Goal: Transaction & Acquisition: Purchase product/service

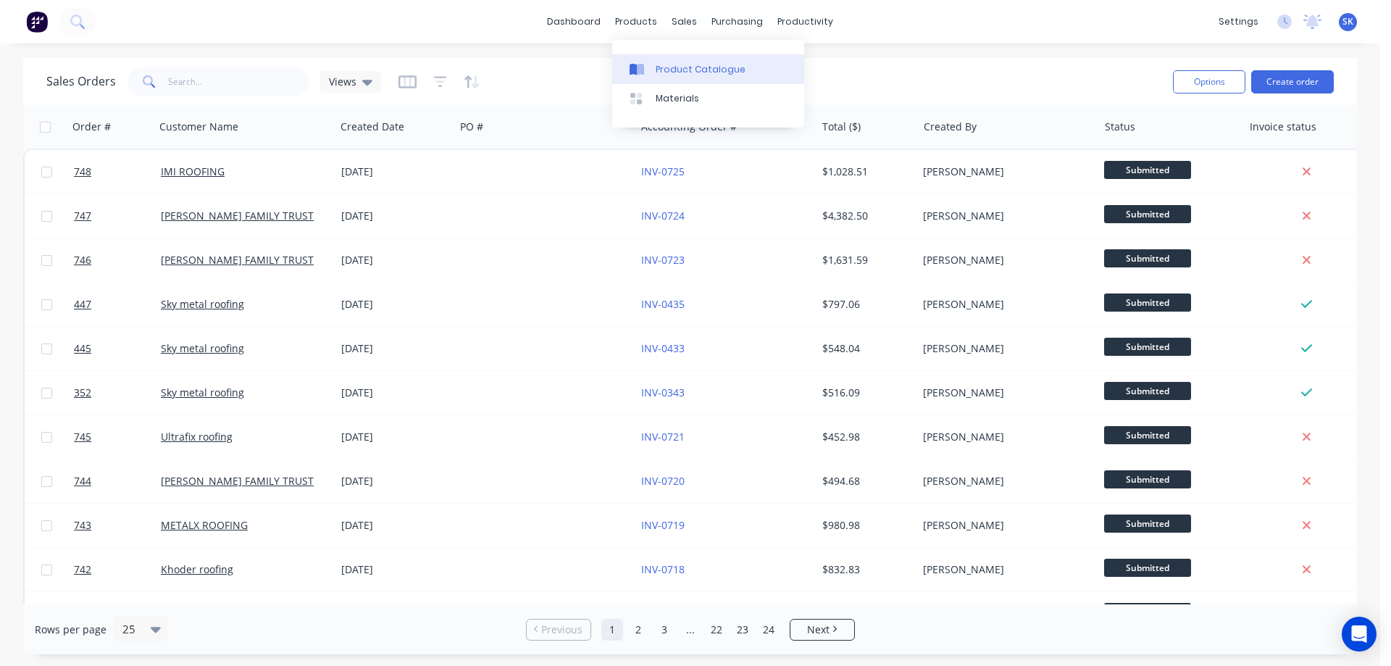
click at [663, 60] on link "Product Catalogue" at bounding box center [708, 68] width 192 height 29
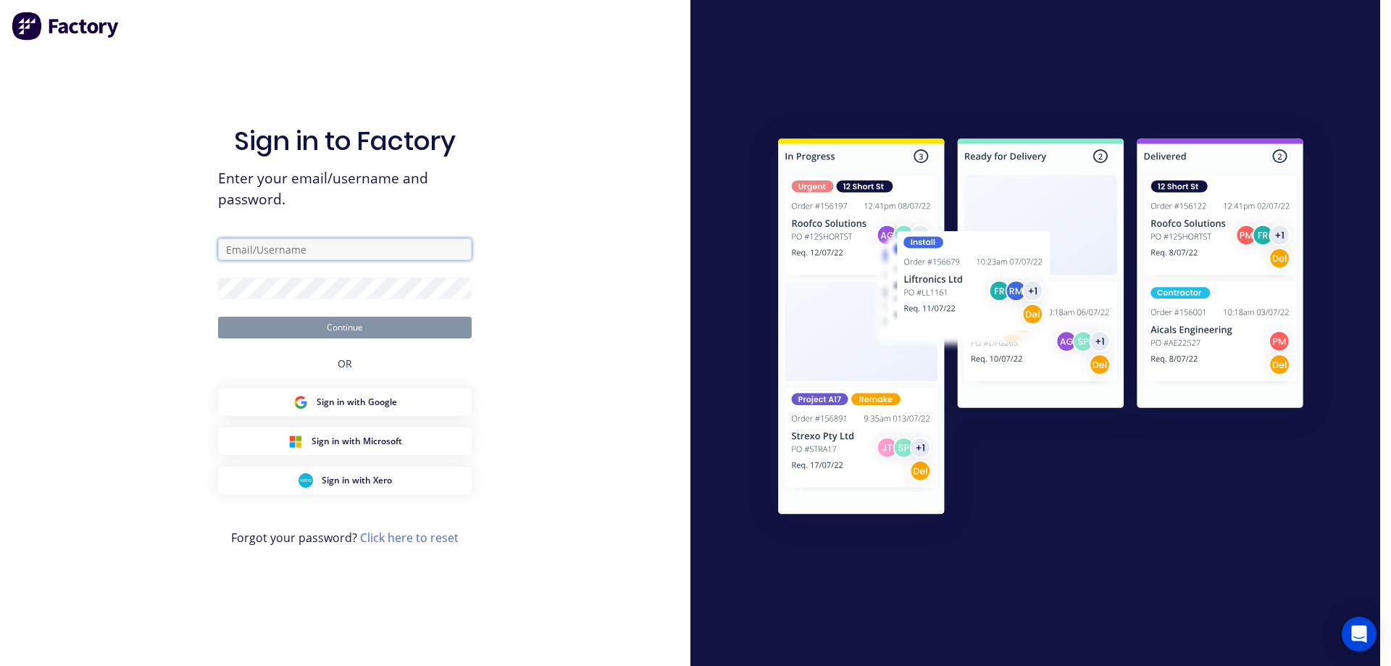
type input "[EMAIL_ADDRESS][DOMAIN_NAME]"
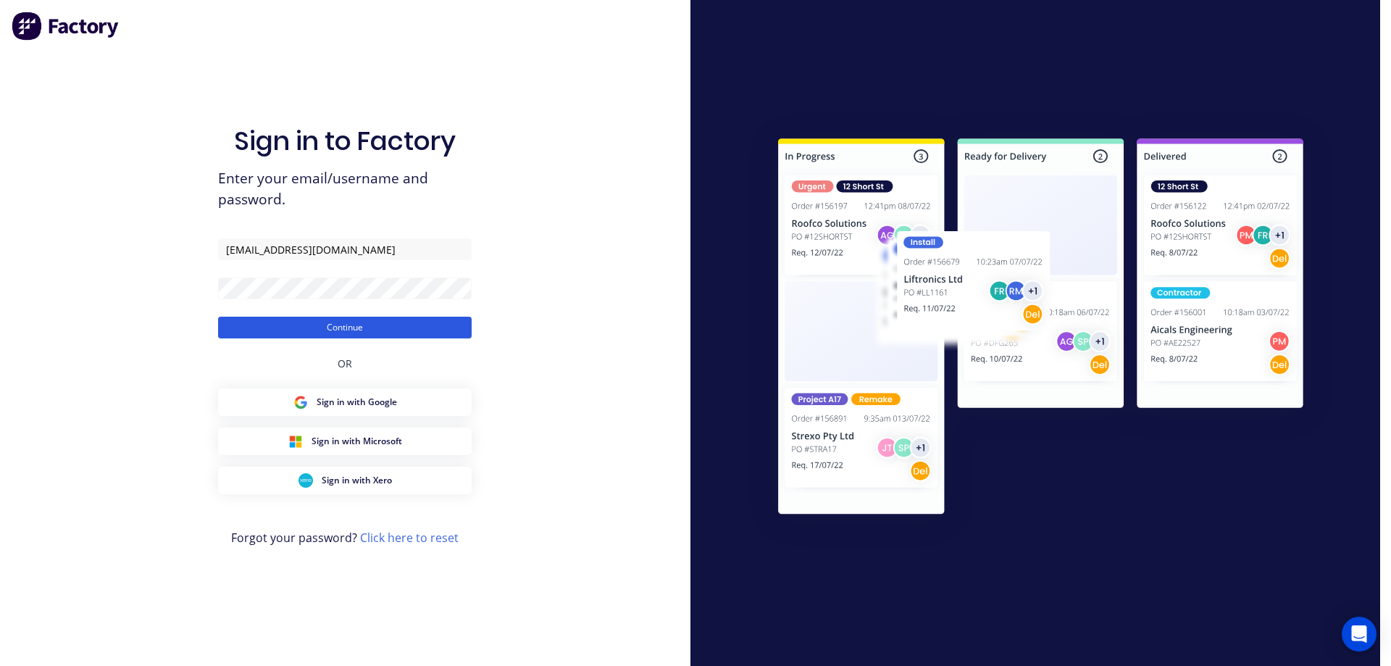
click at [293, 330] on button "Continue" at bounding box center [344, 327] width 253 height 22
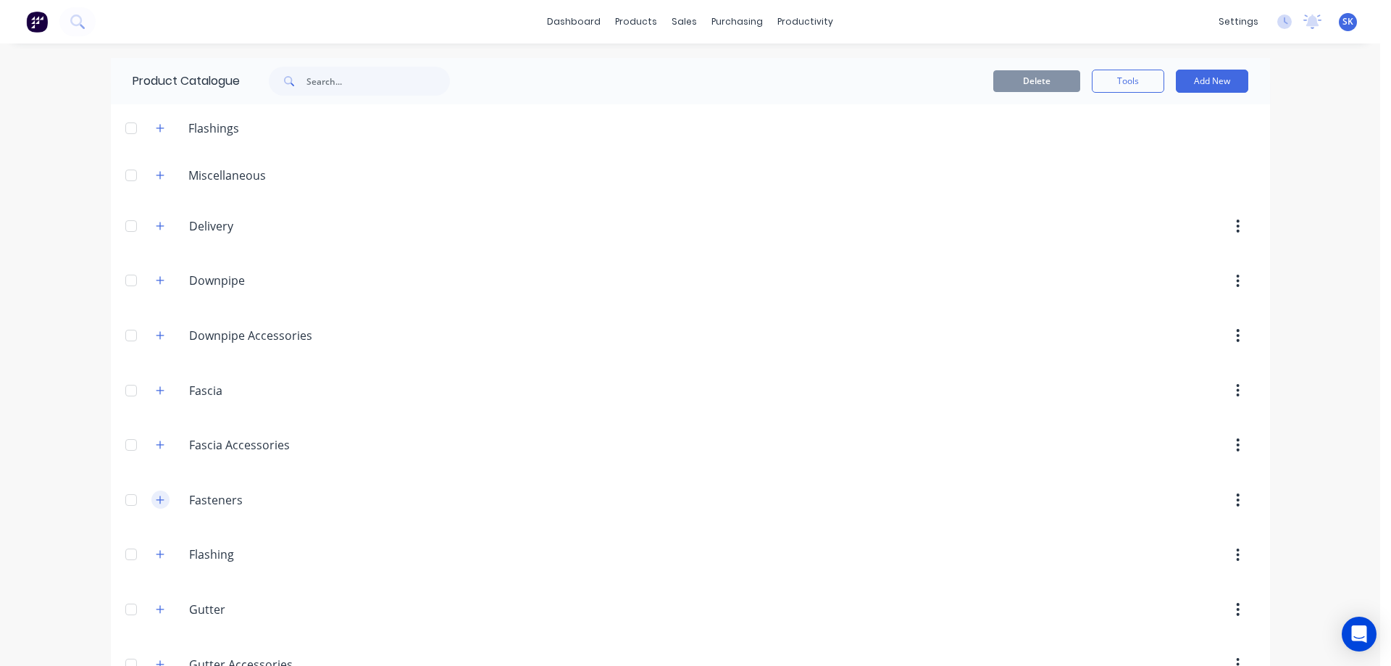
click at [156, 500] on icon "button" at bounding box center [160, 500] width 9 height 10
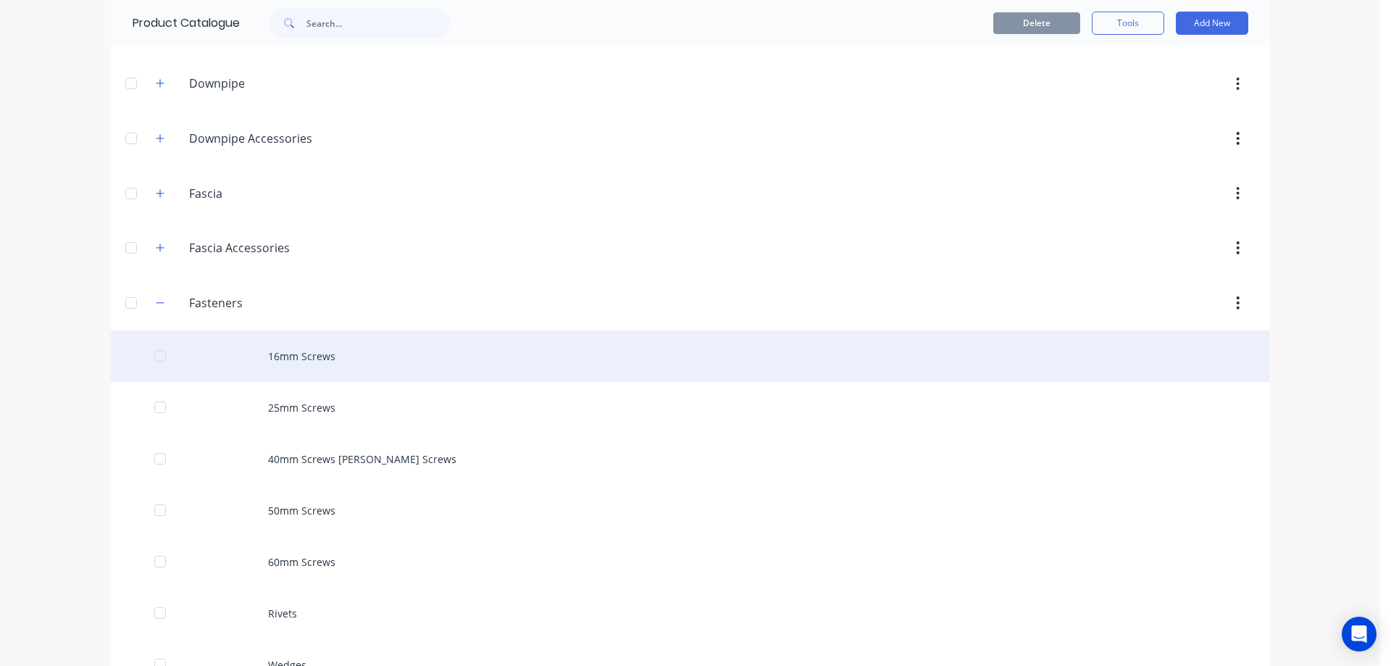
scroll to position [290, 0]
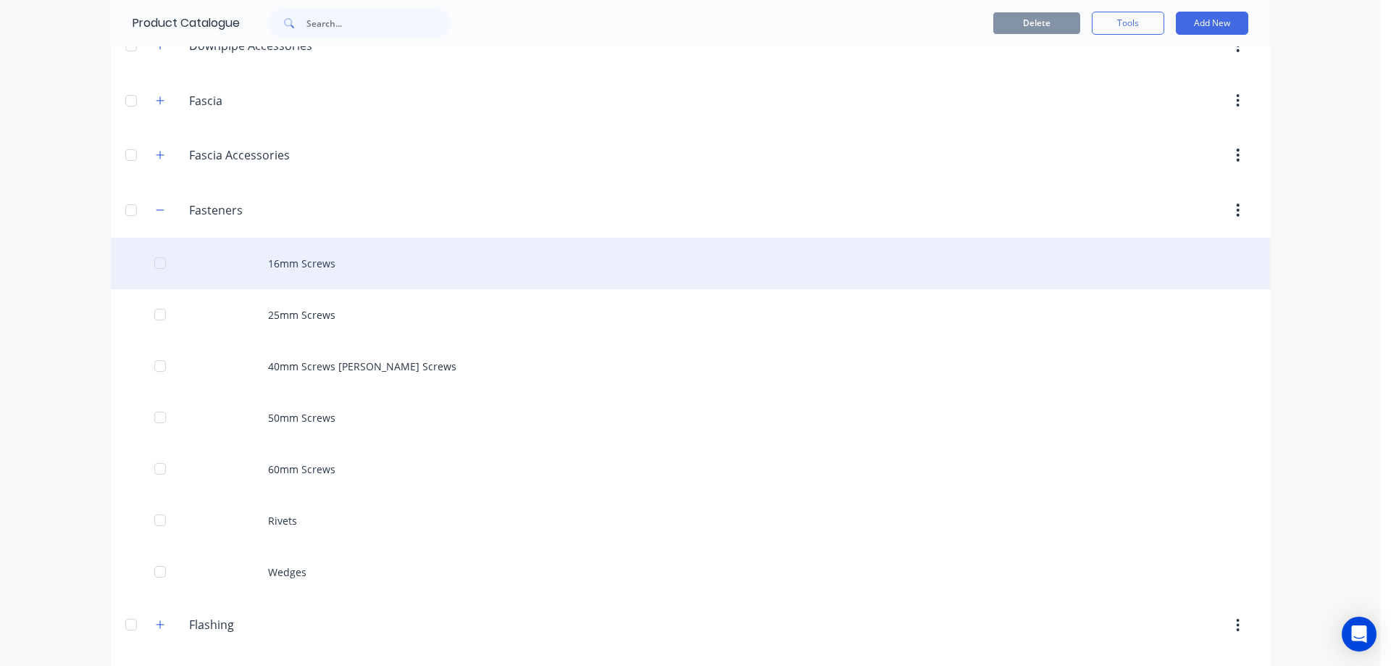
click at [354, 276] on div "16mm Screws" at bounding box center [690, 263] width 1159 height 51
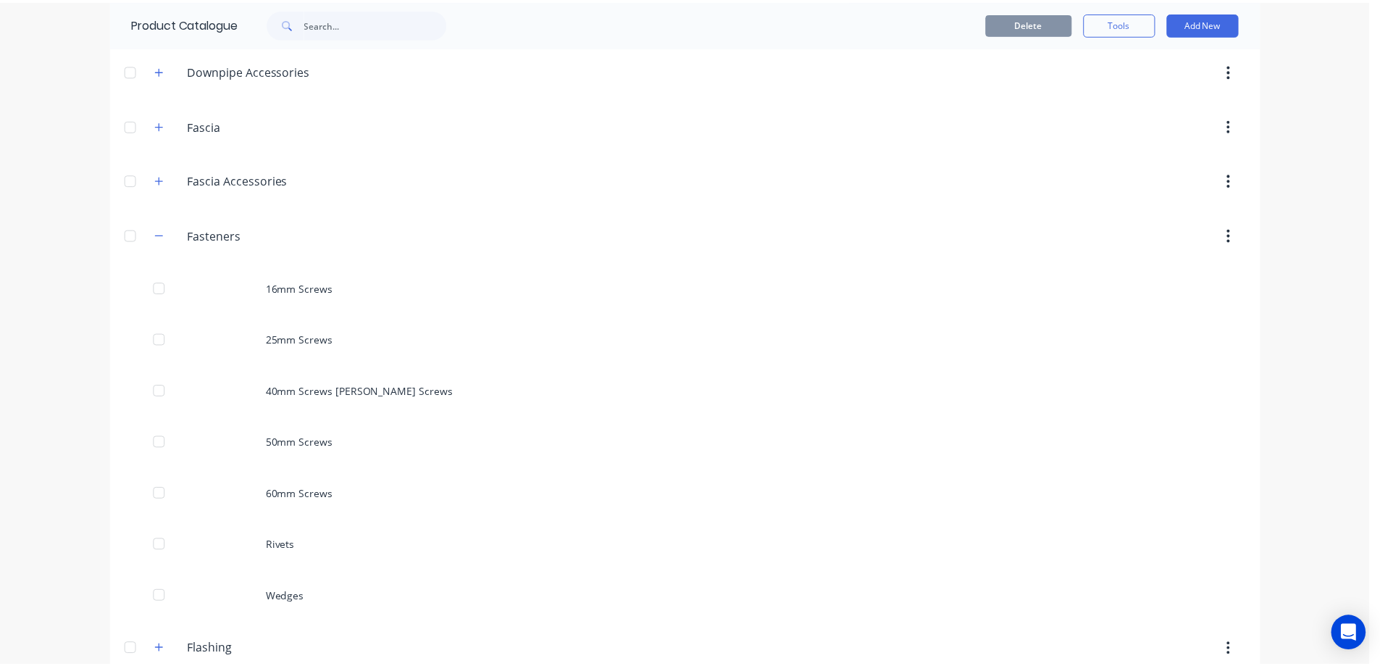
scroll to position [290, 0]
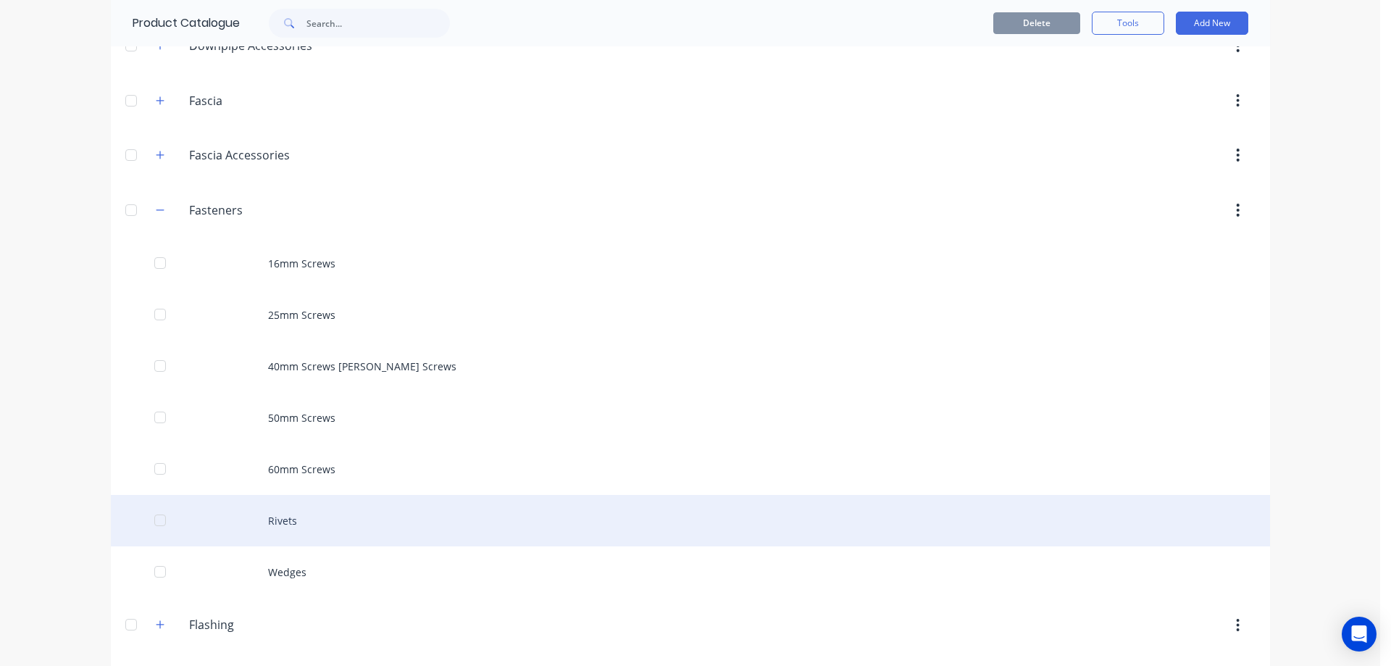
click at [289, 512] on div "Rivets" at bounding box center [690, 520] width 1159 height 51
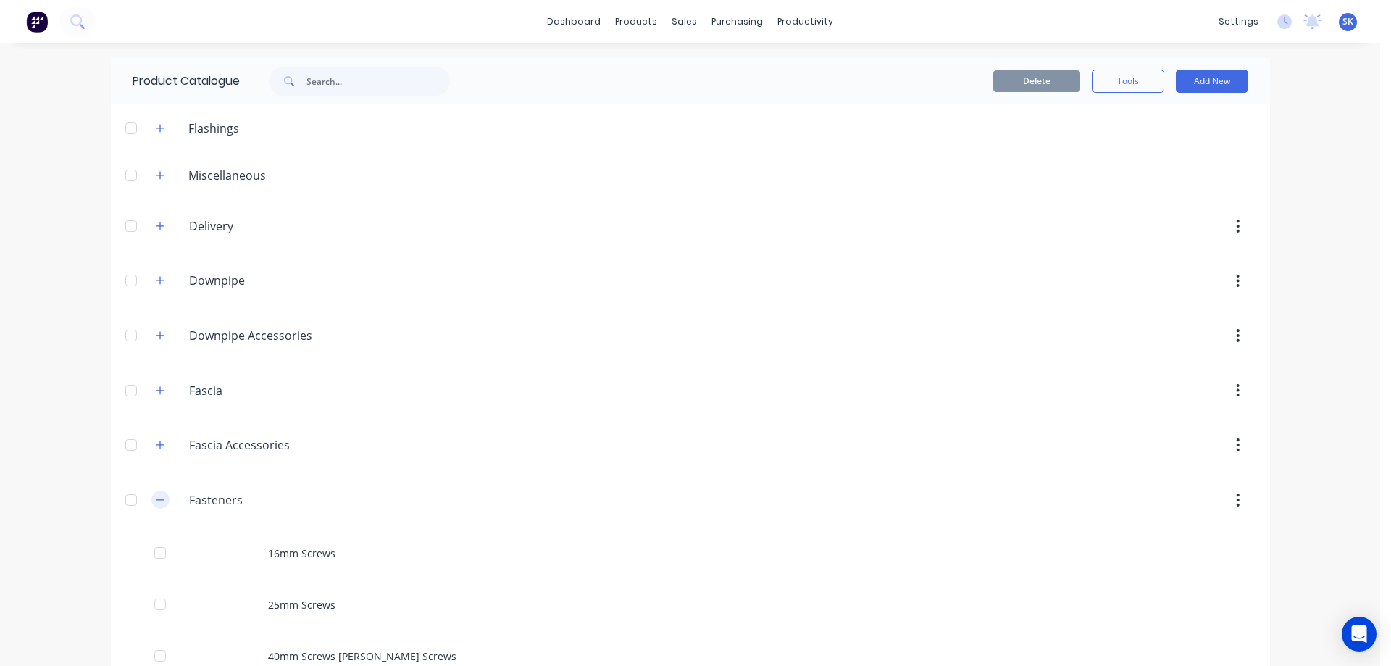
click at [156, 500] on icon "button" at bounding box center [160, 499] width 8 height 1
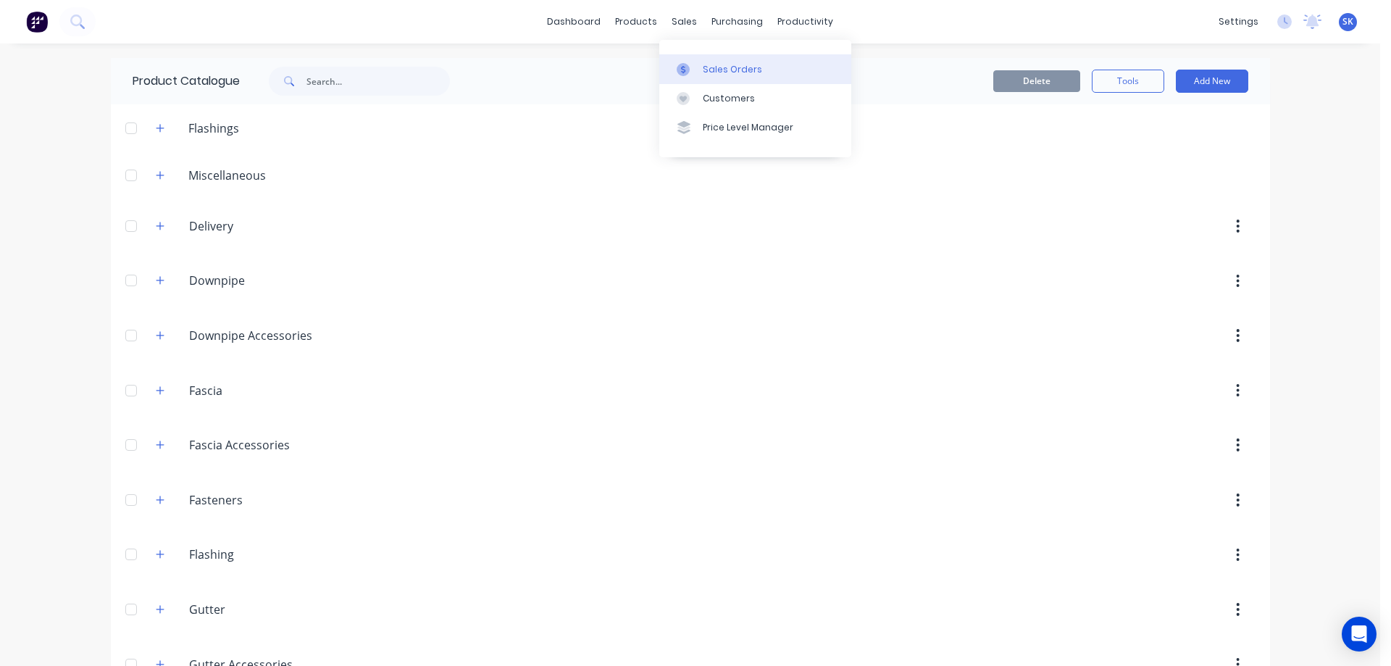
click at [687, 66] on icon at bounding box center [682, 69] width 13 height 13
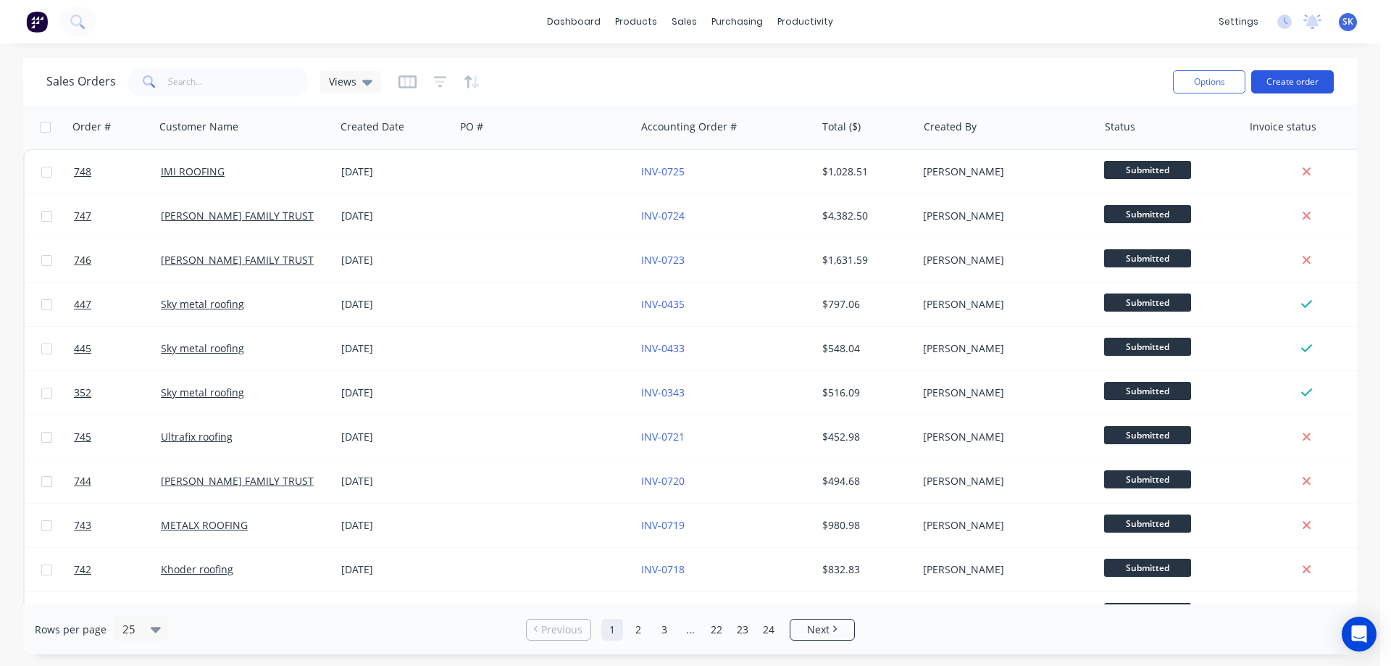
click at [1290, 80] on button "Create order" at bounding box center [1292, 81] width 83 height 23
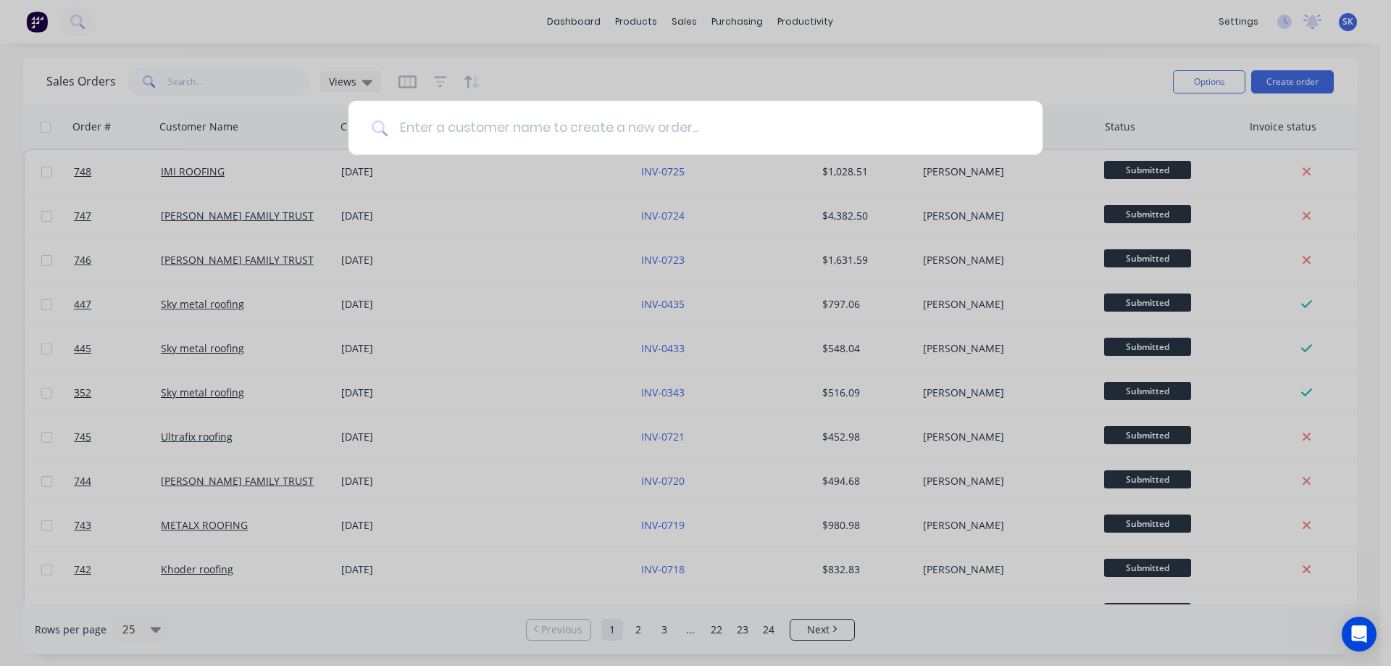
click at [587, 118] on input at bounding box center [703, 128] width 632 height 54
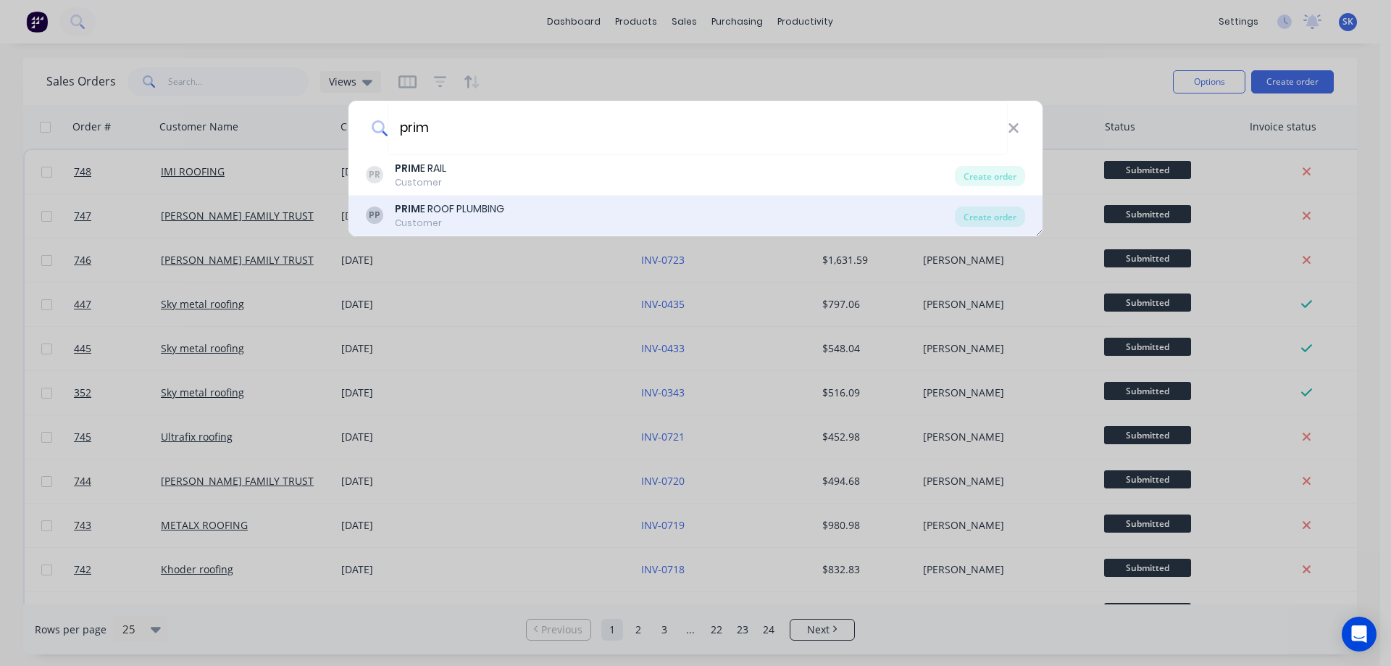
type input "prim"
click at [542, 211] on div "PP PRIM E ROOF PLUMBING Customer" at bounding box center [660, 215] width 589 height 28
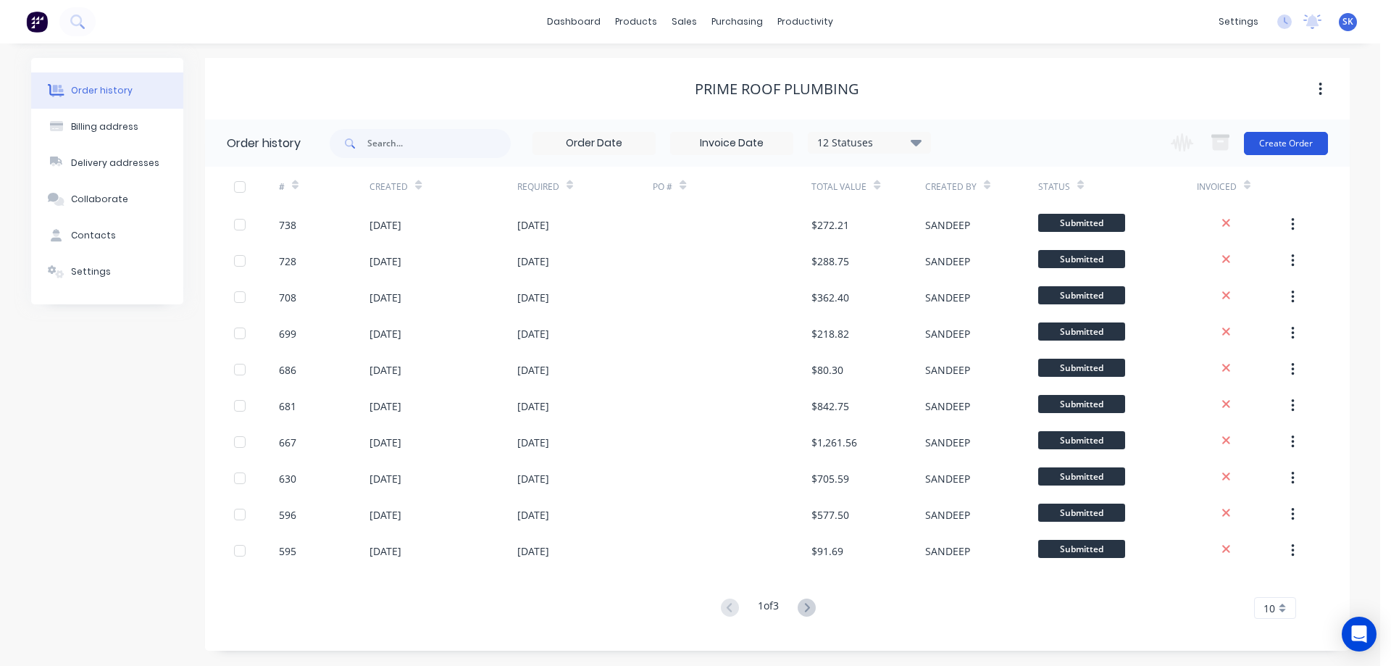
click at [1312, 137] on button "Create Order" at bounding box center [1286, 143] width 84 height 23
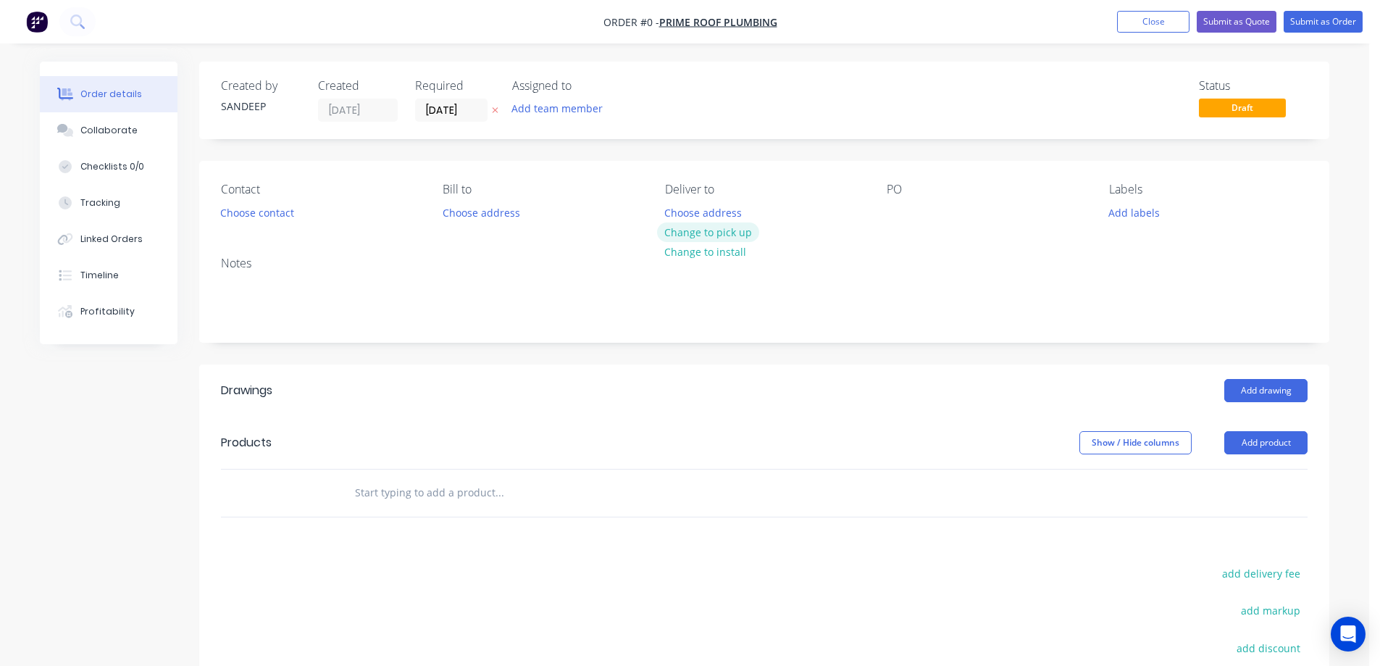
click at [698, 230] on button "Change to pick up" at bounding box center [708, 232] width 103 height 20
click at [406, 499] on input "text" at bounding box center [499, 492] width 290 height 29
type input "r"
click at [432, 491] on input "RAINHEAD" at bounding box center [499, 492] width 290 height 29
click at [410, 492] on input "RAINHEAD" at bounding box center [499, 492] width 290 height 29
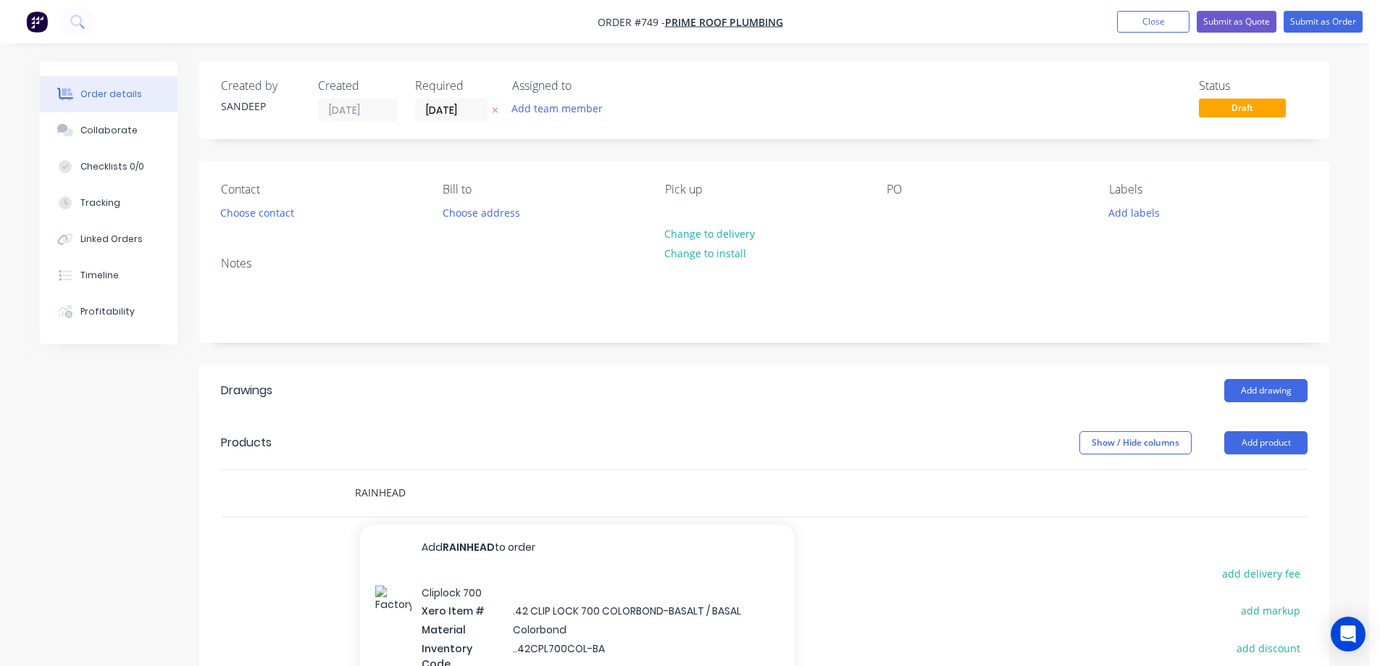
click at [403, 495] on input "RAINHEAD" at bounding box center [499, 492] width 290 height 29
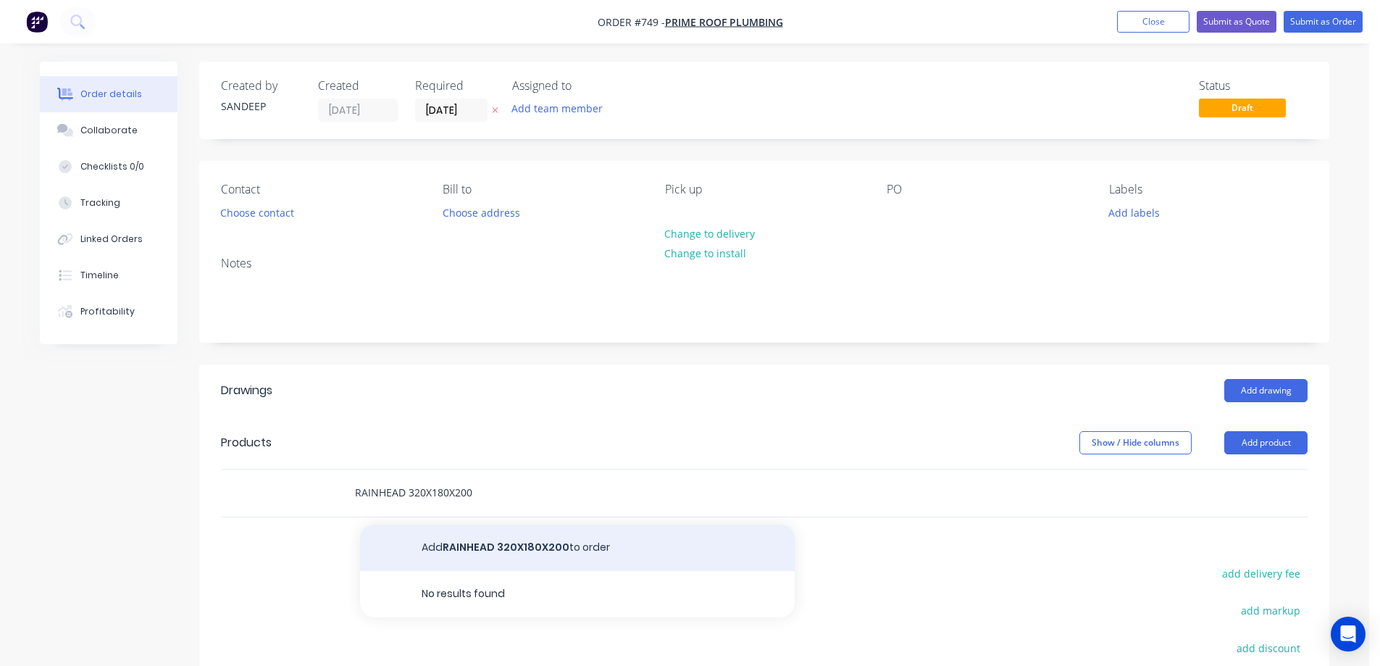
type input "RAINHEAD 320X180X200"
click at [462, 549] on button "Add RAINHEAD 320X180X200 to order" at bounding box center [577, 547] width 435 height 46
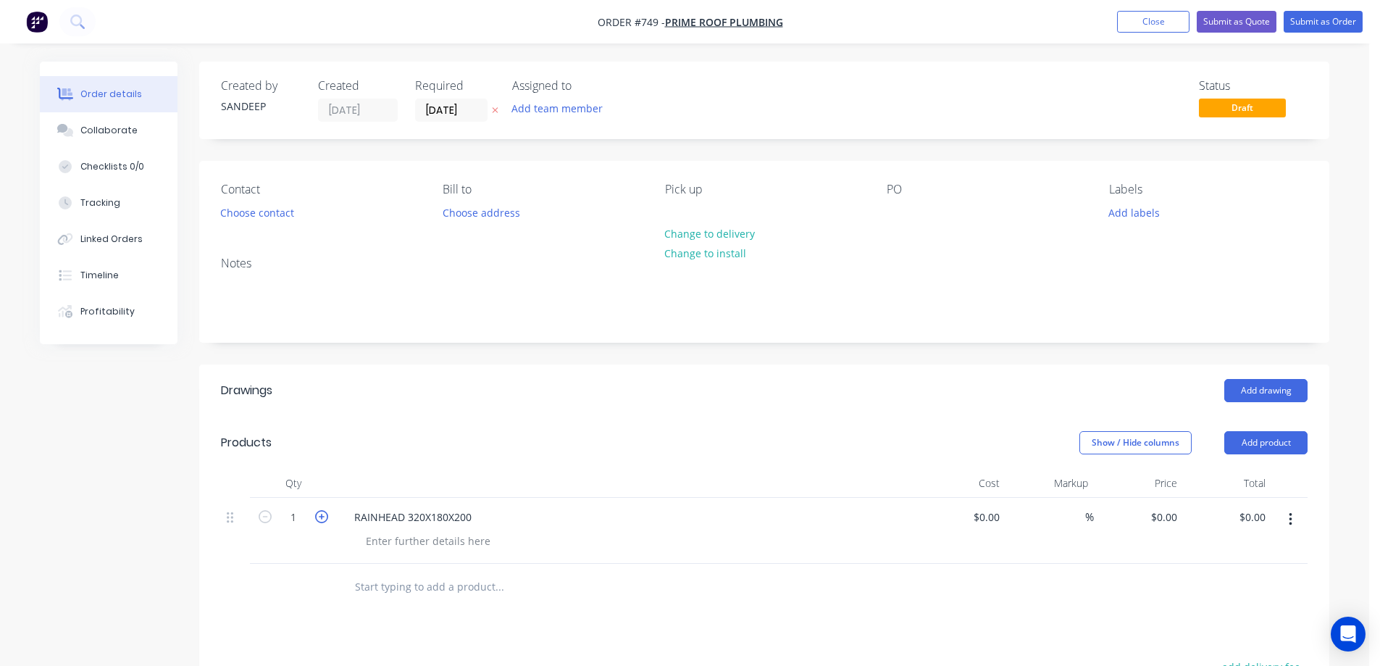
click at [324, 516] on icon "button" at bounding box center [321, 516] width 13 height 13
type input "2"
click at [1152, 508] on div "0 $0.00" at bounding box center [1138, 531] width 89 height 66
type input "$70.00"
type input "$140.00"
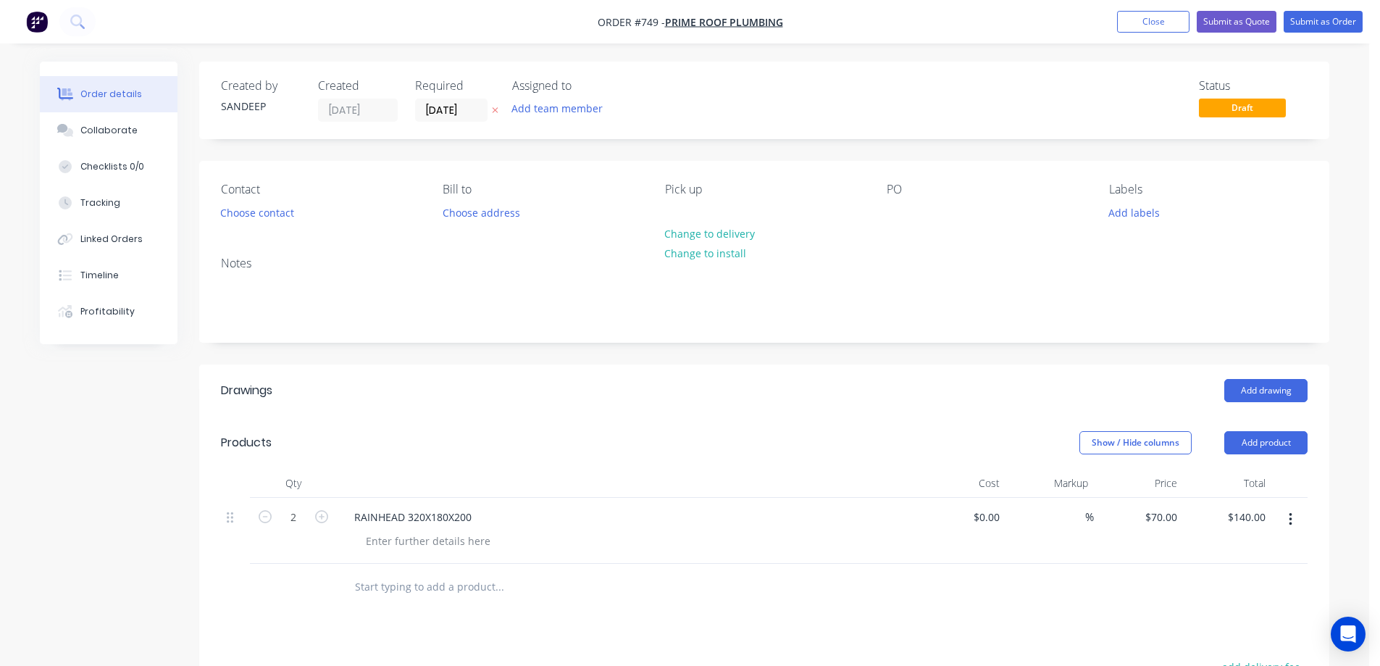
click at [1063, 575] on div at bounding box center [764, 586] width 1086 height 47
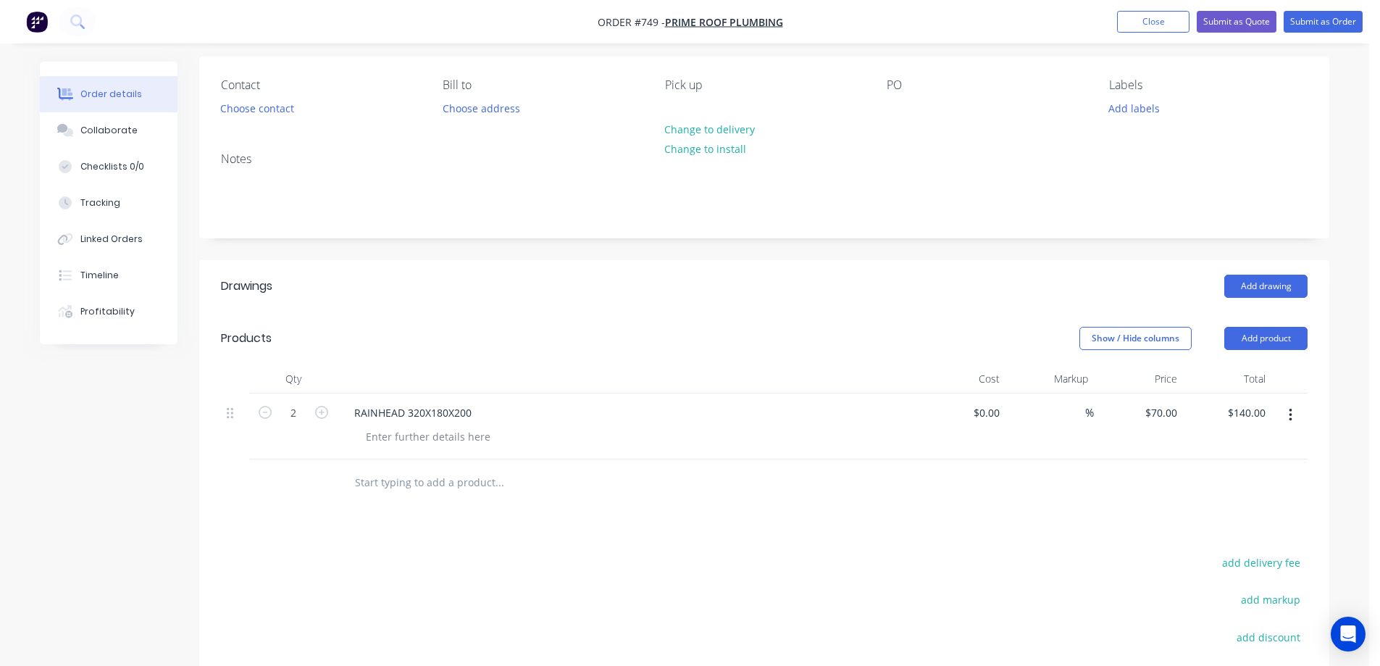
scroll to position [290, 0]
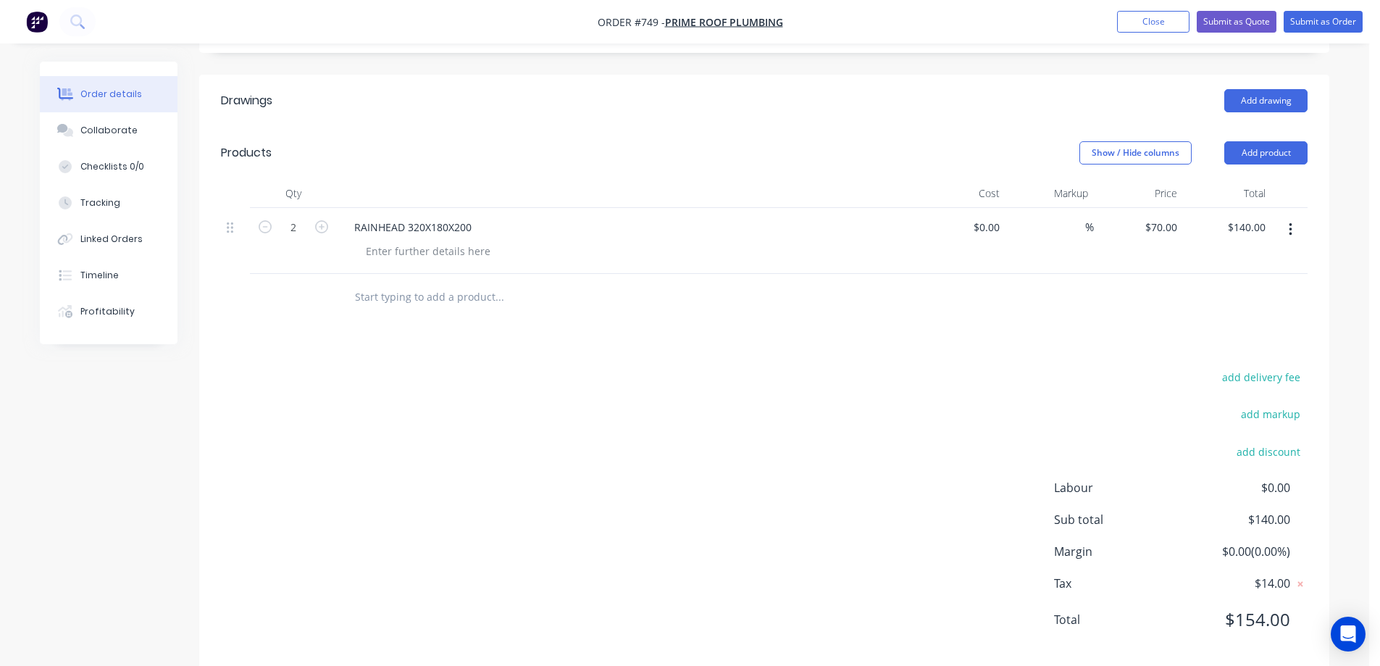
click at [385, 299] on input "text" at bounding box center [499, 296] width 290 height 29
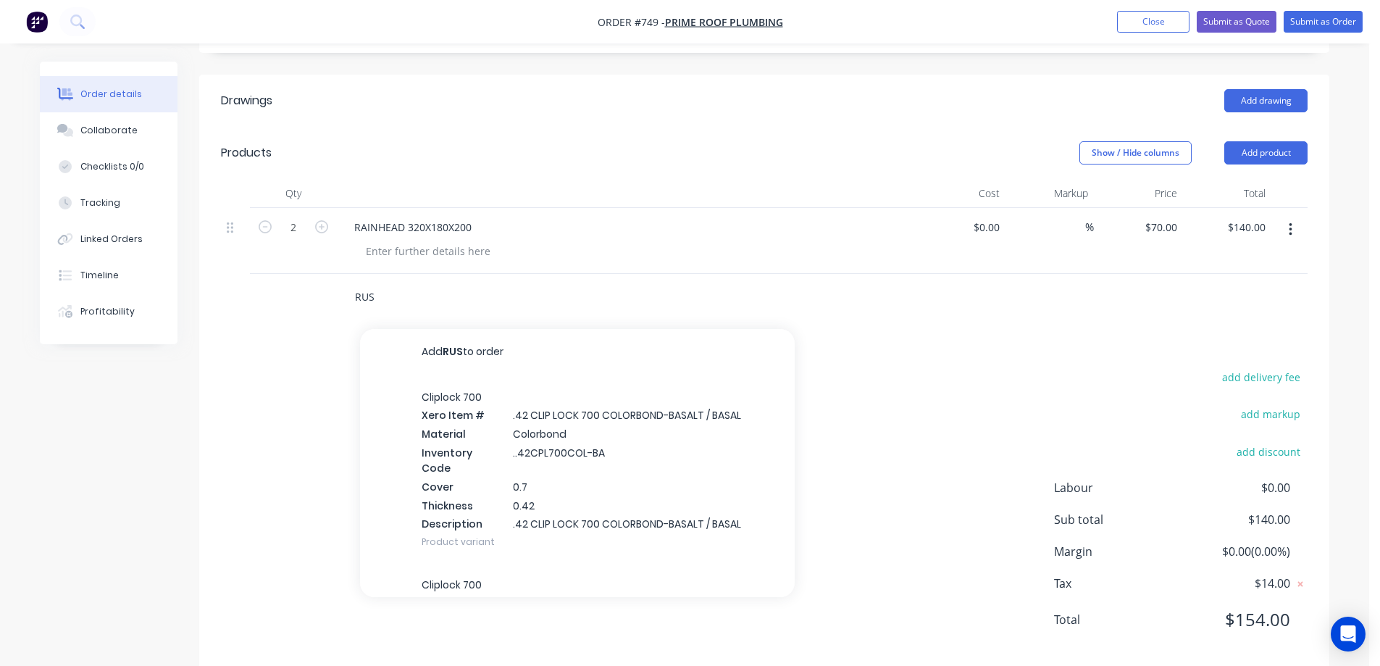
click at [378, 291] on input "RUS" at bounding box center [499, 296] width 290 height 29
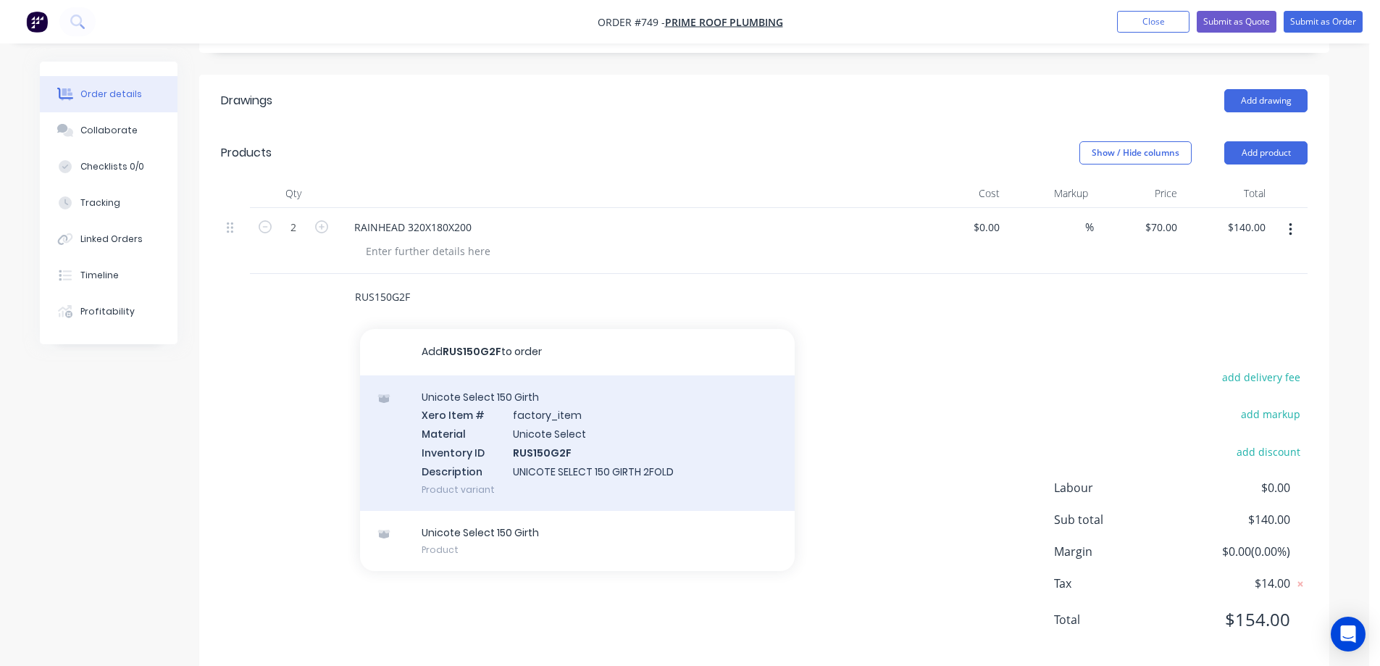
type input "RUS150G2F"
click at [476, 467] on div "Unicote Select 150 Girth Xero Item # factory_item Material Unicote Select Inven…" at bounding box center [577, 442] width 435 height 135
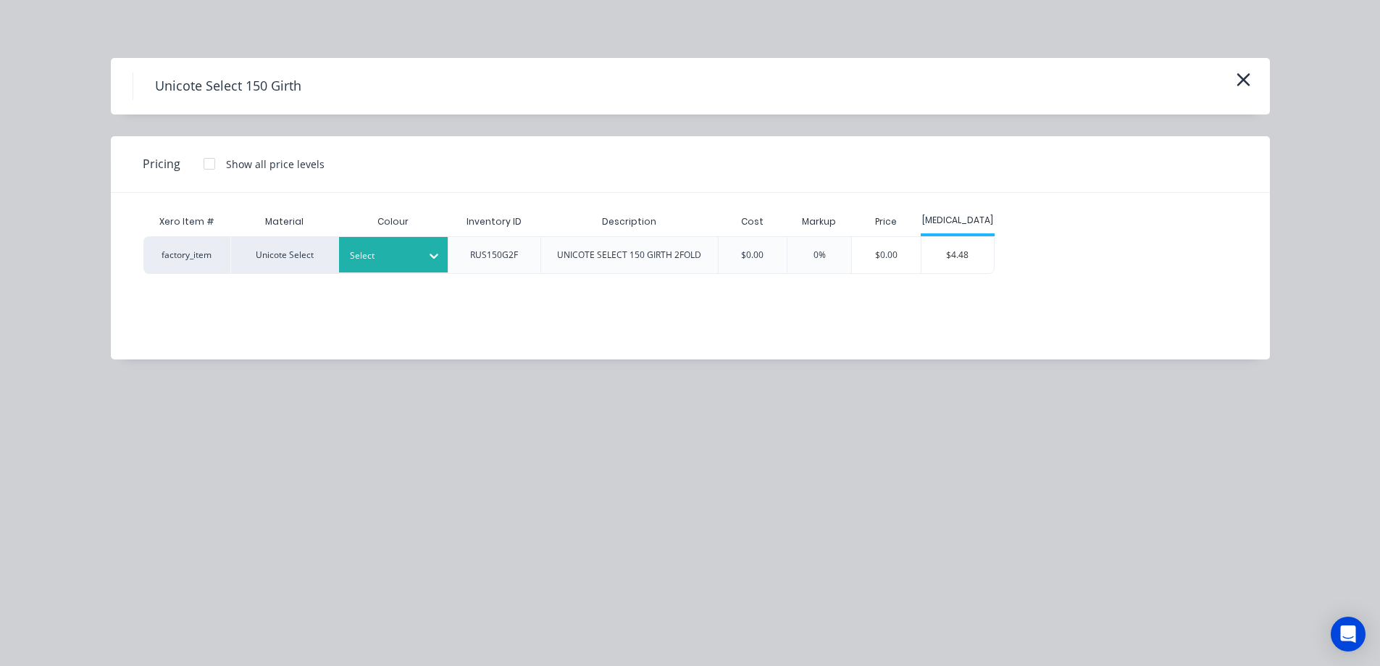
click at [386, 252] on div at bounding box center [382, 256] width 65 height 16
click at [401, 252] on div at bounding box center [382, 256] width 65 height 16
click at [181, 478] on div "Slate Grey" at bounding box center [90, 491] width 181 height 27
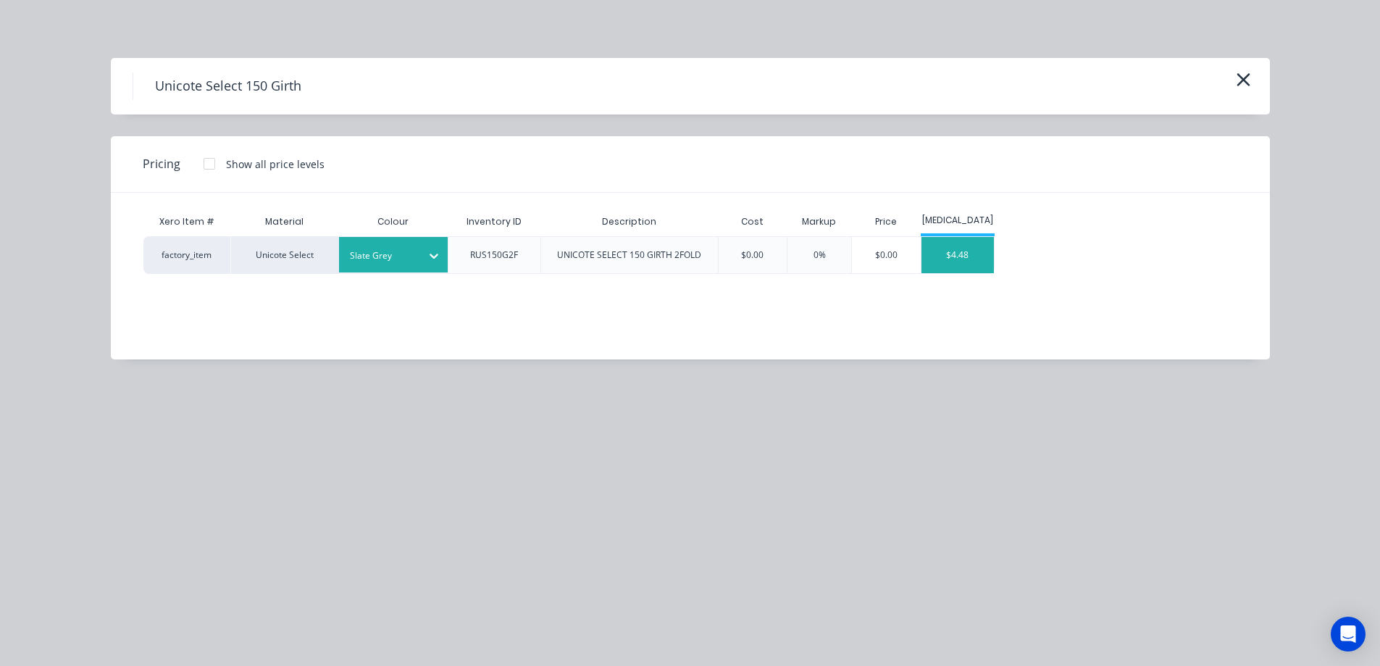
click at [946, 270] on div "$4.48" at bounding box center [957, 255] width 72 height 36
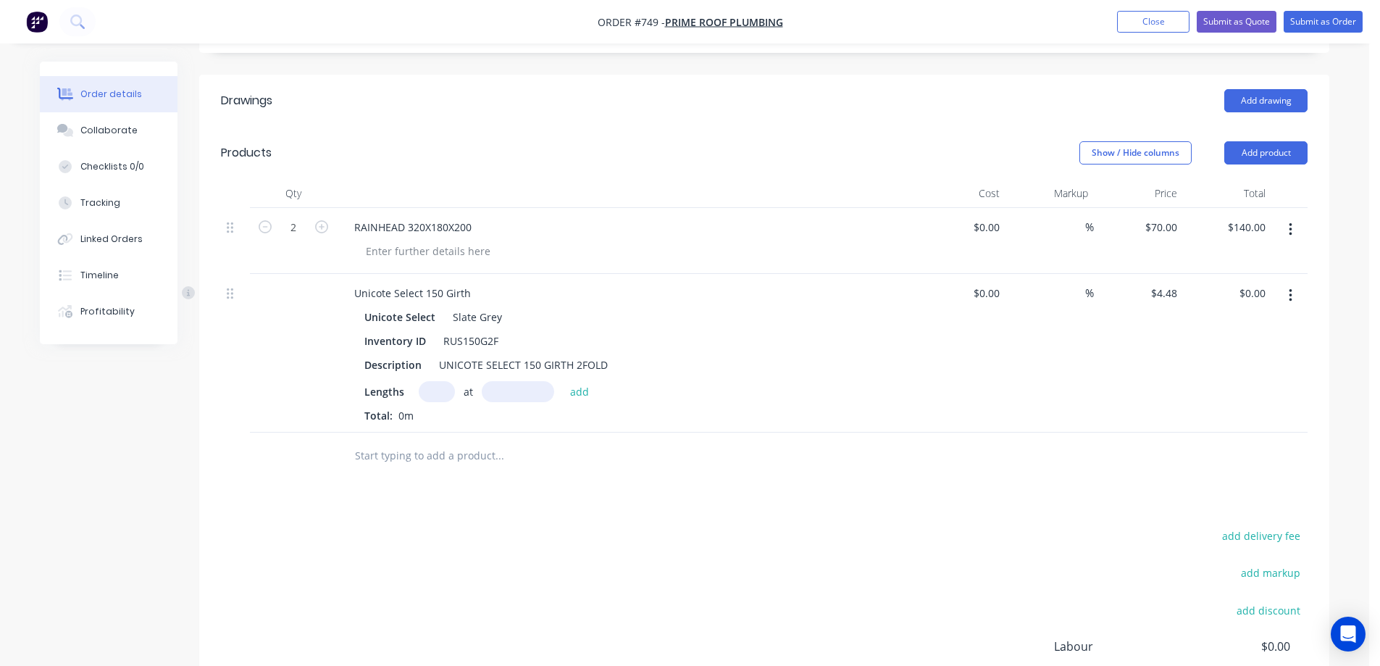
click at [434, 388] on input "text" at bounding box center [437, 391] width 36 height 21
type input "1"
type input "2000mm"
click at [573, 387] on button "add" at bounding box center [580, 391] width 34 height 20
type input "$8.96"
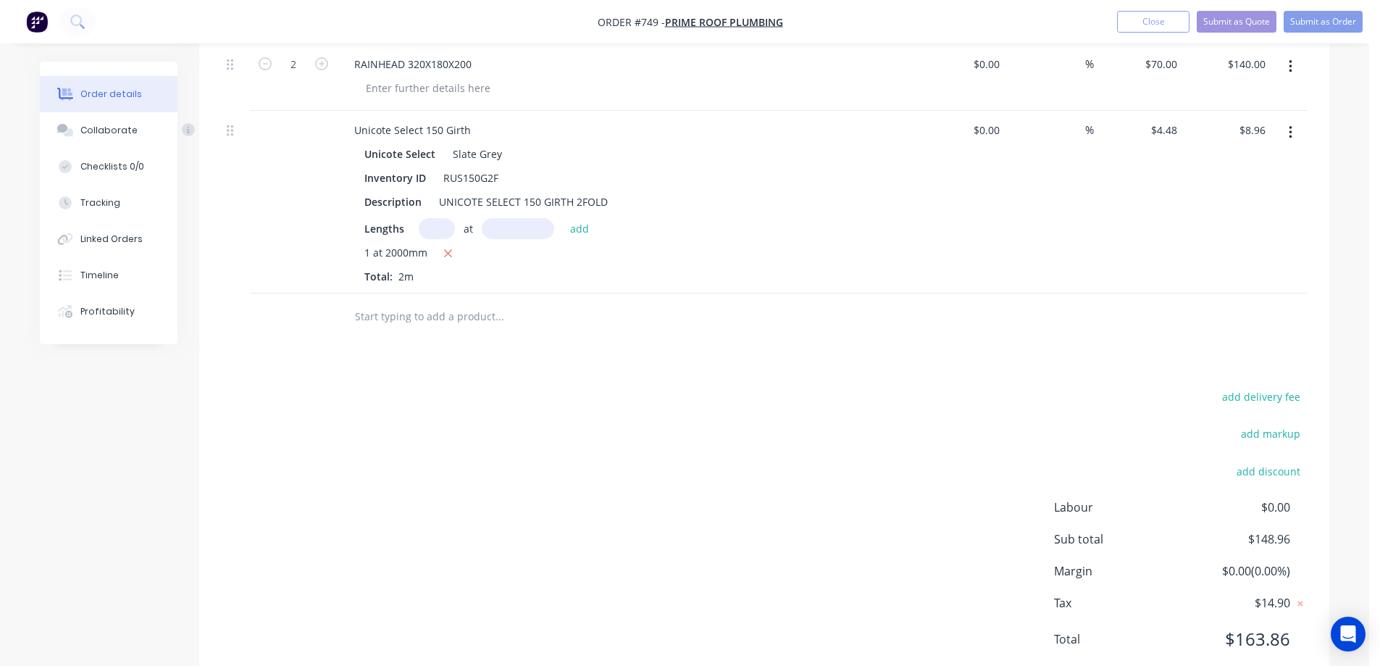
scroll to position [497, 0]
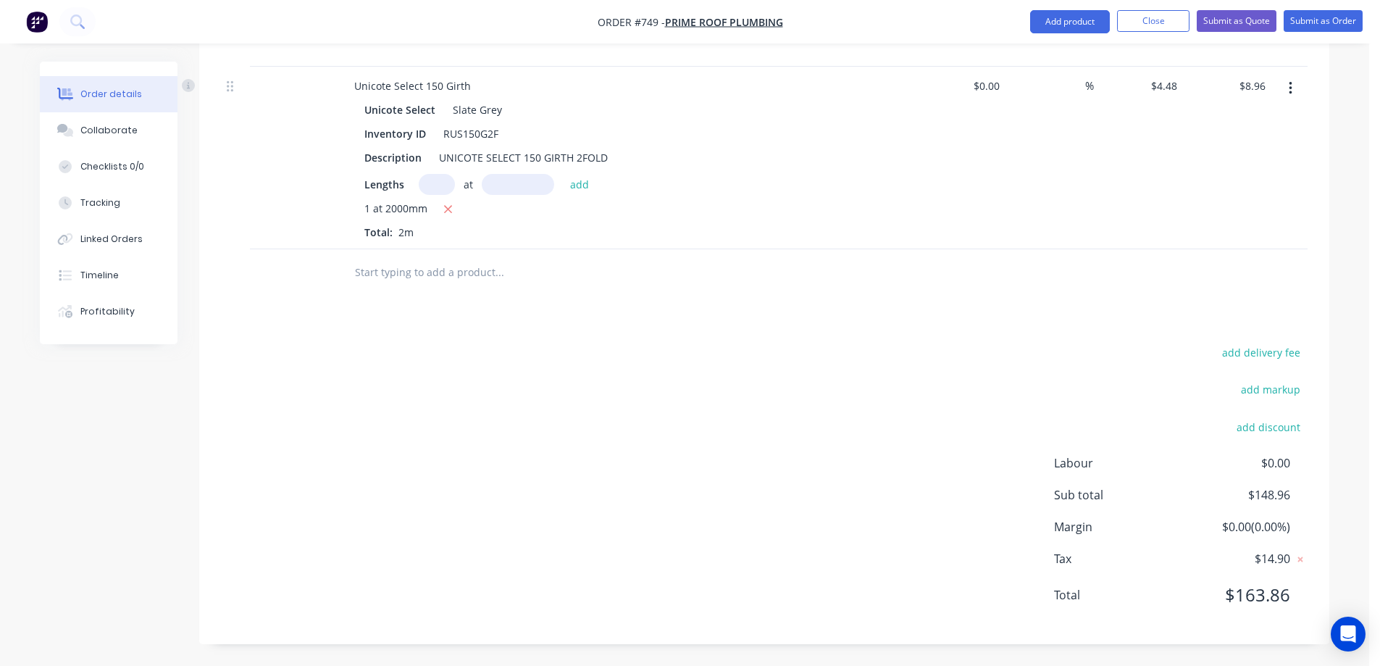
click at [410, 261] on input "text" at bounding box center [499, 272] width 290 height 29
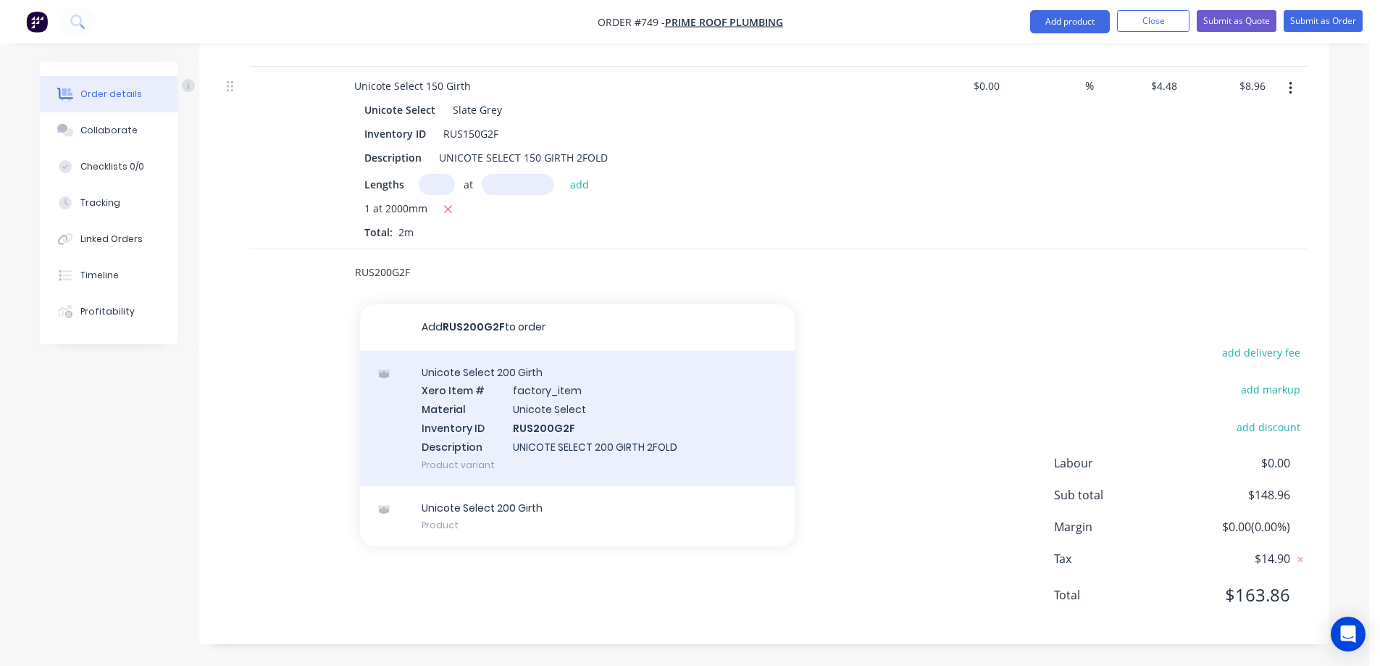
type input "RUS200G2F"
click at [458, 417] on div "Unicote Select 200 Girth Xero Item # factory_item Material Unicote Select Inven…" at bounding box center [577, 418] width 435 height 135
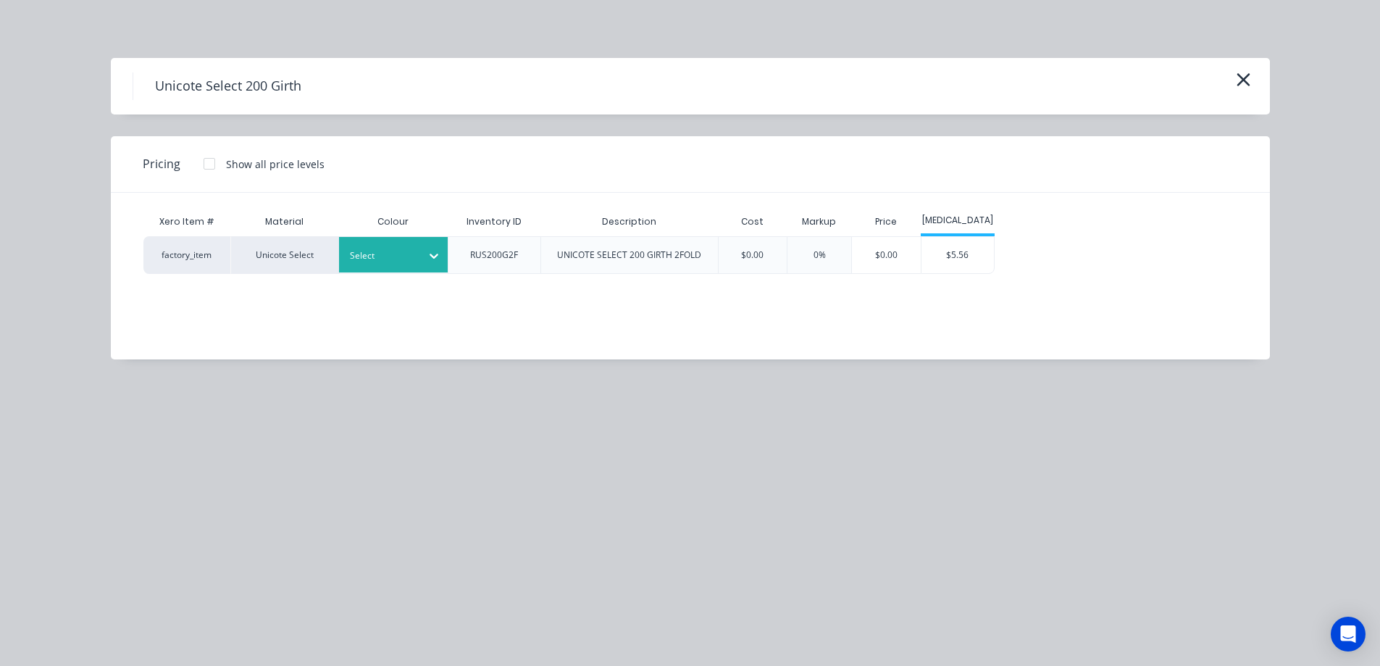
click at [406, 261] on div at bounding box center [382, 256] width 65 height 16
click at [181, 282] on div "Slate Grey" at bounding box center [90, 268] width 181 height 27
click at [985, 256] on div "$5.56" at bounding box center [957, 255] width 72 height 36
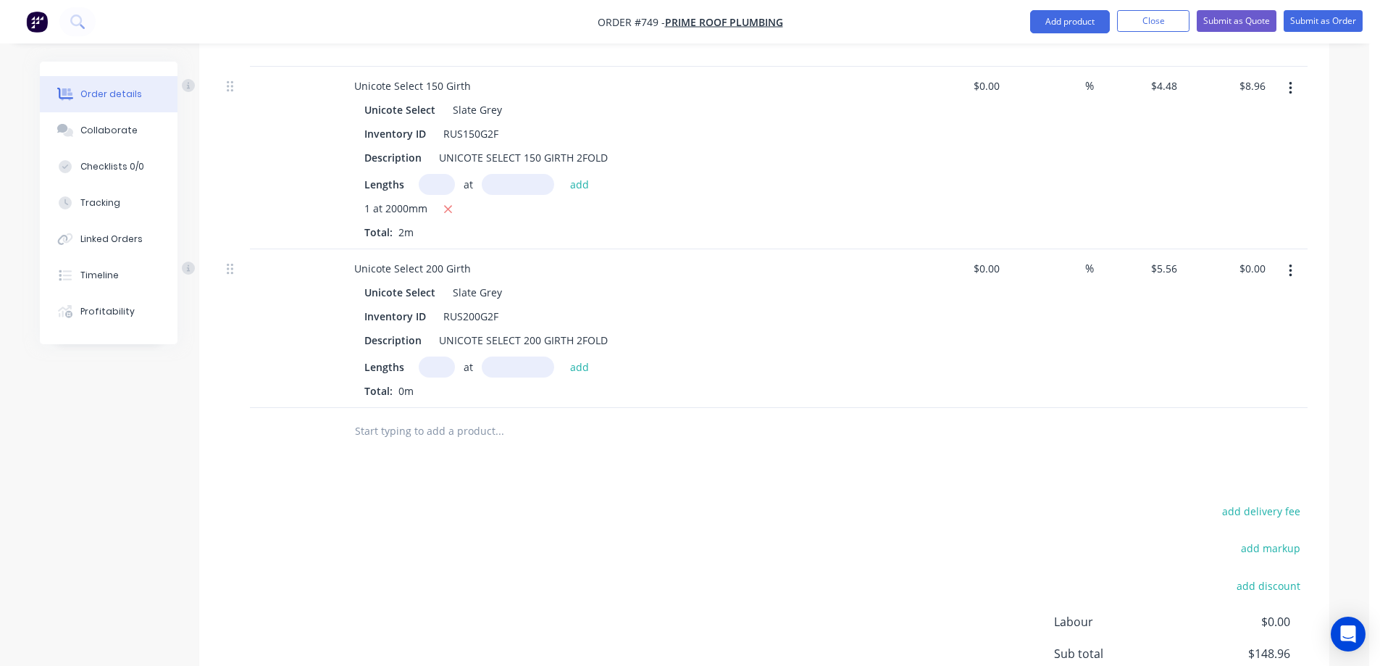
click at [439, 364] on input "text" at bounding box center [437, 366] width 36 height 21
type input "1"
type input "1000mm"
click at [577, 373] on button "add" at bounding box center [580, 366] width 34 height 20
type input "$5.56"
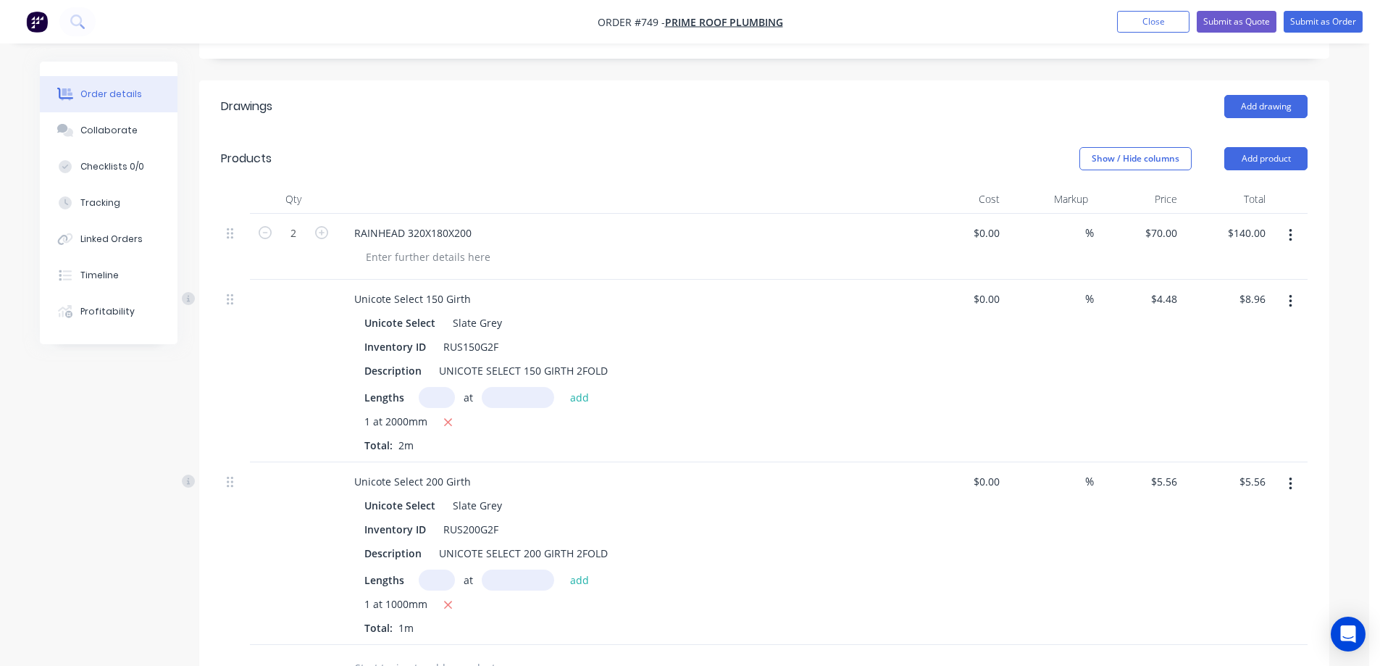
scroll to position [280, 0]
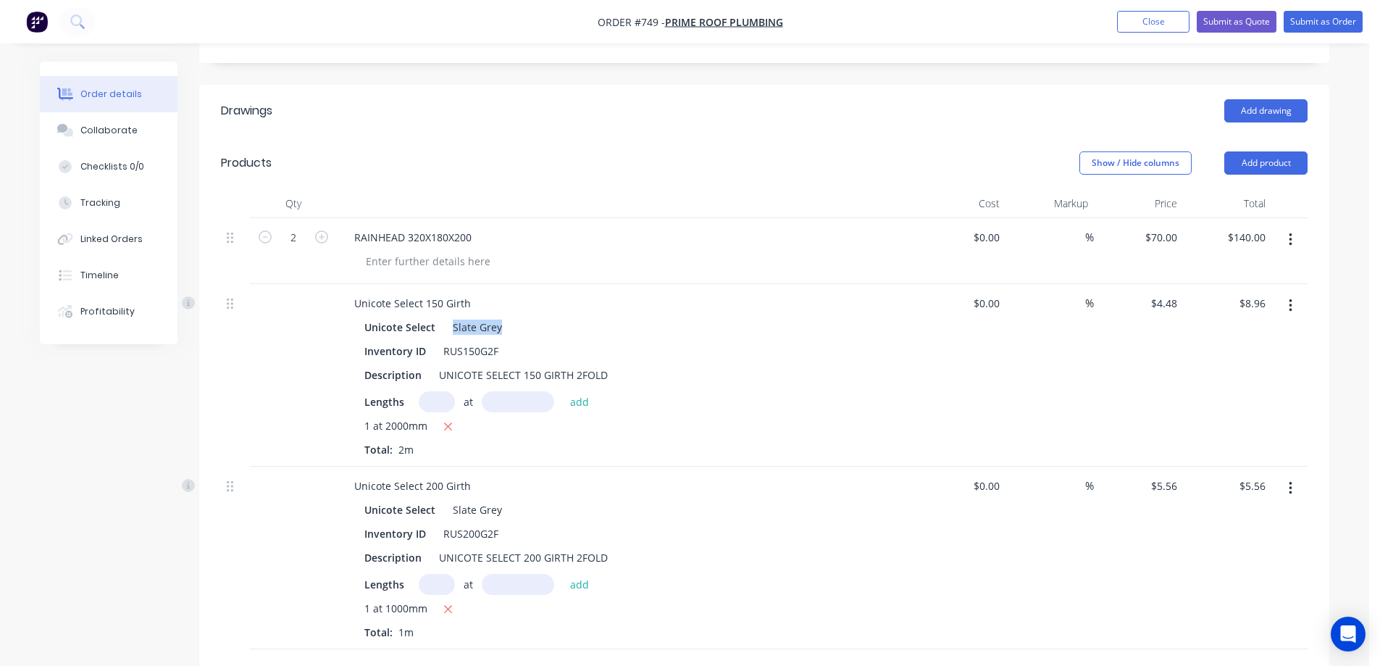
drag, startPoint x: 452, startPoint y: 327, endPoint x: 497, endPoint y: 328, distance: 44.9
click at [497, 328] on div "Slate Grey" at bounding box center [474, 326] width 55 height 21
copy div "Slate Grey"
click at [473, 239] on div "RAINHEAD 320X180X200" at bounding box center [413, 237] width 141 height 21
click at [646, 419] on div "1 at 2000mm" at bounding box center [626, 427] width 524 height 18
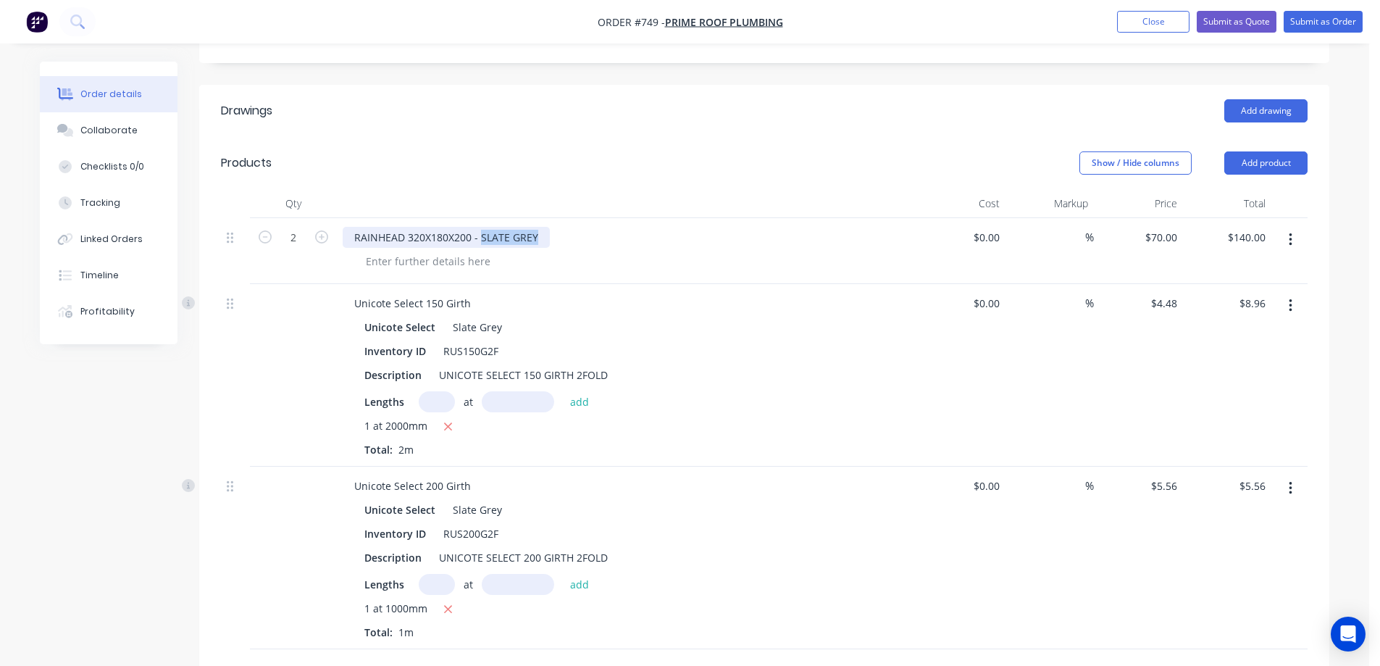
drag, startPoint x: 537, startPoint y: 237, endPoint x: 479, endPoint y: 237, distance: 57.2
click at [479, 237] on div "RAINHEAD 320X180X200 - SLATE GREY" at bounding box center [446, 237] width 207 height 21
click at [625, 333] on div "Unicote Select Slate Grey" at bounding box center [626, 326] width 524 height 21
drag, startPoint x: 530, startPoint y: 235, endPoint x: 483, endPoint y: 240, distance: 47.3
click at [483, 240] on div "RAINHEAD 320X180X200 - Slate Grey" at bounding box center [442, 237] width 199 height 21
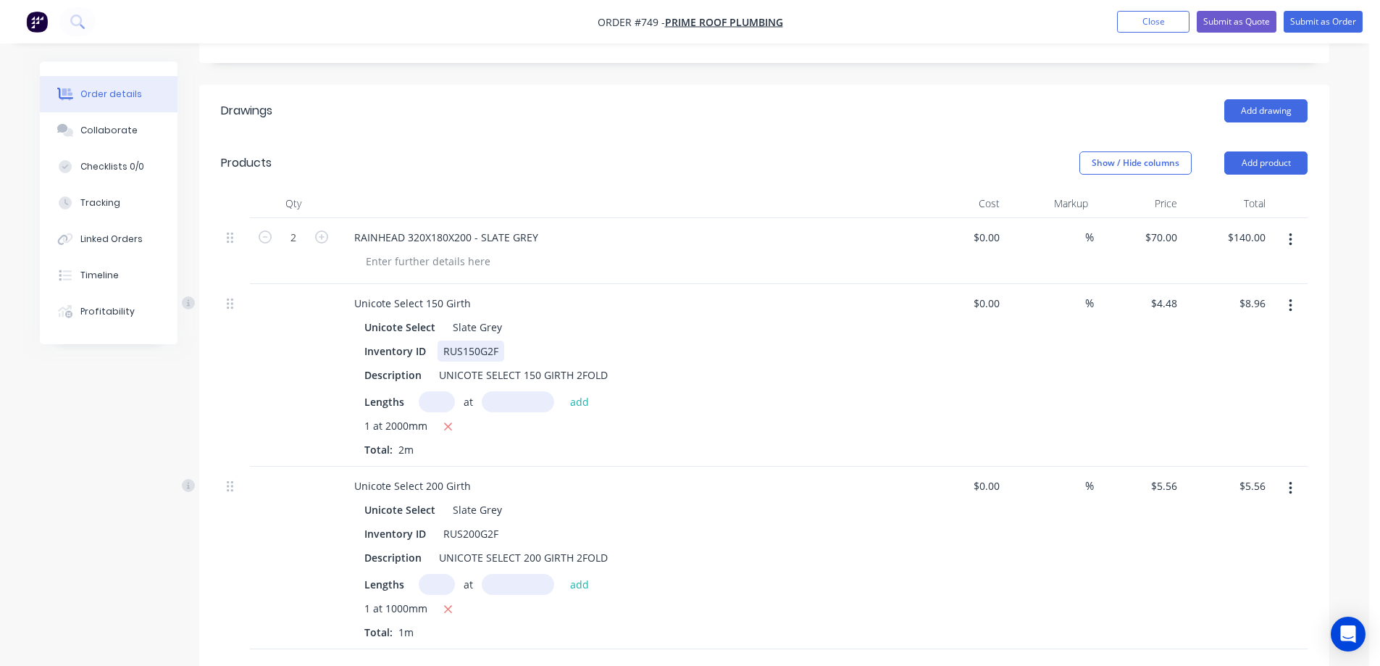
click at [598, 340] on div "Inventory ID RUS150G2F" at bounding box center [624, 350] width 530 height 21
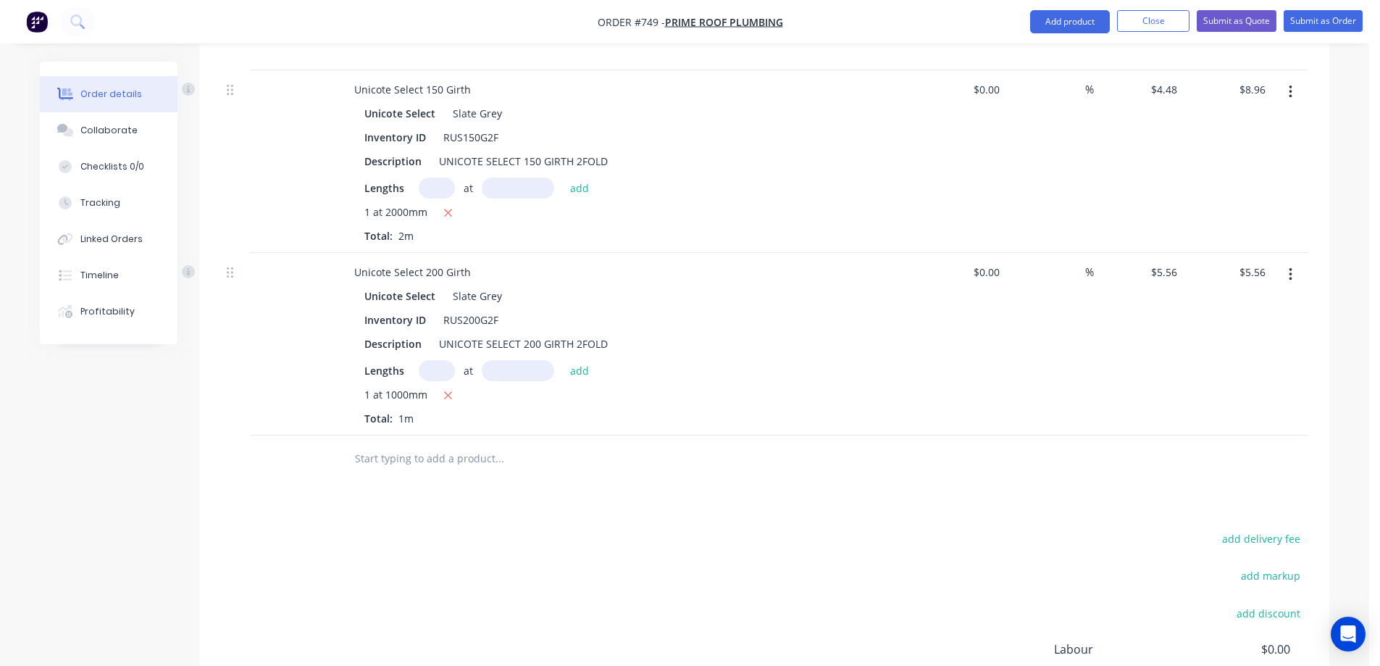
scroll to position [497, 0]
click at [1225, 20] on button "Submit as Quote" at bounding box center [1236, 21] width 80 height 22
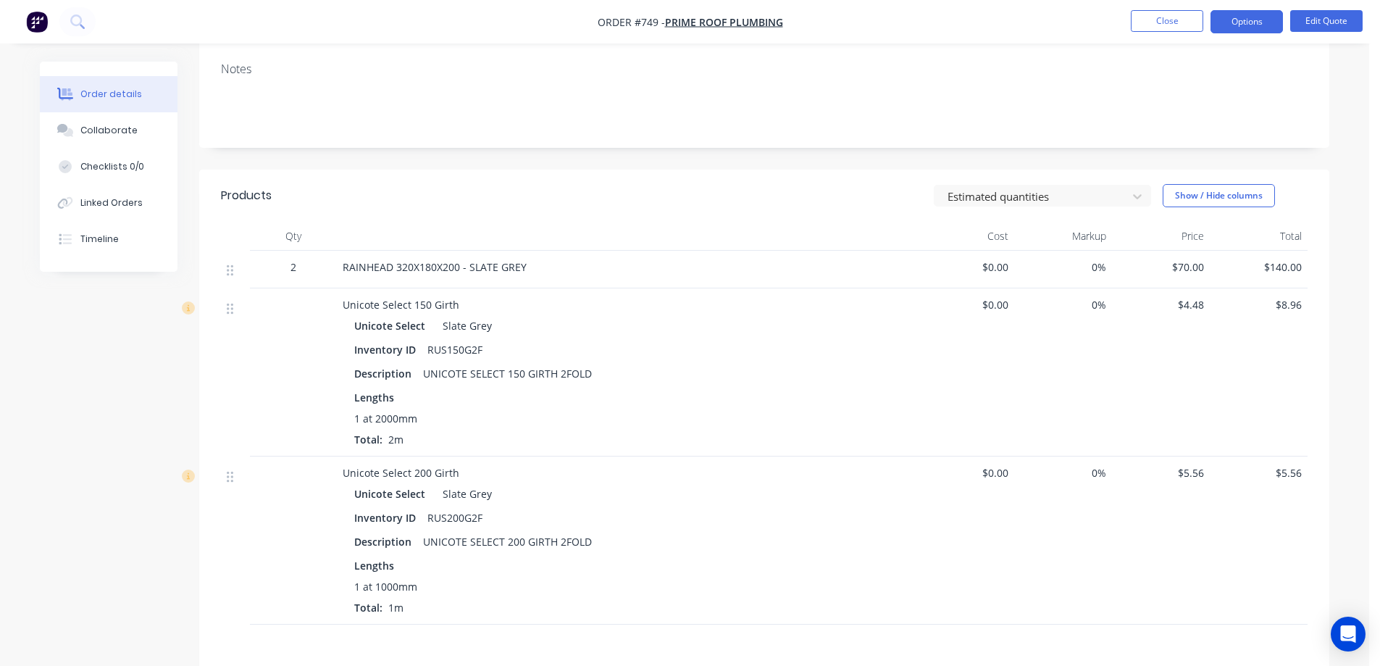
scroll to position [192, 0]
click at [1261, 21] on button "Options" at bounding box center [1246, 21] width 72 height 23
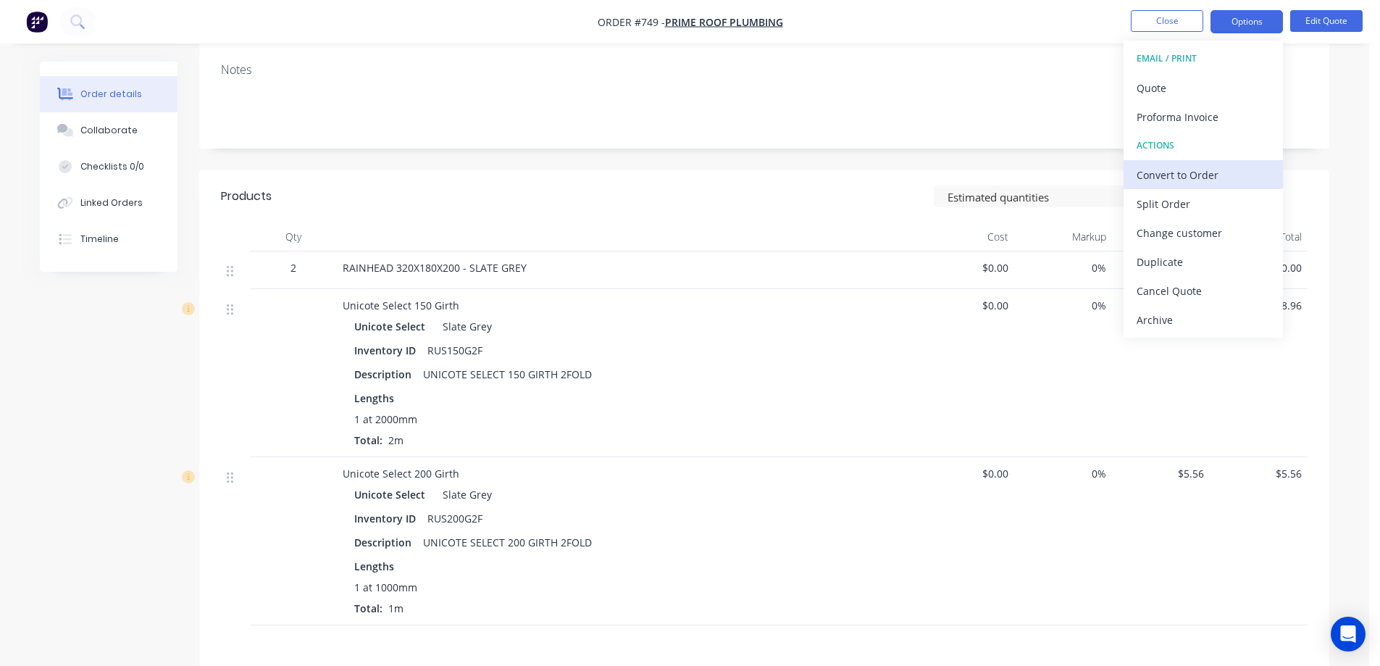
click at [1173, 174] on div "Convert to Order" at bounding box center [1202, 174] width 133 height 21
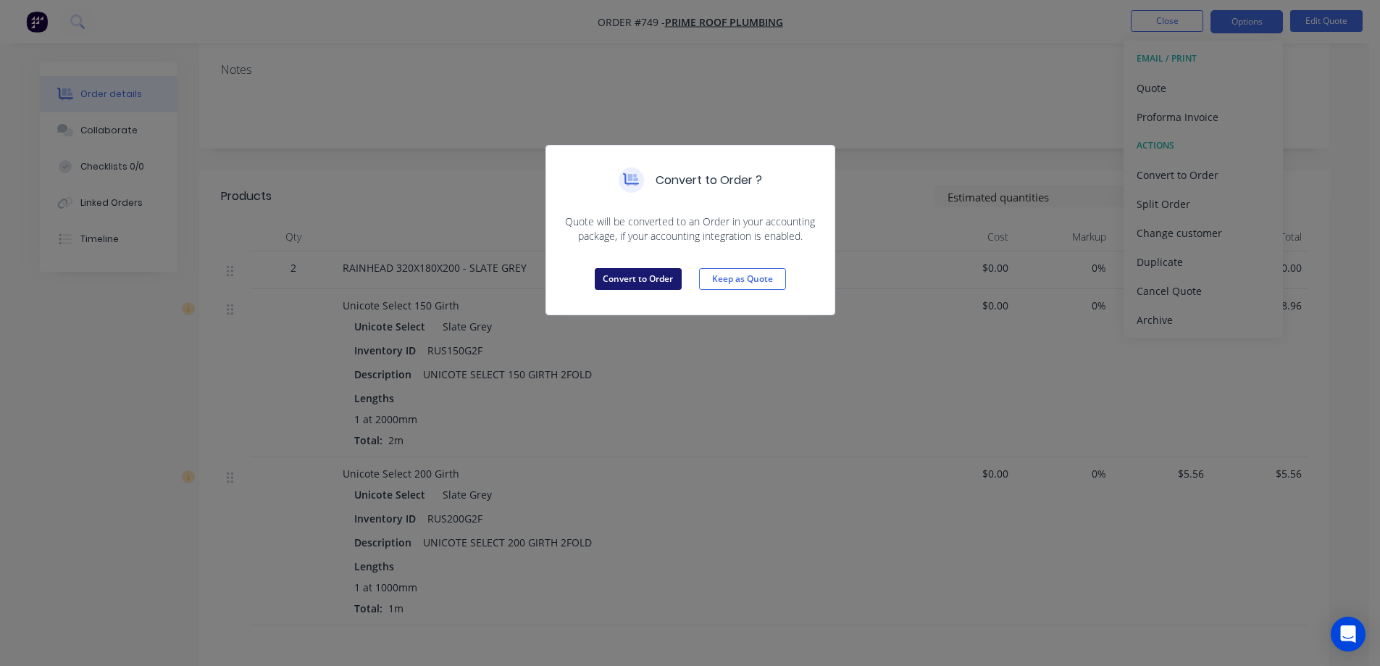
click at [659, 280] on button "Convert to Order" at bounding box center [638, 279] width 87 height 22
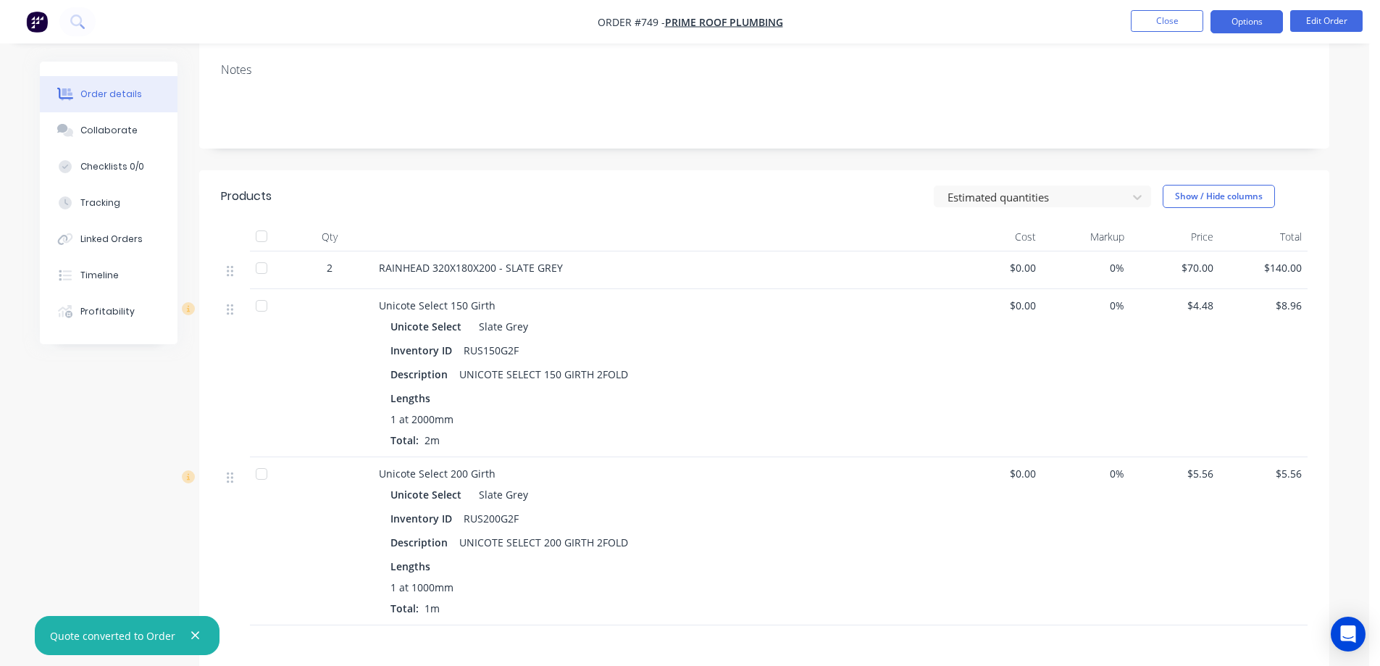
click at [1231, 30] on button "Options" at bounding box center [1246, 21] width 72 height 23
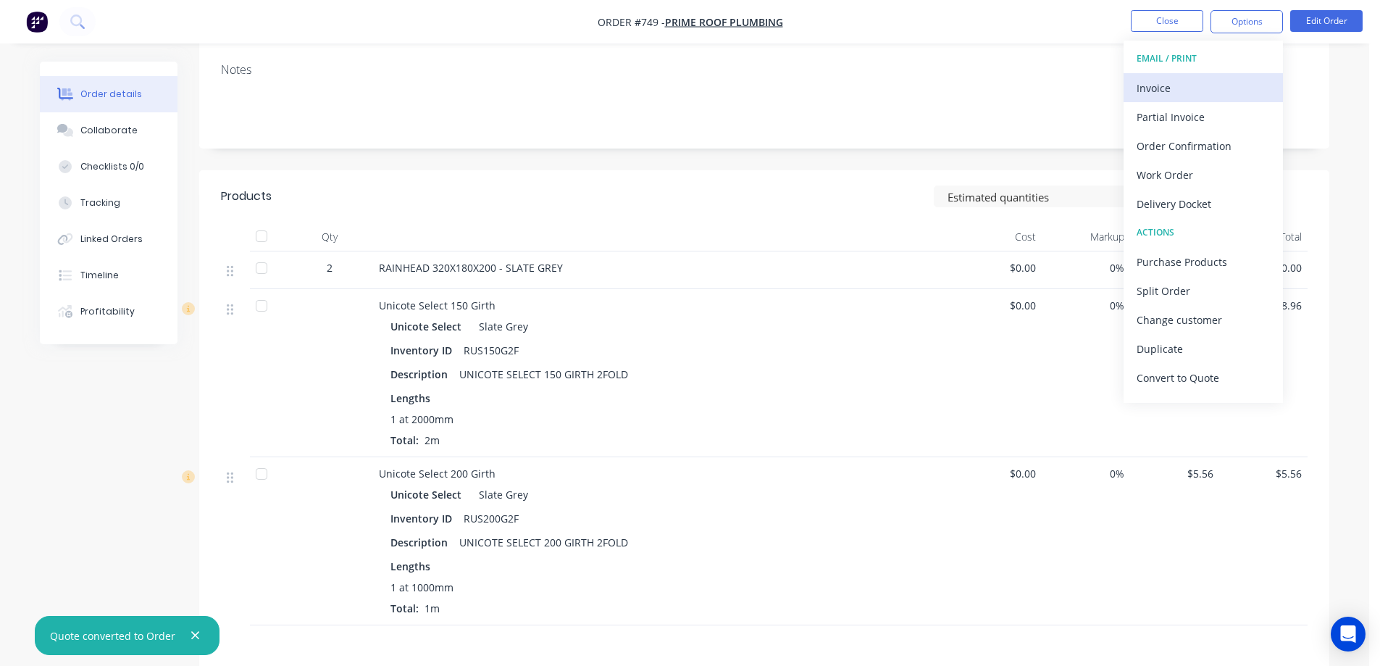
click at [1199, 85] on div "Invoice" at bounding box center [1202, 87] width 133 height 21
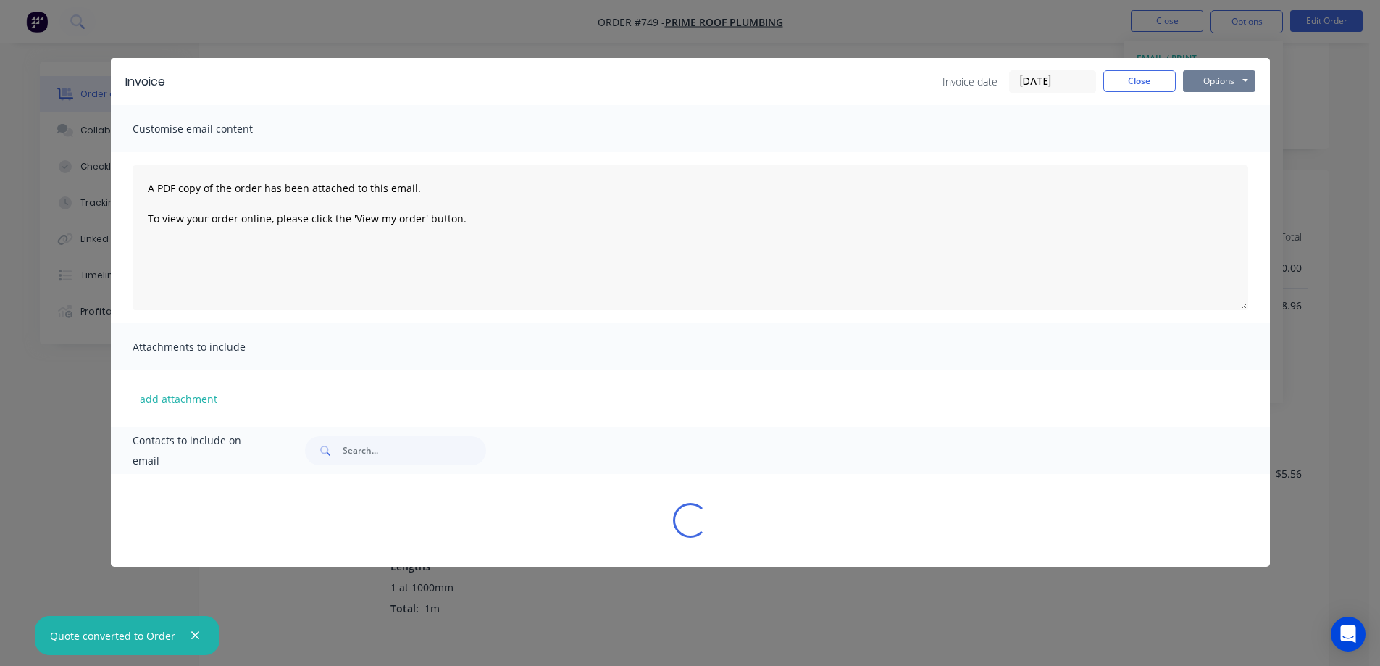
click at [1212, 82] on button "Options" at bounding box center [1219, 81] width 72 height 22
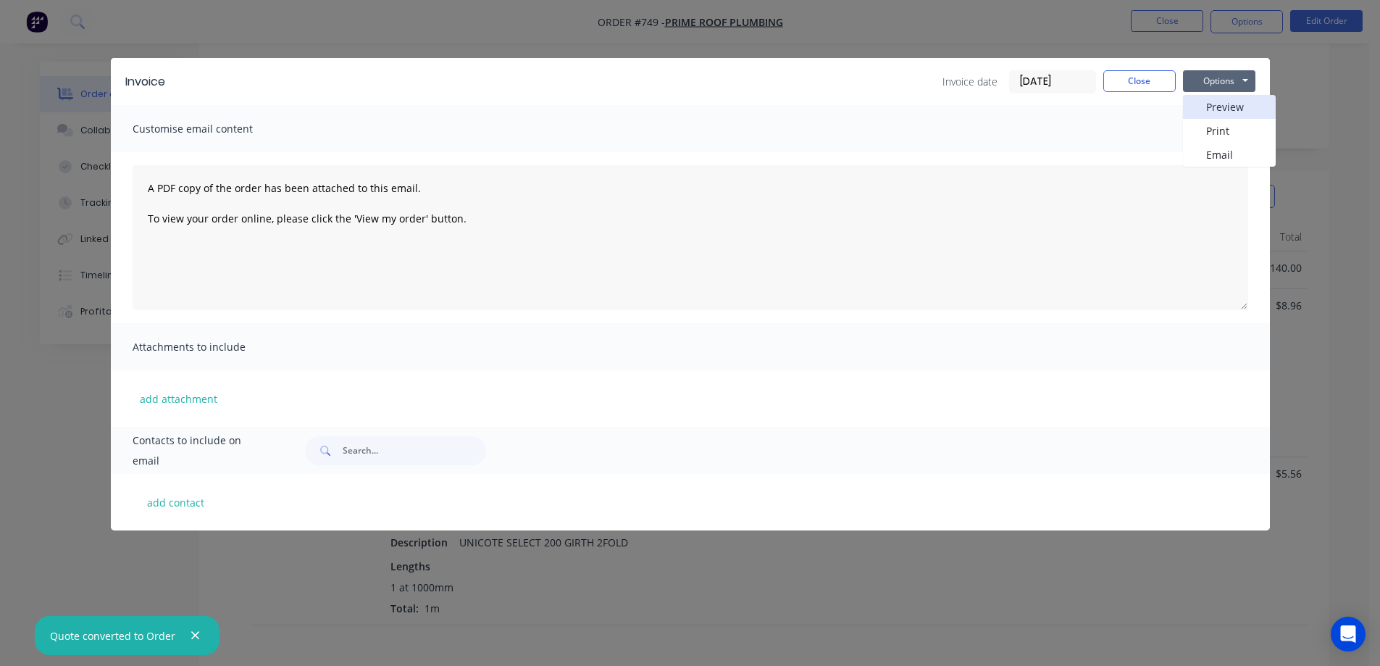
click at [1209, 107] on button "Preview" at bounding box center [1229, 107] width 93 height 24
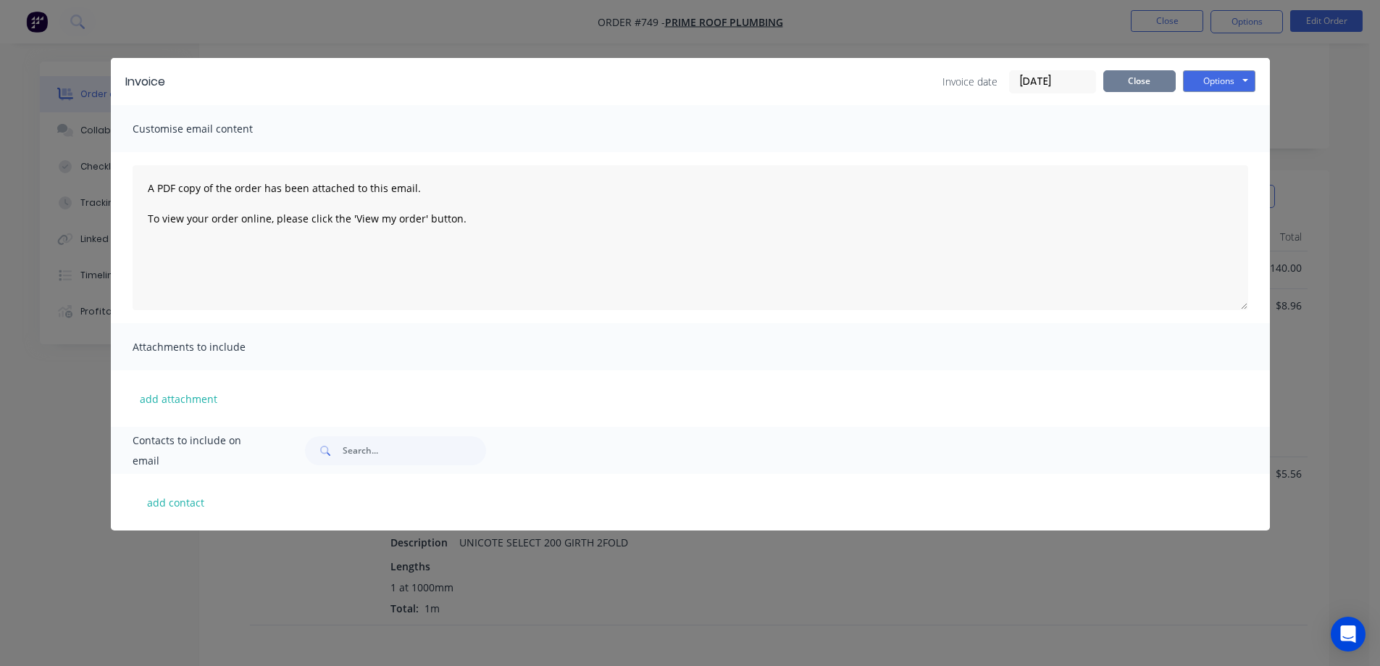
click at [1123, 79] on button "Close" at bounding box center [1139, 81] width 72 height 22
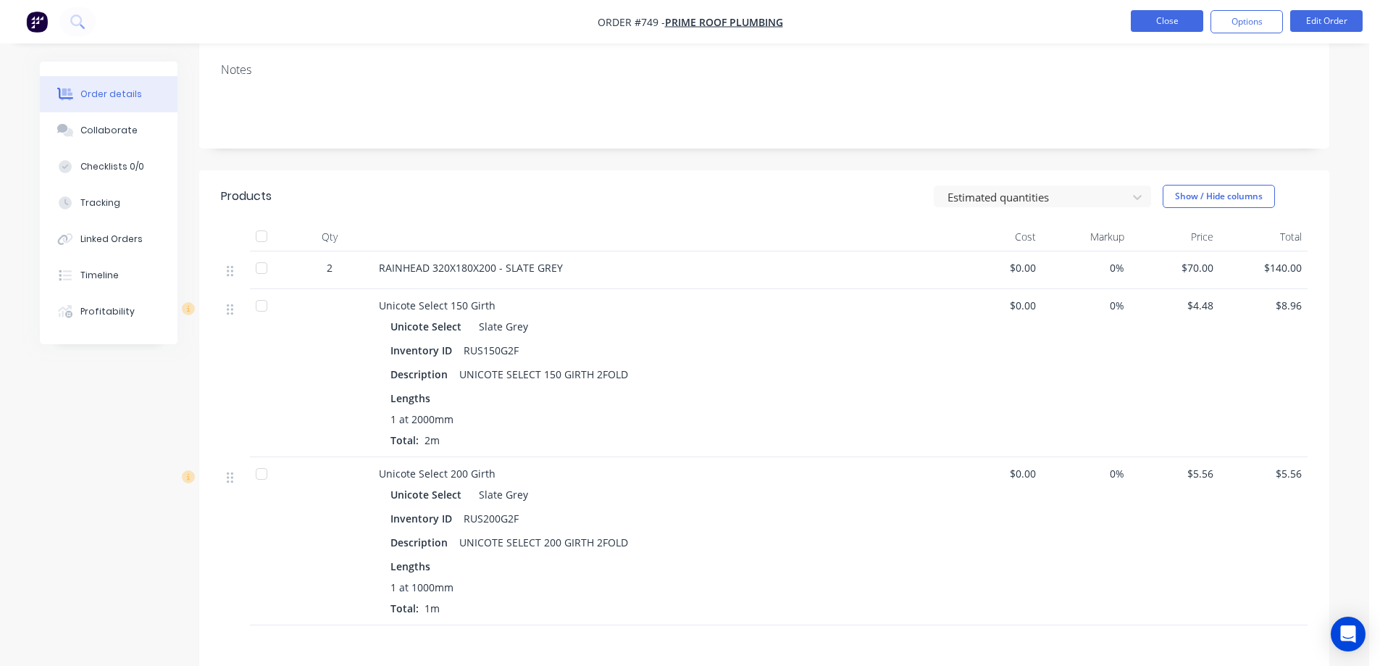
click at [1154, 23] on button "Close" at bounding box center [1167, 21] width 72 height 22
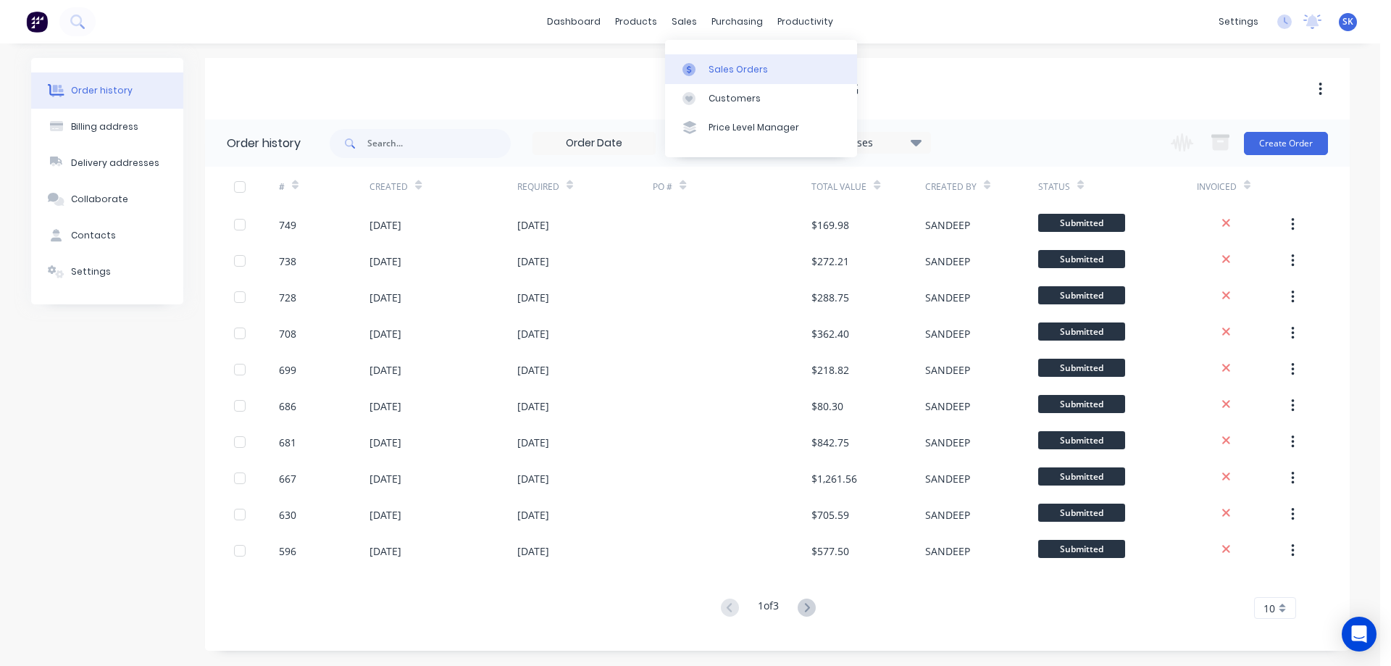
click at [718, 72] on div "Sales Orders" at bounding box center [737, 69] width 59 height 13
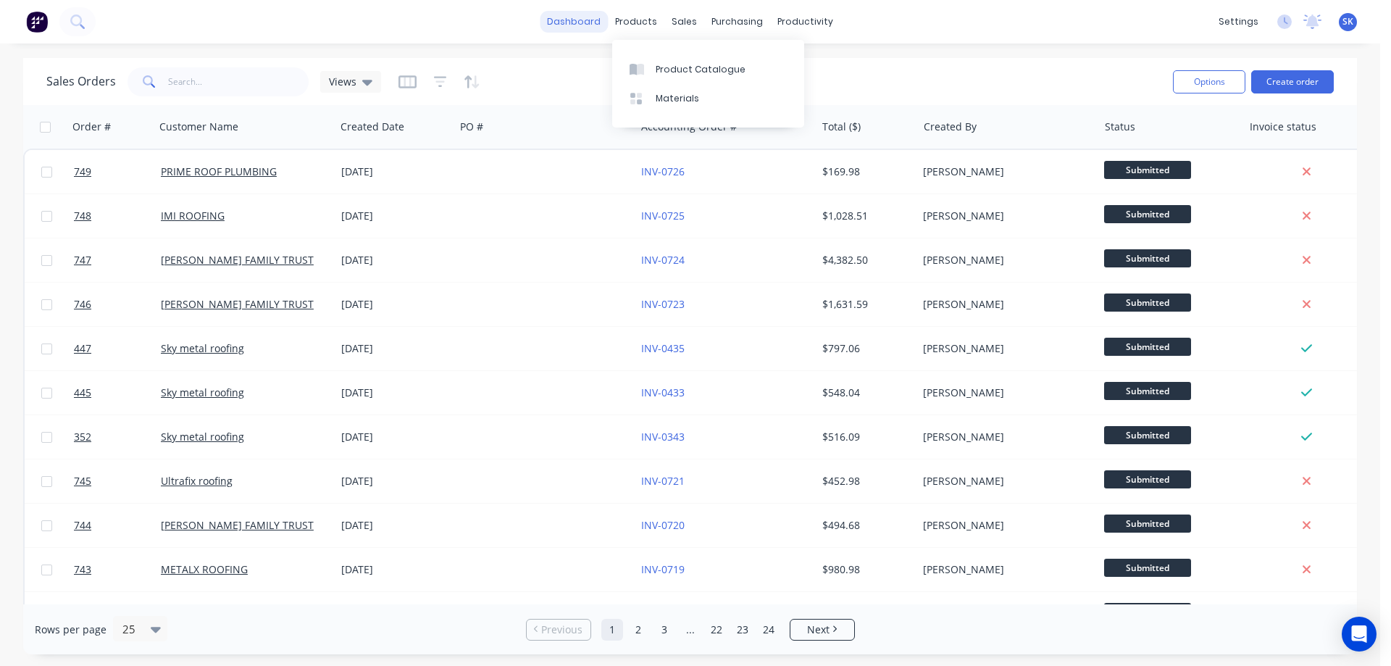
click at [562, 25] on link "dashboard" at bounding box center [574, 22] width 68 height 22
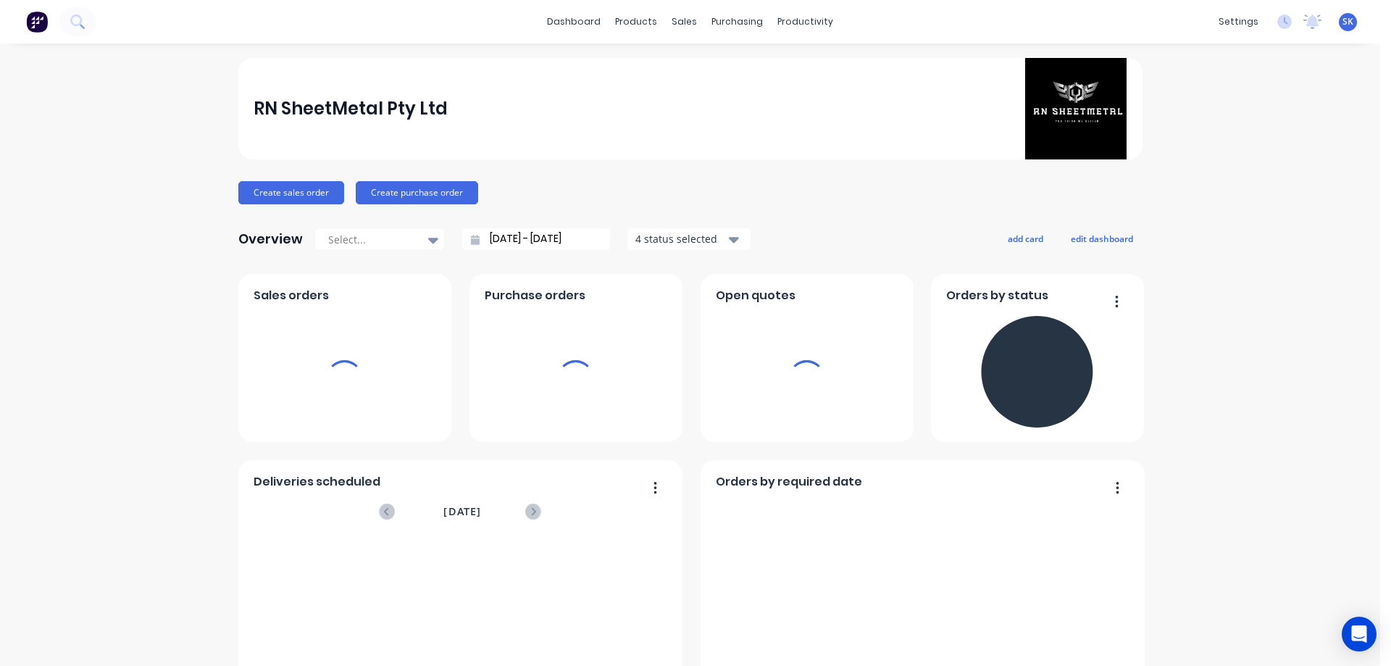
click at [498, 233] on input "[DATE] - [DATE]" at bounding box center [541, 239] width 125 height 22
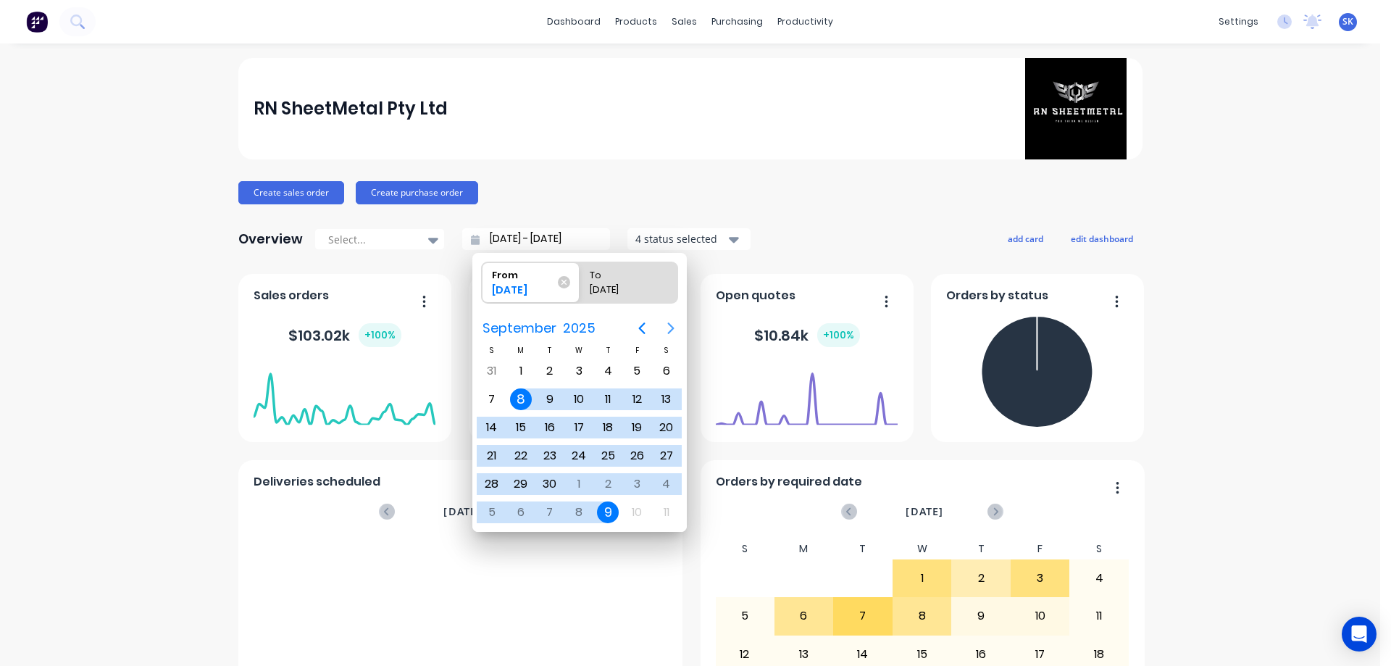
click at [666, 326] on icon "Next page" at bounding box center [670, 327] width 17 height 17
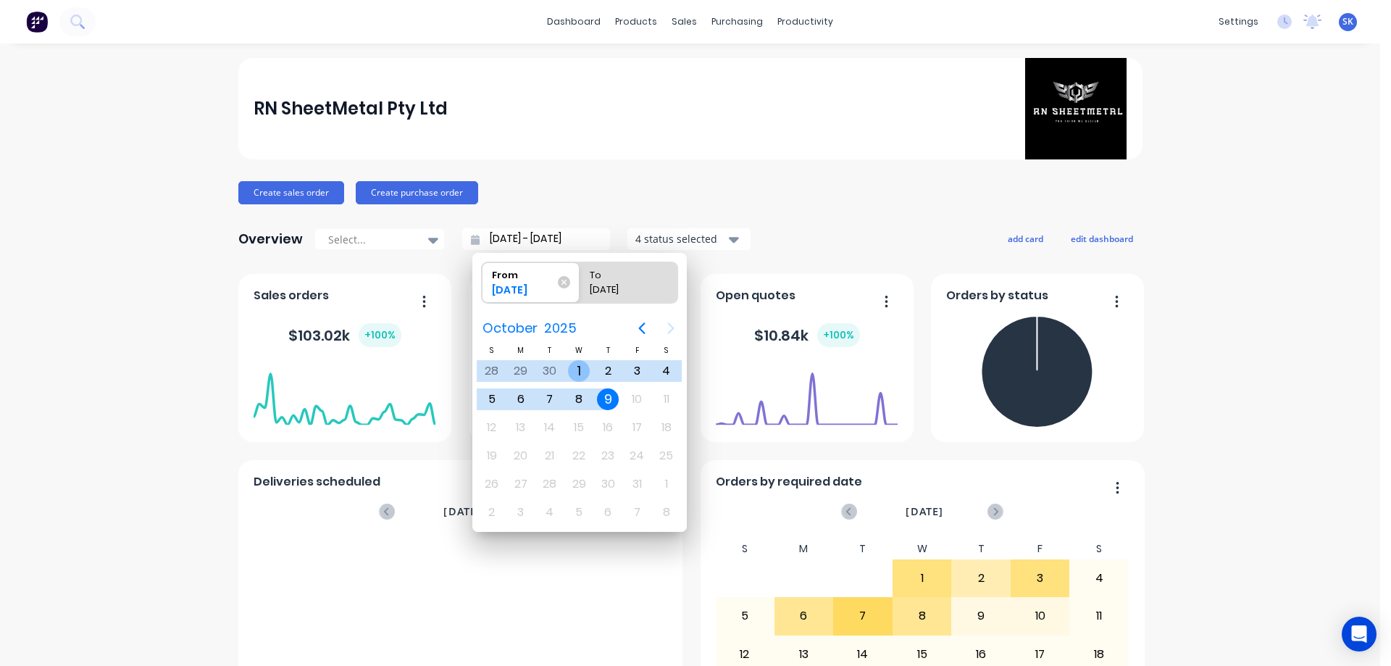
click at [580, 366] on div "1" at bounding box center [579, 371] width 22 height 22
type input "[DATE] - [DATE]"
radio input "false"
radio input "true"
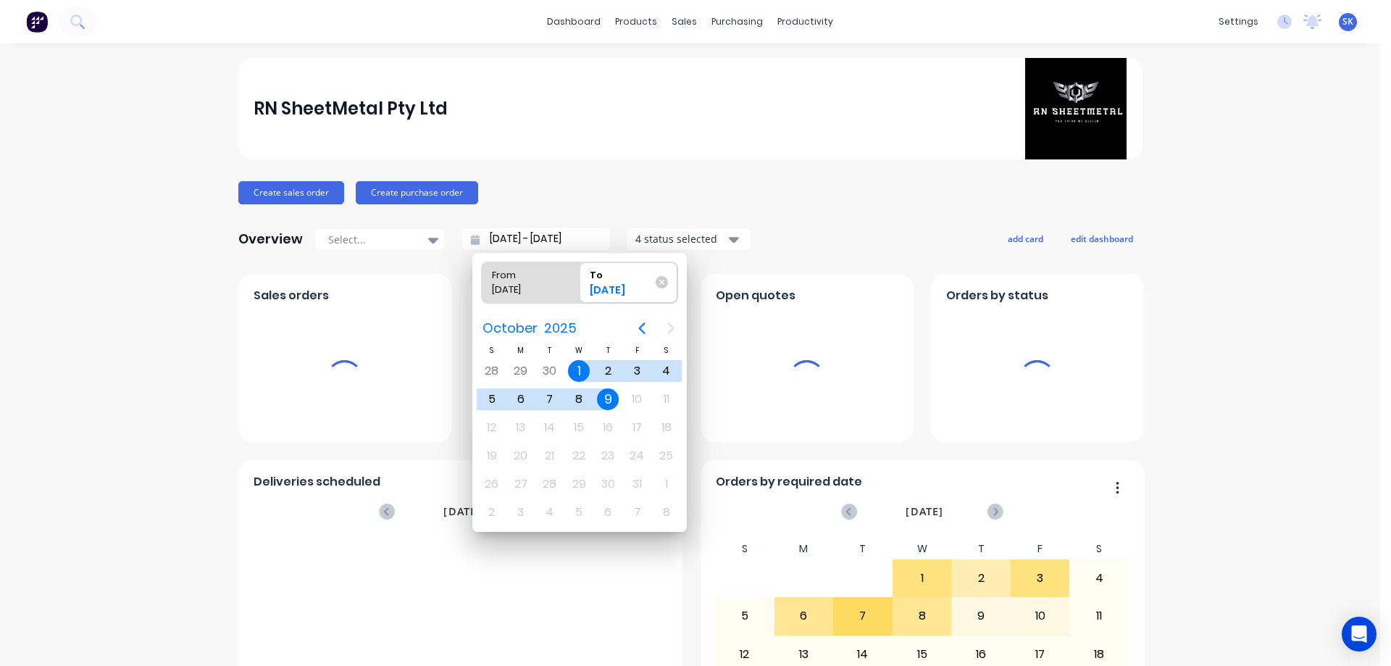
click at [644, 243] on div "4 status selected" at bounding box center [680, 238] width 91 height 15
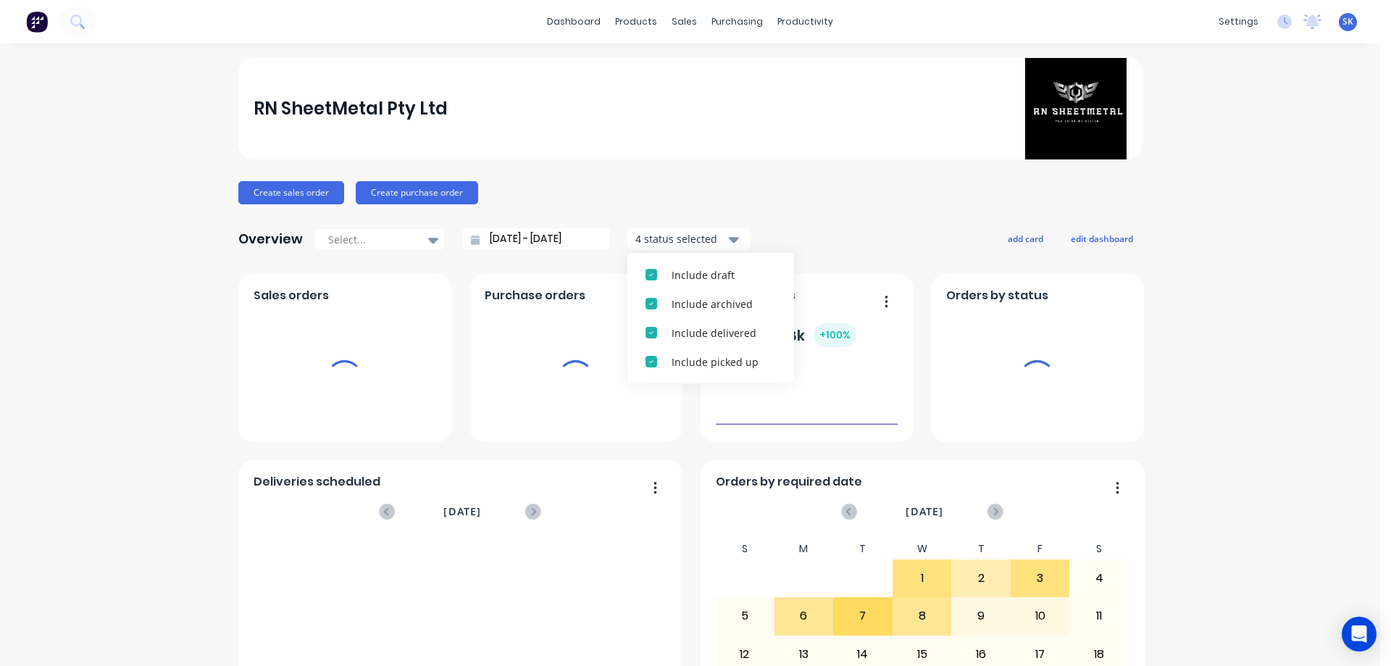
click at [661, 269] on span "To [DATE]" at bounding box center [628, 282] width 98 height 41
click at [580, 269] on input "To [DATE]" at bounding box center [579, 282] width 1 height 41
click at [661, 269] on div "RN SheetMetal Pty Ltd Create sales order Create purchase order Overview Select.…" at bounding box center [690, 622] width 904 height 1128
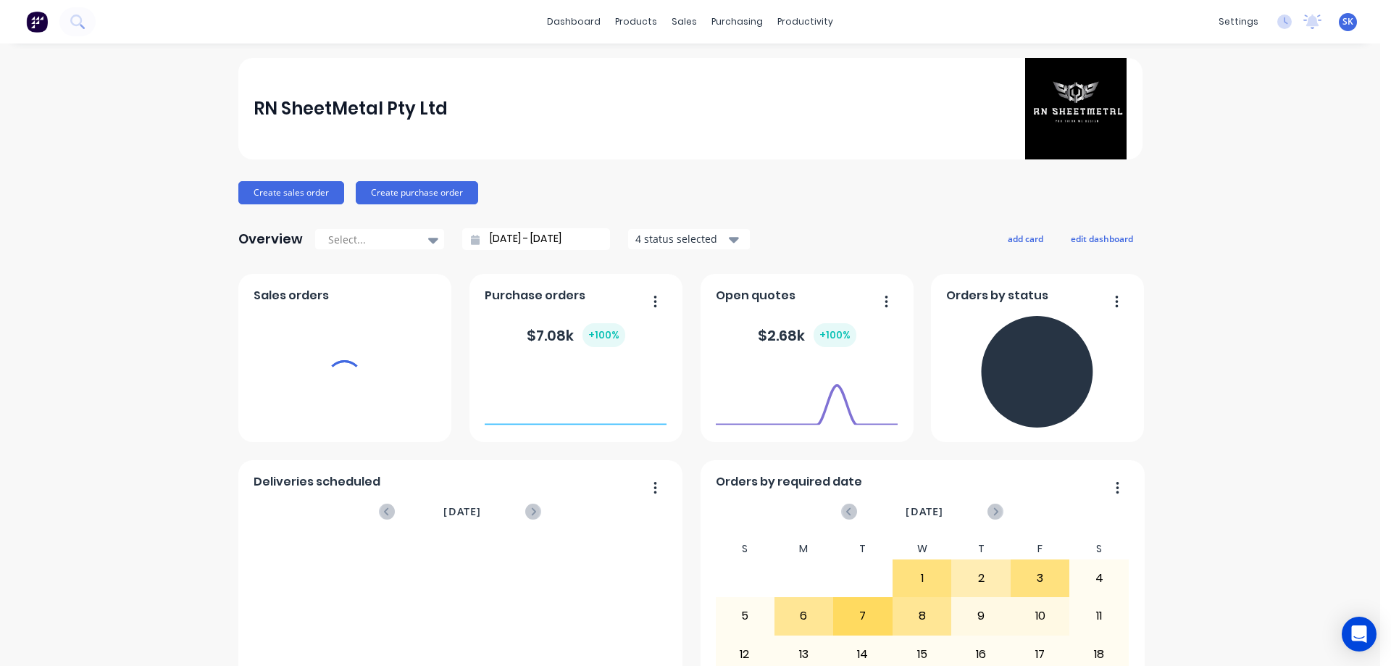
click at [668, 239] on div "4 status selected" at bounding box center [680, 238] width 91 height 15
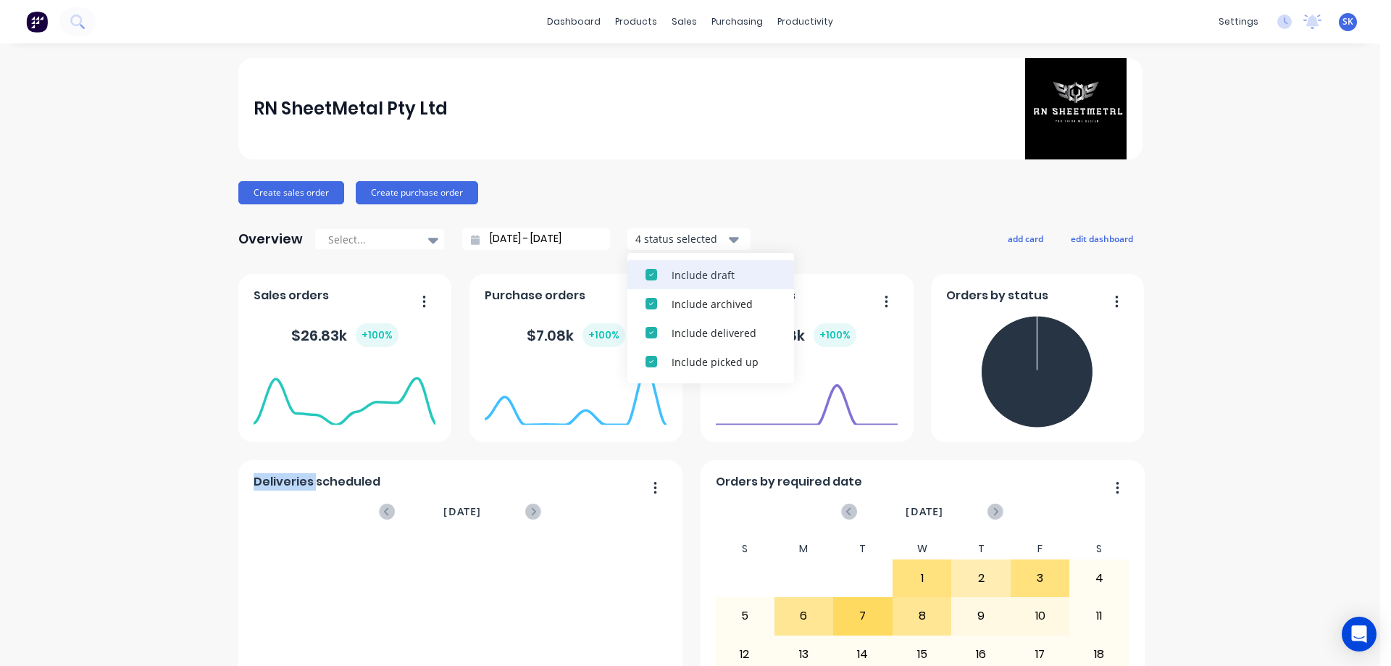
click at [671, 269] on div "Include draft" at bounding box center [723, 274] width 104 height 15
click at [671, 273] on div "Include archived" at bounding box center [723, 274] width 104 height 15
click at [689, 166] on div "RN SheetMetal Pty Ltd Create sales order Create purchase order Overview Select.…" at bounding box center [690, 622] width 904 height 1128
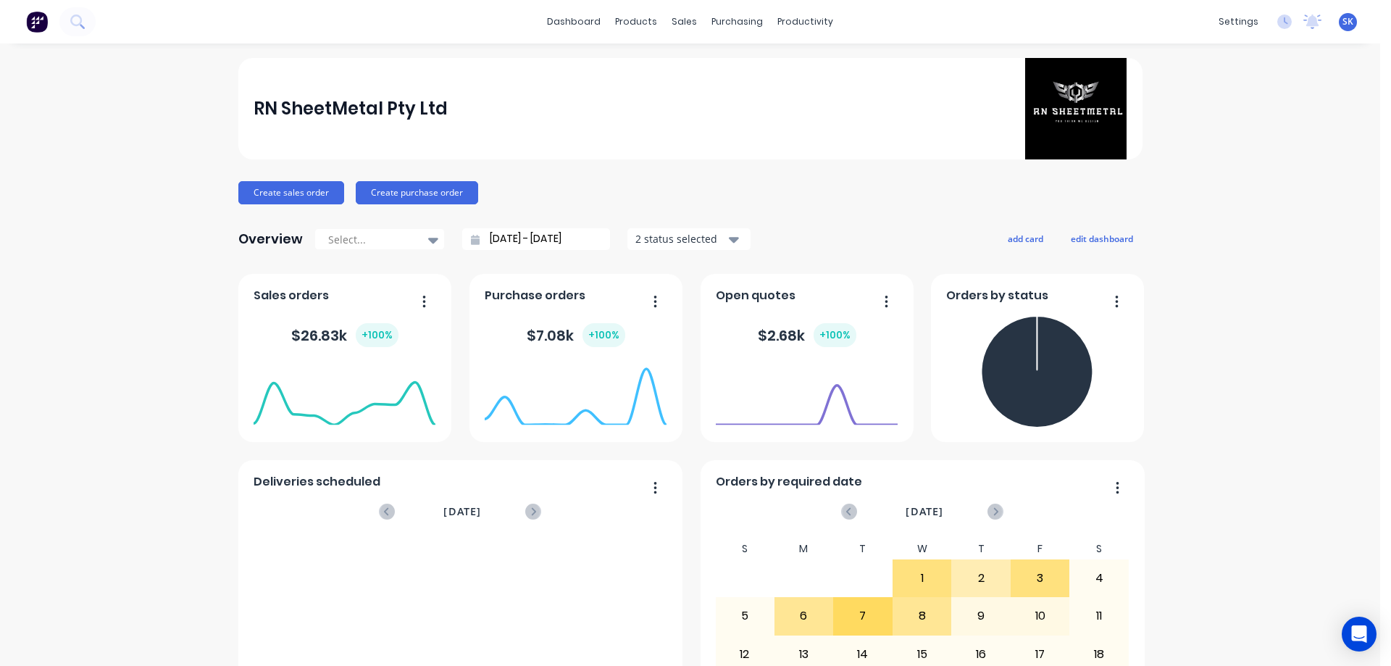
click at [145, 20] on div "dashboard products sales purchasing productivity dashboard products Product Cat…" at bounding box center [690, 21] width 1380 height 43
click at [722, 73] on div "Sales Orders" at bounding box center [732, 69] width 59 height 13
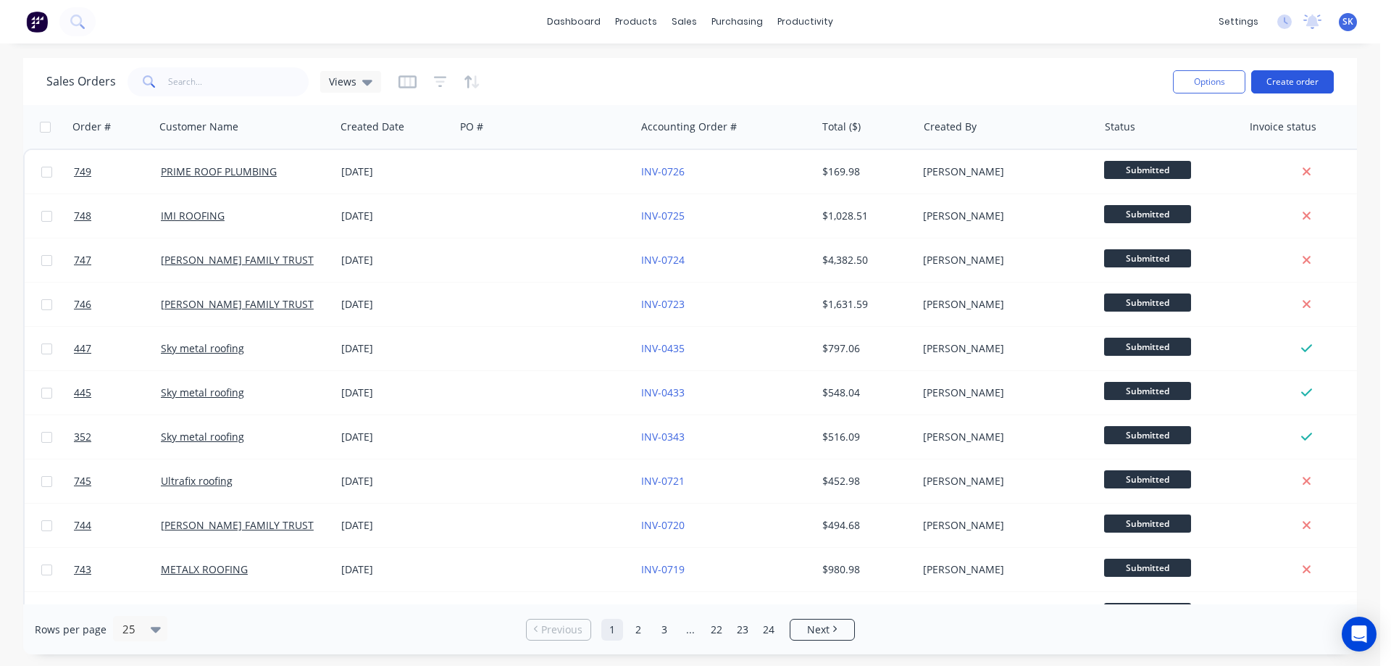
click at [1300, 82] on button "Create order" at bounding box center [1292, 81] width 83 height 23
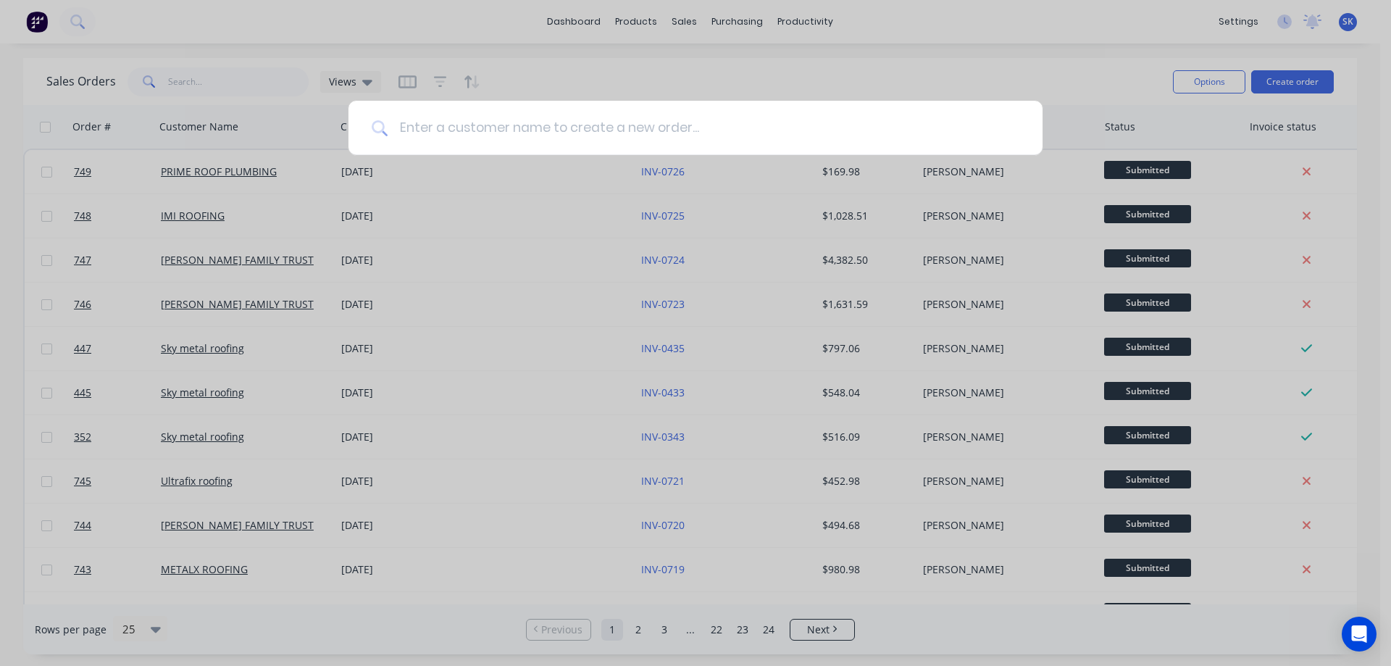
click at [600, 138] on input at bounding box center [703, 128] width 632 height 54
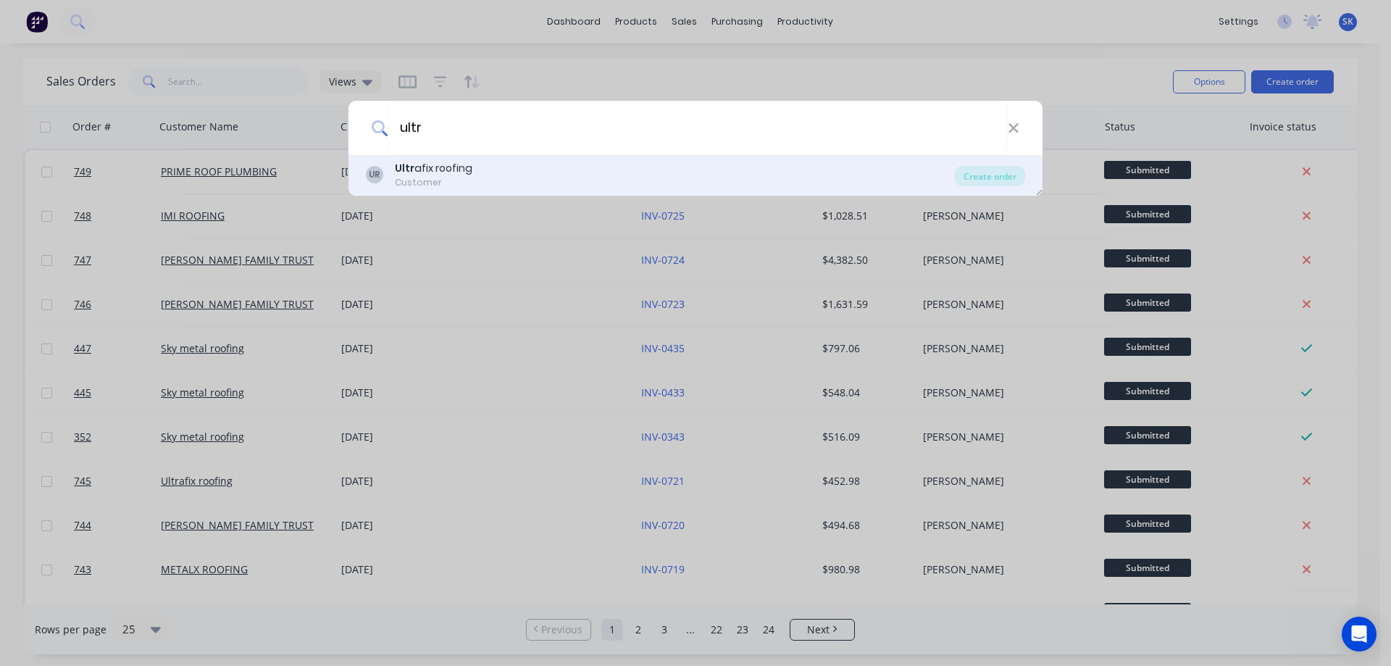
type input "ultr"
click at [576, 164] on div "UR Ultr afix roofing Customer" at bounding box center [660, 175] width 589 height 28
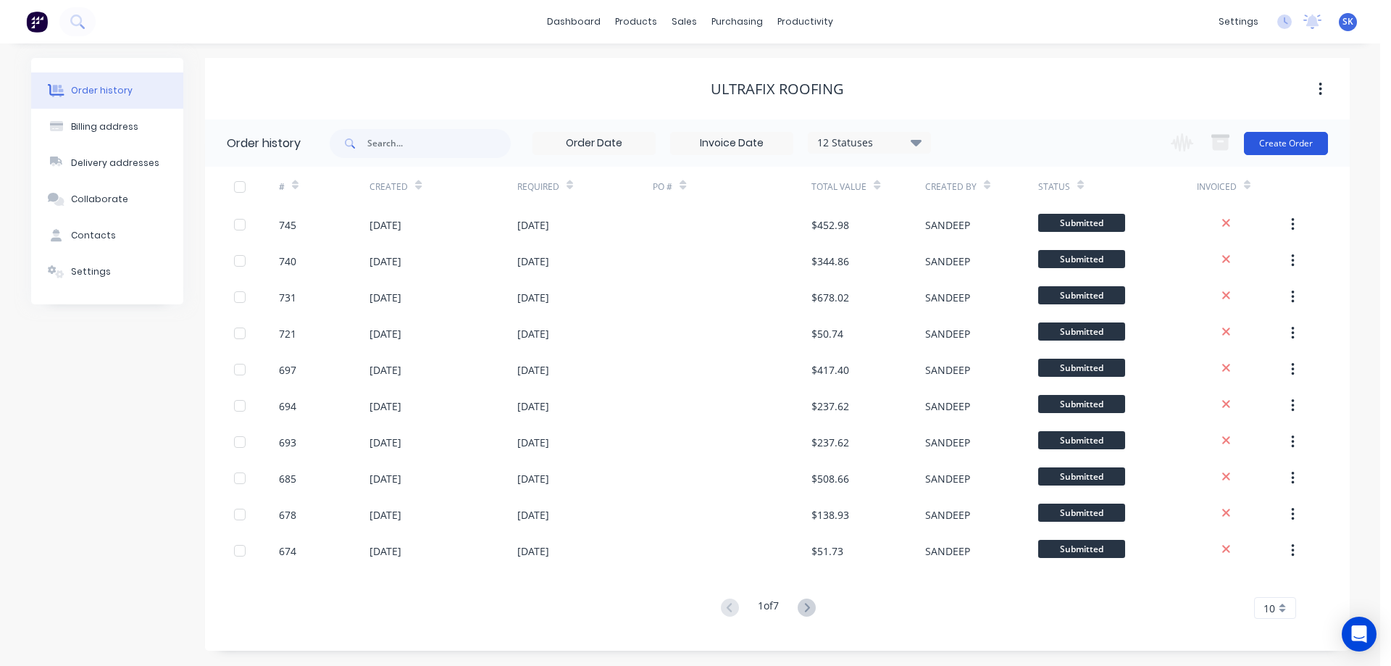
click at [1259, 138] on button "Create Order" at bounding box center [1286, 143] width 84 height 23
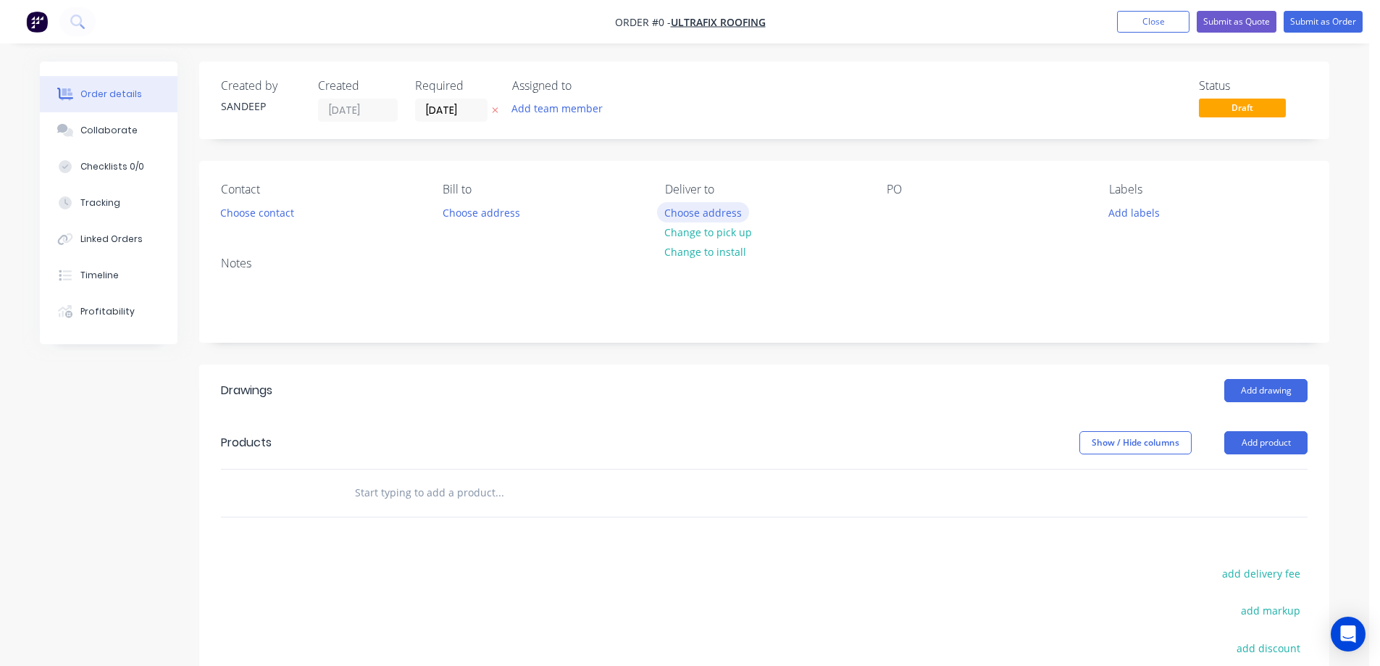
click at [716, 215] on button "Choose address" at bounding box center [703, 212] width 93 height 20
click at [670, 211] on button "Choose address" at bounding box center [703, 212] width 93 height 20
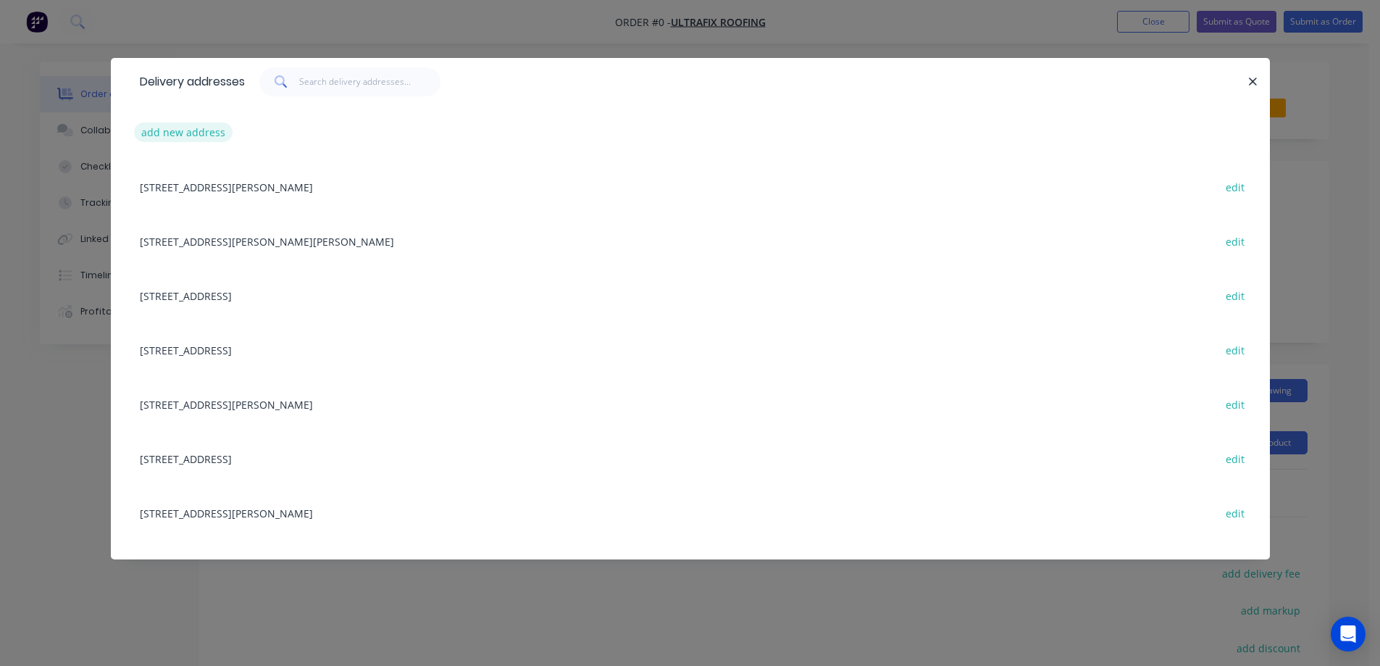
click at [197, 131] on button "add new address" at bounding box center [183, 132] width 99 height 20
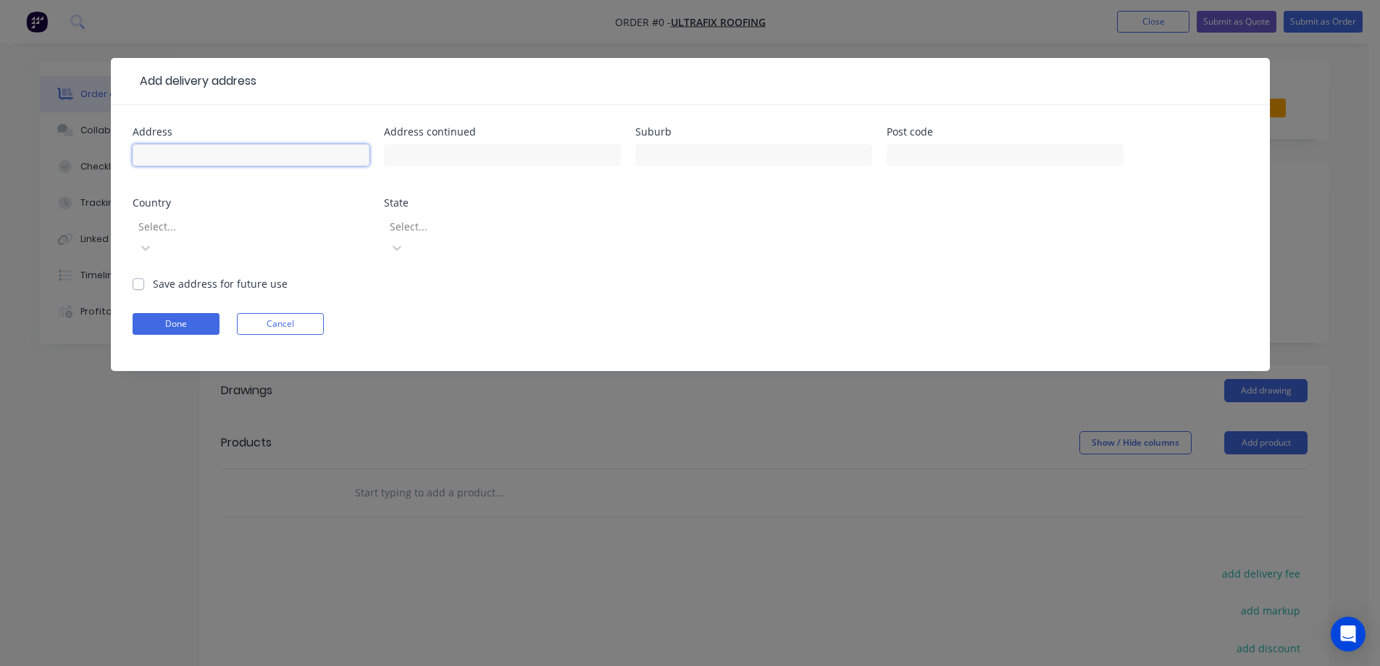
click at [199, 151] on input "text" at bounding box center [251, 155] width 237 height 22
drag, startPoint x: 285, startPoint y: 156, endPoint x: 282, endPoint y: 143, distance: 12.6
click at [285, 156] on input "text" at bounding box center [251, 155] width 237 height 22
paste input "[STREET_ADDRESS][PERSON_NAME]"
type input "[STREET_ADDRESS][PERSON_NAME]"
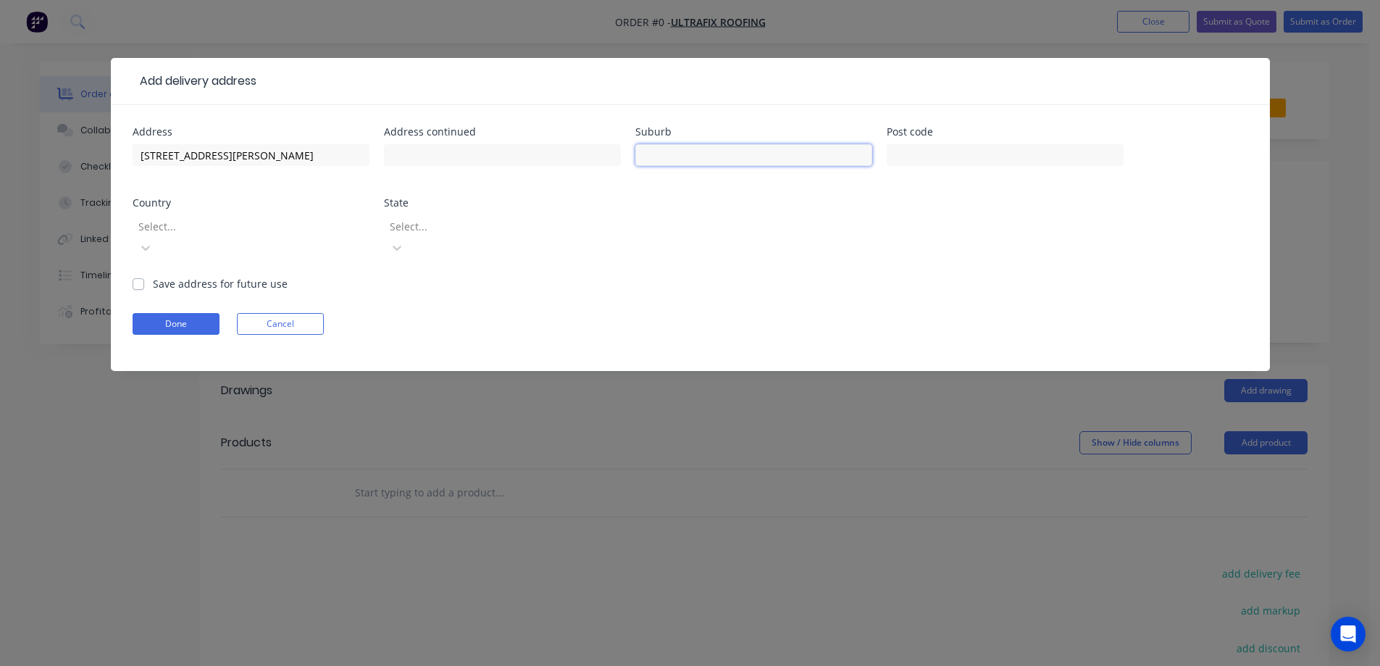
click at [752, 157] on input "text" at bounding box center [753, 155] width 237 height 22
paste input "TARNEIT"
type input "TARNEIT"
click at [942, 156] on input "text" at bounding box center [1004, 155] width 237 height 22
paste input "3029"
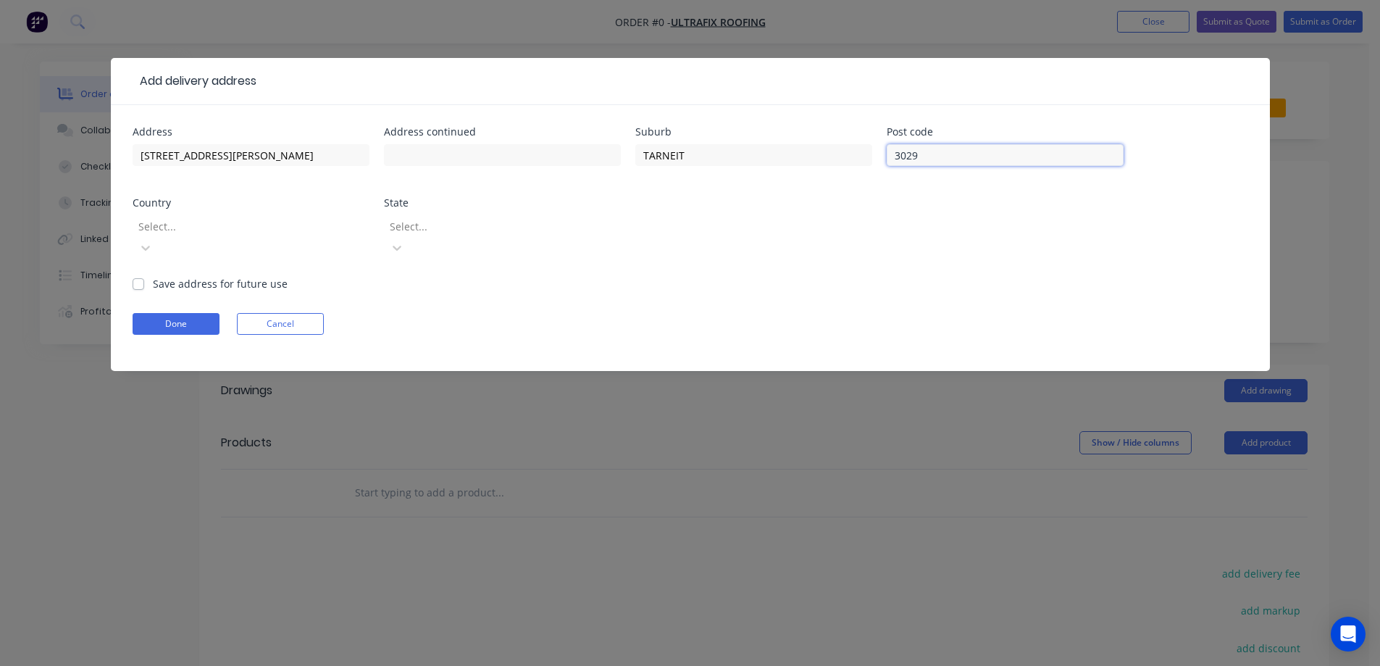
type input "3029"
click at [292, 231] on div at bounding box center [241, 226] width 209 height 18
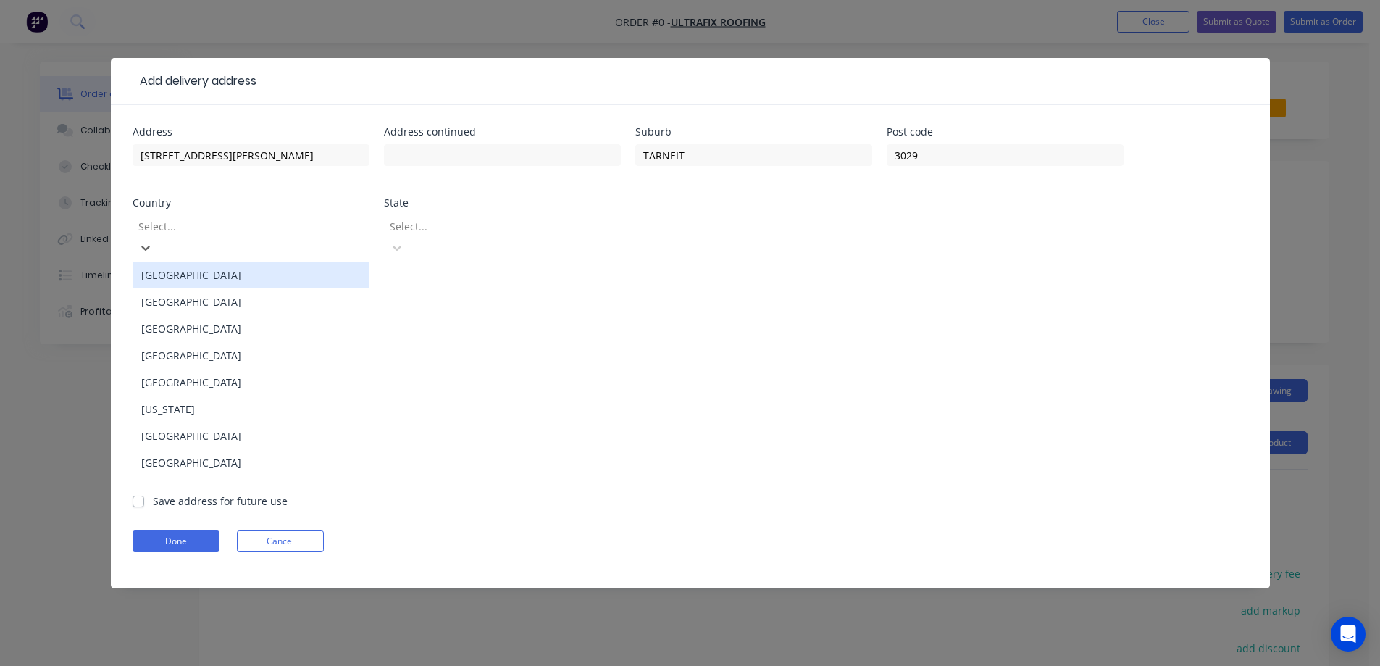
click at [283, 261] on div "[GEOGRAPHIC_DATA]" at bounding box center [251, 274] width 237 height 27
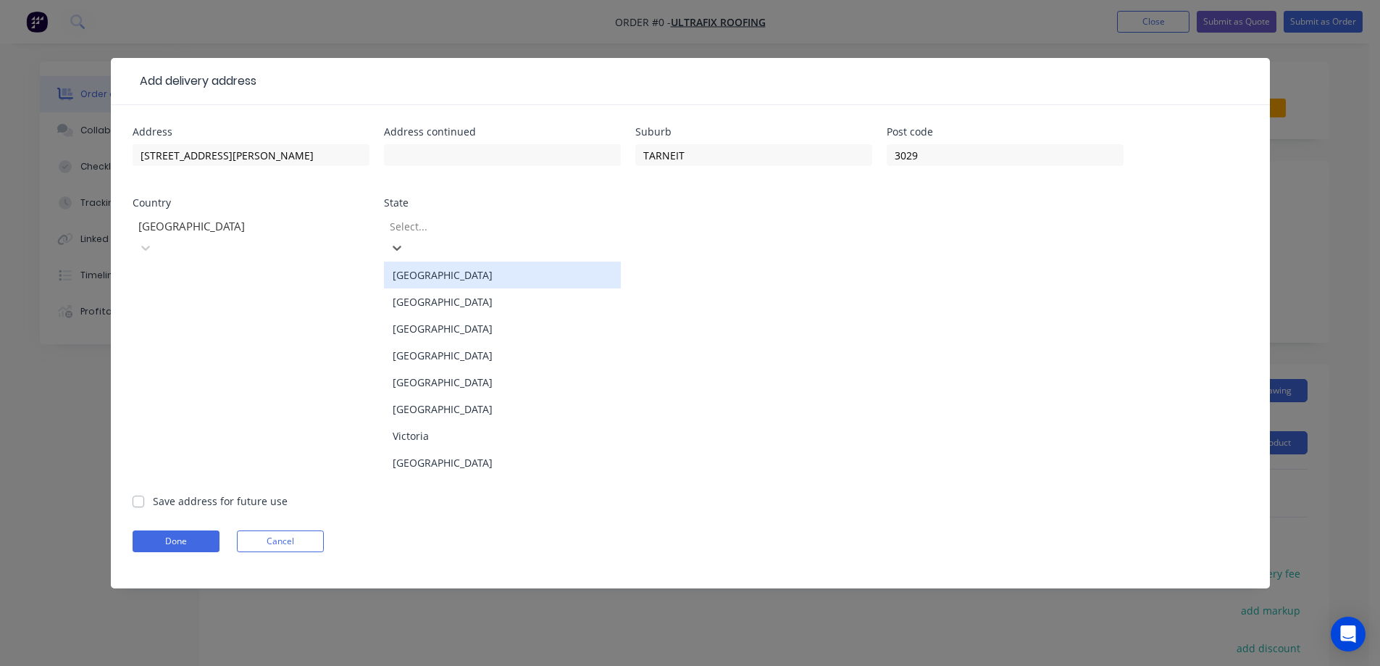
click at [430, 225] on div at bounding box center [492, 226] width 209 height 18
click at [432, 422] on div "Victoria" at bounding box center [502, 435] width 237 height 27
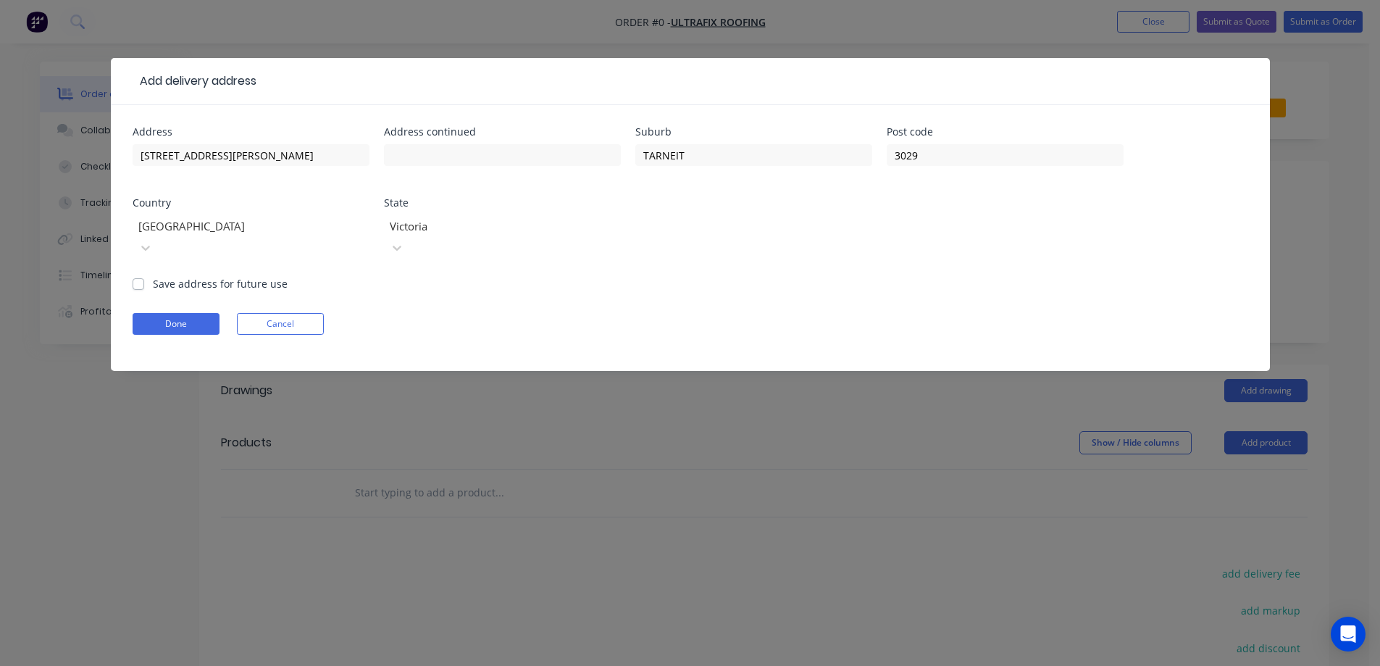
click at [248, 276] on label "Save address for future use" at bounding box center [220, 283] width 135 height 15
click at [144, 276] on input "Save address for future use" at bounding box center [139, 283] width 12 height 14
checkbox input "true"
click at [205, 313] on button "Done" at bounding box center [176, 324] width 87 height 22
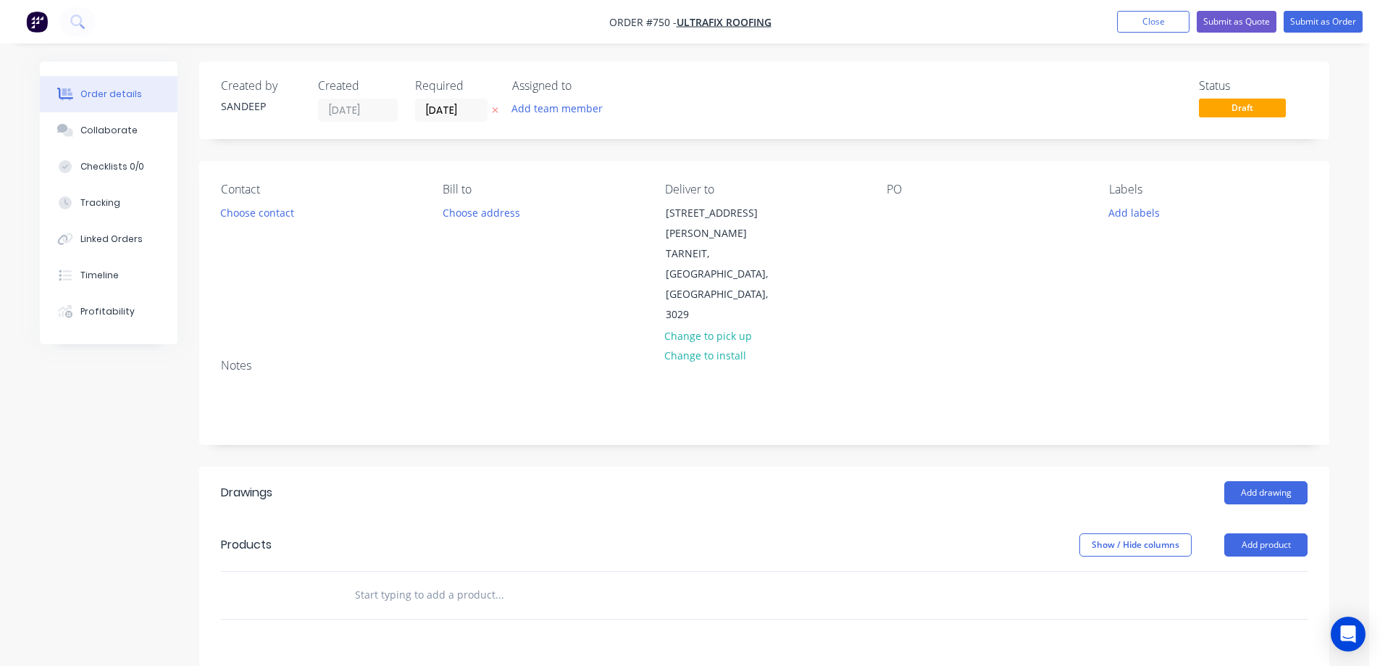
click at [1246, 665] on button "add delivery fee" at bounding box center [1260, 676] width 93 height 20
type input "50"
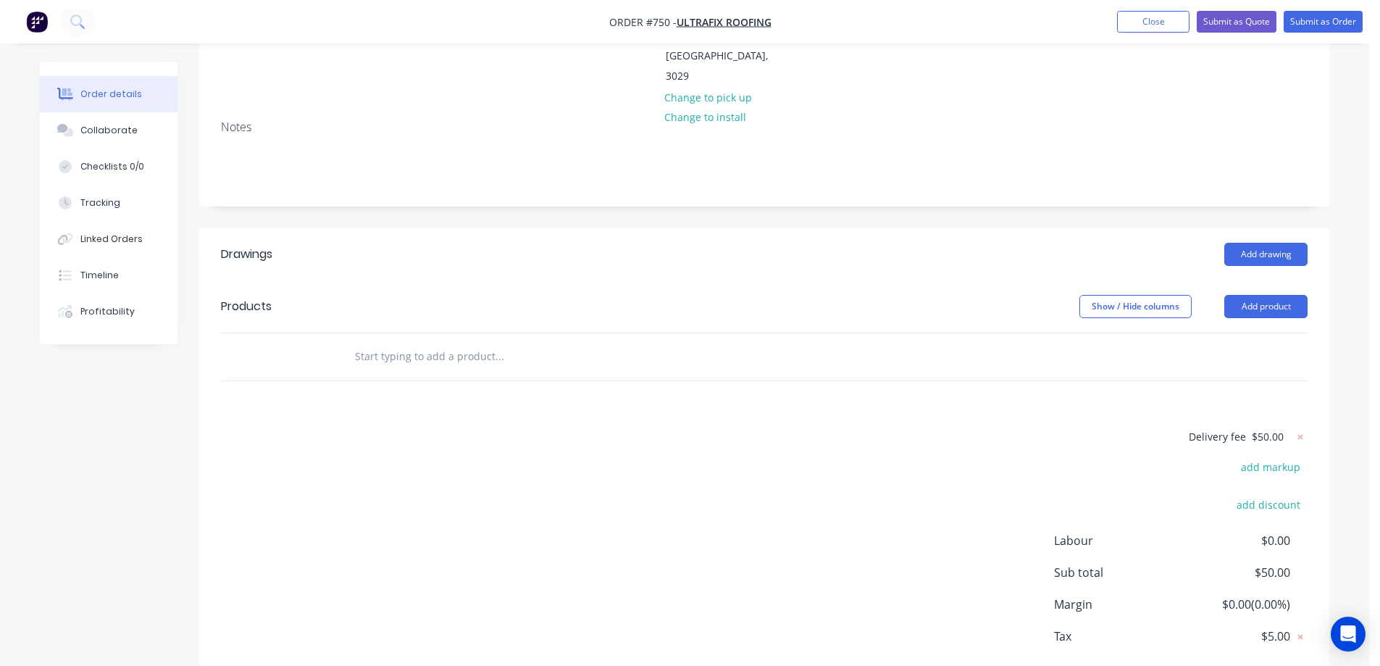
scroll to position [255, 0]
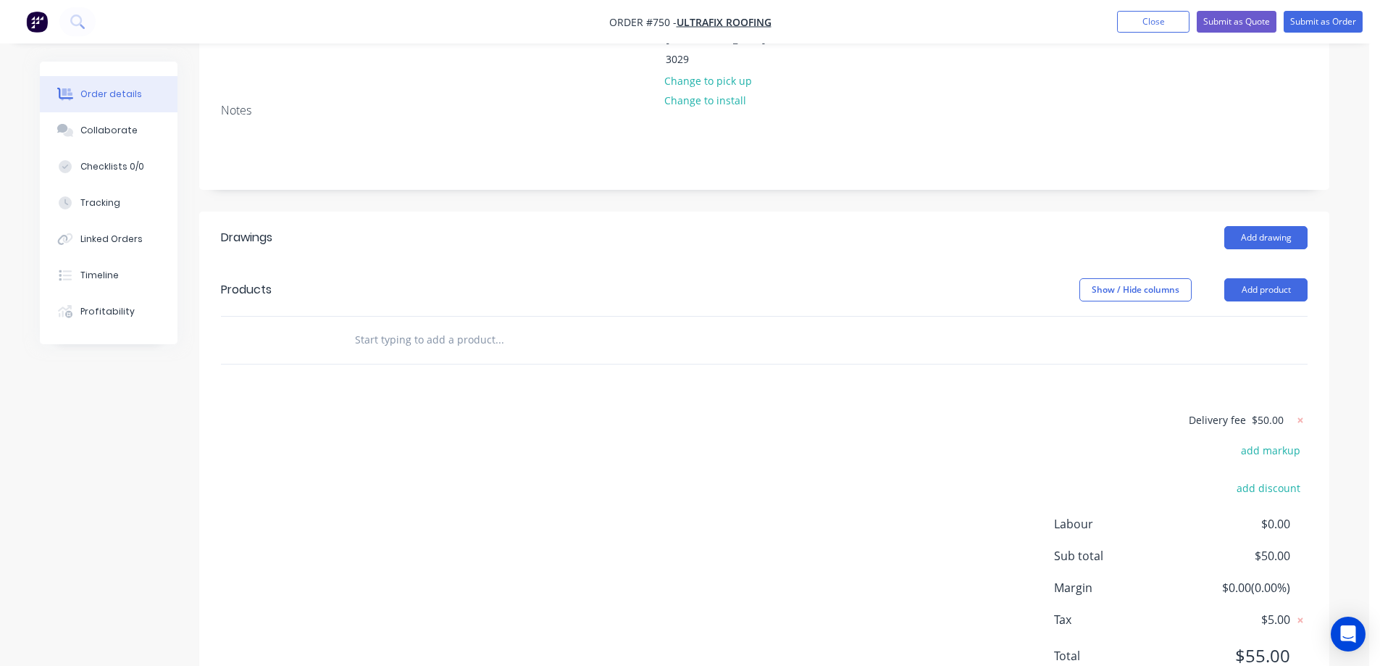
click at [403, 325] on input "text" at bounding box center [499, 339] width 290 height 29
type input "r"
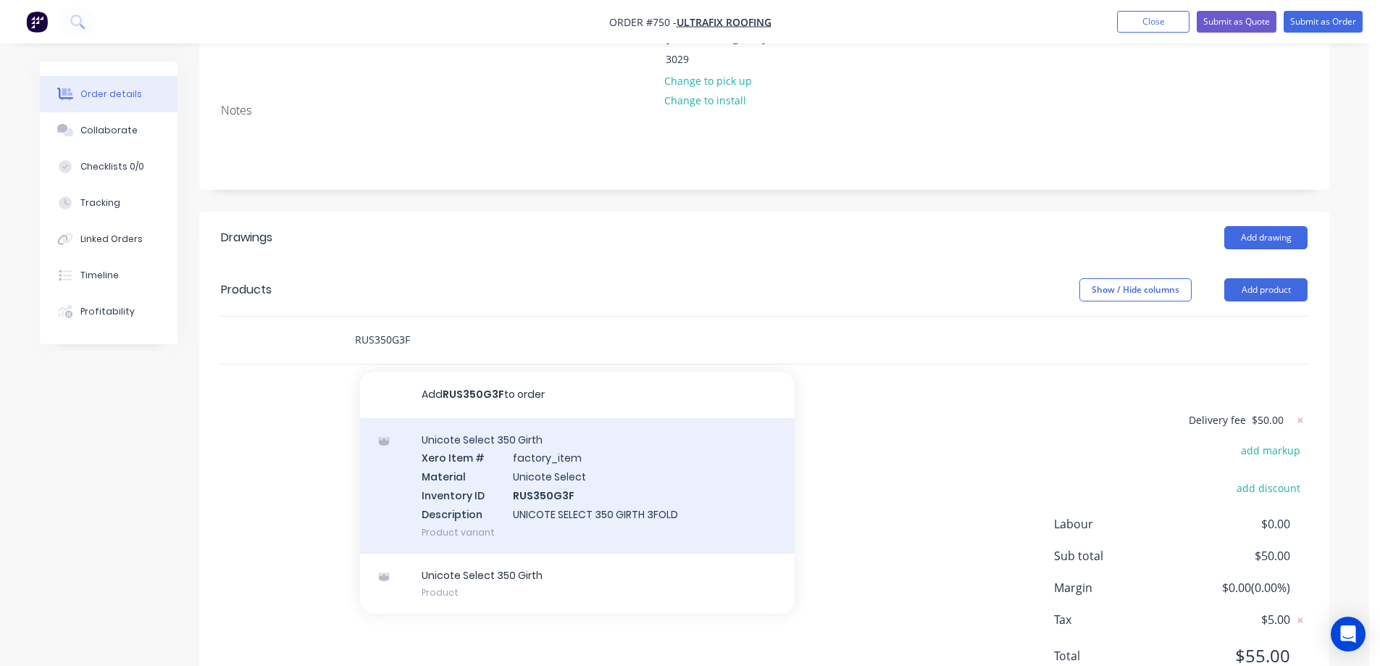
type input "RUS350G3F"
click at [569, 427] on div "Unicote Select 350 Girth Xero Item # factory_item Material Unicote Select Inven…" at bounding box center [577, 485] width 435 height 135
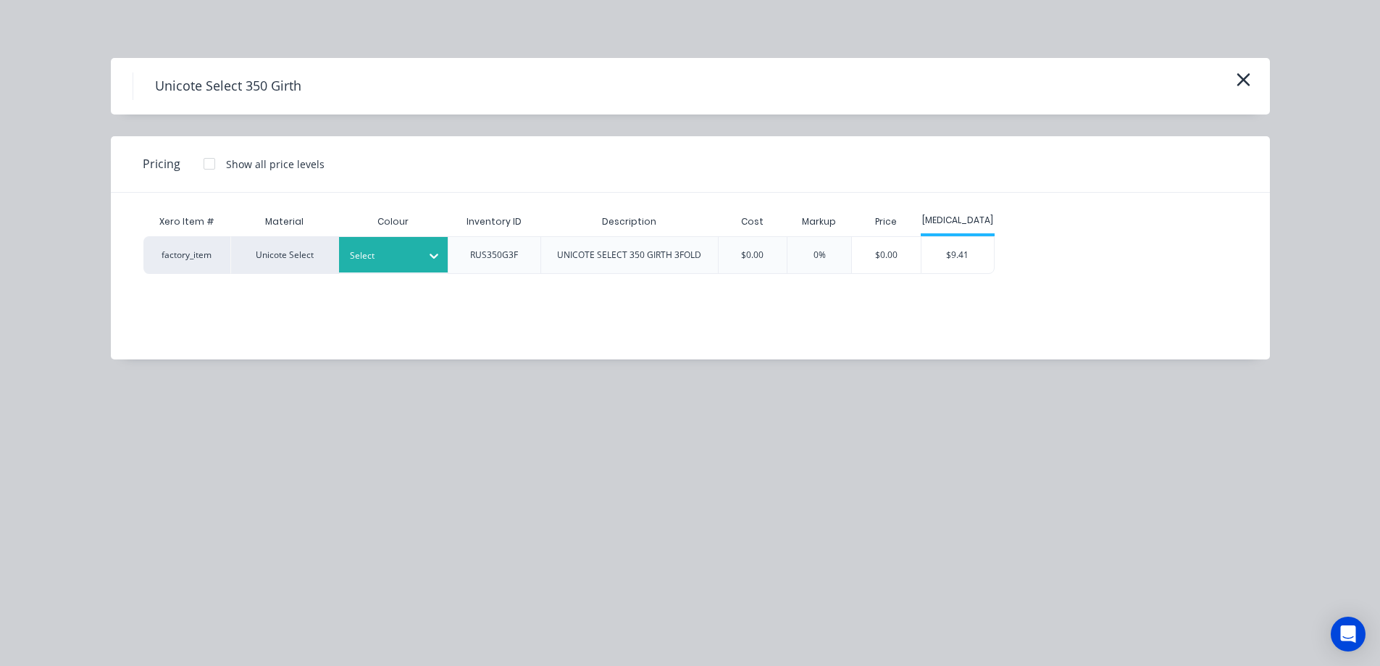
click at [400, 256] on div at bounding box center [382, 256] width 65 height 16
click at [181, 462] on div "Hamptons White" at bounding box center [90, 475] width 181 height 27
click at [936, 256] on div "$9.41" at bounding box center [957, 255] width 72 height 36
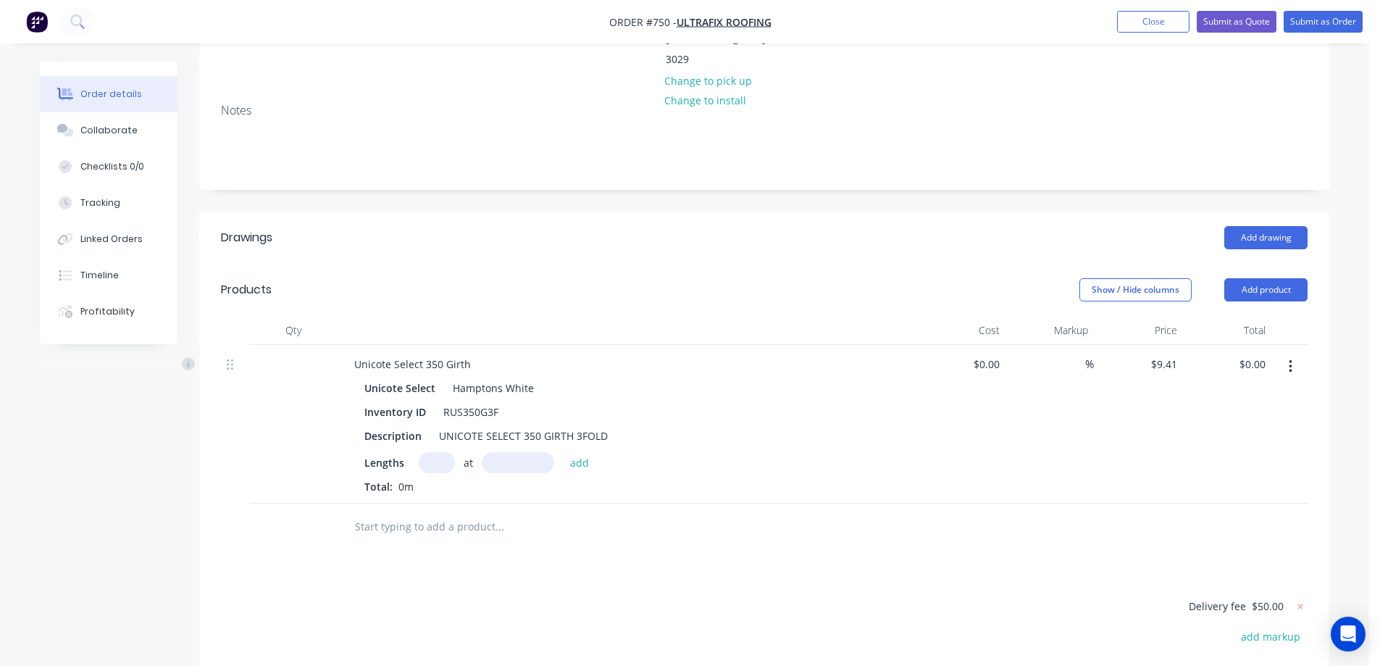
click at [435, 452] on input "text" at bounding box center [437, 462] width 36 height 21
type input "1"
type input "4000mm"
click at [582, 452] on button "add" at bounding box center [580, 462] width 34 height 20
type input "$37.64"
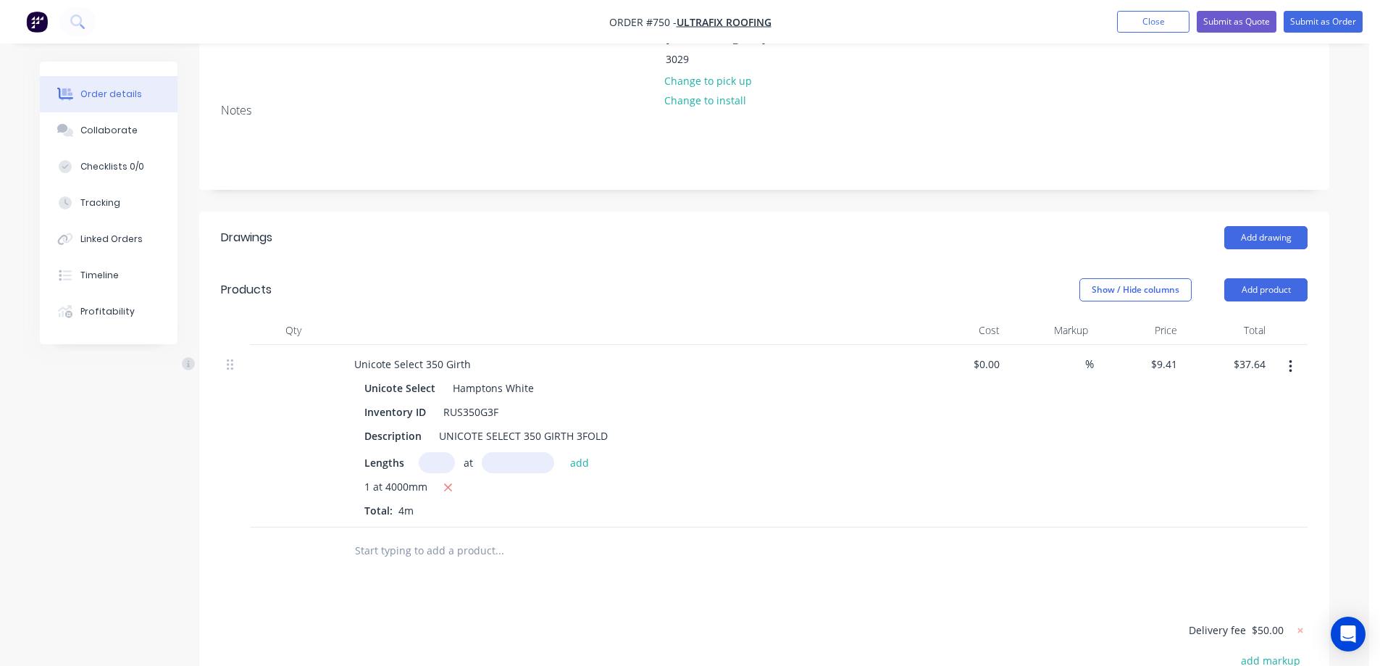
click at [461, 536] on input "text" at bounding box center [499, 550] width 290 height 29
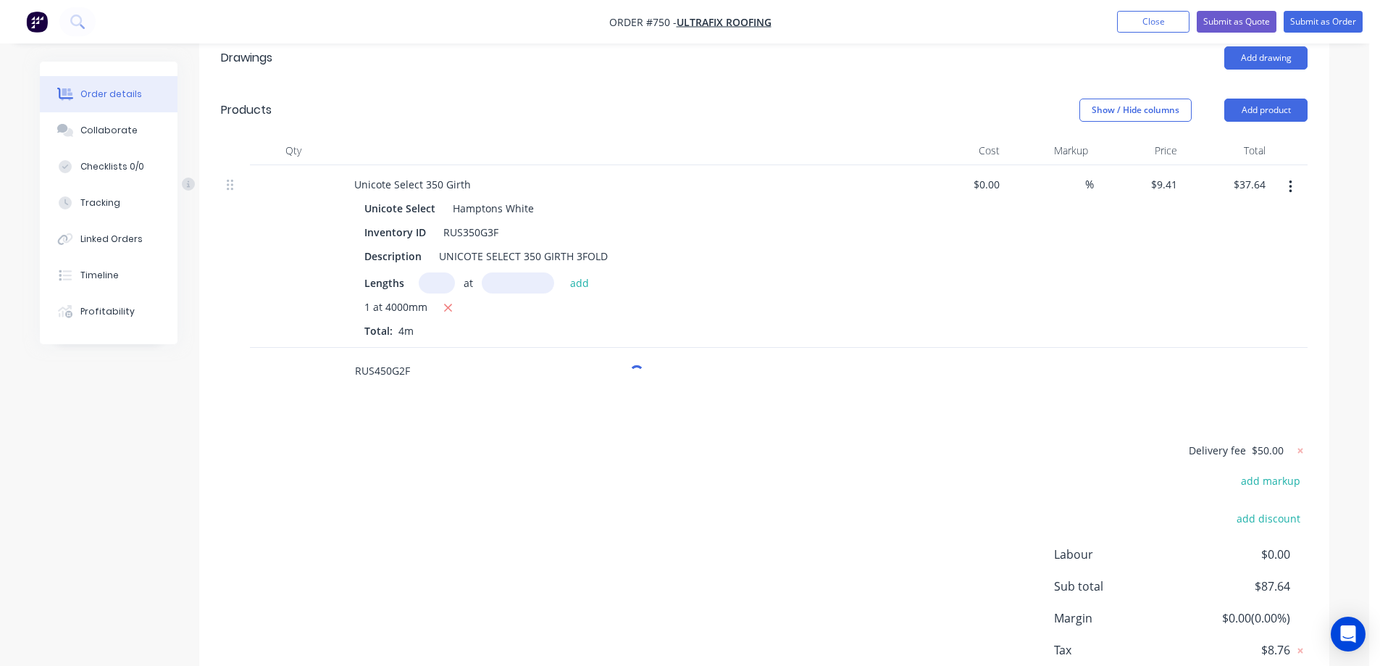
scroll to position [465, 0]
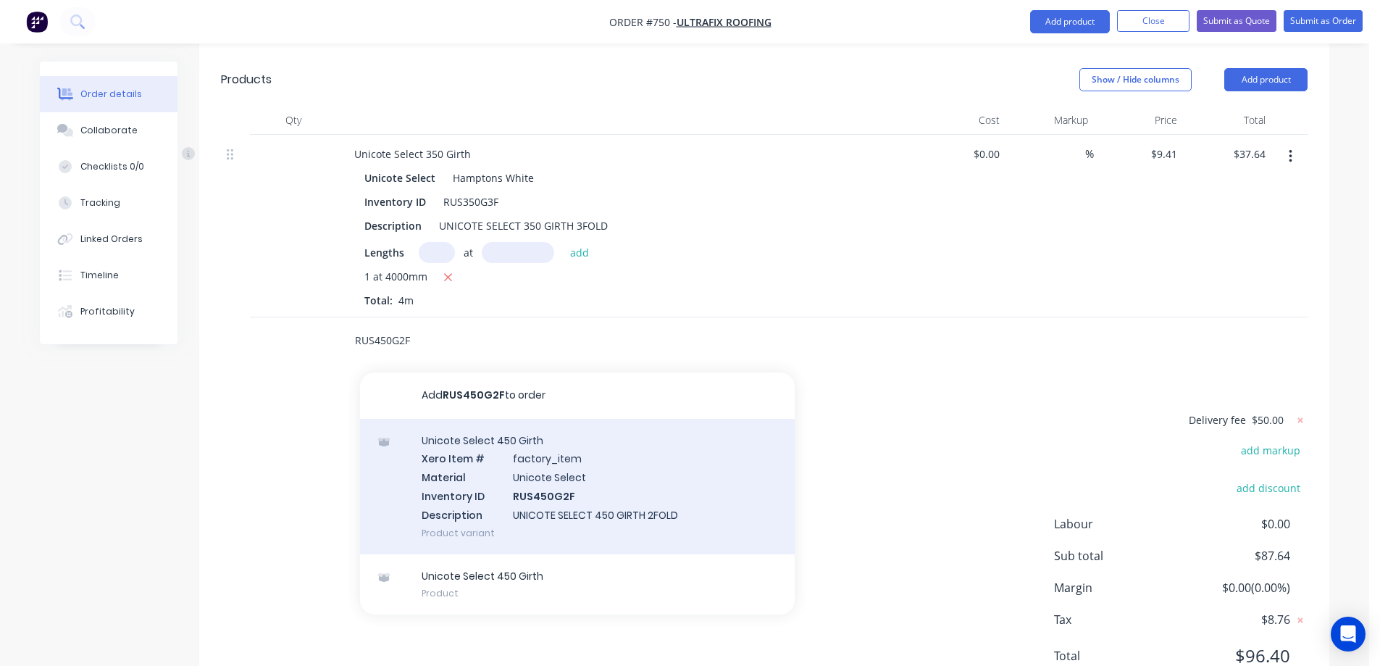
type input "RUS450G2F"
click at [507, 432] on div "Unicote Select 450 Girth Xero Item # factory_item Material Unicote Select Inven…" at bounding box center [577, 486] width 435 height 135
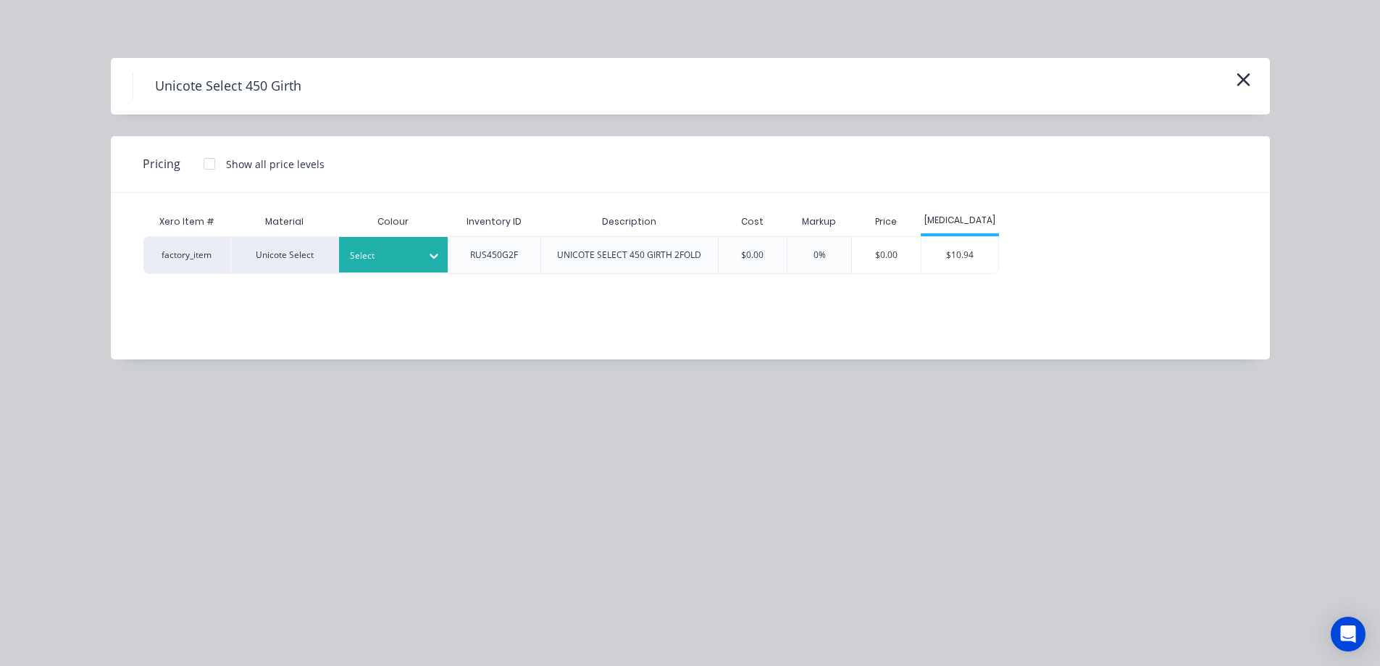
click at [410, 263] on div at bounding box center [382, 256] width 65 height 16
click at [181, 295] on div "Monolith" at bounding box center [90, 281] width 181 height 27
click at [964, 253] on div "$10.94" at bounding box center [959, 255] width 77 height 36
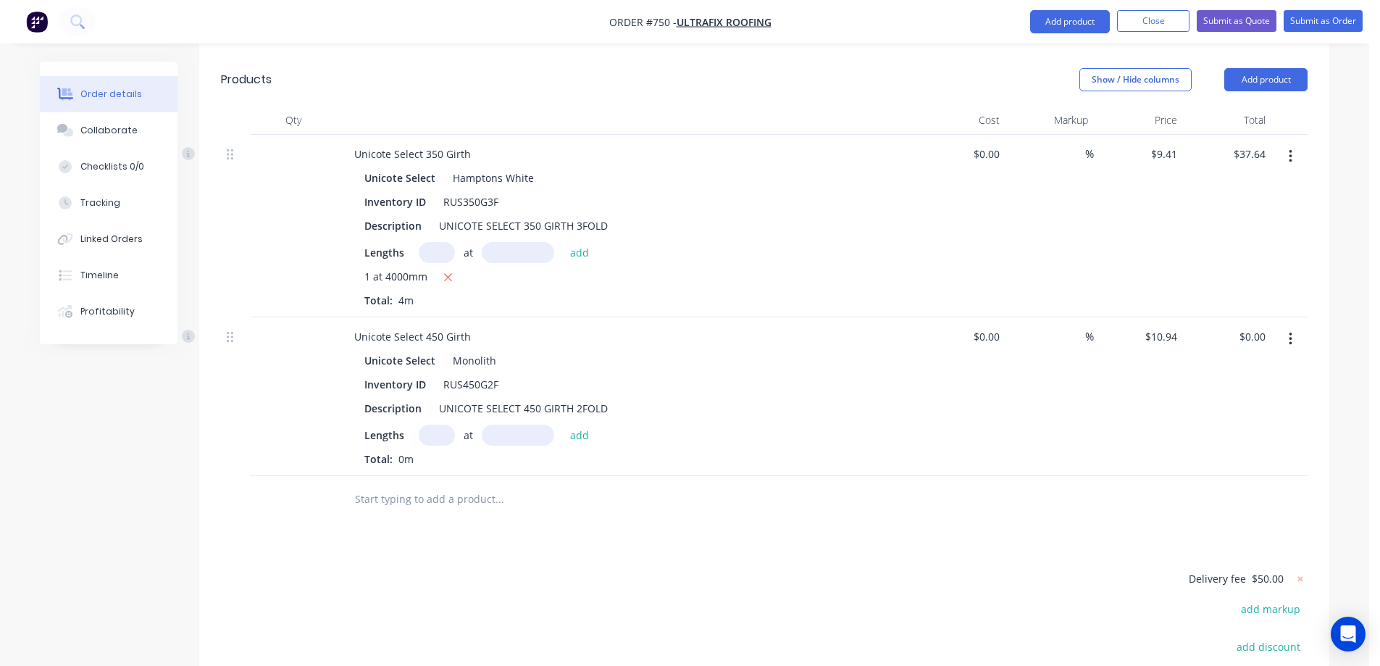
click at [441, 424] on input "text" at bounding box center [437, 434] width 36 height 21
type input "2"
type input "2000mm"
click at [577, 424] on button "add" at bounding box center [580, 434] width 34 height 20
type input "$43.76"
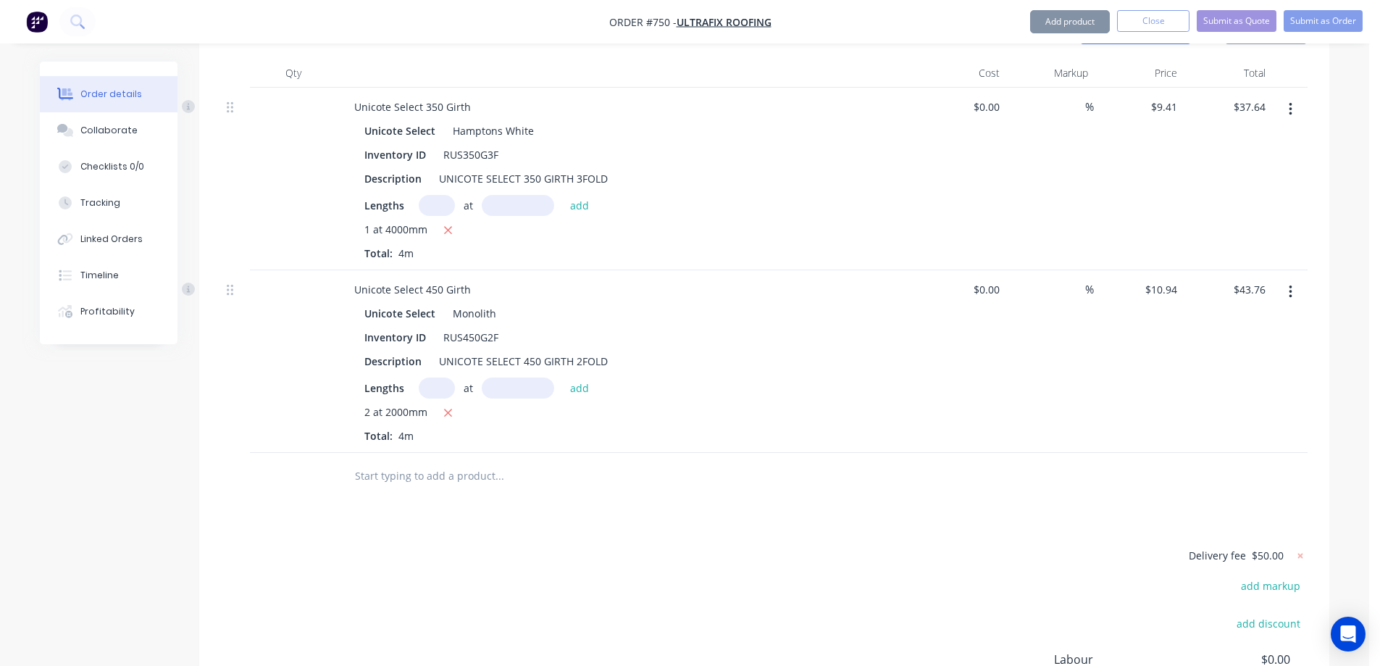
scroll to position [537, 0]
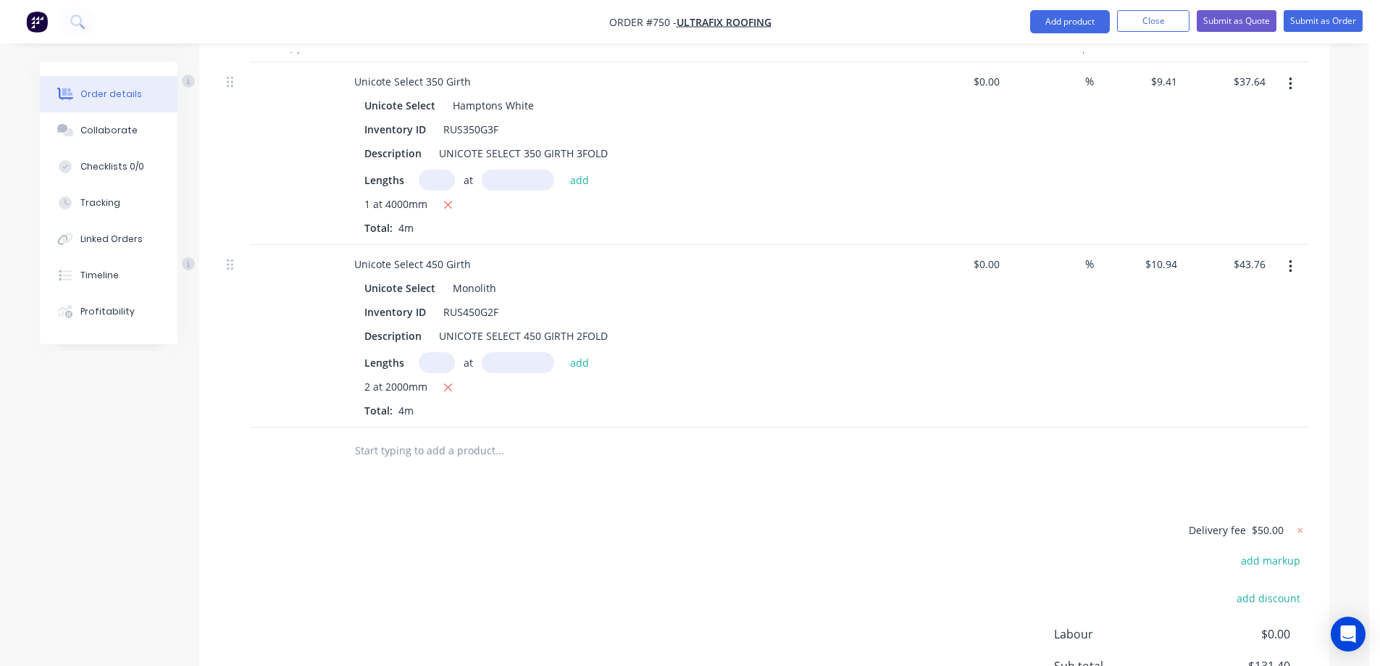
click at [416, 436] on input "text" at bounding box center [499, 450] width 290 height 29
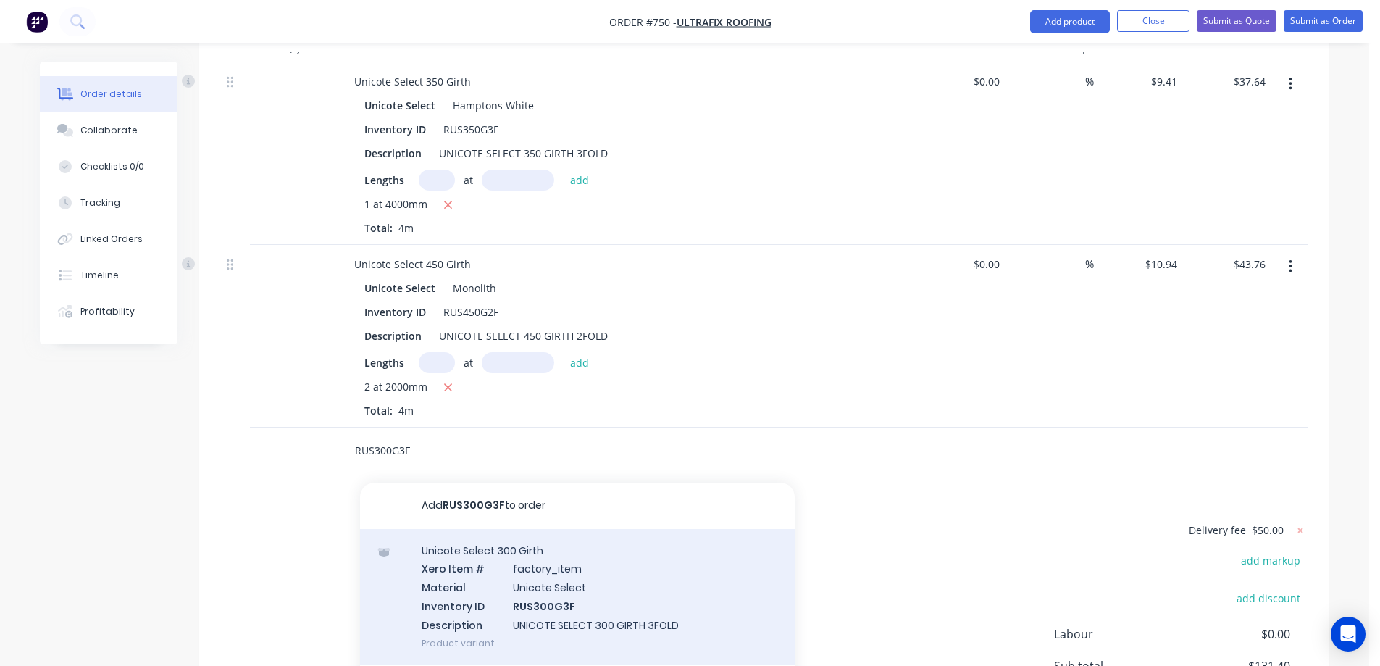
type input "RUS300G3F"
click at [492, 536] on div "Unicote Select 300 Girth Xero Item # factory_item Material Unicote Select Inven…" at bounding box center [577, 596] width 435 height 135
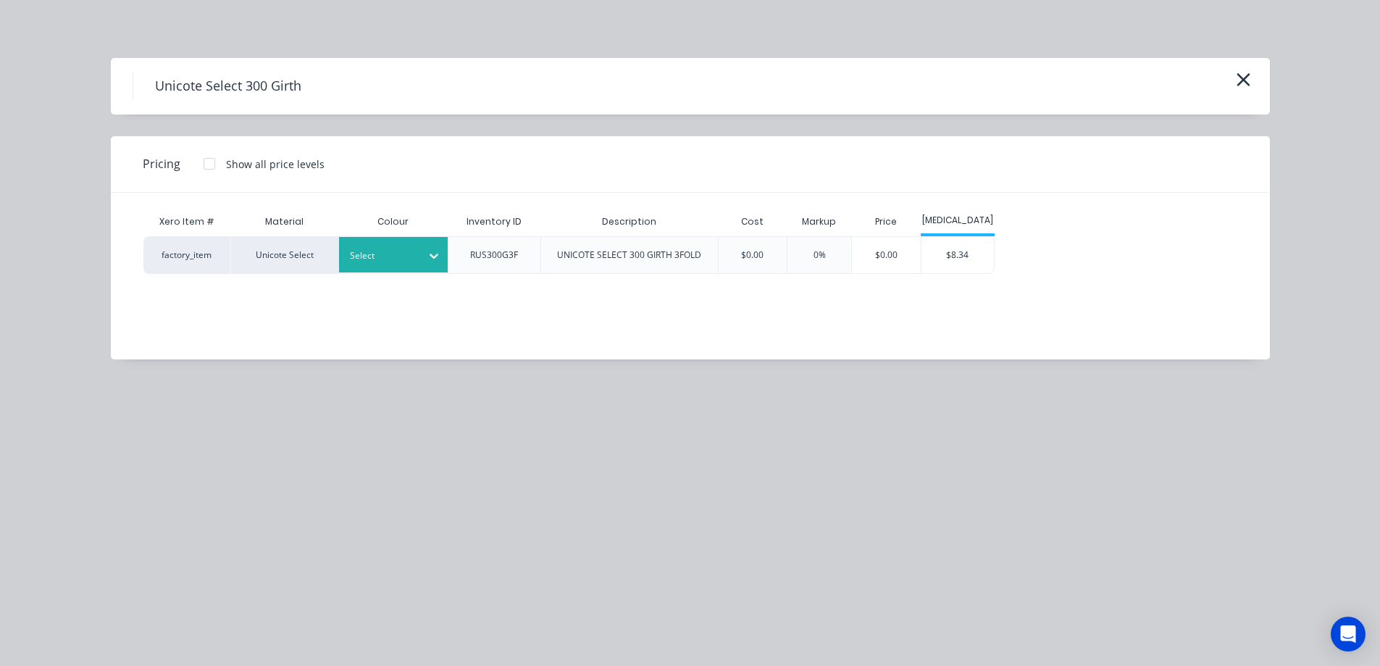
click at [401, 257] on div at bounding box center [382, 256] width 65 height 16
click at [181, 295] on div "Monolith" at bounding box center [90, 281] width 181 height 27
click at [981, 255] on div "$8.34" at bounding box center [957, 255] width 72 height 36
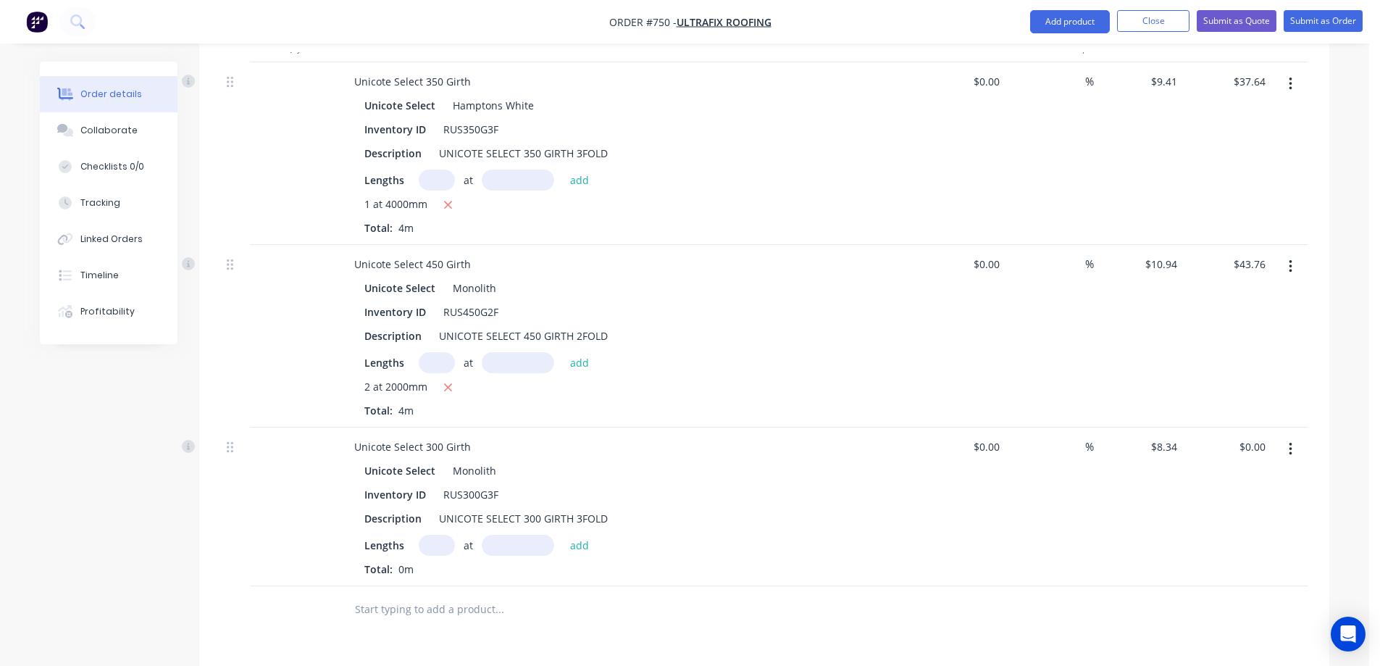
click at [433, 534] on input "text" at bounding box center [437, 544] width 36 height 21
type input "1"
type input "3000mm"
click at [575, 534] on button "add" at bounding box center [580, 544] width 34 height 20
type input "$25.02"
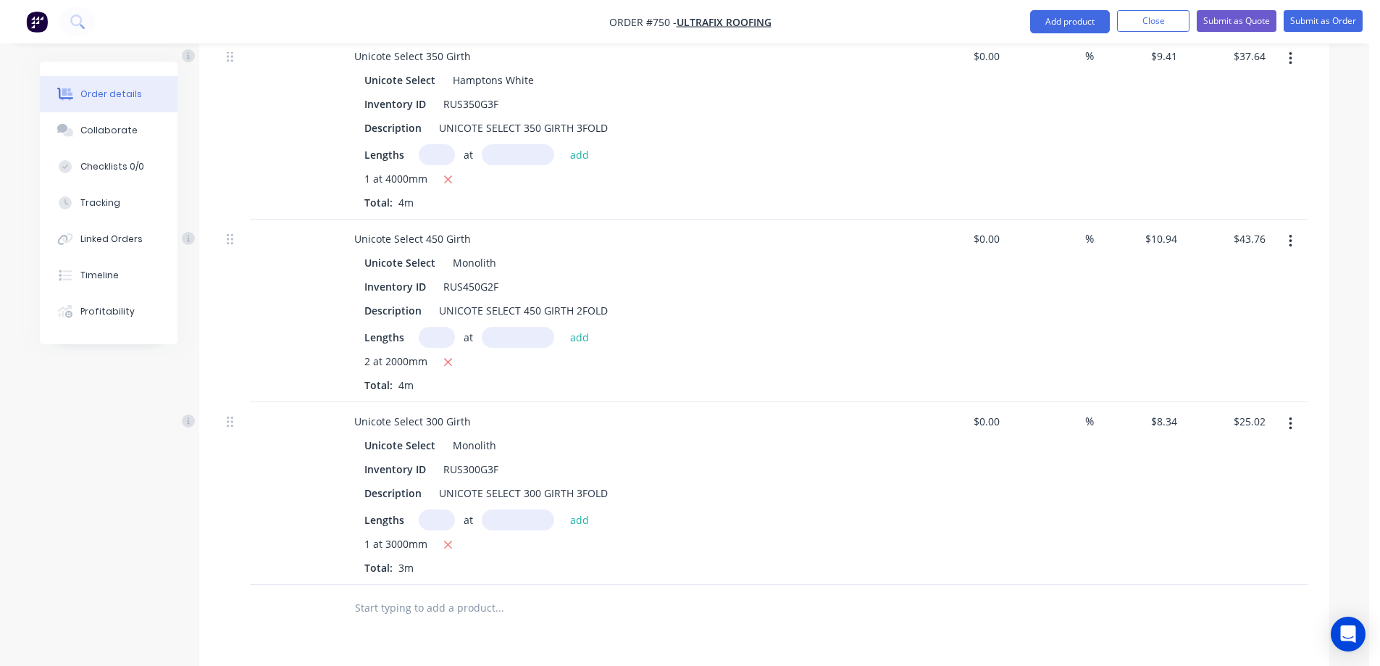
scroll to position [537, 0]
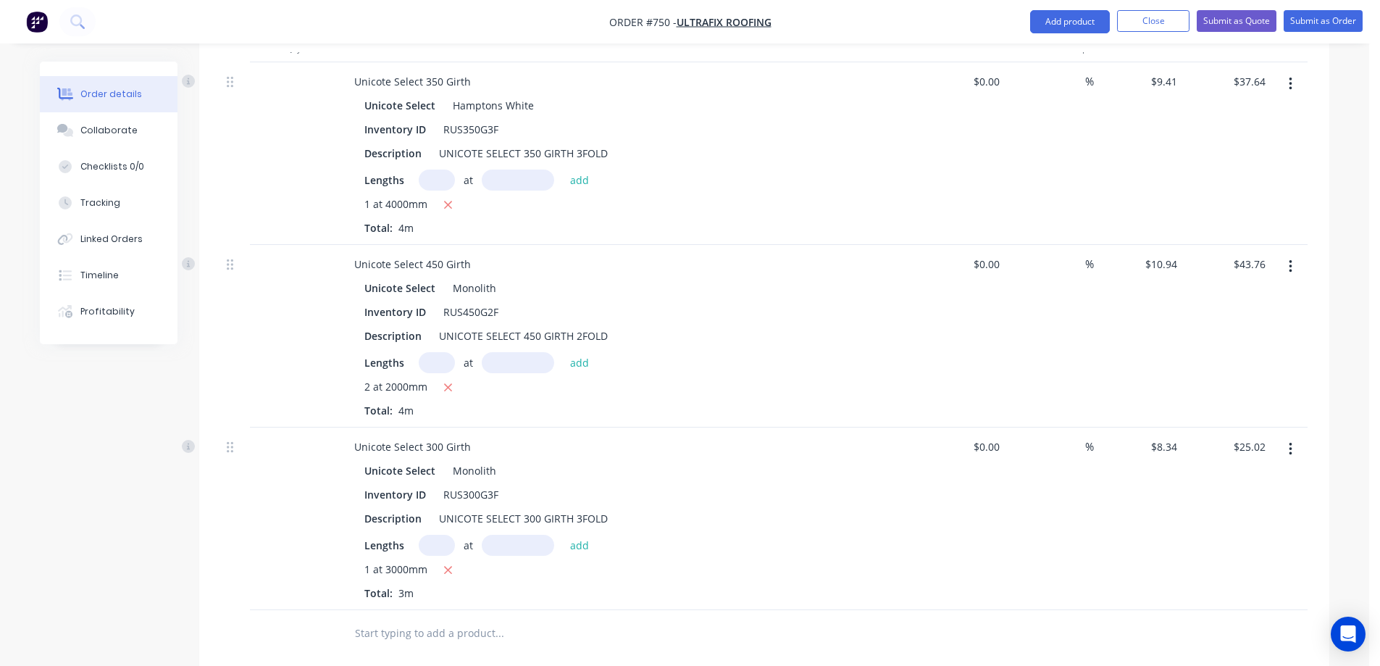
click at [1287, 436] on button "button" at bounding box center [1290, 449] width 34 height 26
click at [1225, 477] on div "Edit" at bounding box center [1239, 487] width 112 height 21
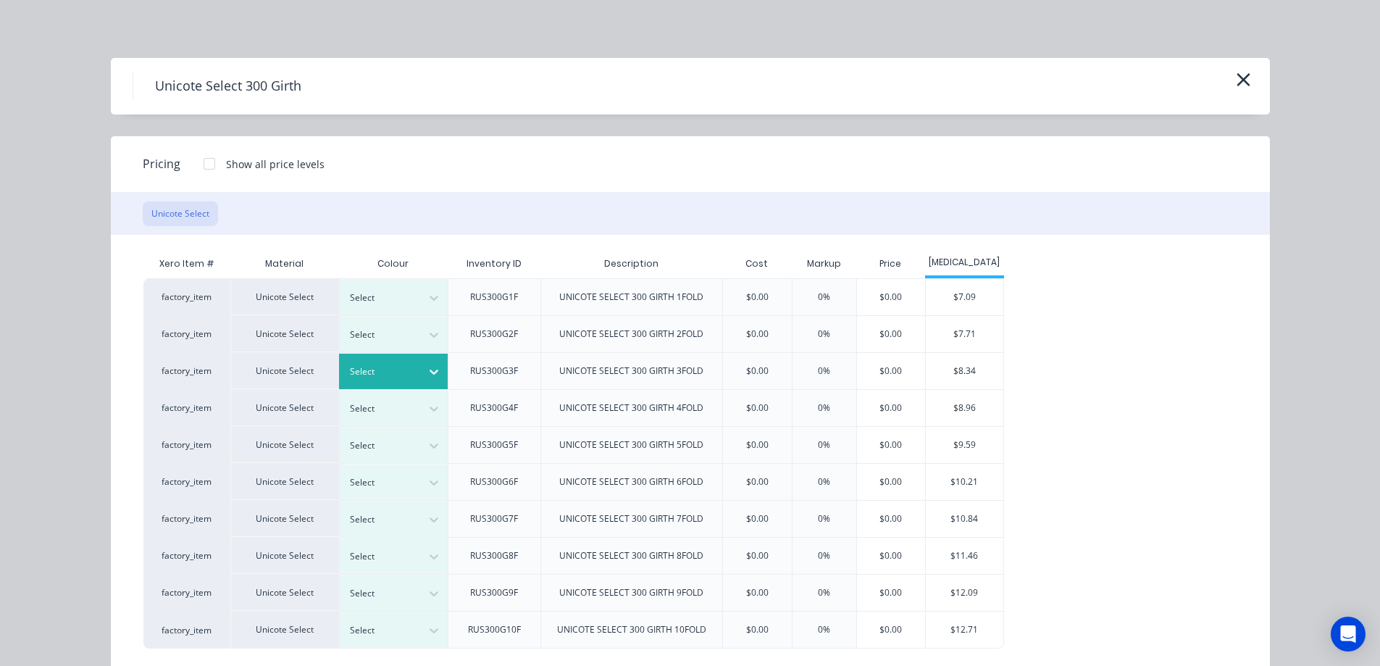
click at [400, 363] on div "Select" at bounding box center [380, 371] width 81 height 19
click at [992, 377] on div "$8.34" at bounding box center [964, 371] width 77 height 36
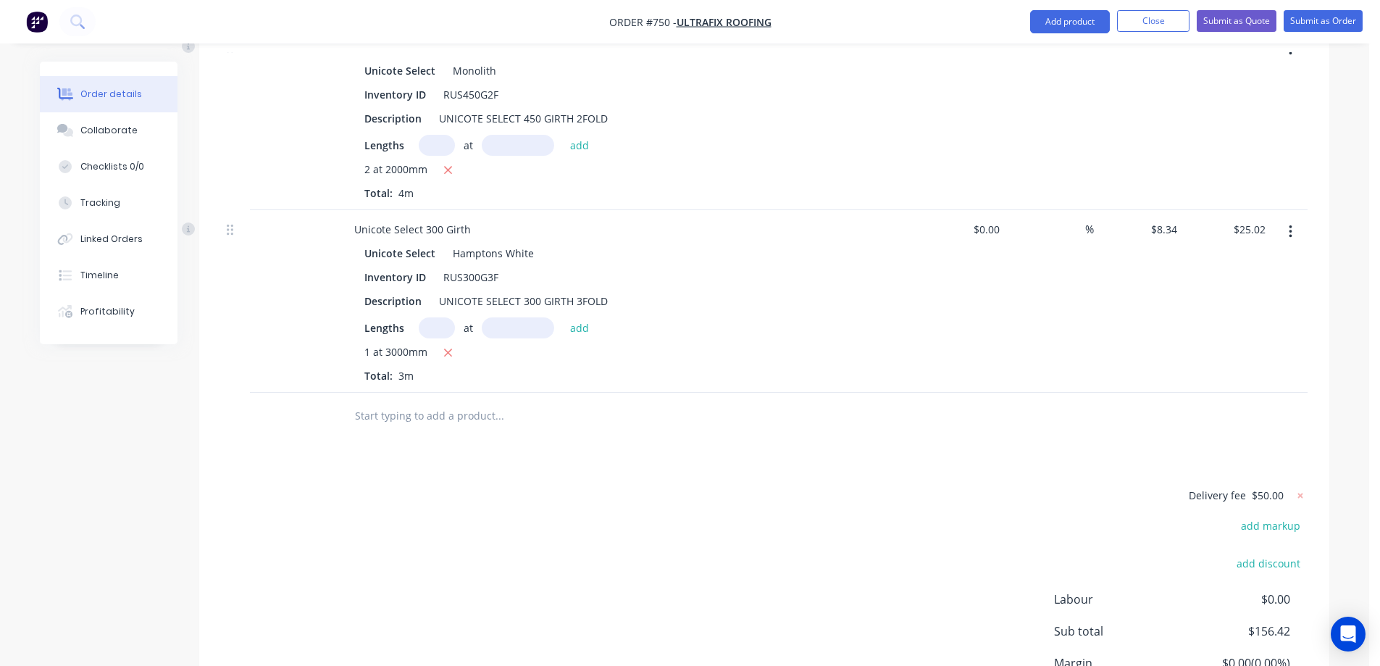
scroll to position [827, 0]
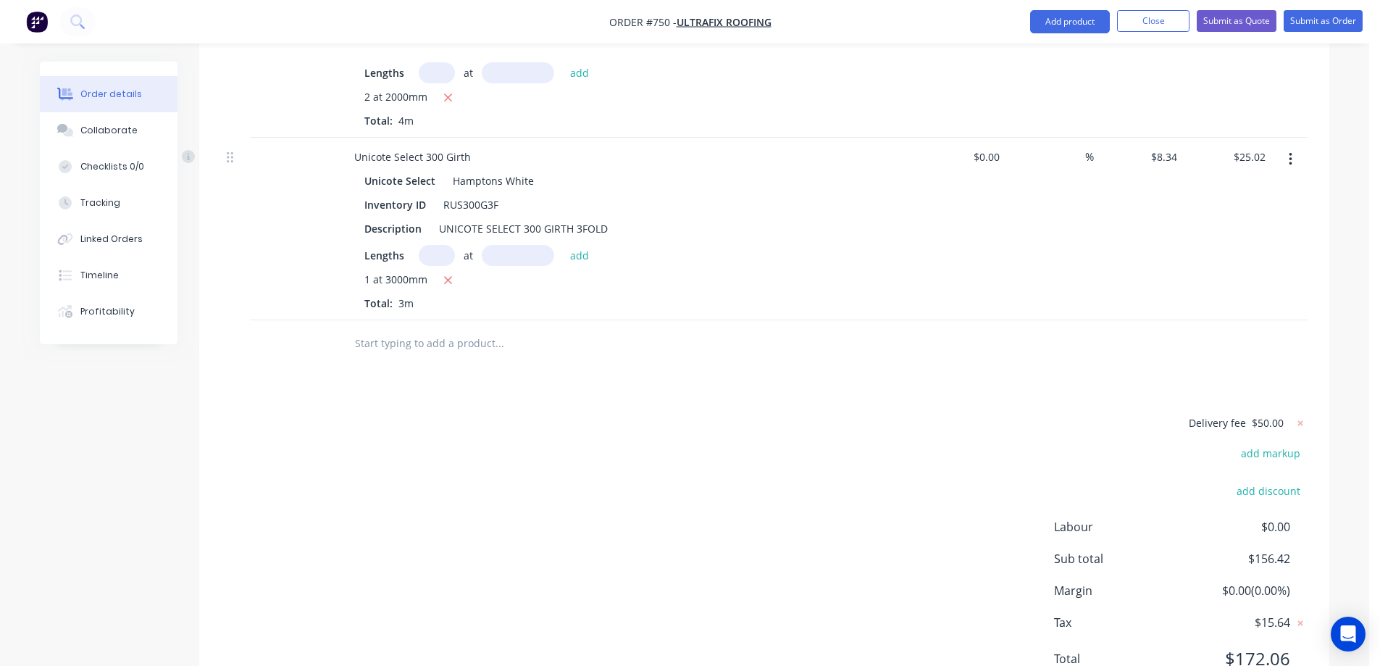
click at [462, 329] on input "text" at bounding box center [499, 343] width 290 height 29
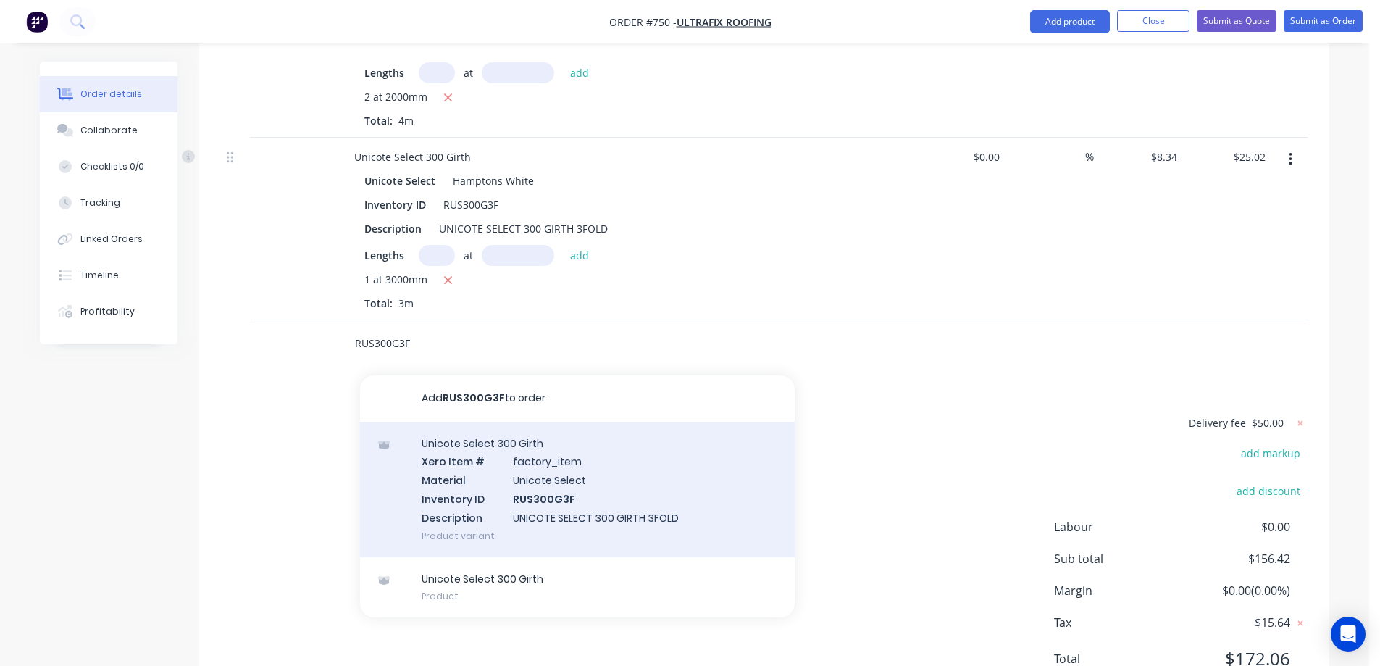
type input "RUS300G3F"
click at [477, 422] on div "Unicote Select 300 Girth Xero Item # factory_item Material Unicote Select Inven…" at bounding box center [577, 489] width 435 height 135
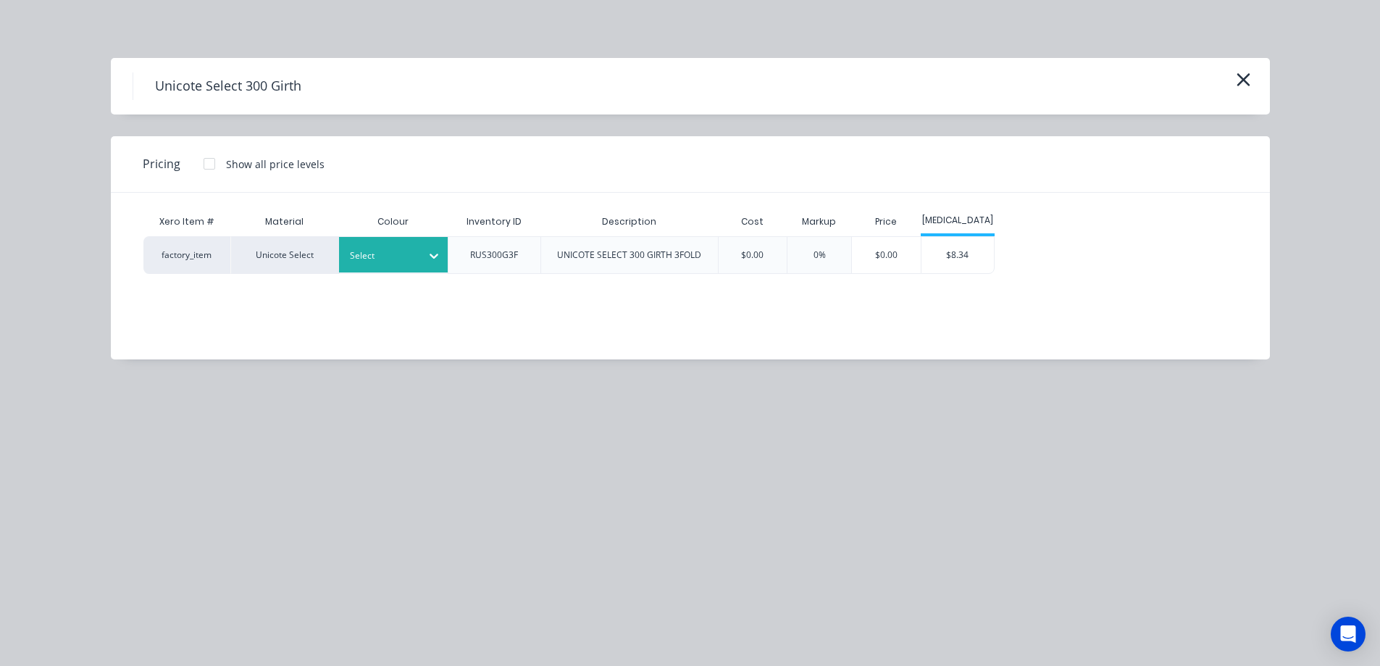
click at [412, 255] on div at bounding box center [382, 256] width 65 height 16
click at [181, 62] on div "Hamptons White" at bounding box center [90, 48] width 181 height 27
click at [941, 270] on div "$8.34" at bounding box center [957, 255] width 72 height 36
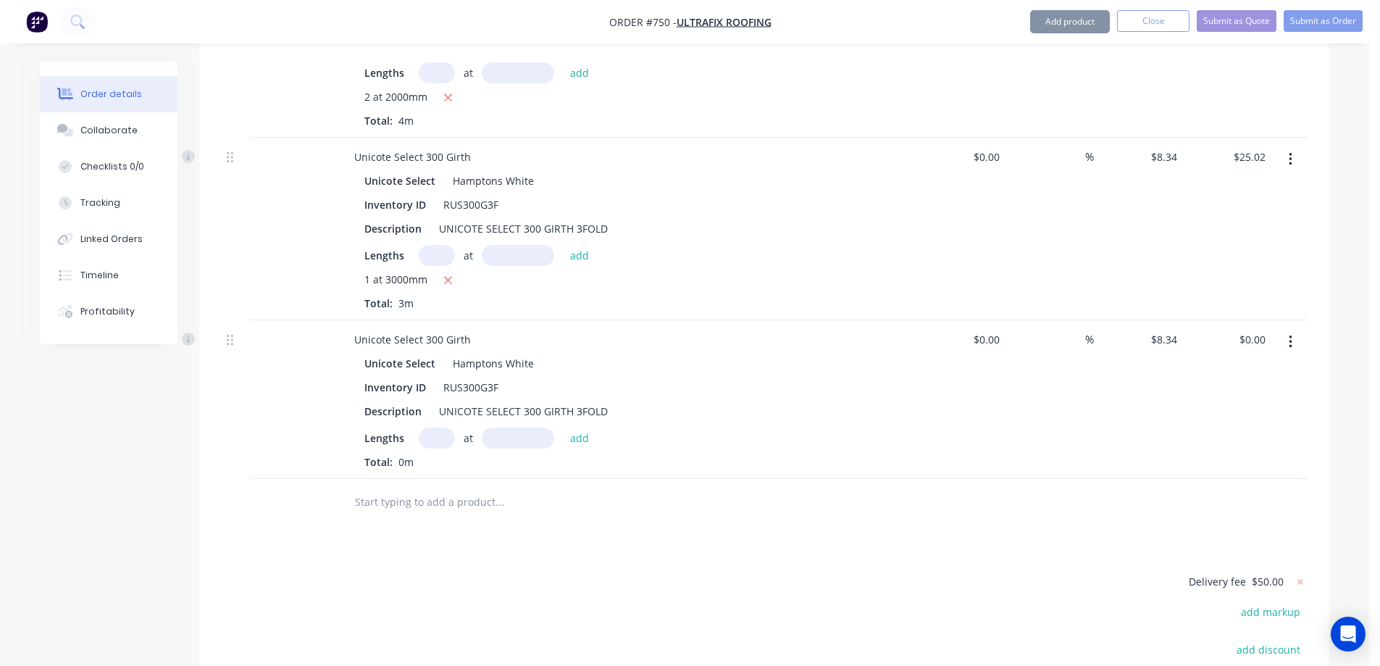
click at [442, 427] on input "text" at bounding box center [437, 437] width 36 height 21
type input "1"
type input "3900mm"
click at [596, 427] on div "Lengths 1 at 3900mm add" at bounding box center [626, 437] width 524 height 21
click at [587, 427] on button "add" at bounding box center [580, 437] width 34 height 20
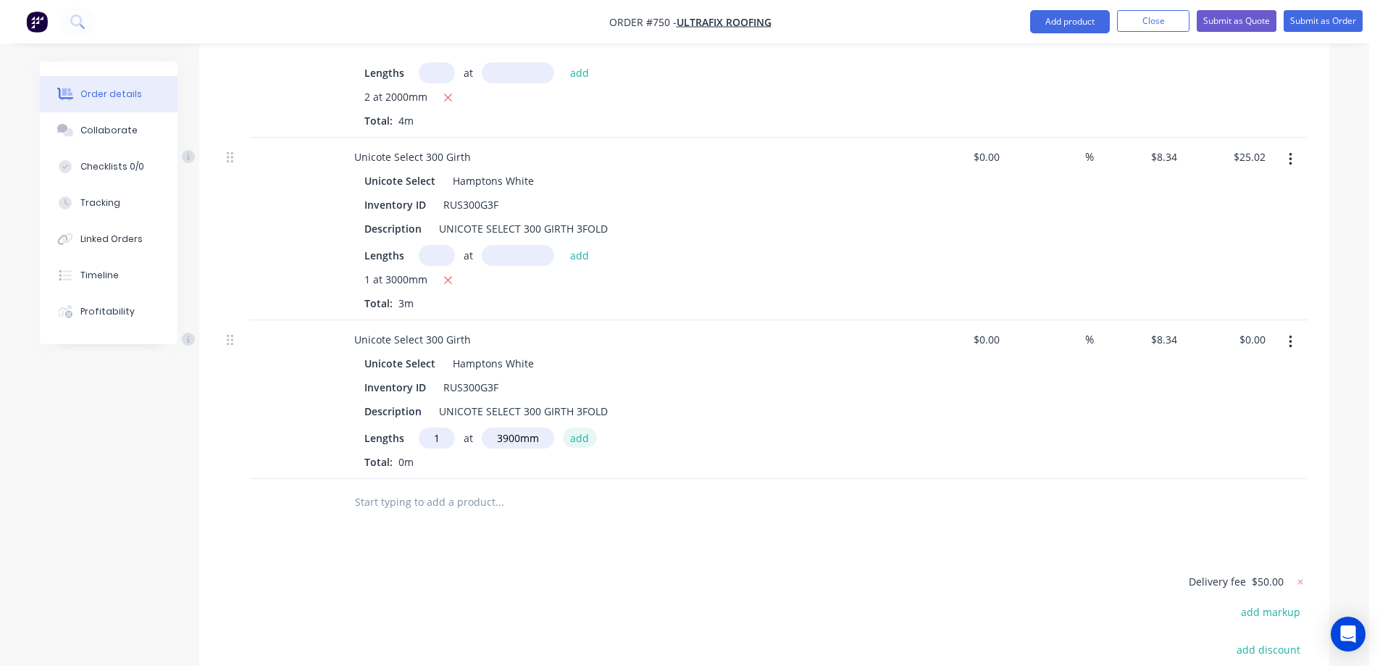
type input "$32.53"
click at [420, 511] on input "text" at bounding box center [499, 525] width 290 height 29
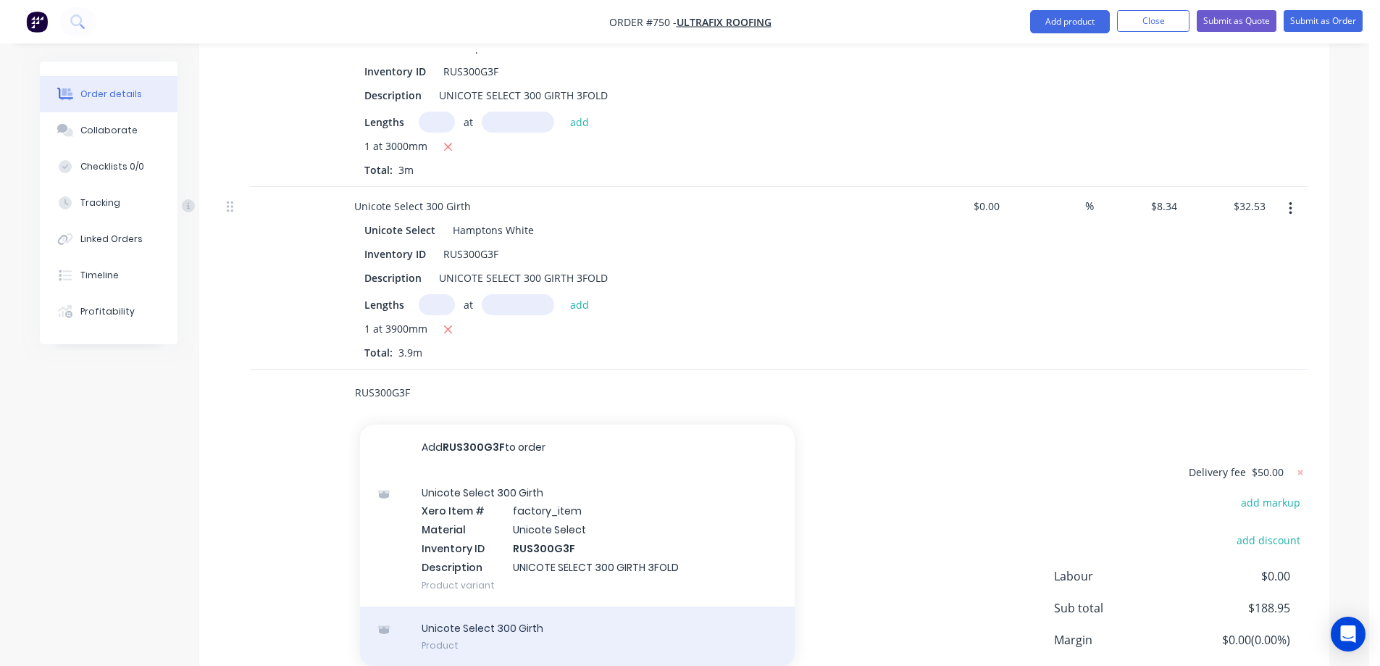
scroll to position [972, 0]
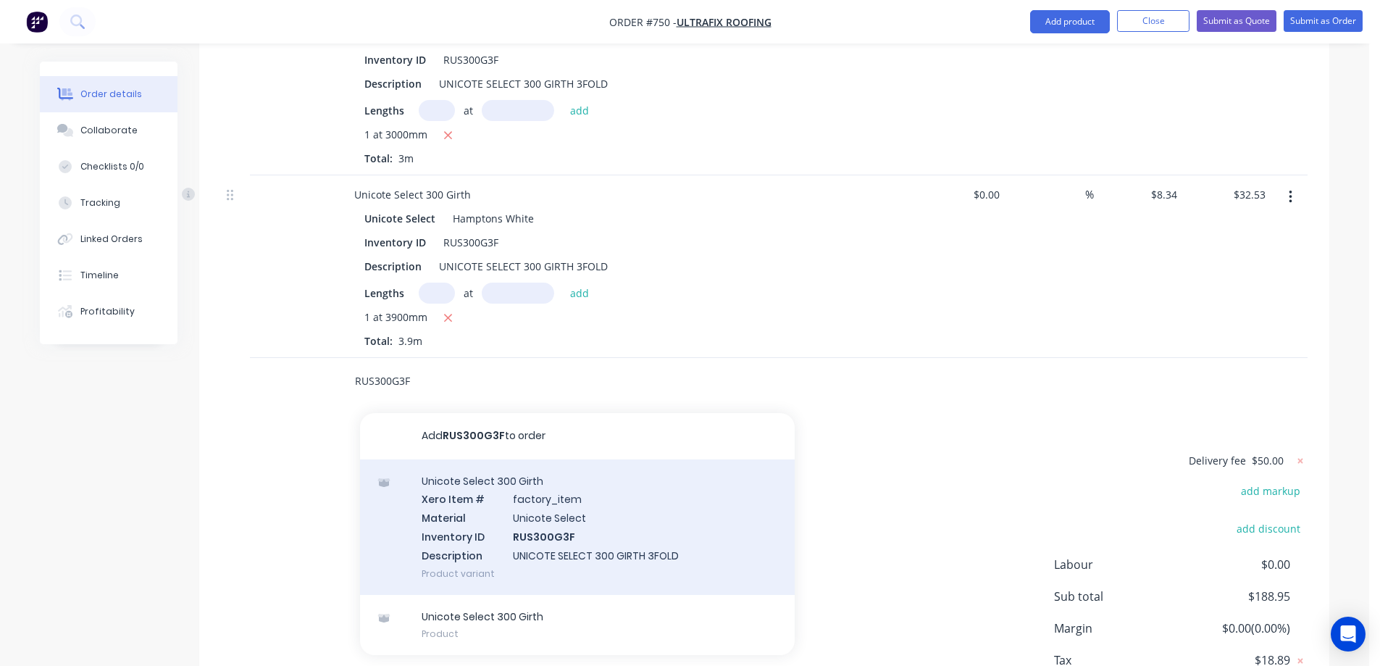
type input "RUS300G3F"
click at [471, 482] on div "Unicote Select 300 Girth Xero Item # factory_item Material Unicote Select Inven…" at bounding box center [577, 526] width 435 height 135
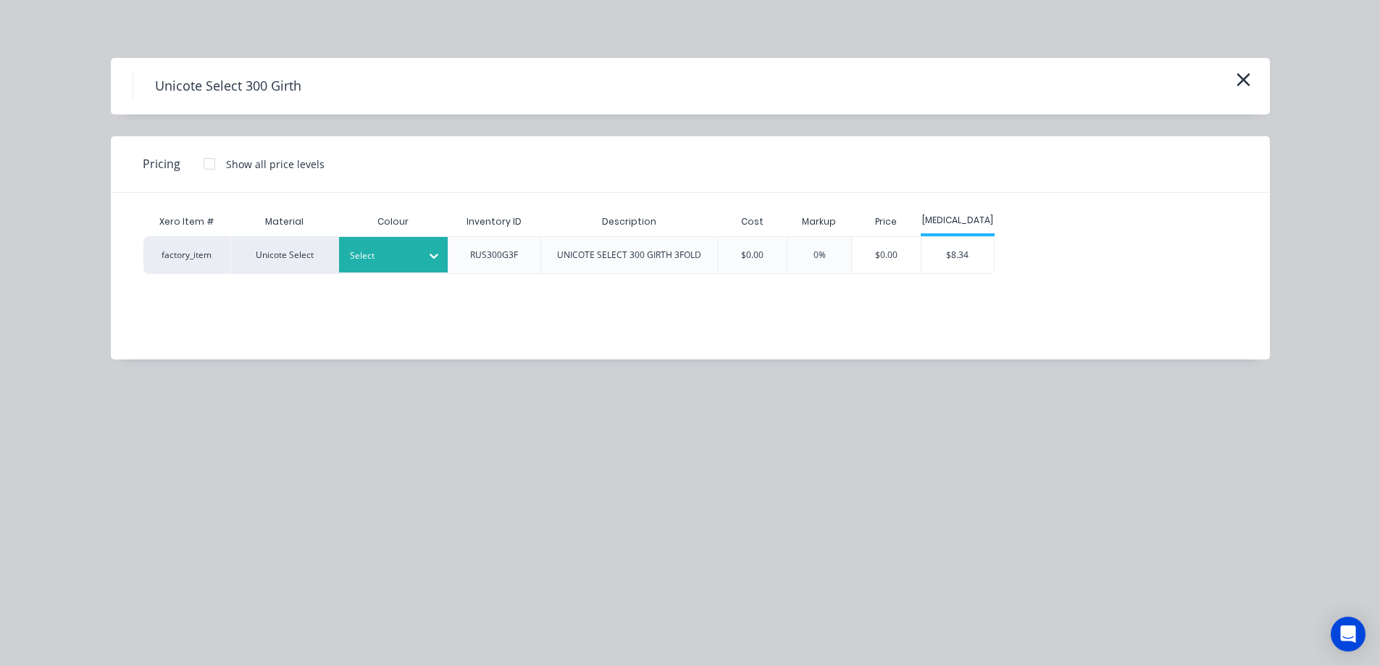
click at [415, 258] on div "Select" at bounding box center [380, 255] width 81 height 19
click at [963, 253] on div "$8.34" at bounding box center [957, 255] width 72 height 36
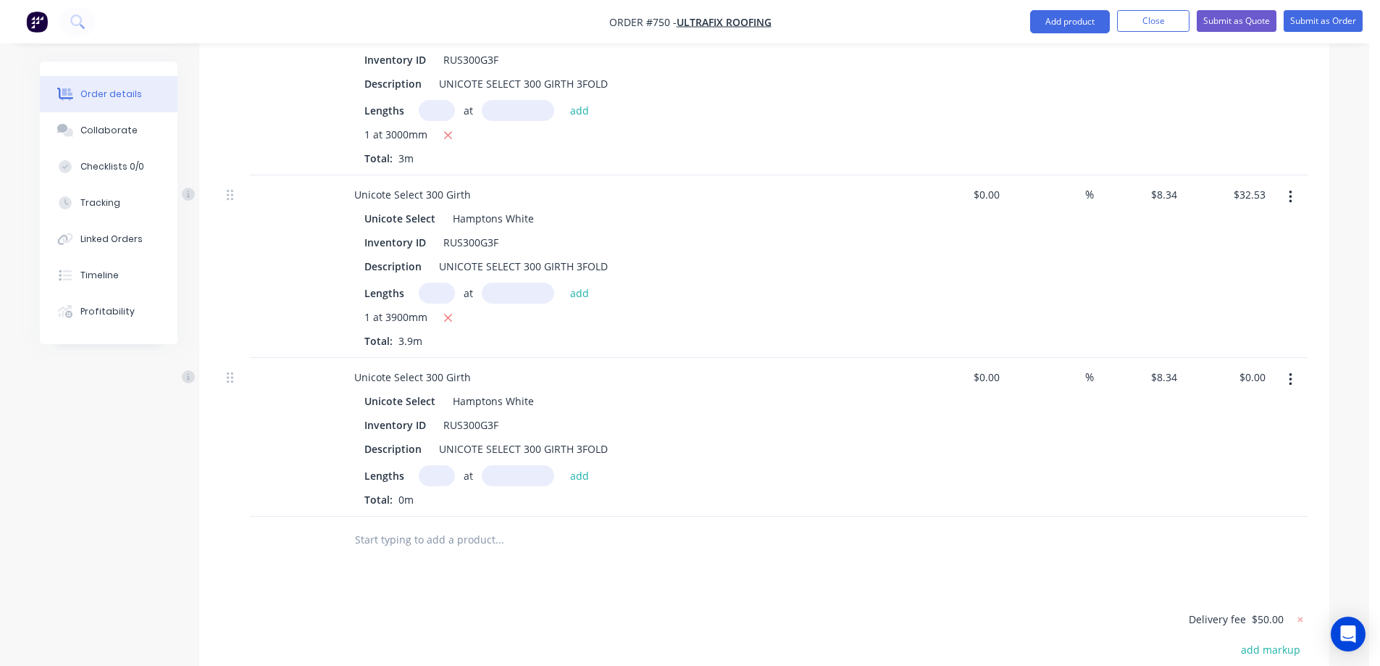
click at [435, 465] on input "text" at bounding box center [437, 475] width 36 height 21
type input "1"
type input "3000mm"
click at [594, 465] on div "1 at 3000mm add" at bounding box center [508, 475] width 178 height 21
click at [588, 465] on button "add" at bounding box center [580, 475] width 34 height 20
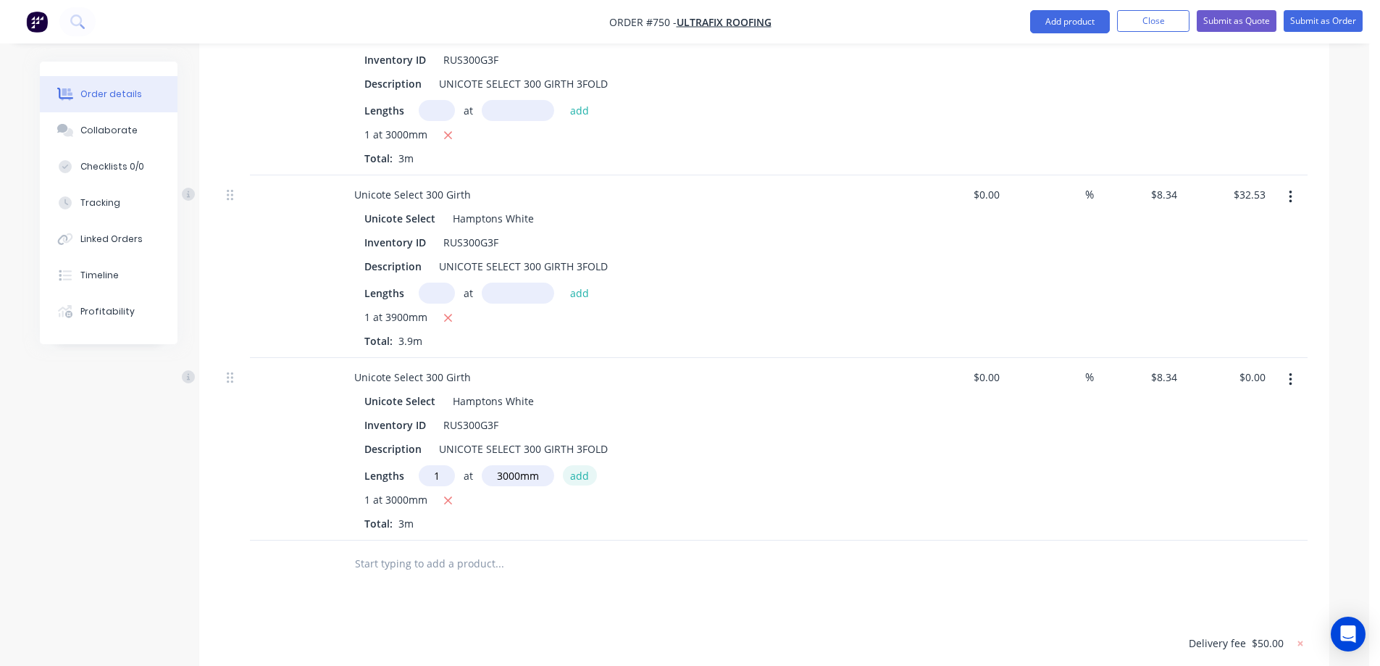
type input "$25.02"
click at [474, 549] on input "text" at bounding box center [499, 563] width 290 height 29
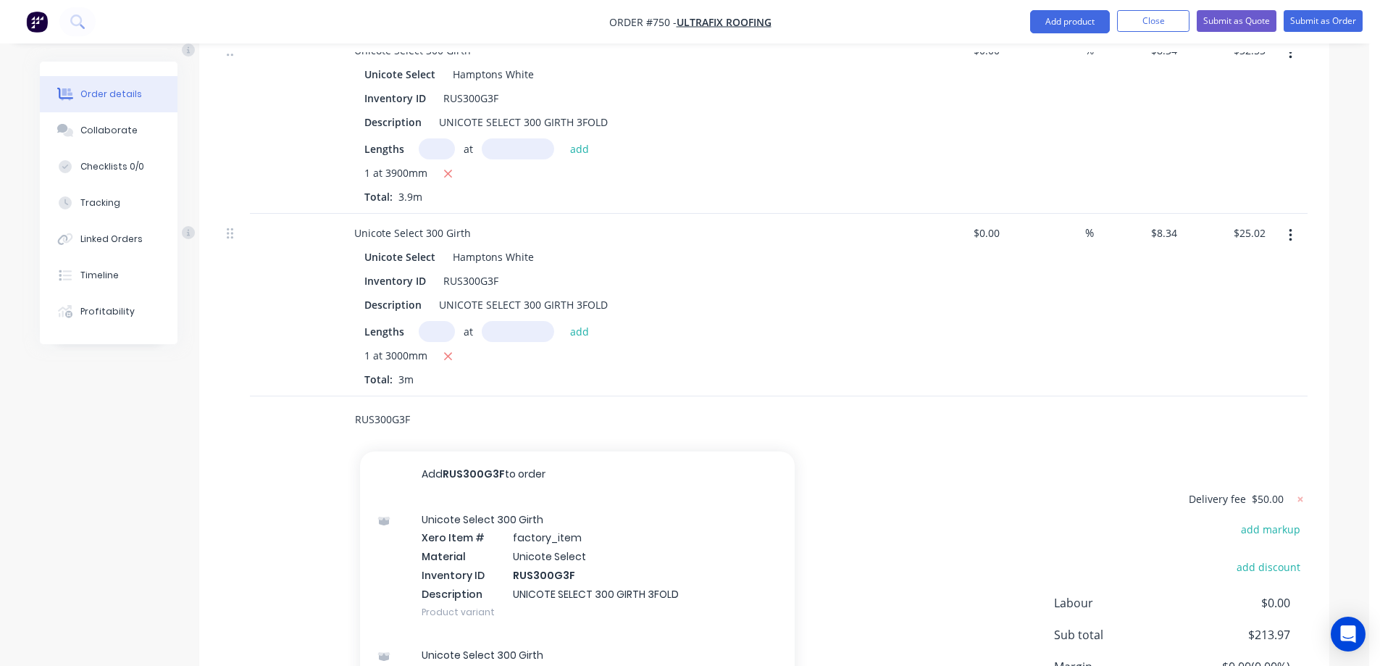
scroll to position [1117, 0]
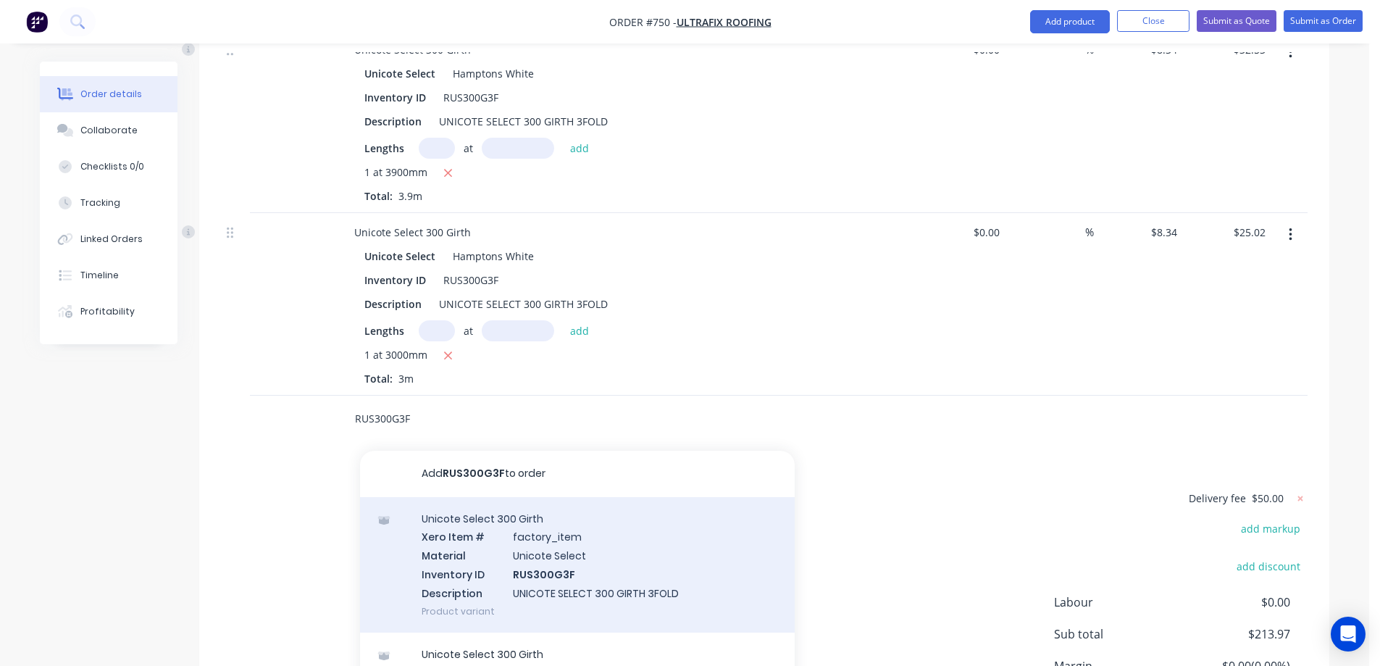
type input "RUS300G3F"
click at [488, 497] on div "Unicote Select 300 Girth Xero Item # factory_item Material Unicote Select Inven…" at bounding box center [577, 564] width 435 height 135
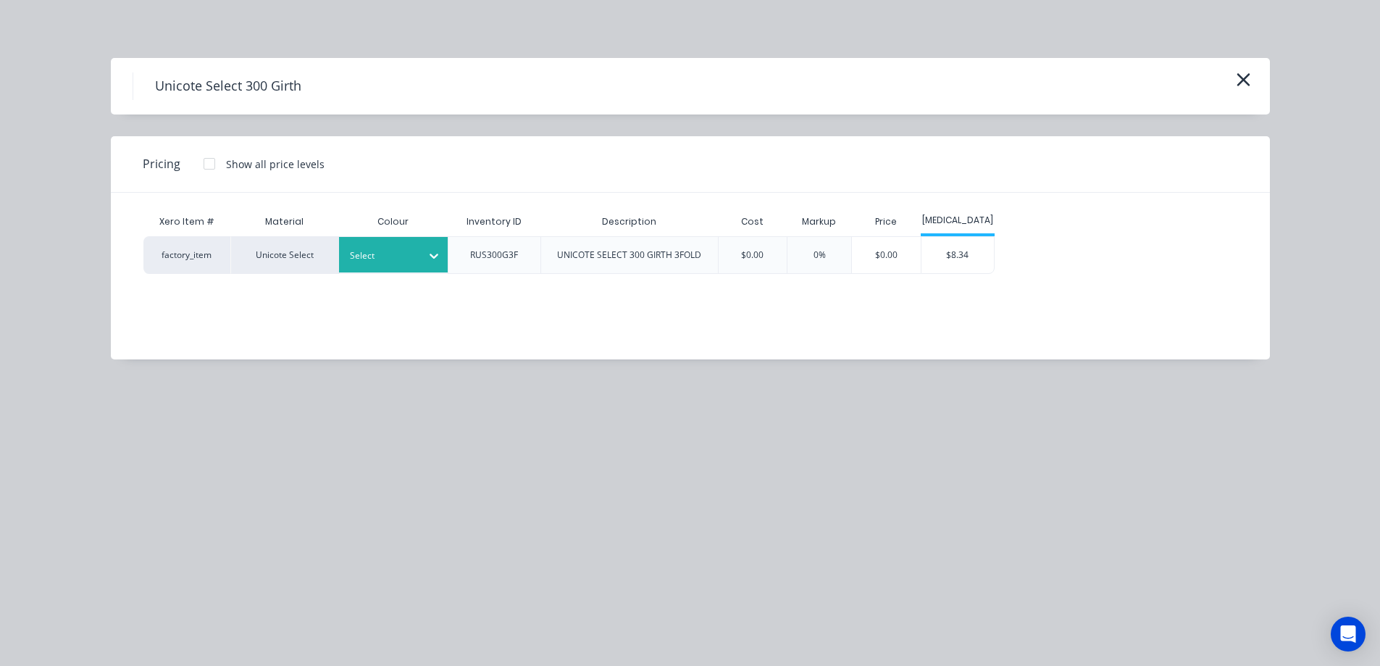
click at [409, 264] on div "Select" at bounding box center [380, 255] width 81 height 19
click at [981, 264] on div "$8.34" at bounding box center [957, 255] width 72 height 36
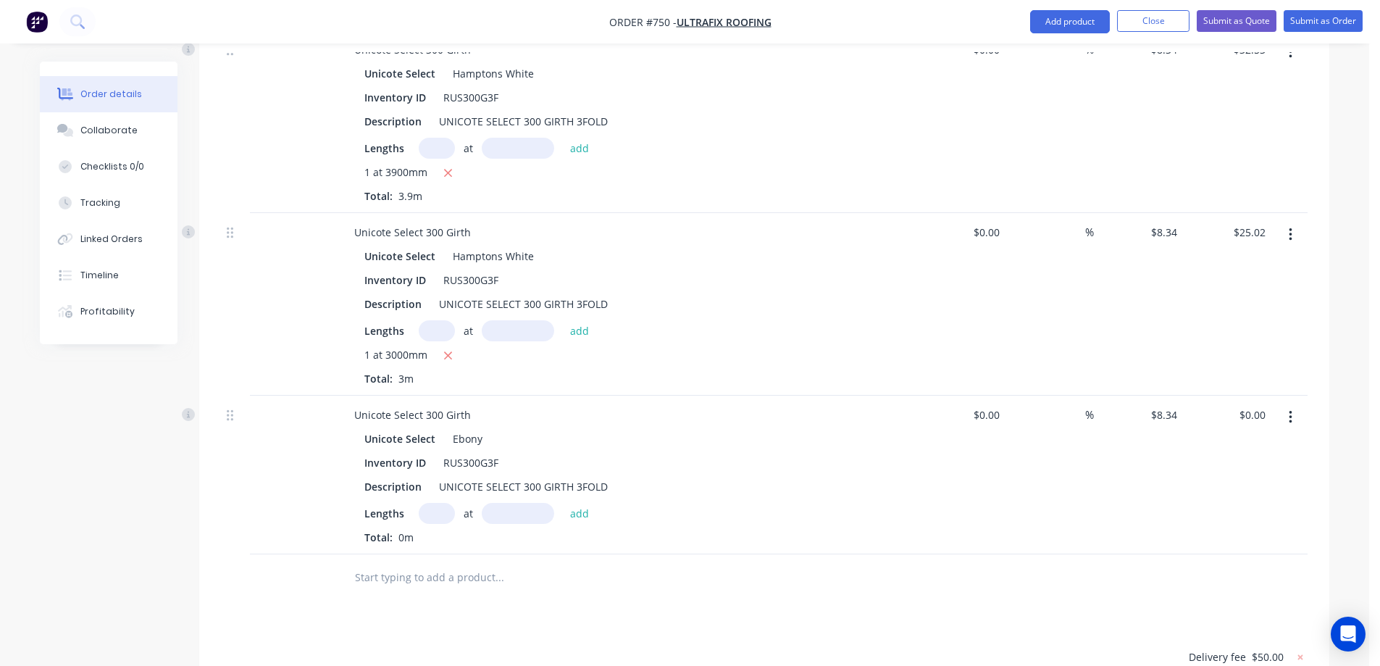
click at [437, 503] on input "text" at bounding box center [437, 513] width 36 height 21
type input "1"
type input "2600mm"
click at [585, 503] on button "add" at bounding box center [580, 513] width 34 height 20
type input "$21.68"
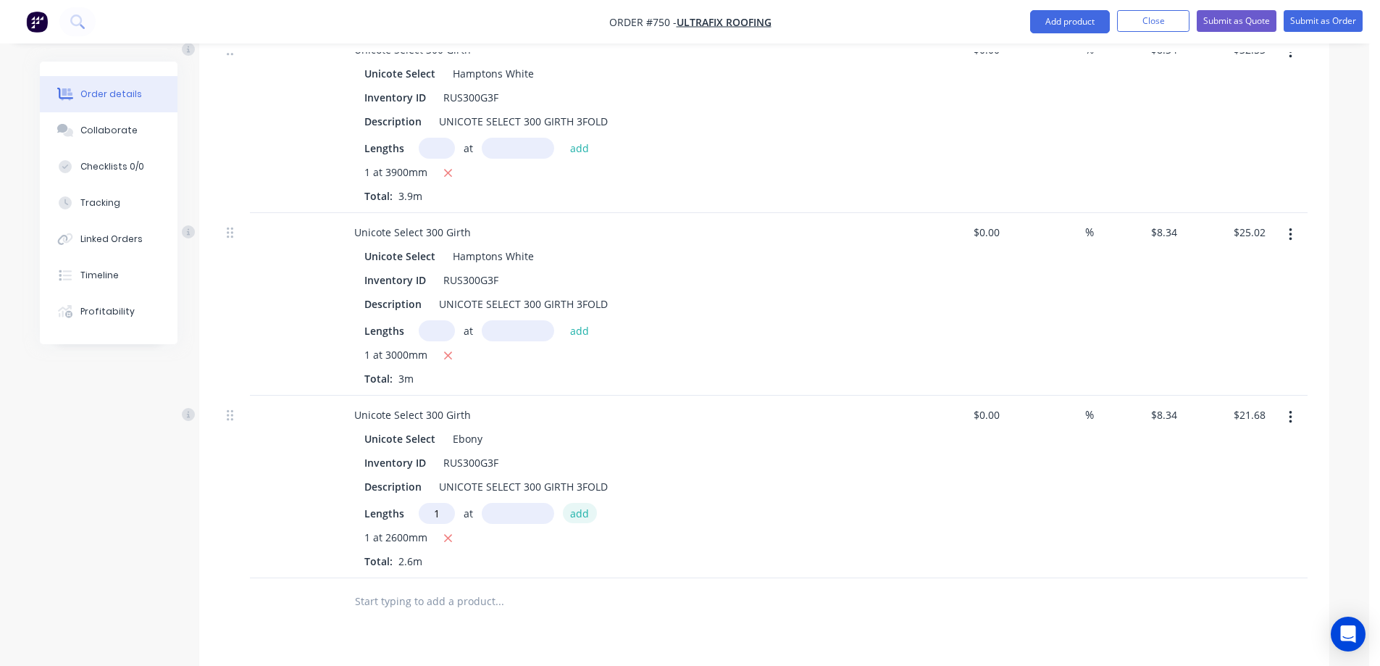
type input "1"
type input "1100mm"
click at [585, 503] on button "add" at bounding box center [580, 513] width 34 height 20
type input "$30.86"
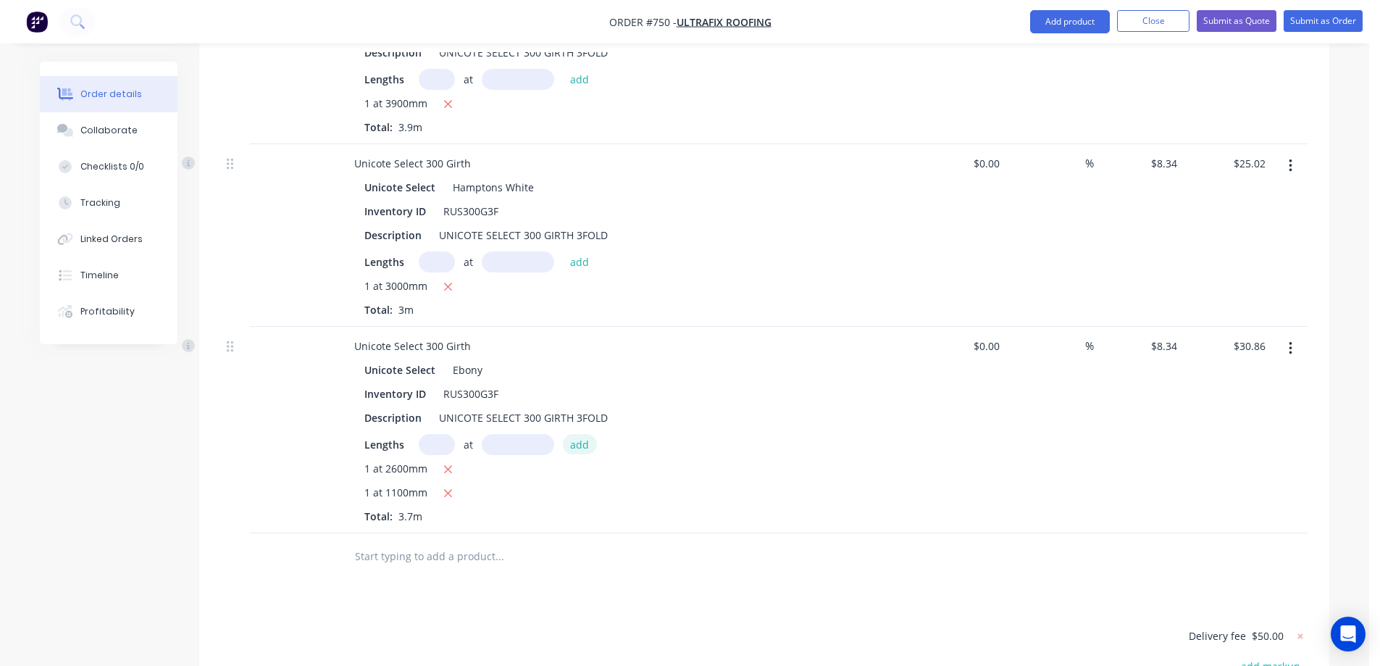
scroll to position [1189, 0]
click at [439, 538] on input "text" at bounding box center [499, 552] width 290 height 29
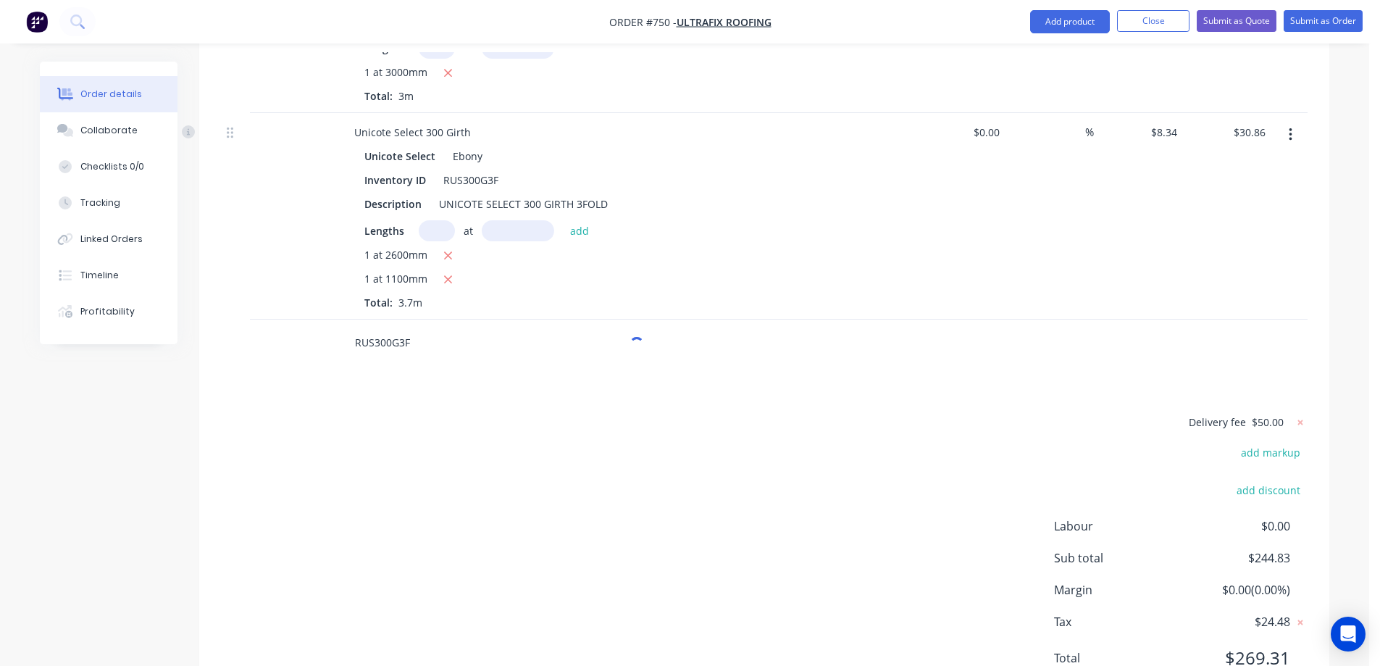
scroll to position [1401, 0]
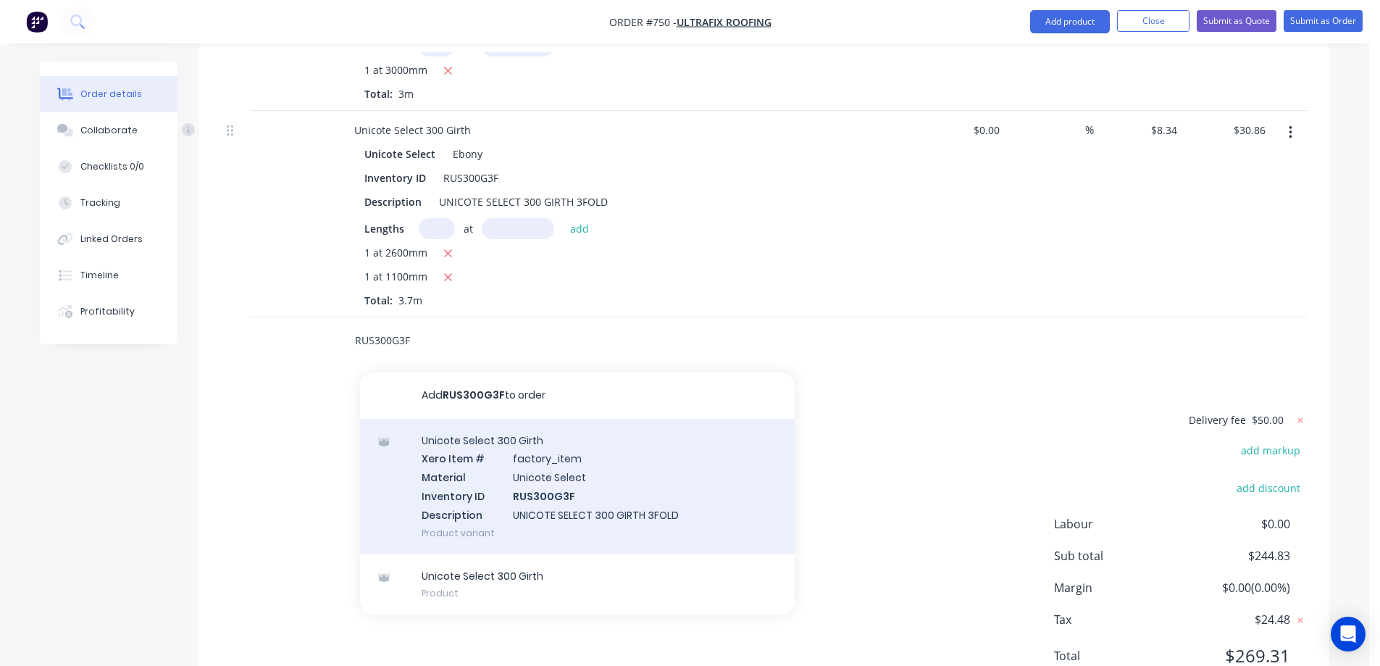
type input "RUS300G3F"
click at [448, 419] on div "Unicote Select 300 Girth Xero Item # factory_item Material Unicote Select Inven…" at bounding box center [577, 486] width 435 height 135
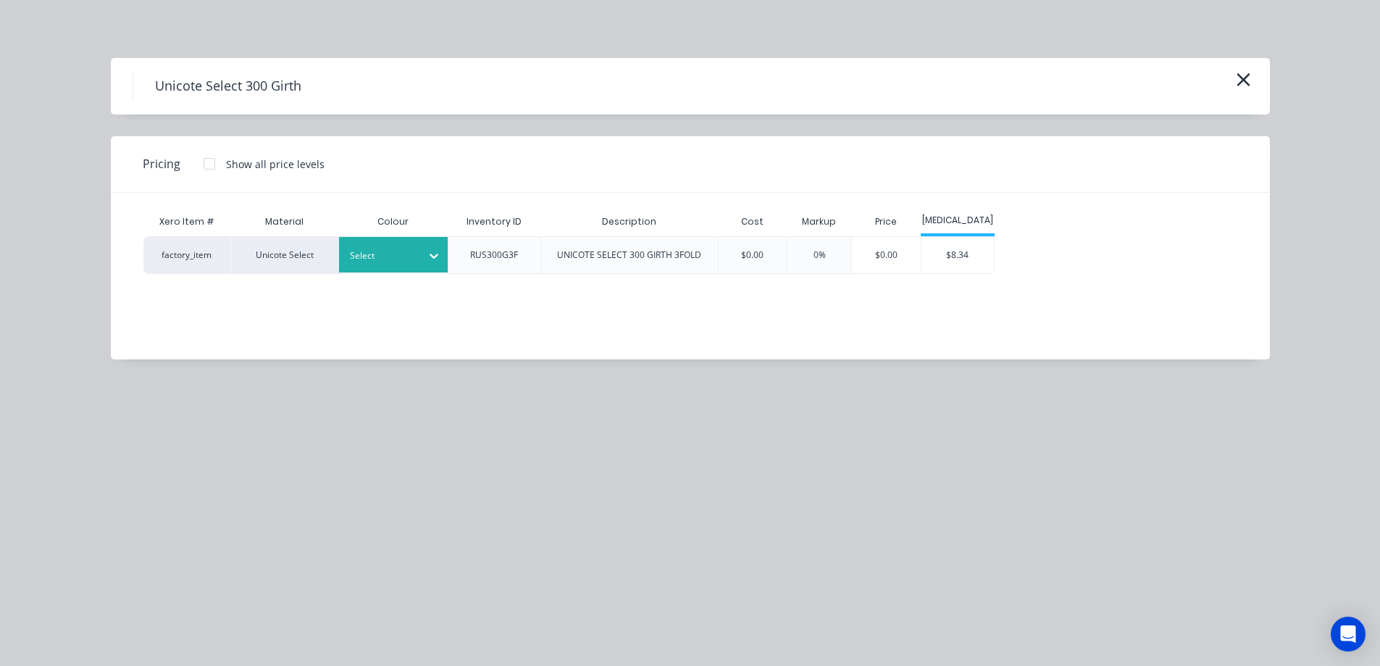
click at [403, 253] on div at bounding box center [382, 256] width 65 height 16
click at [985, 259] on div "$8.34" at bounding box center [957, 255] width 72 height 36
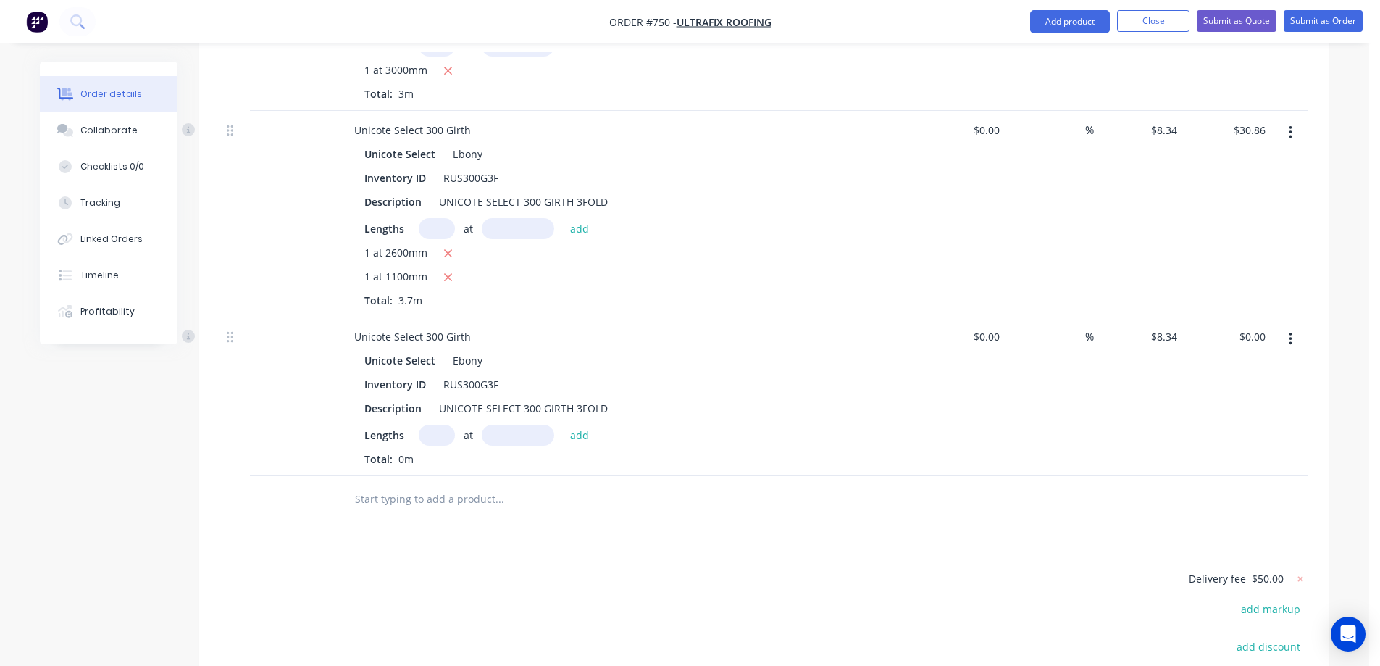
click at [434, 424] on input "text" at bounding box center [437, 434] width 36 height 21
type input "1"
type input "5600mm"
click at [563, 424] on button "add" at bounding box center [580, 434] width 34 height 20
type input "$46.70"
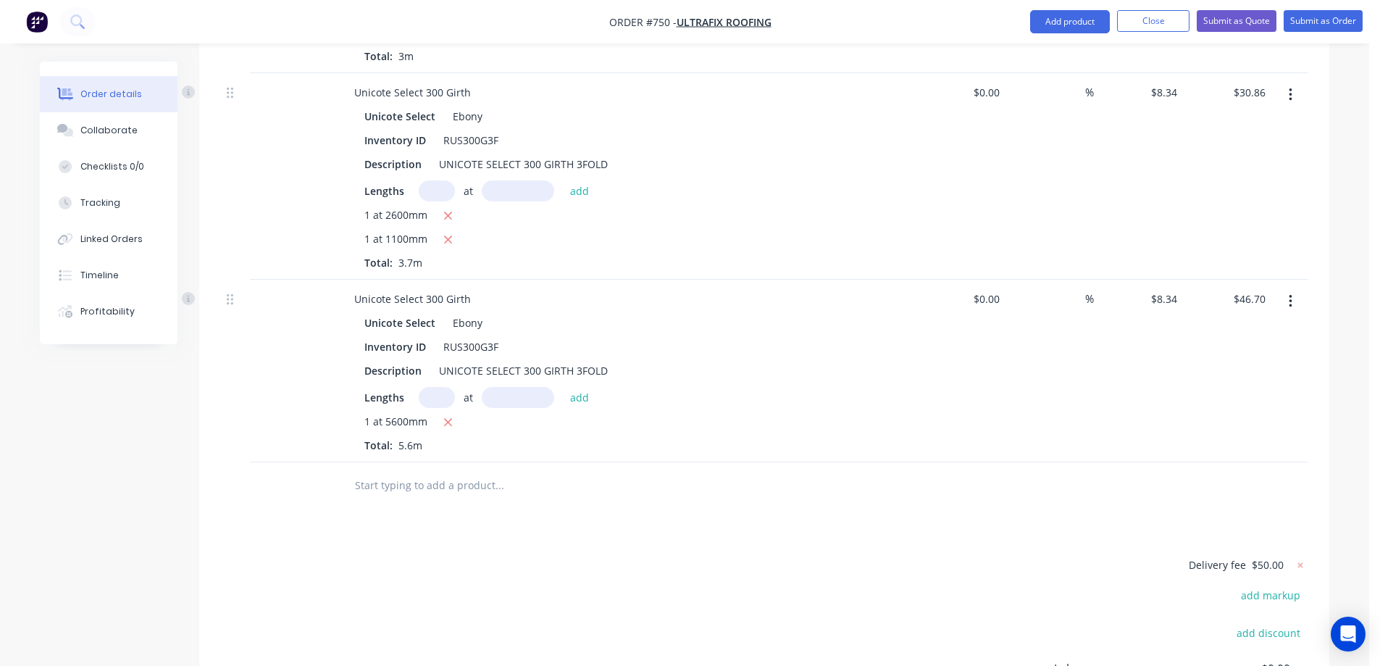
scroll to position [1474, 0]
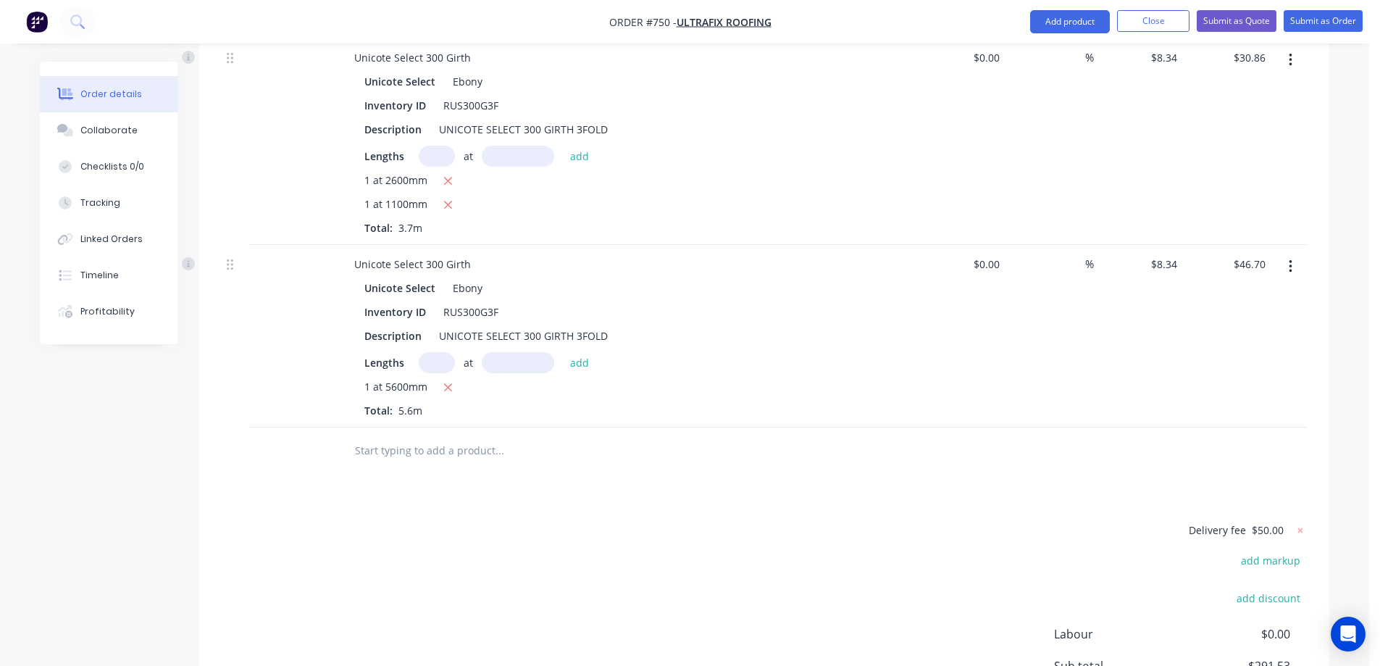
click at [384, 436] on input "text" at bounding box center [499, 450] width 290 height 29
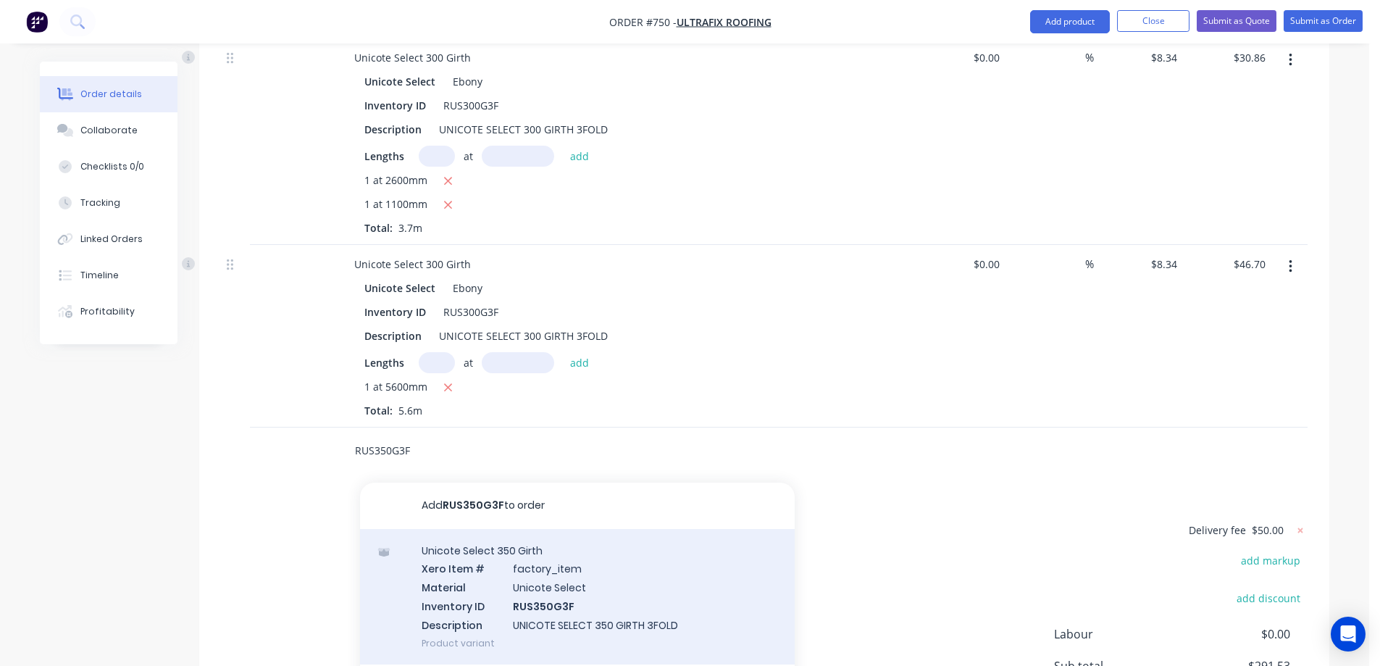
type input "RUS350G3F"
click at [480, 529] on div "Unicote Select 350 Girth Xero Item # factory_item Material Unicote Select Inven…" at bounding box center [577, 596] width 435 height 135
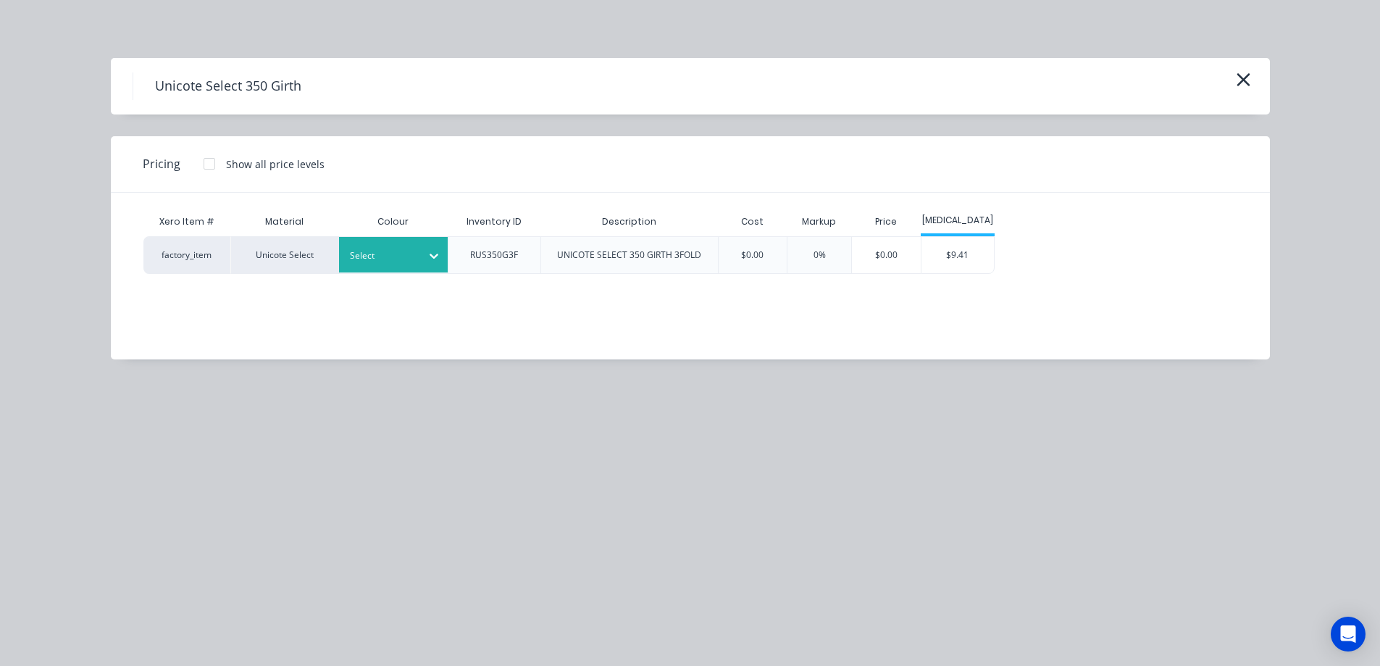
click at [410, 259] on div at bounding box center [382, 256] width 65 height 16
click at [970, 257] on div "$9.41" at bounding box center [957, 255] width 72 height 36
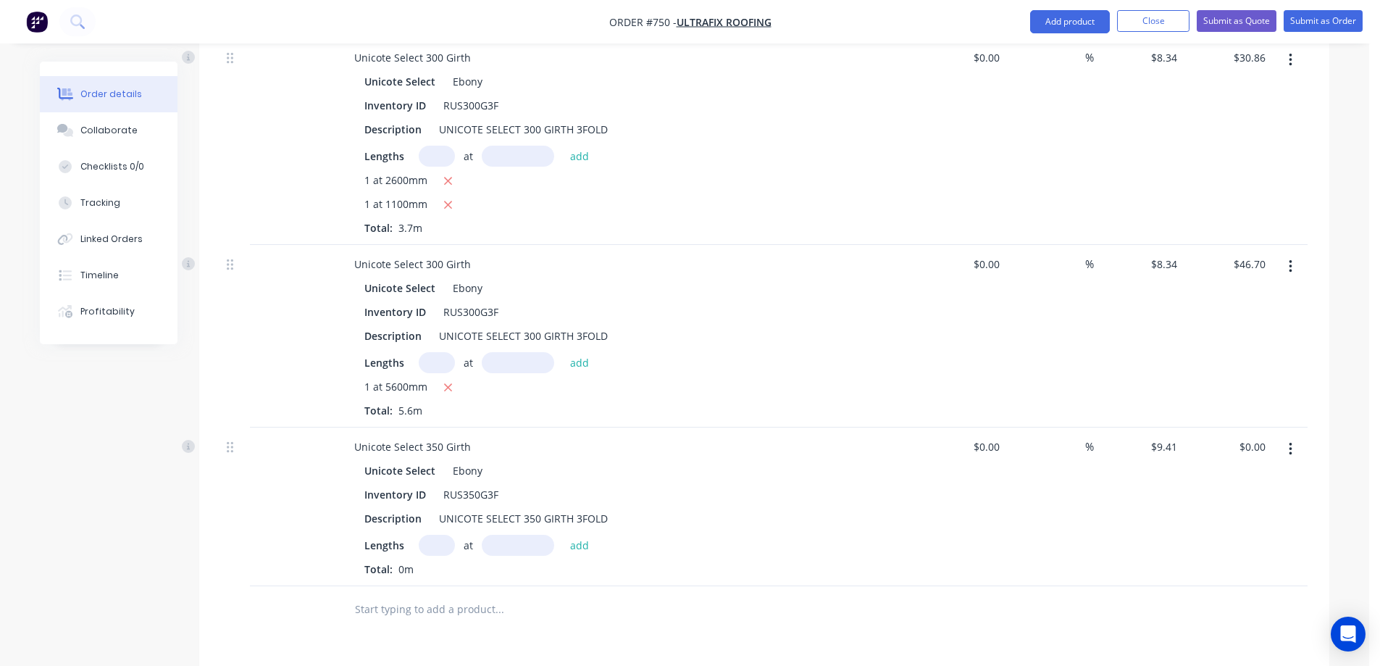
click at [430, 534] on input "text" at bounding box center [437, 544] width 36 height 21
type input "1"
type input "2000mm"
click at [575, 534] on button "add" at bounding box center [580, 544] width 34 height 20
type input "$18.82"
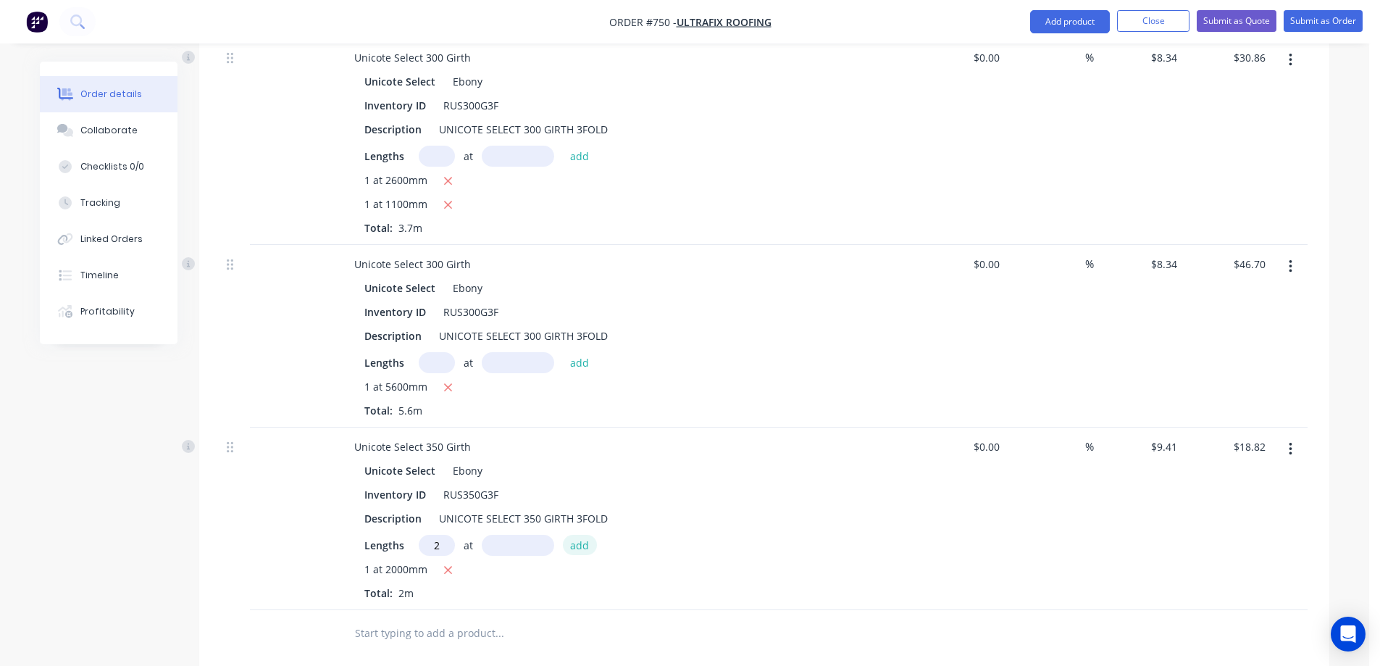
type input "2"
type input "2600mm"
click at [575, 534] on button "add" at bounding box center [580, 544] width 34 height 20
type input "$67.75"
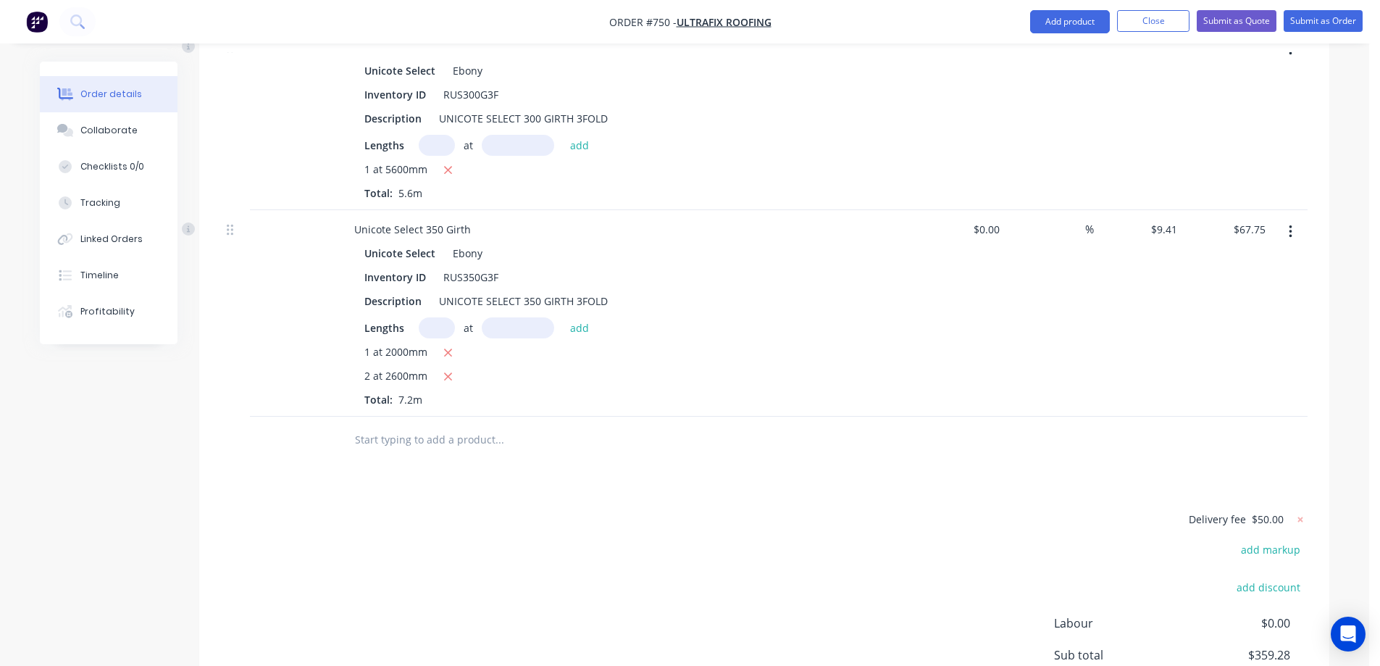
scroll to position [1764, 0]
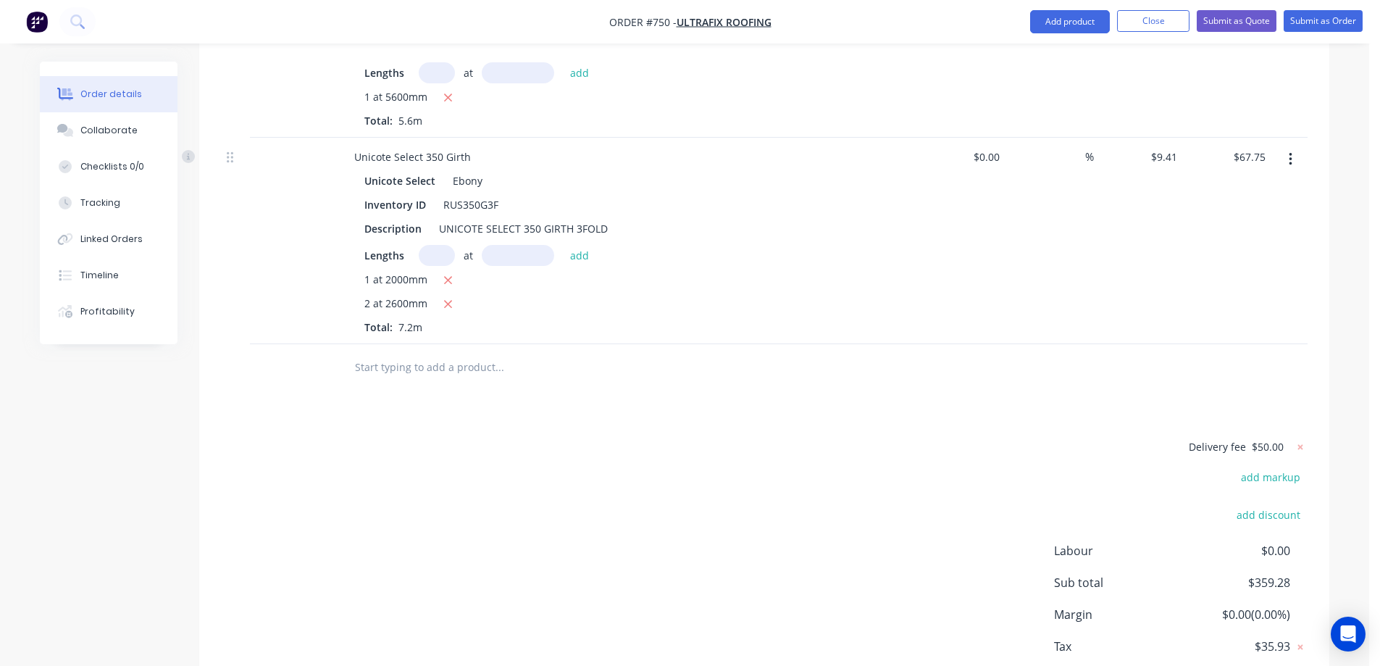
click at [414, 353] on input "text" at bounding box center [499, 367] width 290 height 29
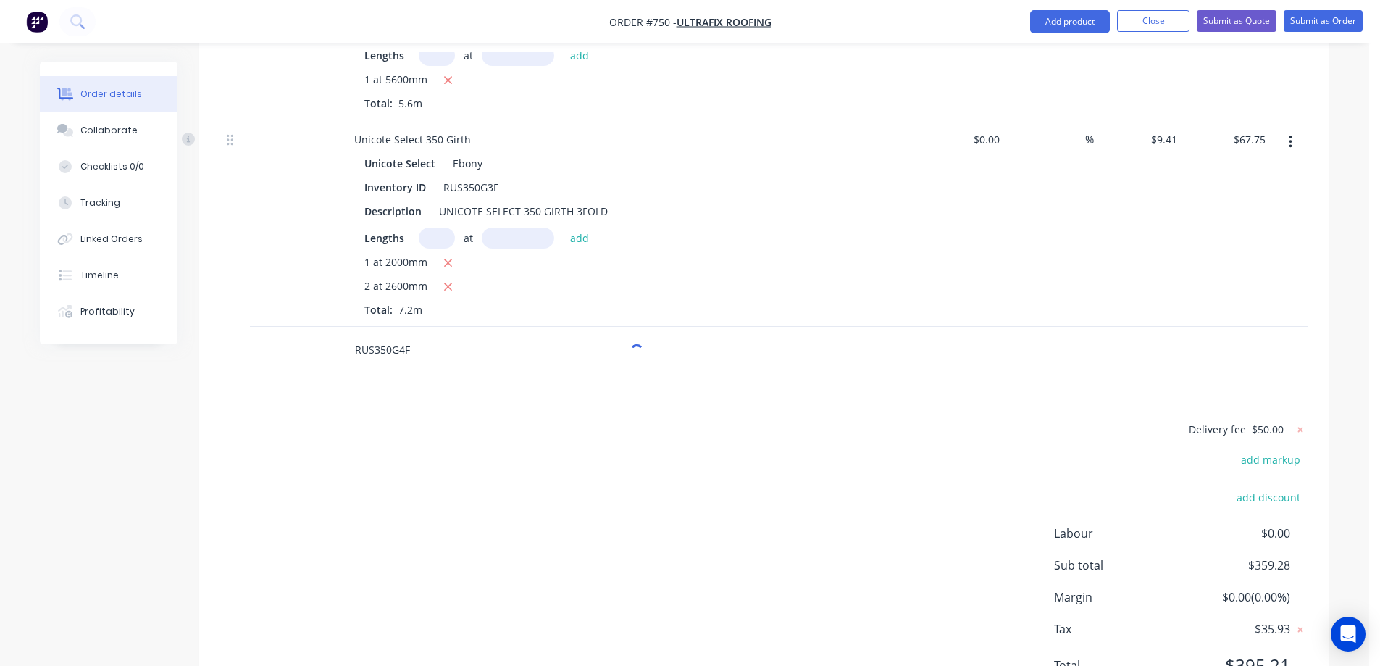
scroll to position [1790, 0]
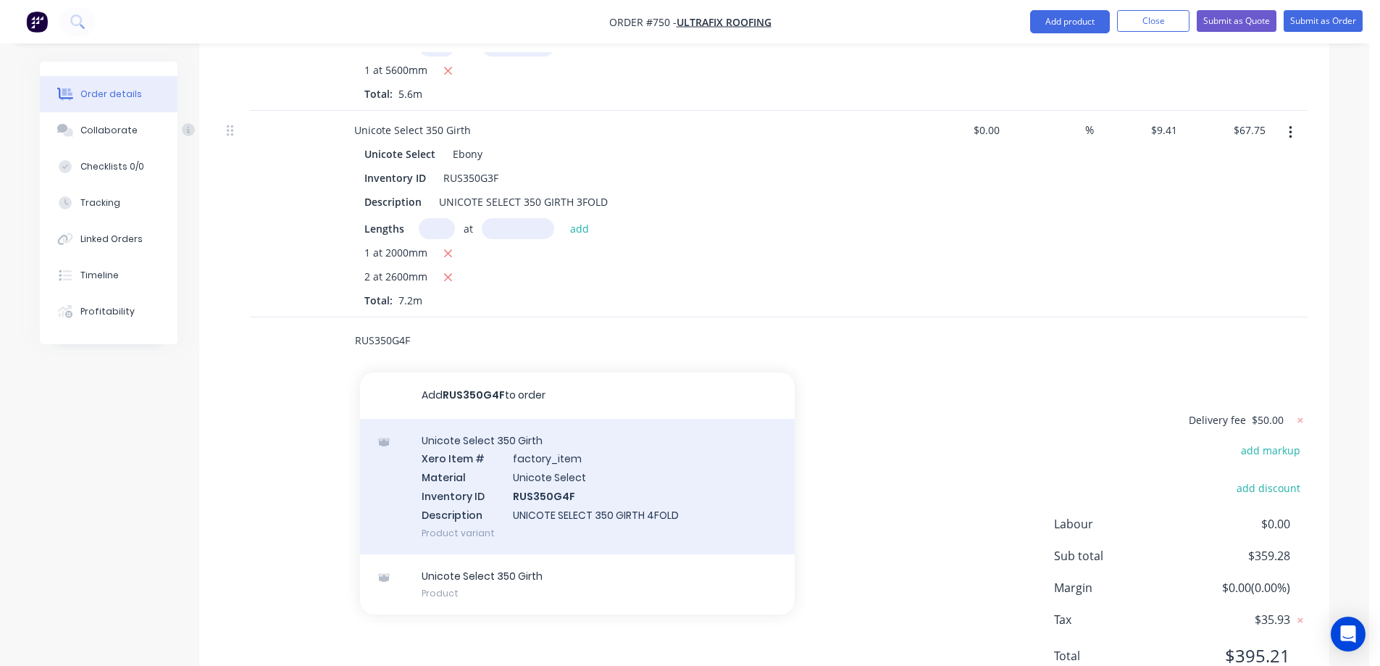
type input "RUS350G4F"
click at [481, 424] on div "Unicote Select 350 Girth Xero Item # factory_item Material Unicote Select Inven…" at bounding box center [577, 486] width 435 height 135
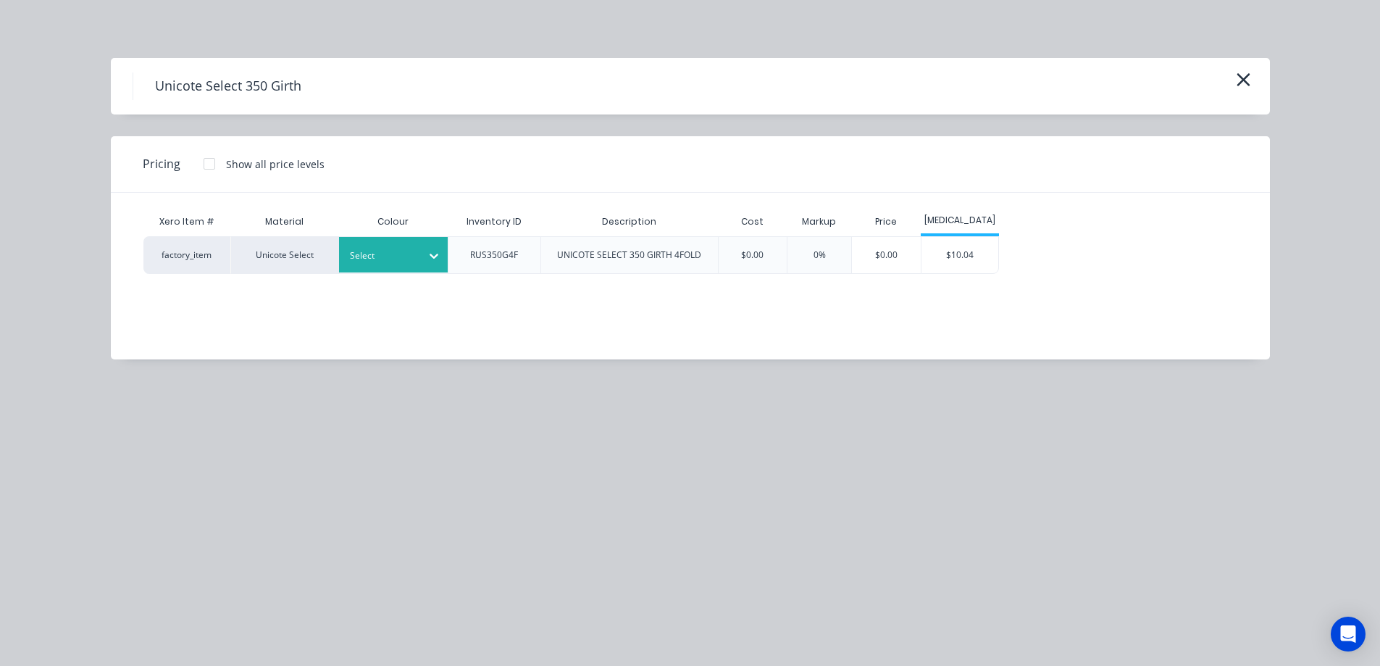
click at [435, 257] on icon at bounding box center [433, 255] width 9 height 5
click at [955, 259] on div "$10.04" at bounding box center [959, 255] width 77 height 36
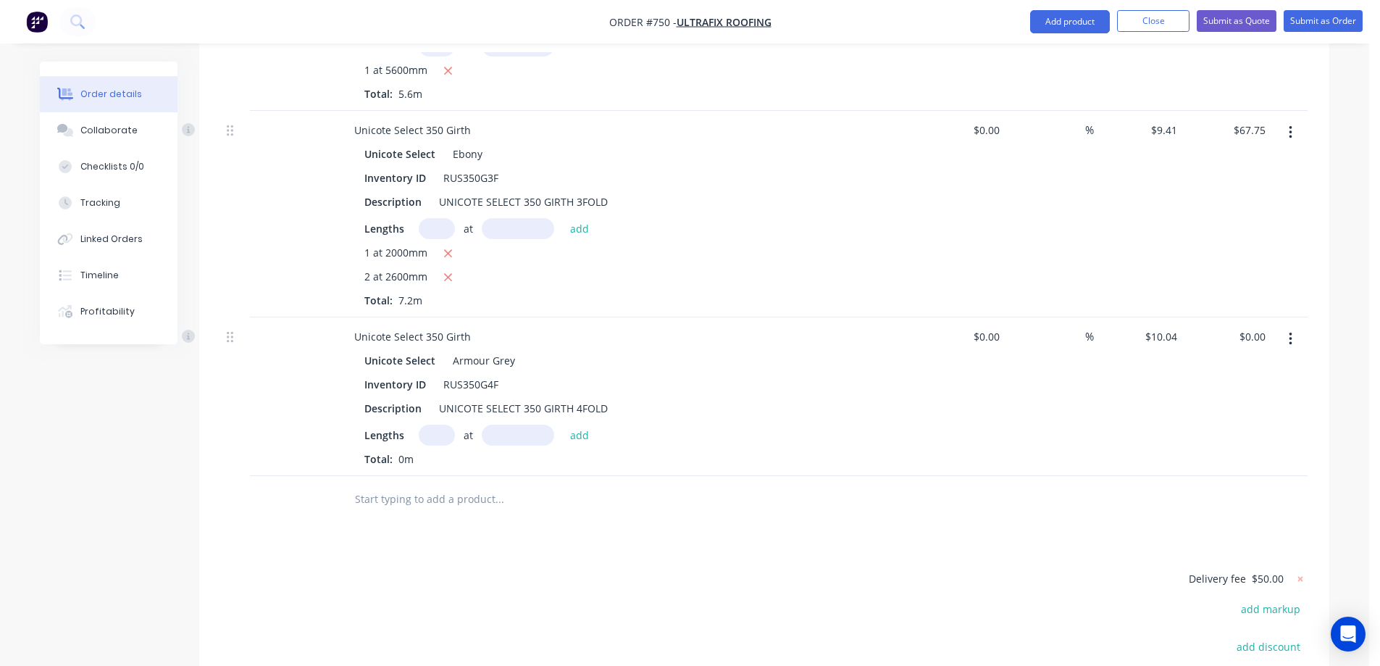
click at [441, 424] on input "text" at bounding box center [437, 434] width 36 height 21
type input "1"
type input "1700mm"
click at [574, 424] on button "add" at bounding box center [580, 434] width 34 height 20
type input "$17.07"
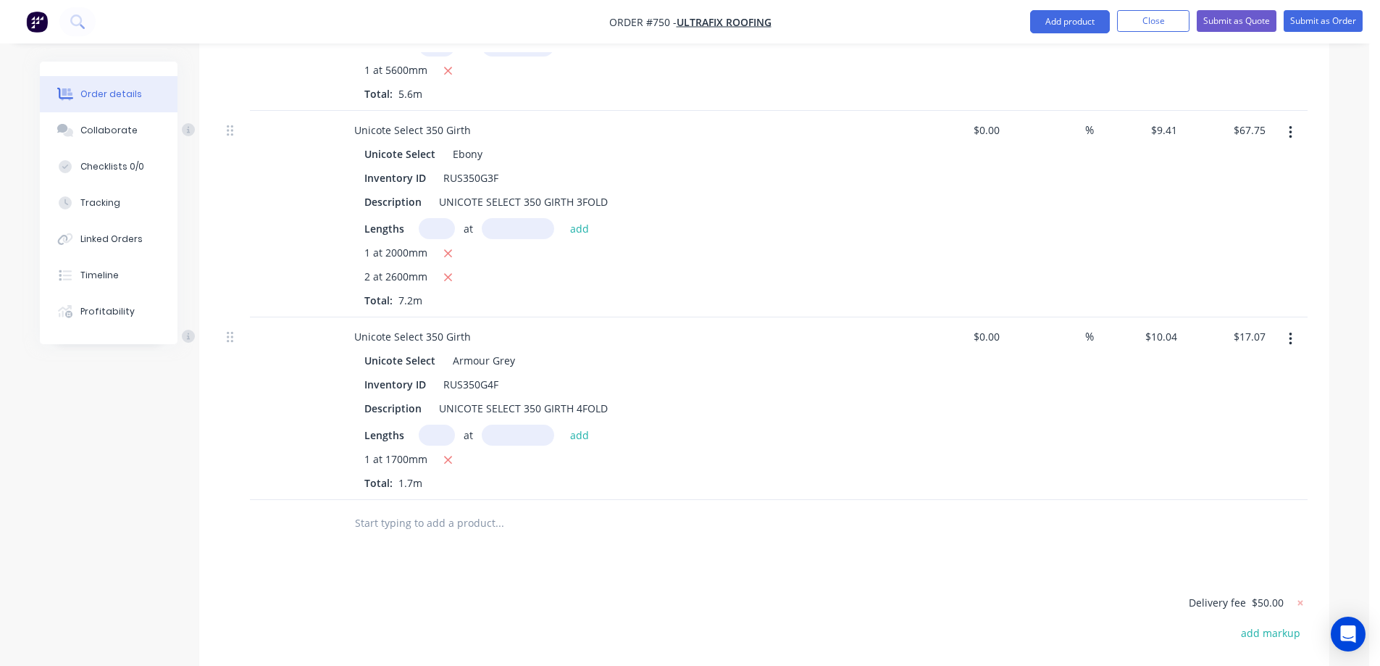
click at [392, 508] on input "text" at bounding box center [499, 522] width 290 height 29
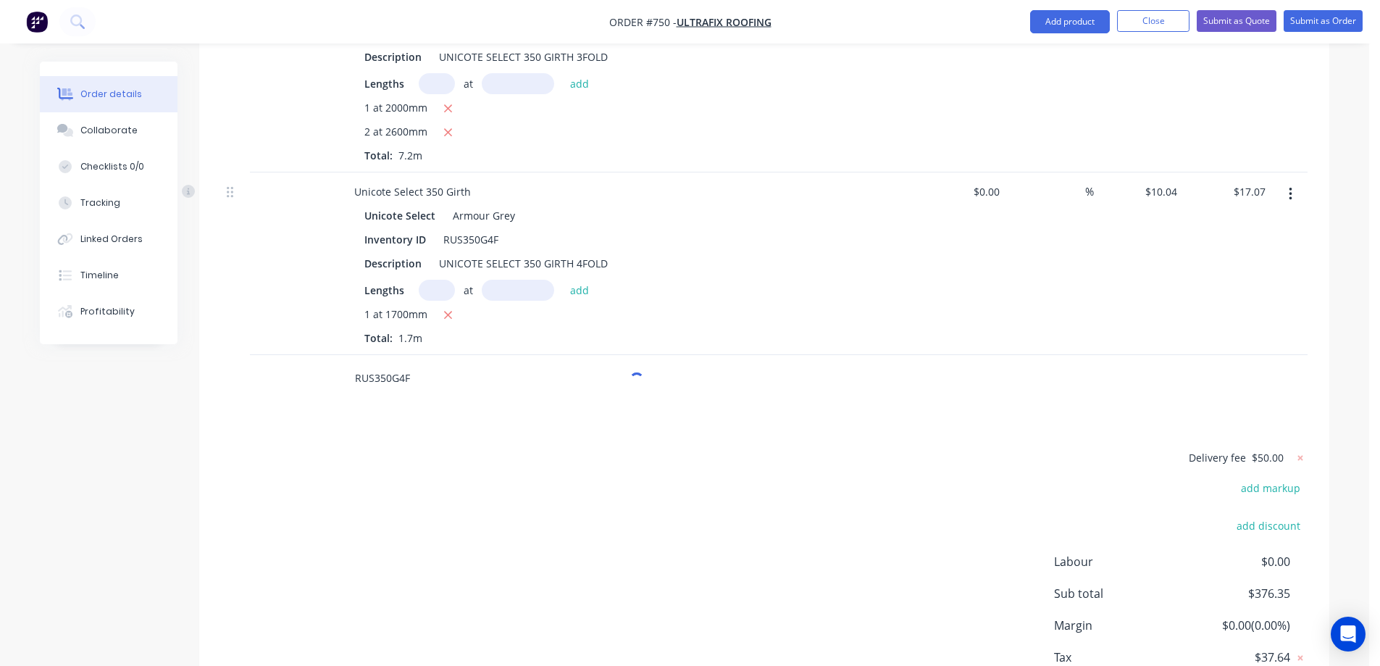
scroll to position [1973, 0]
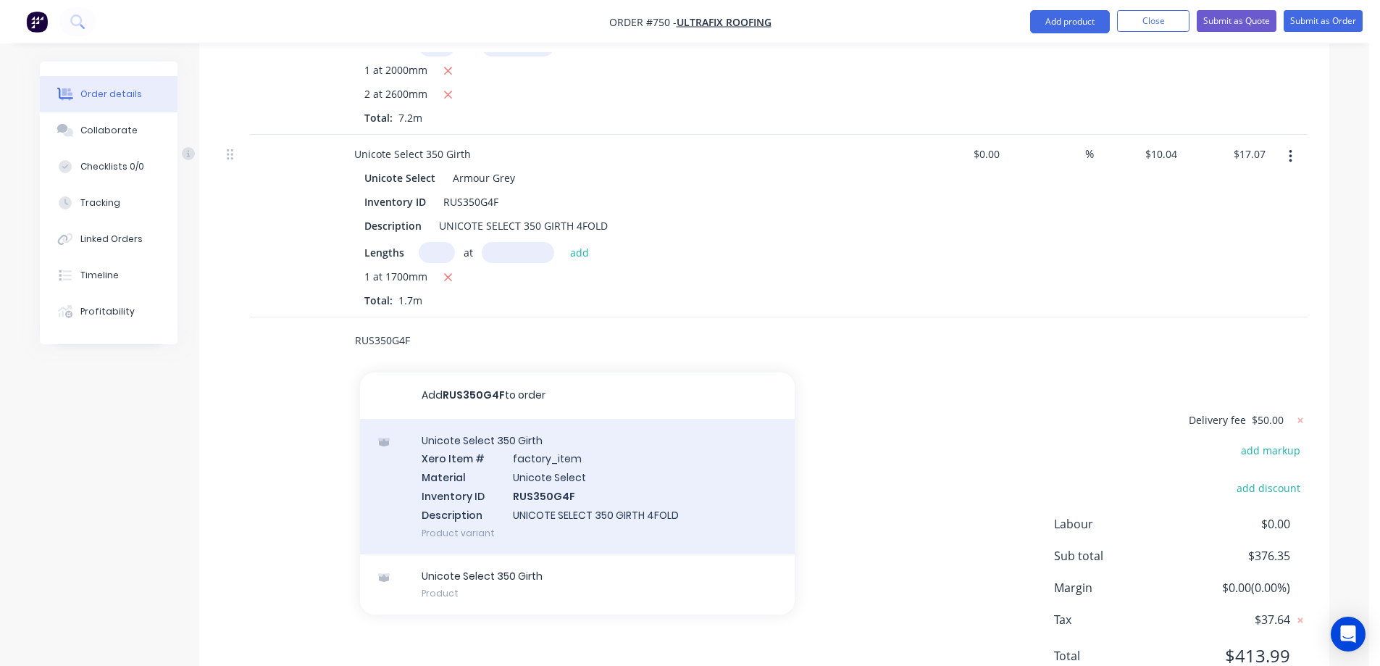
type input "RUS350G4F"
click at [477, 439] on div "Unicote Select 350 Girth Xero Item # factory_item Material Unicote Select Inven…" at bounding box center [577, 486] width 435 height 135
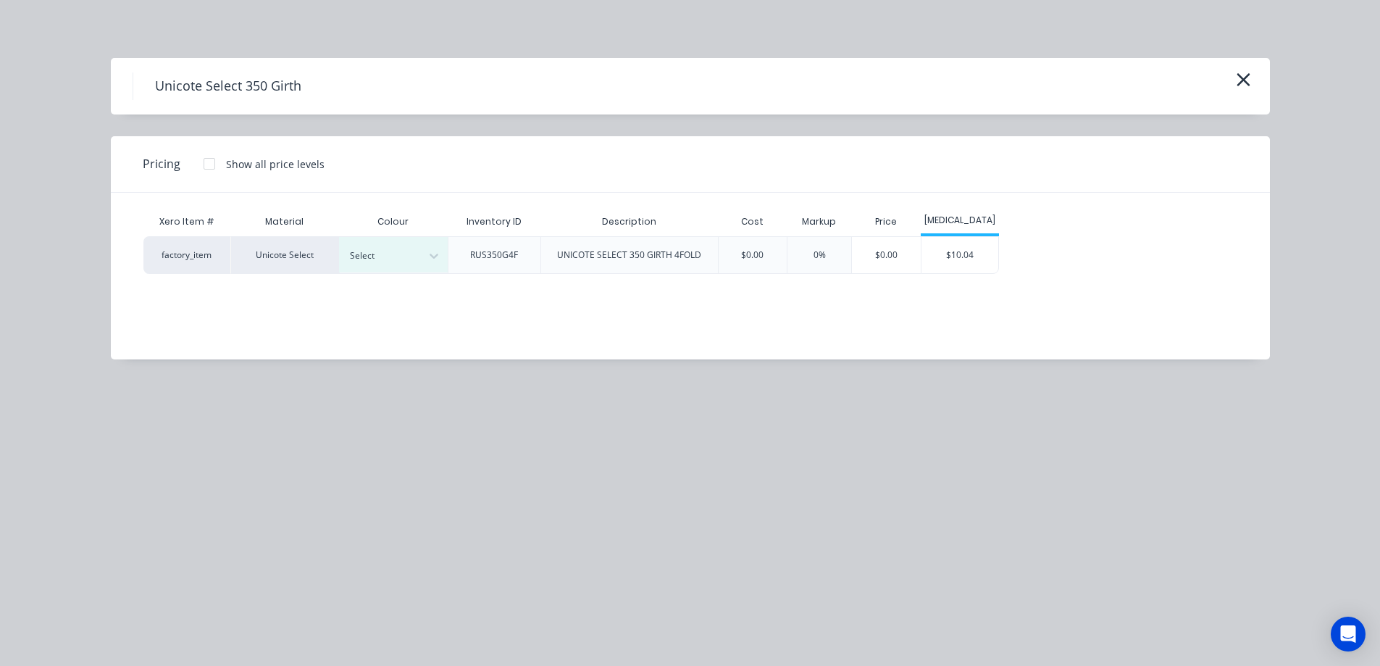
click at [393, 233] on div "Colour" at bounding box center [393, 221] width 109 height 29
click at [395, 256] on div at bounding box center [382, 256] width 65 height 16
click at [963, 248] on div "$10.04" at bounding box center [959, 255] width 77 height 36
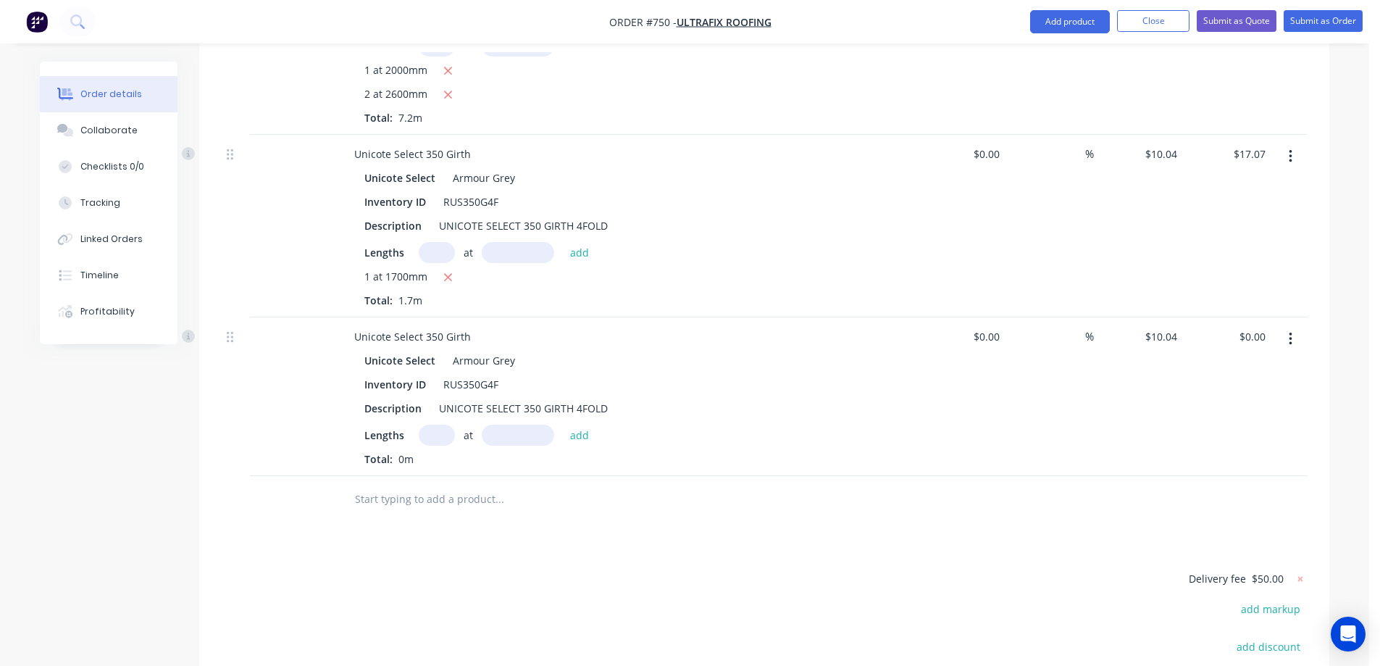
click at [428, 424] on input "text" at bounding box center [437, 434] width 36 height 21
type input "1"
type input "2100mm"
click at [591, 424] on button "add" at bounding box center [580, 434] width 34 height 20
type input "$21.08"
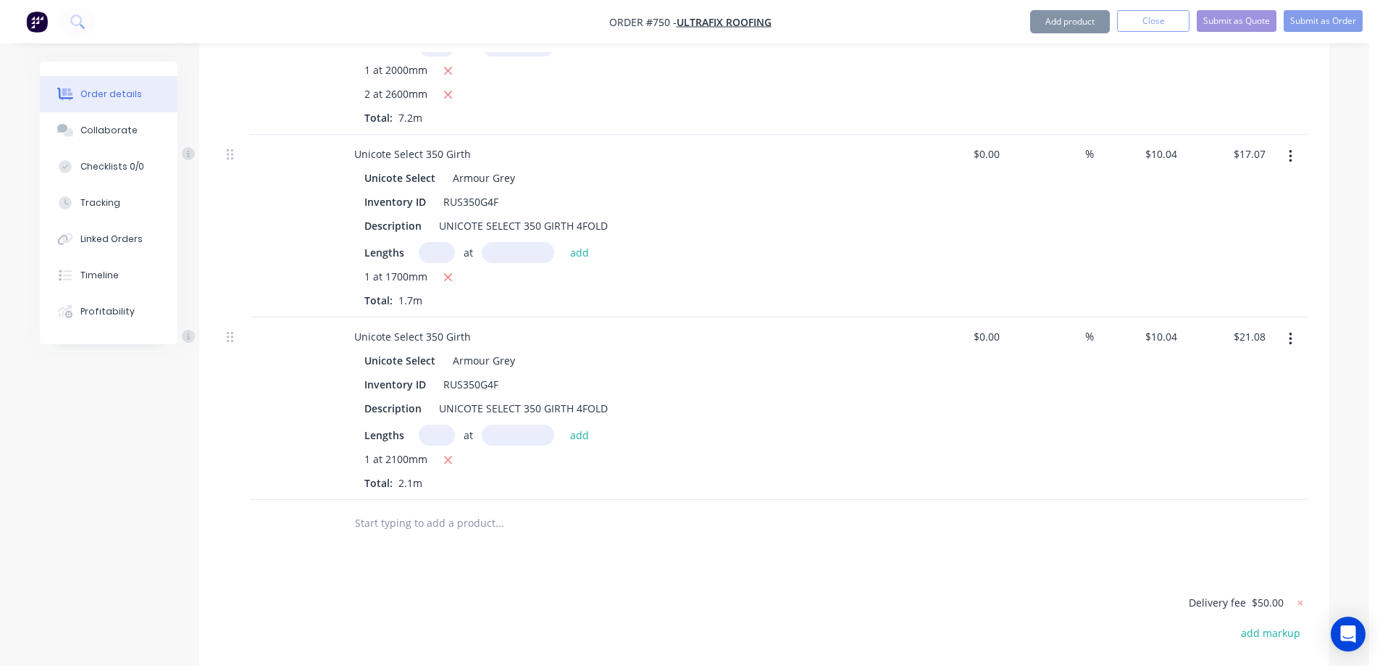
click at [491, 508] on input "text" at bounding box center [499, 522] width 290 height 29
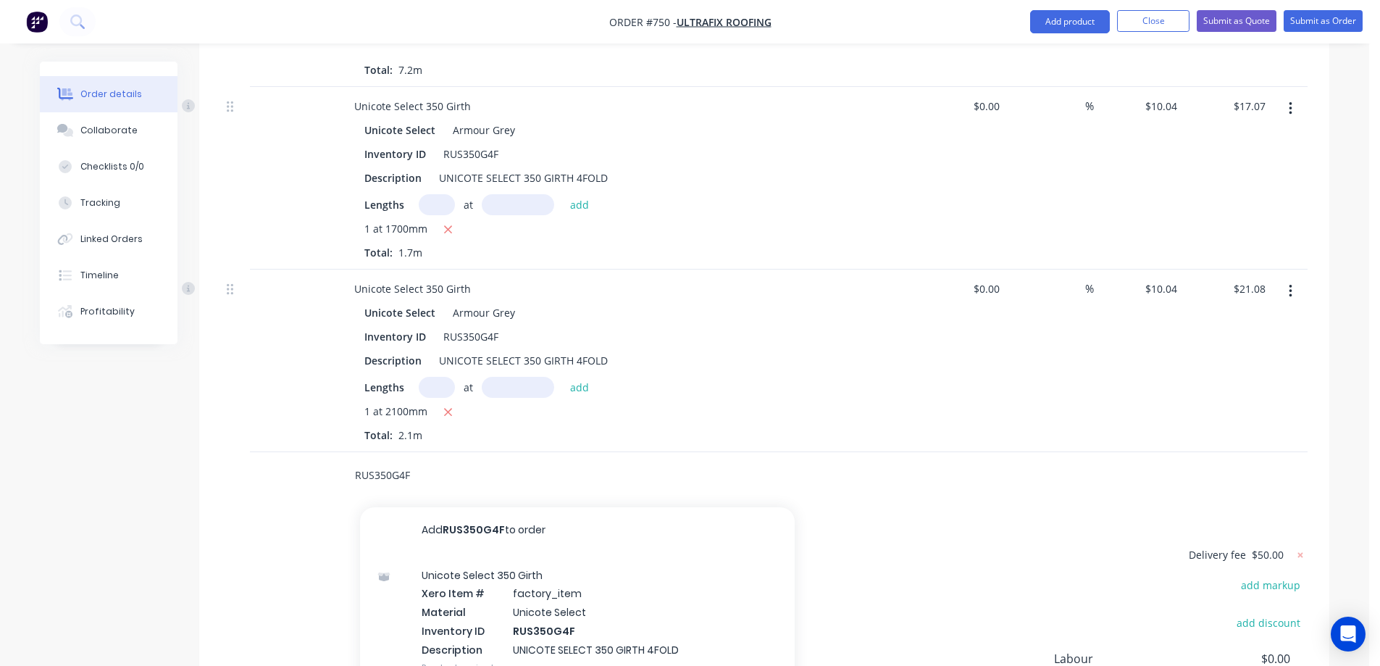
scroll to position [2118, 0]
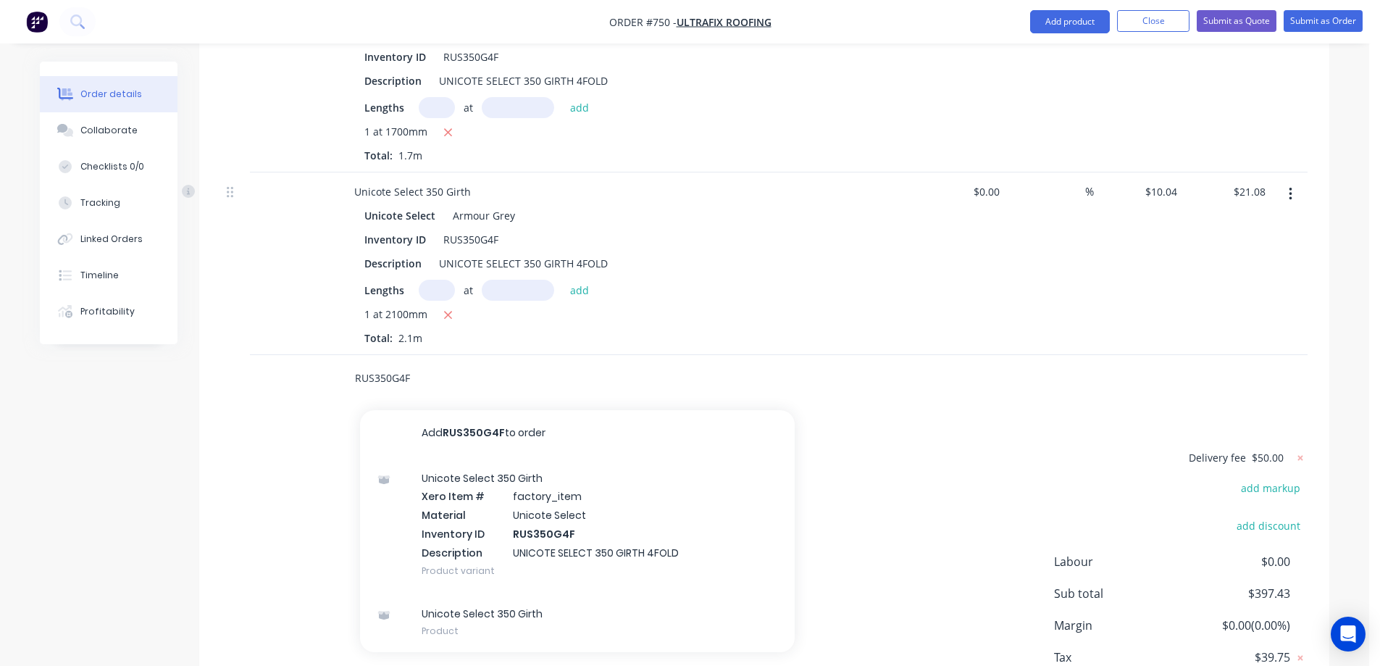
type input "RUS350G4F"
click at [491, 457] on div "Unicote Select 350 Girth Xero Item # factory_item Material Unicote Select Inven…" at bounding box center [577, 523] width 435 height 135
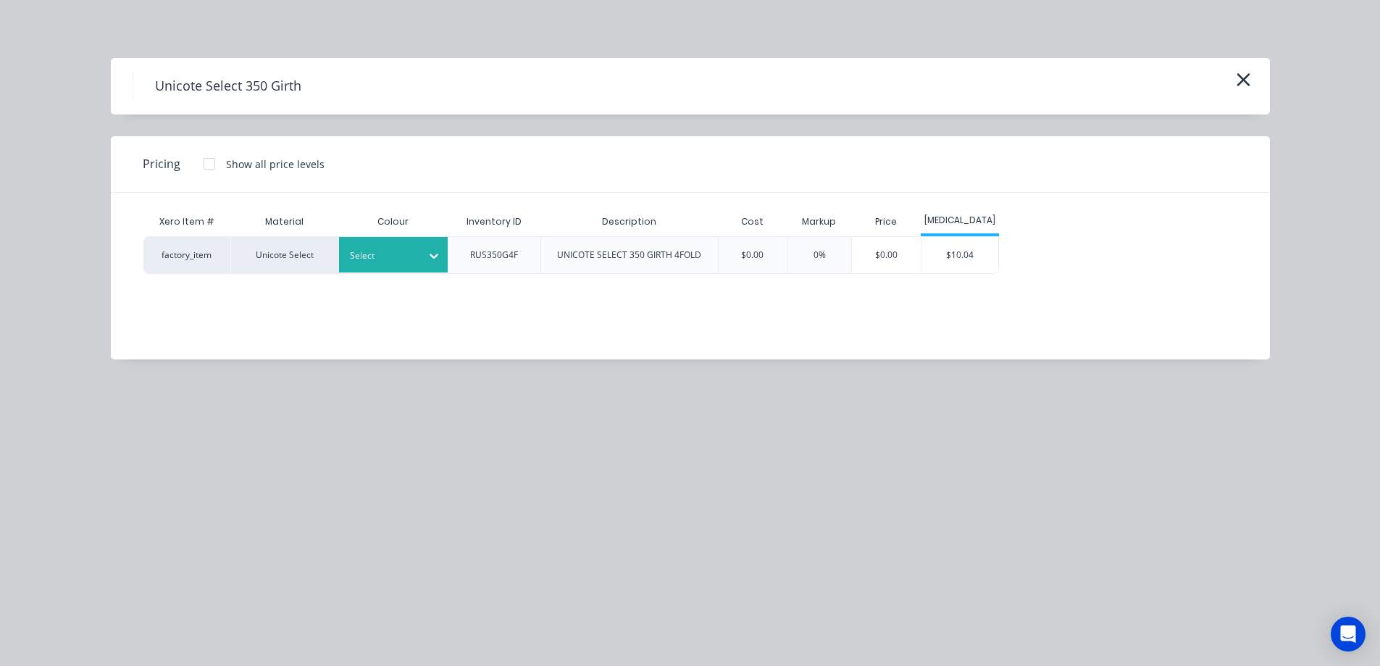
click at [417, 265] on div "Select" at bounding box center [393, 254] width 109 height 35
click at [966, 261] on div "$10.04" at bounding box center [959, 255] width 77 height 36
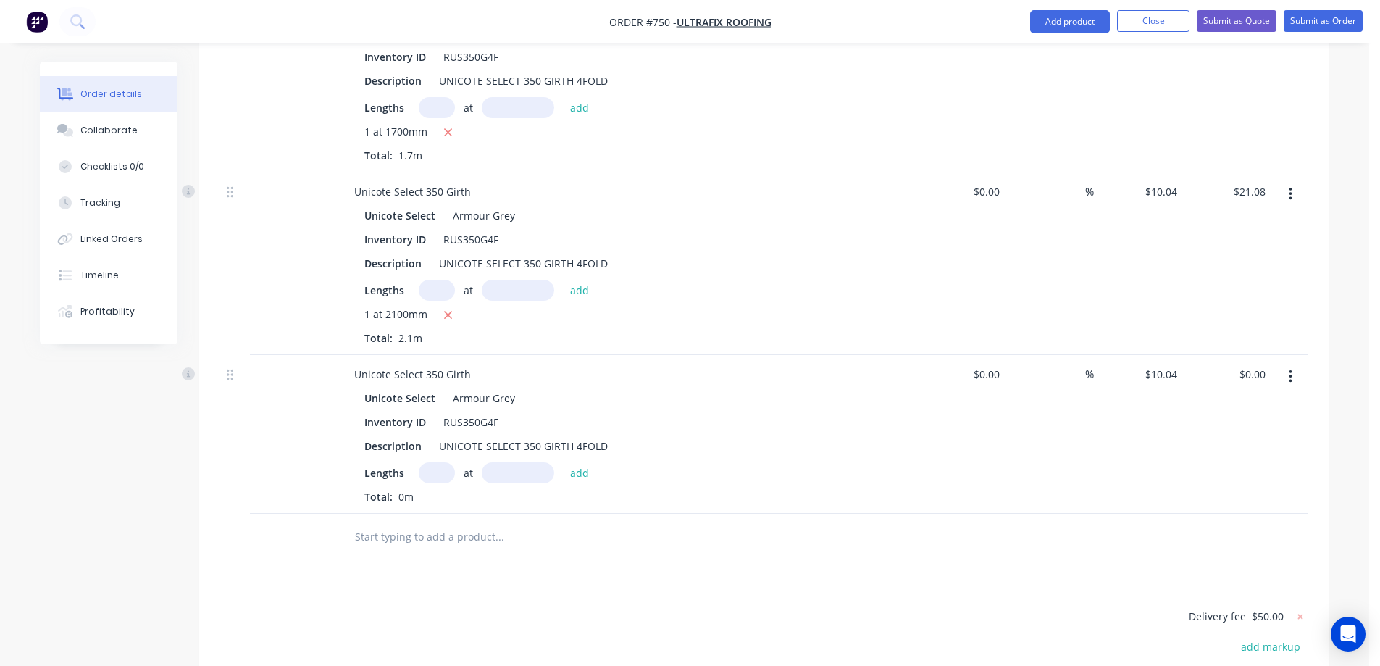
click at [435, 462] on input "text" at bounding box center [437, 472] width 36 height 21
type input "1"
type input "2100mm"
click at [590, 462] on button "add" at bounding box center [580, 472] width 34 height 20
type input "$21.08"
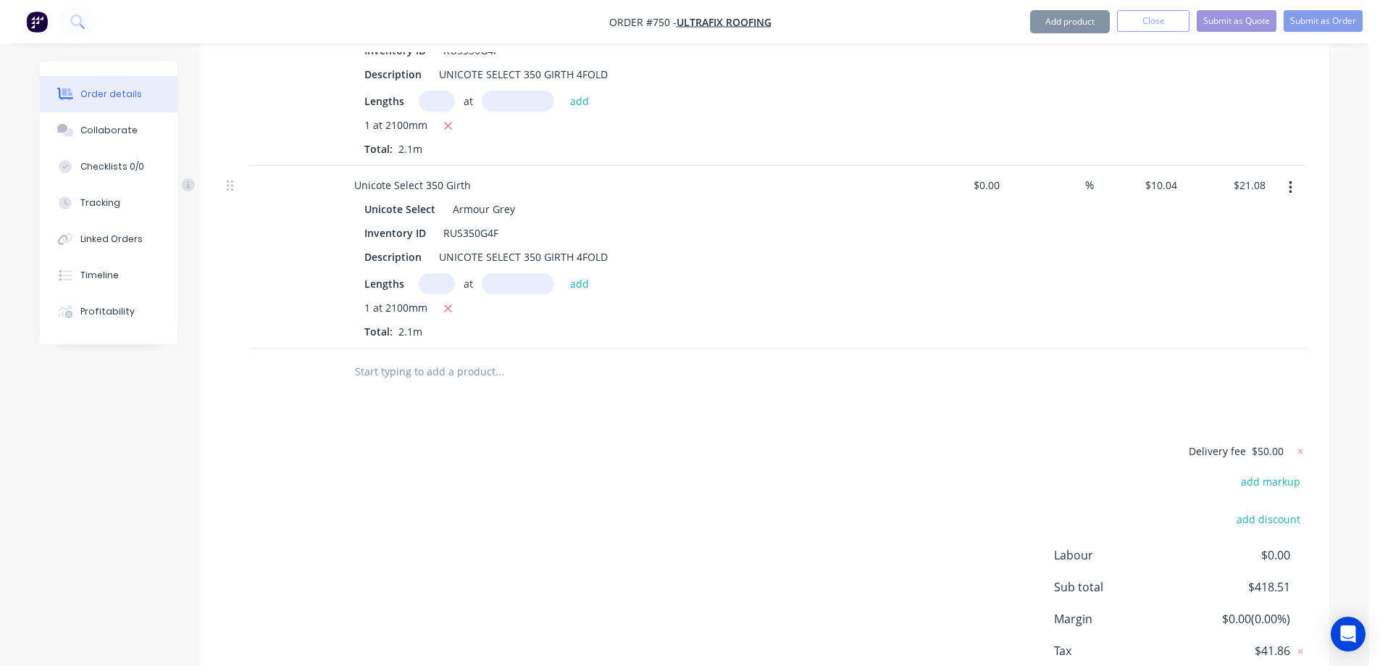
scroll to position [2338, 0]
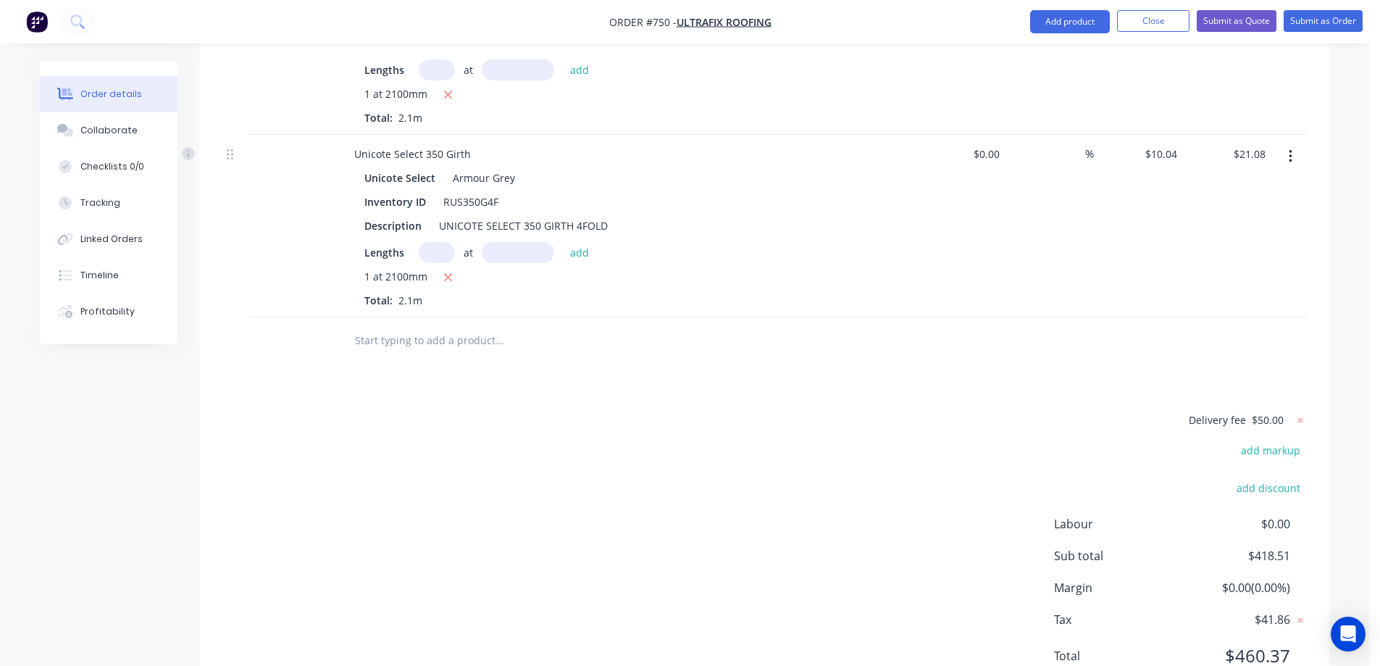
click at [423, 326] on input "text" at bounding box center [499, 340] width 290 height 29
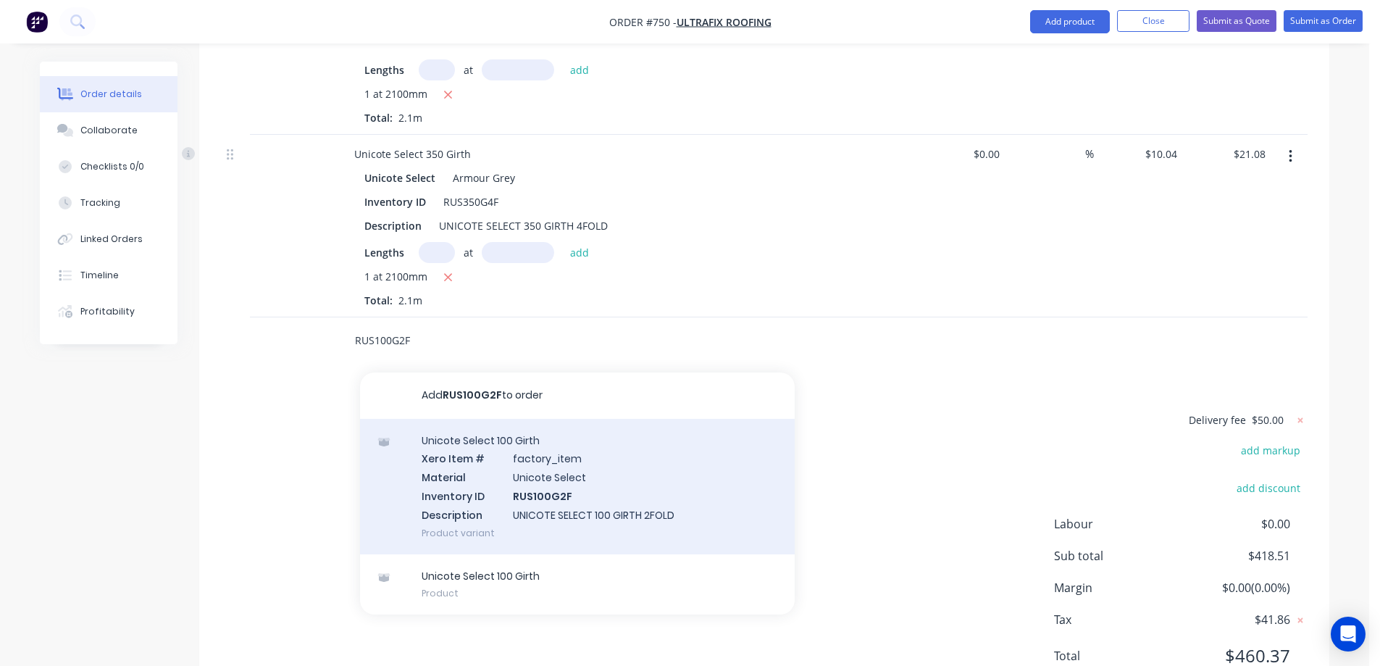
type input "RUS100G2F"
click at [460, 419] on div "Unicote Select 100 Girth Xero Item # factory_item Material Unicote Select Inven…" at bounding box center [577, 486] width 435 height 135
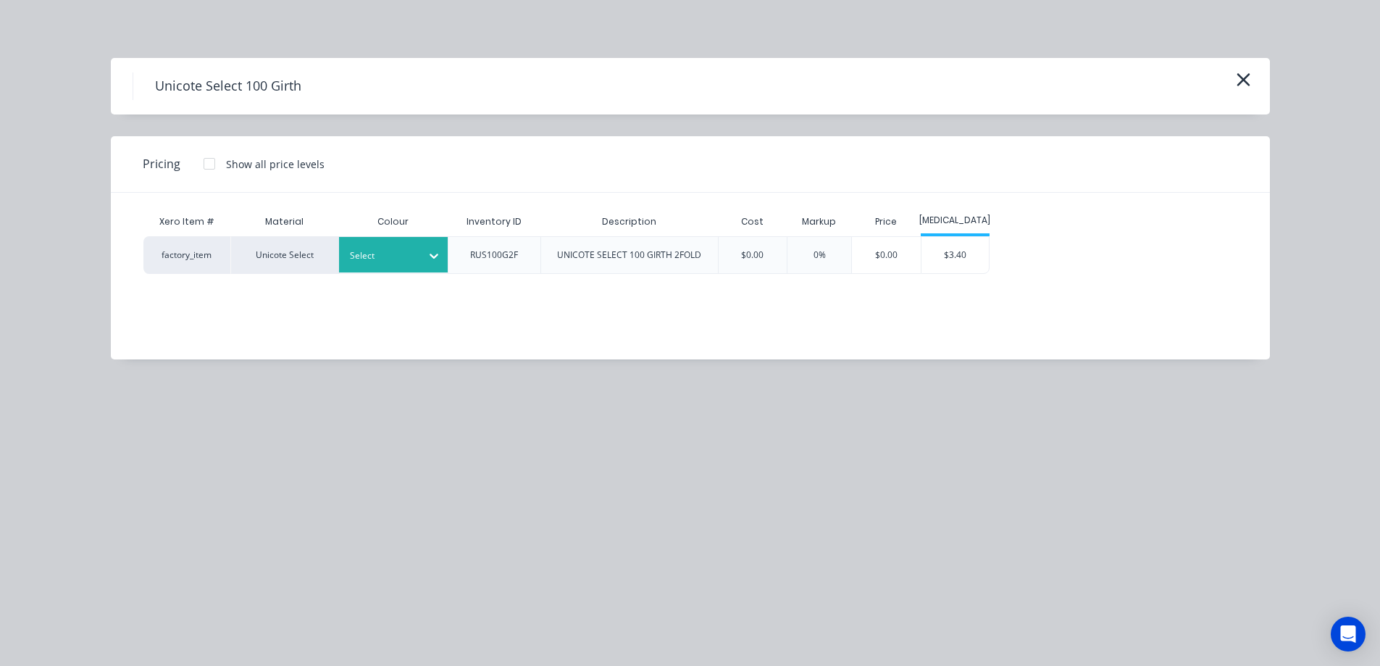
click at [392, 257] on div at bounding box center [382, 256] width 65 height 16
click at [950, 257] on div "$3.40" at bounding box center [955, 255] width 68 height 36
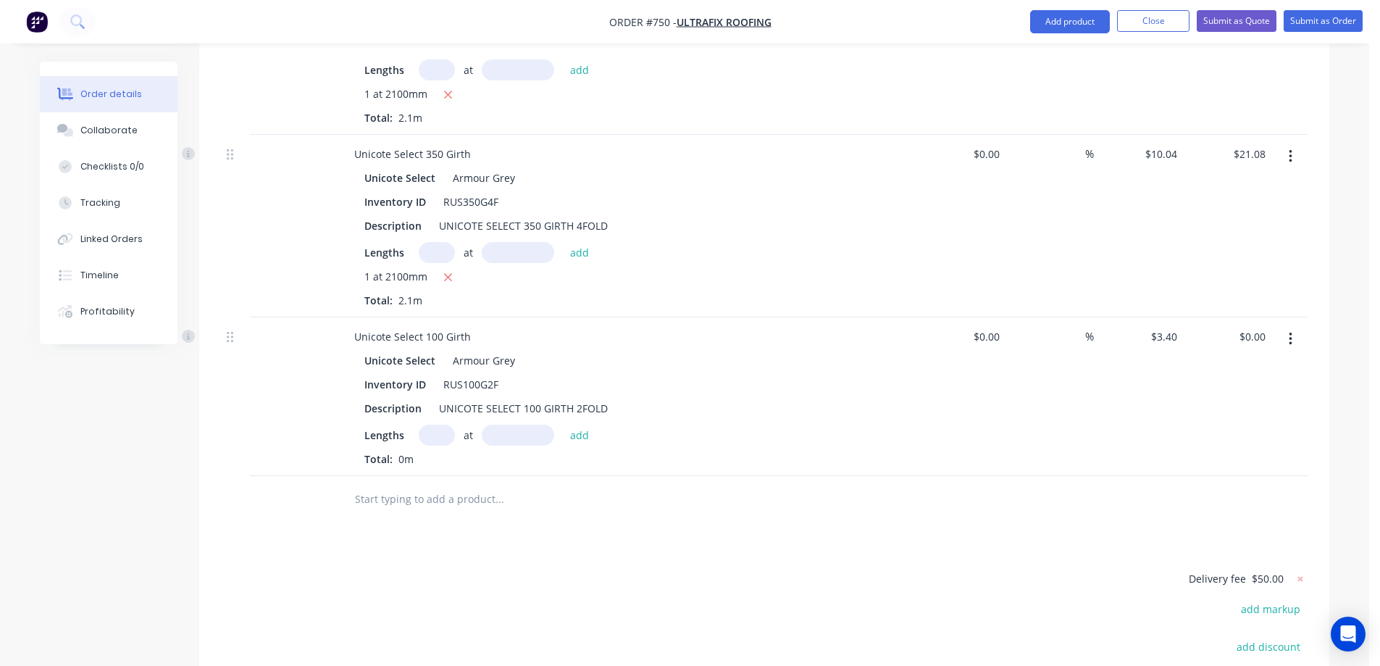
click at [443, 424] on input "text" at bounding box center [437, 434] width 36 height 21
type input "1"
type input "1700mm"
click at [574, 424] on button "add" at bounding box center [580, 434] width 34 height 20
type input "$5.78"
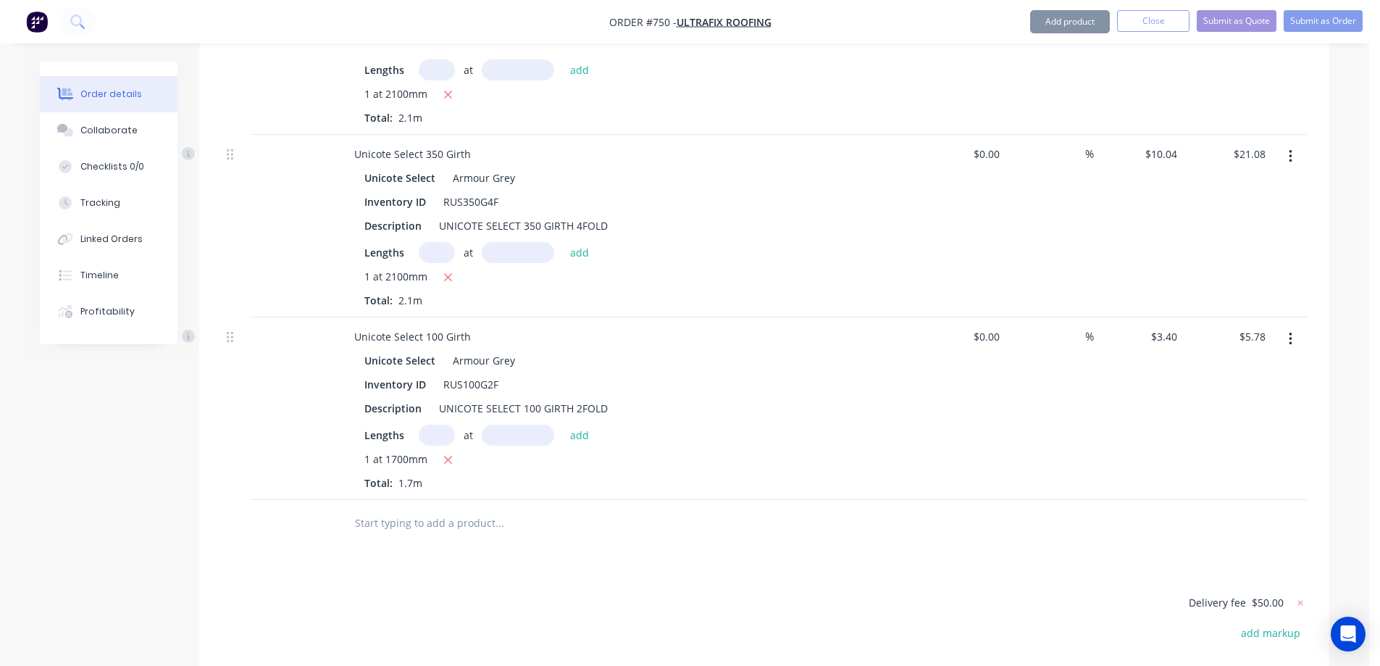
click at [432, 508] on input "text" at bounding box center [499, 522] width 290 height 29
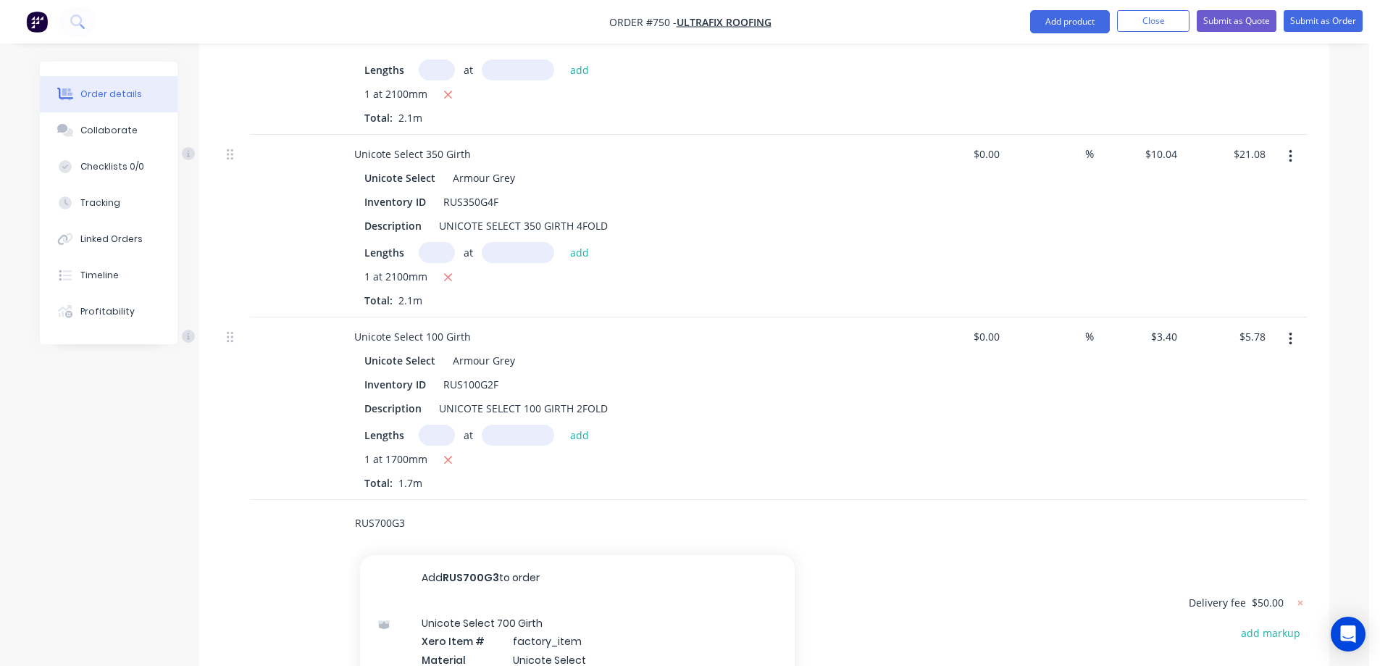
type input "RUS700G3F"
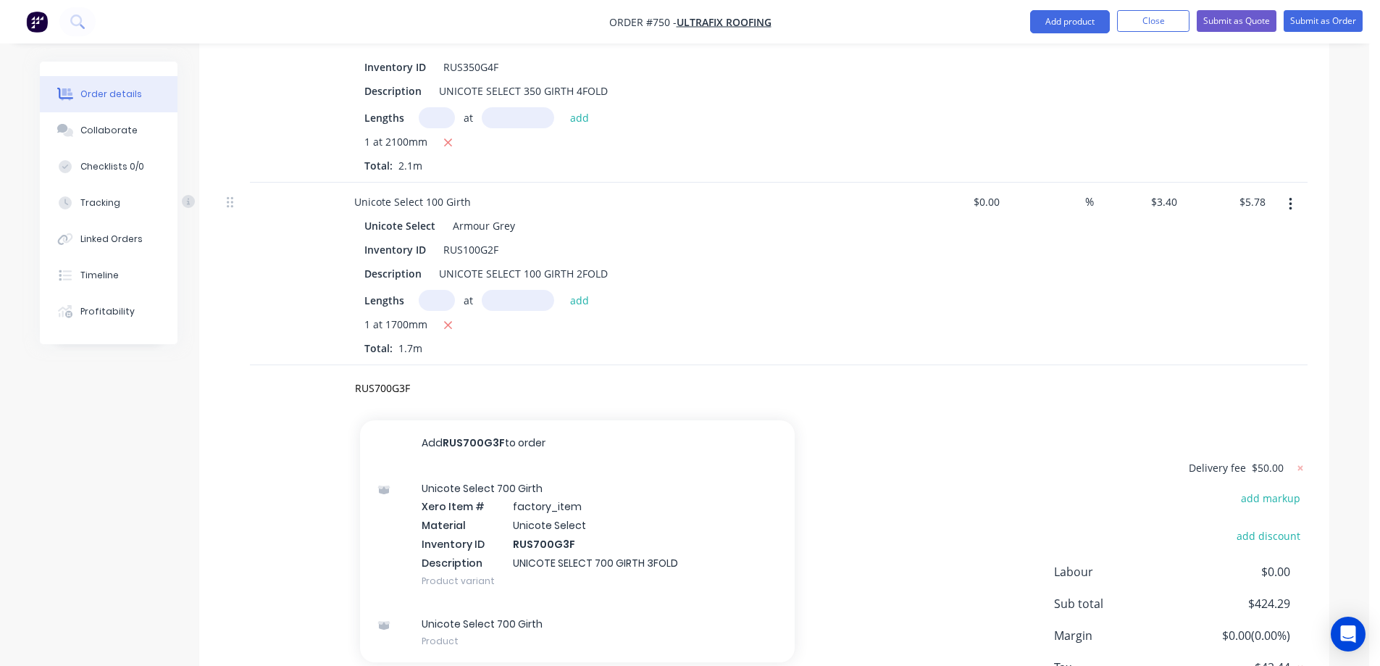
scroll to position [2520, 0]
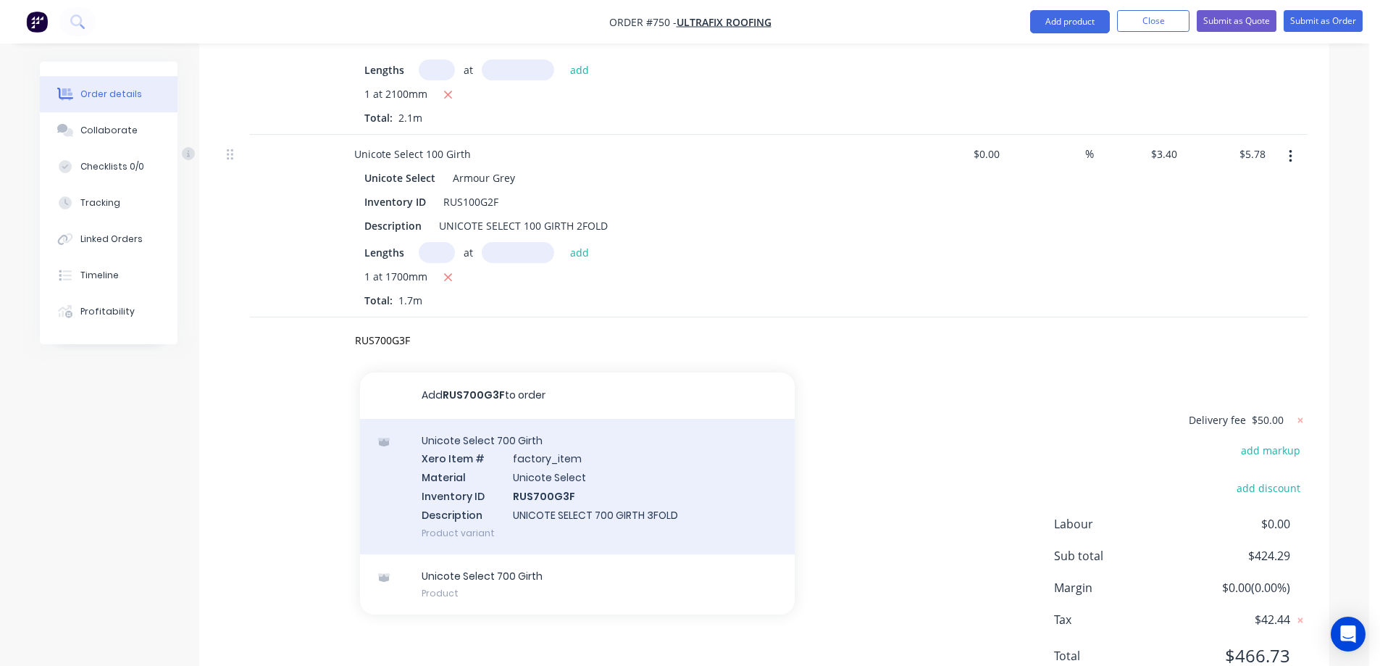
type input "RUS700G3F"
click at [498, 438] on div "Unicote Select 700 Girth Xero Item # factory_item Material Unicote Select Inven…" at bounding box center [577, 486] width 435 height 135
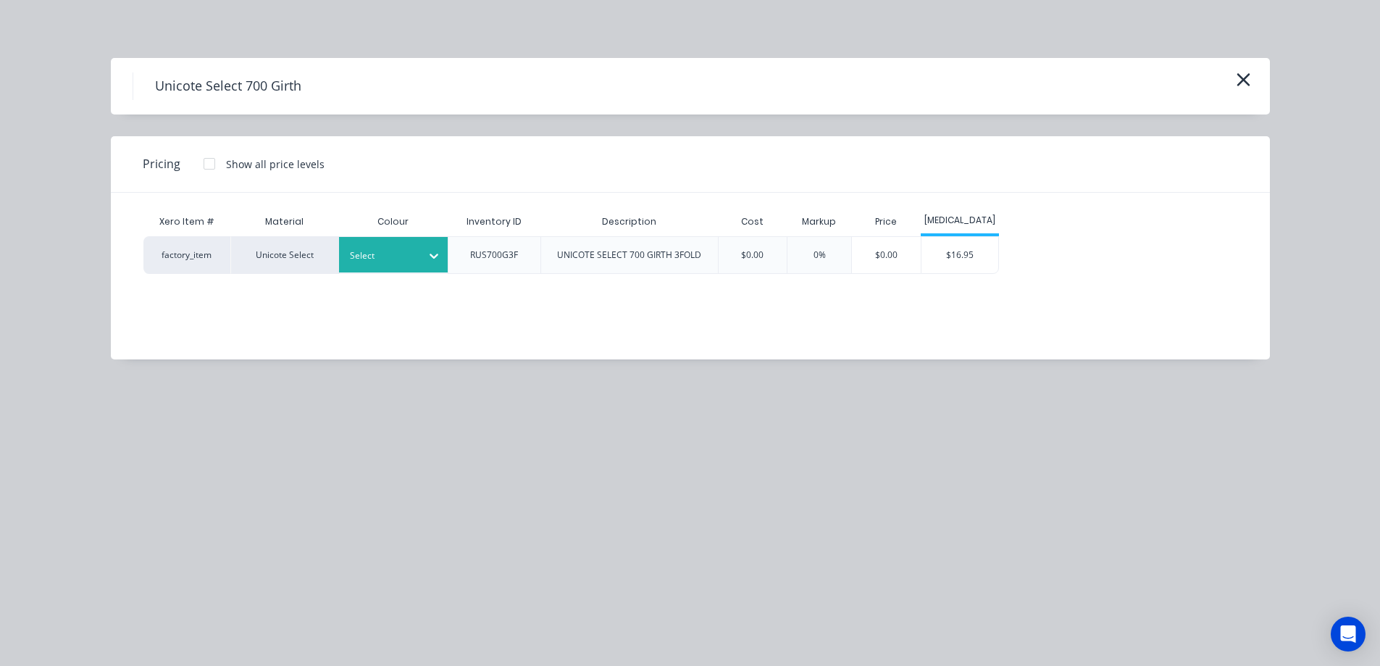
click at [429, 260] on icon at bounding box center [434, 255] width 14 height 14
click at [936, 260] on div "$16.95" at bounding box center [959, 255] width 77 height 36
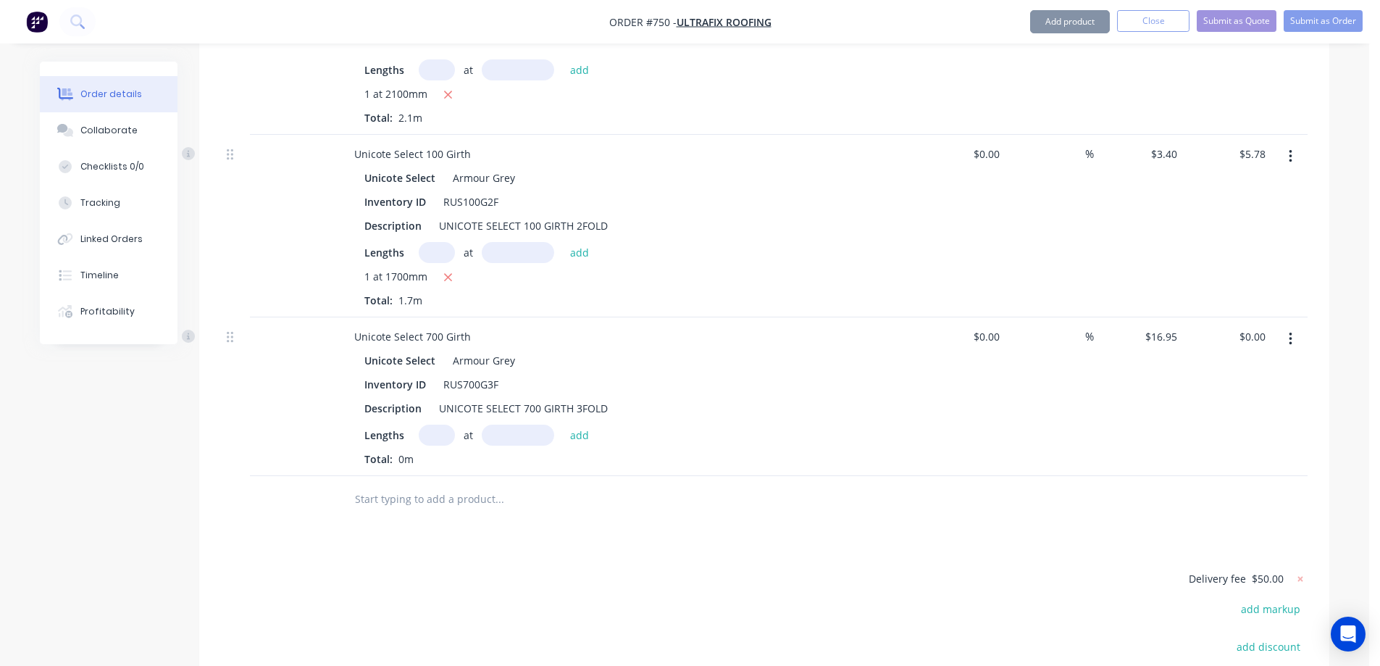
click at [435, 424] on input "text" at bounding box center [437, 434] width 36 height 21
type input "1"
type input "1700mm"
click at [576, 424] on button "add" at bounding box center [580, 434] width 34 height 20
type input "$28.82"
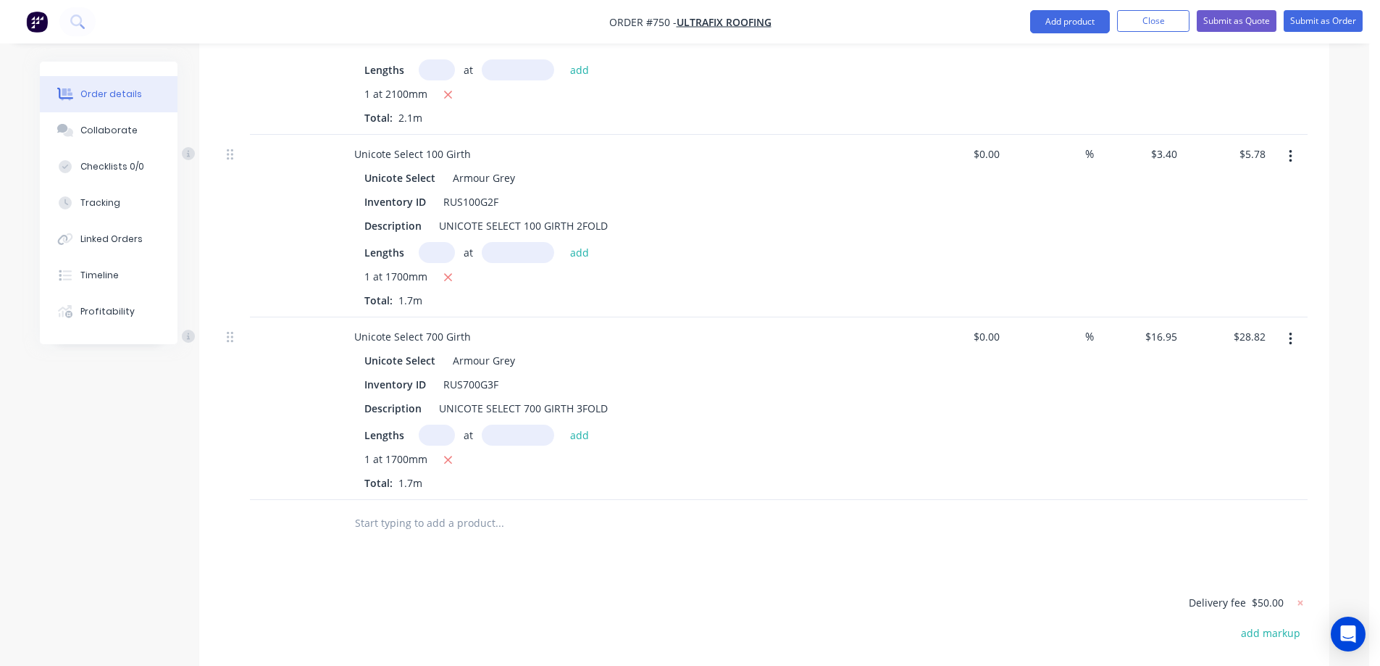
click at [401, 508] on input "text" at bounding box center [499, 522] width 290 height 29
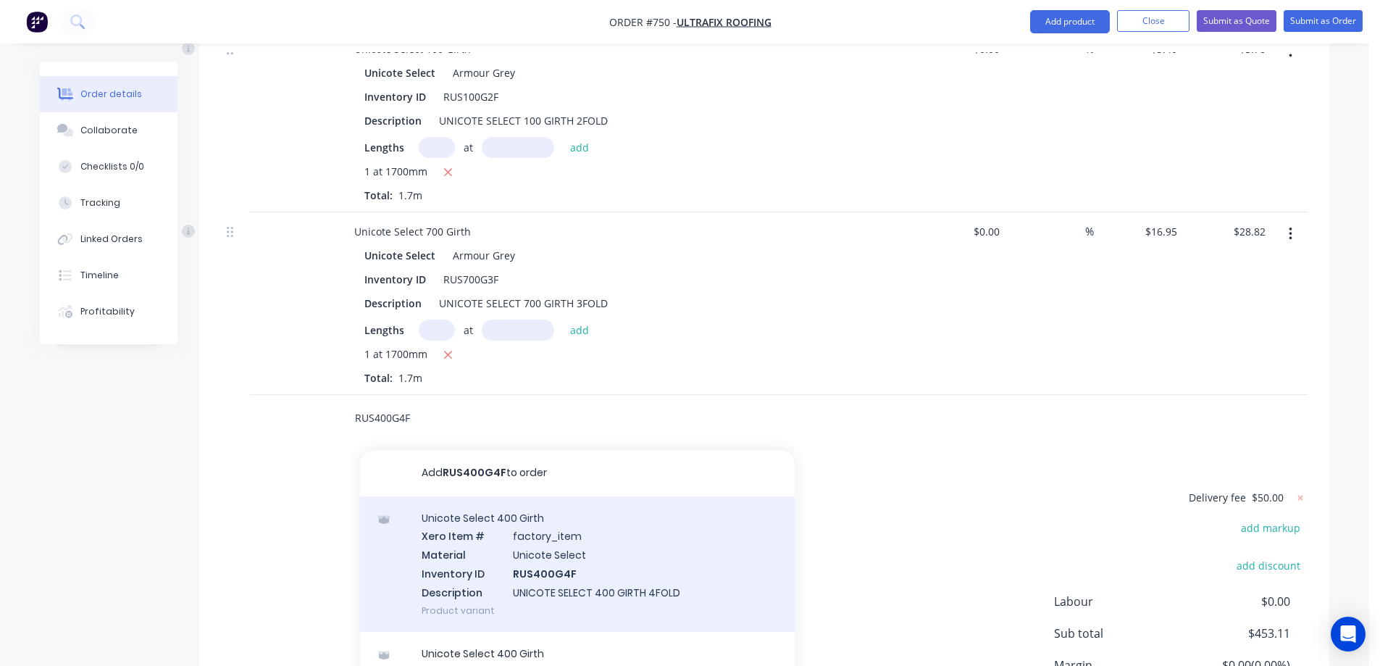
scroll to position [2665, 0]
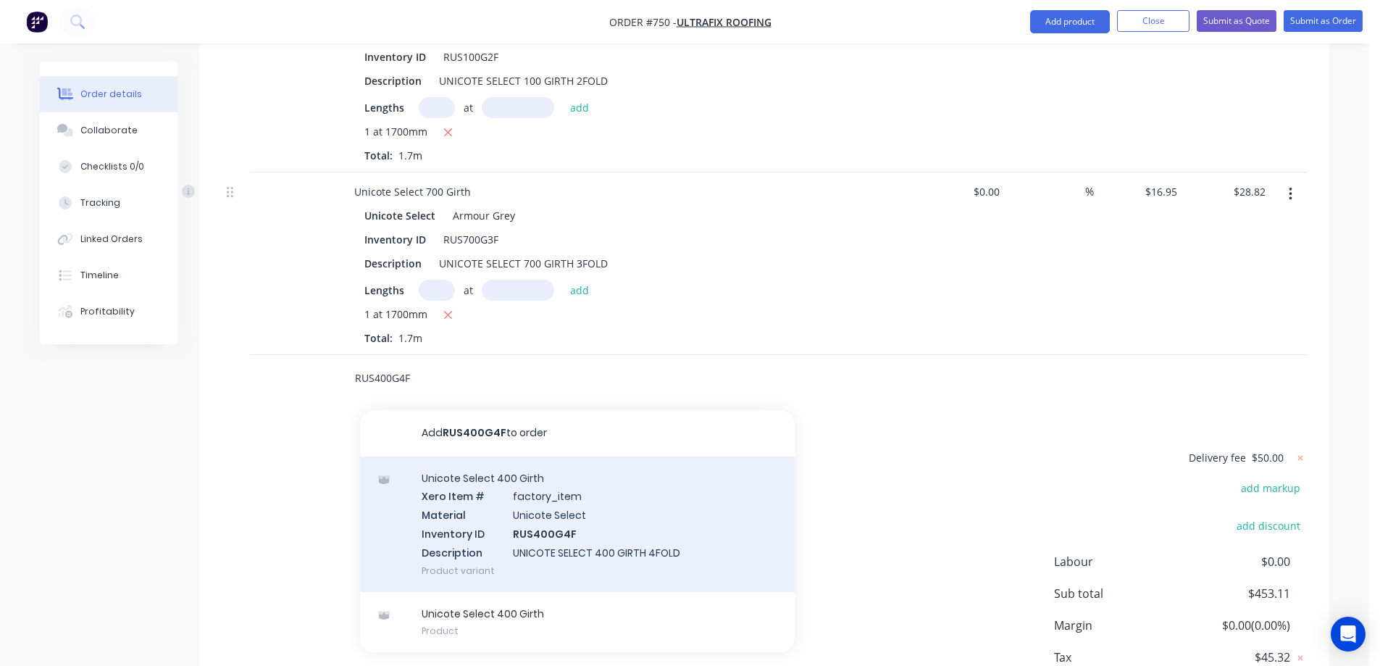
type input "RUS400G4F"
click at [571, 492] on div "Unicote Select 400 Girth Xero Item # factory_item Material Unicote Select Inven…" at bounding box center [577, 523] width 435 height 135
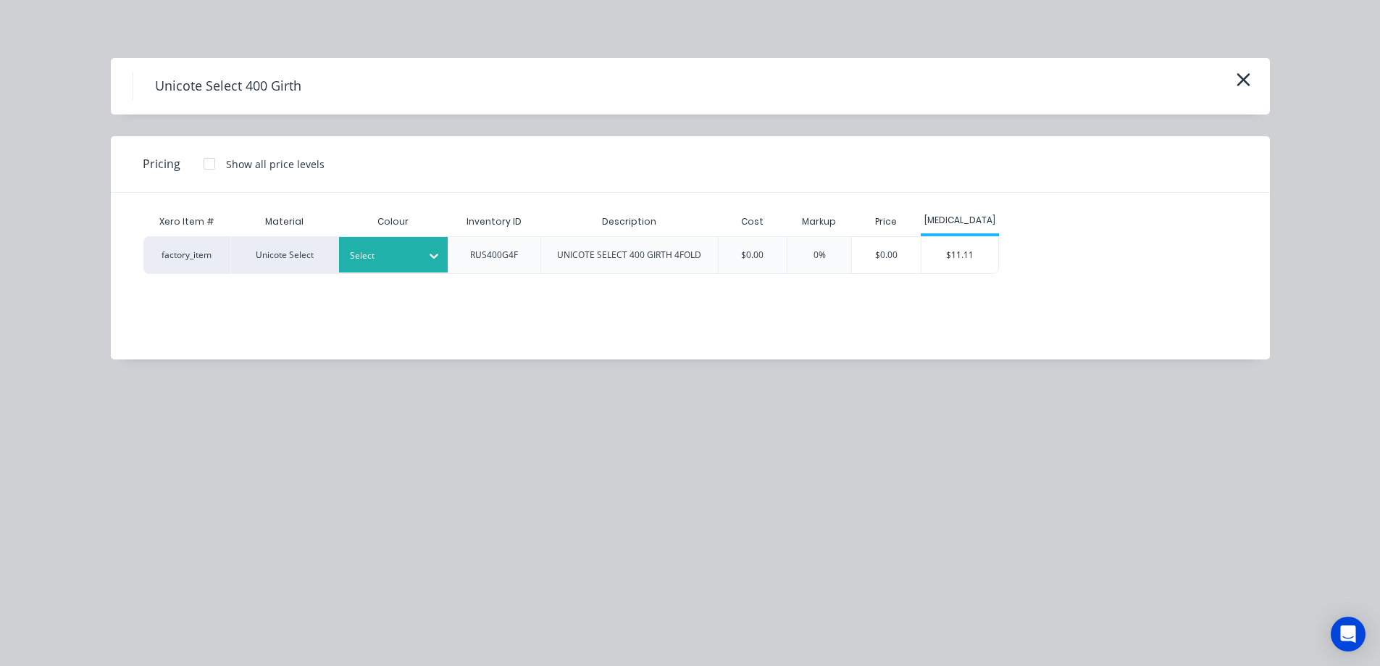
click at [377, 262] on div at bounding box center [382, 256] width 65 height 16
click at [970, 252] on div "$11.11" at bounding box center [959, 255] width 77 height 36
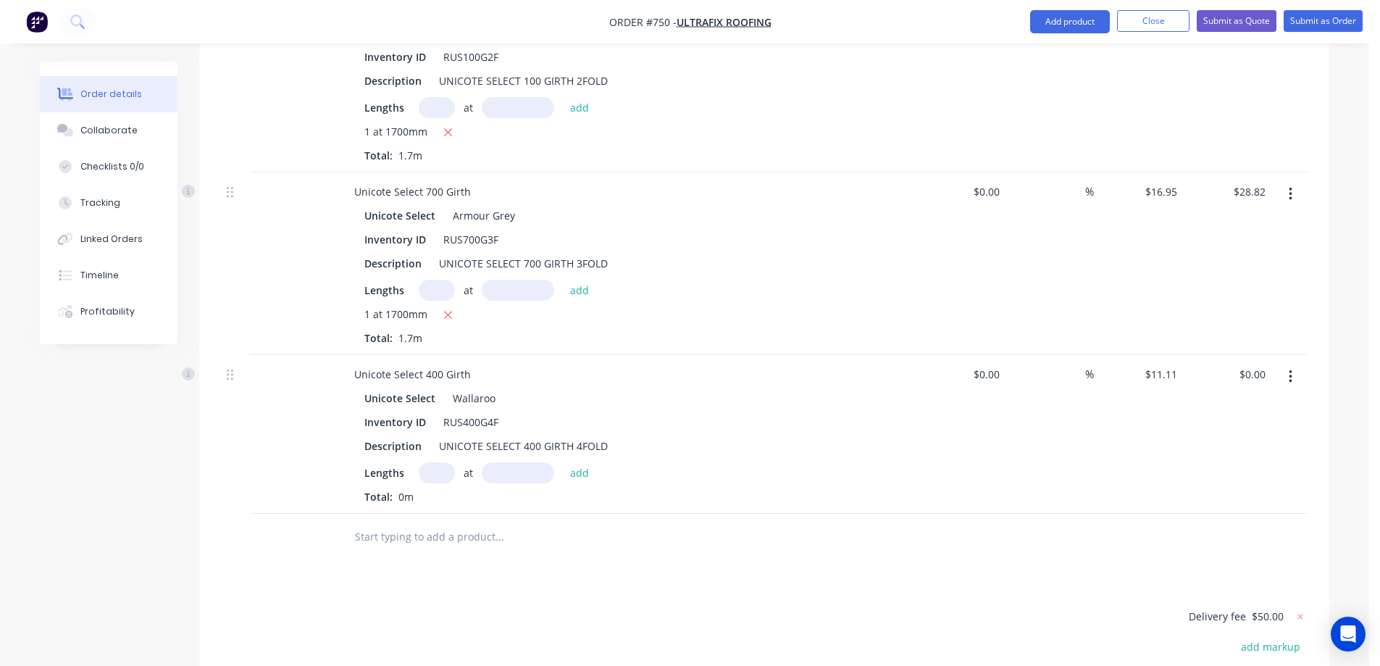
click at [440, 462] on input "text" at bounding box center [437, 472] width 36 height 21
type input "1"
type input "1700mm"
click at [579, 462] on button "add" at bounding box center [580, 472] width 34 height 20
type input "$18.89"
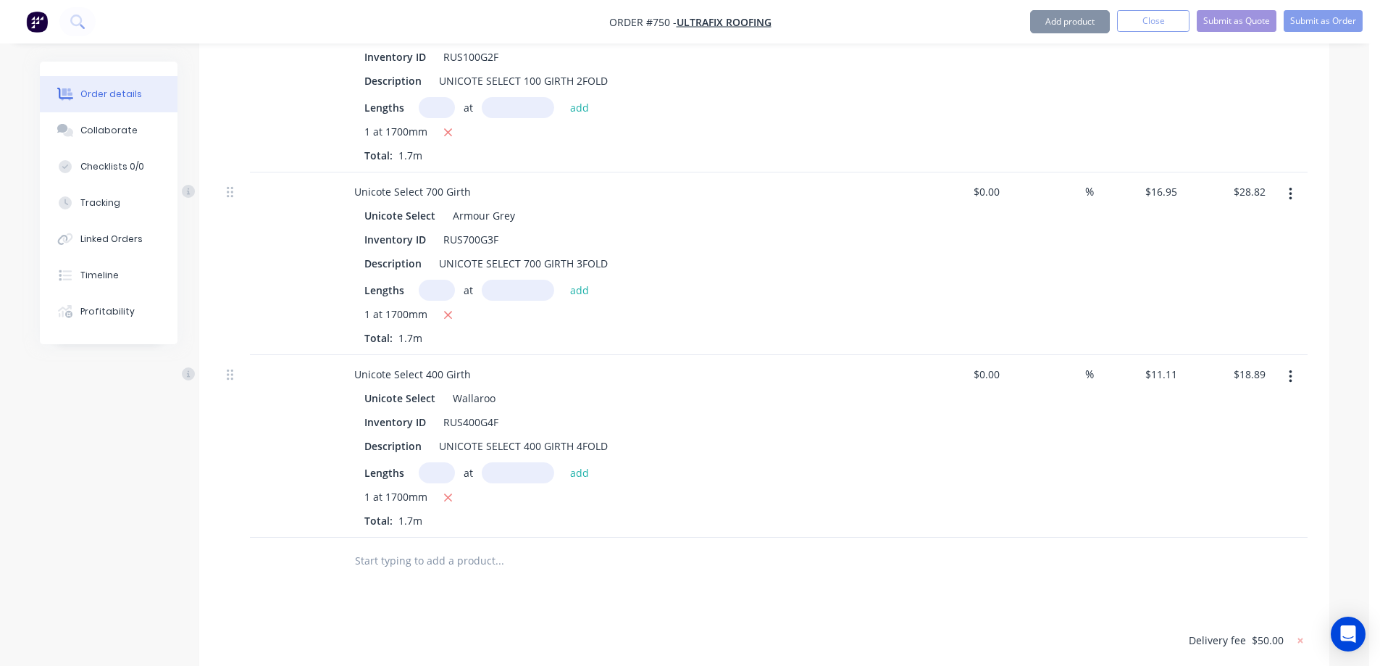
click at [411, 546] on input "text" at bounding box center [499, 560] width 290 height 29
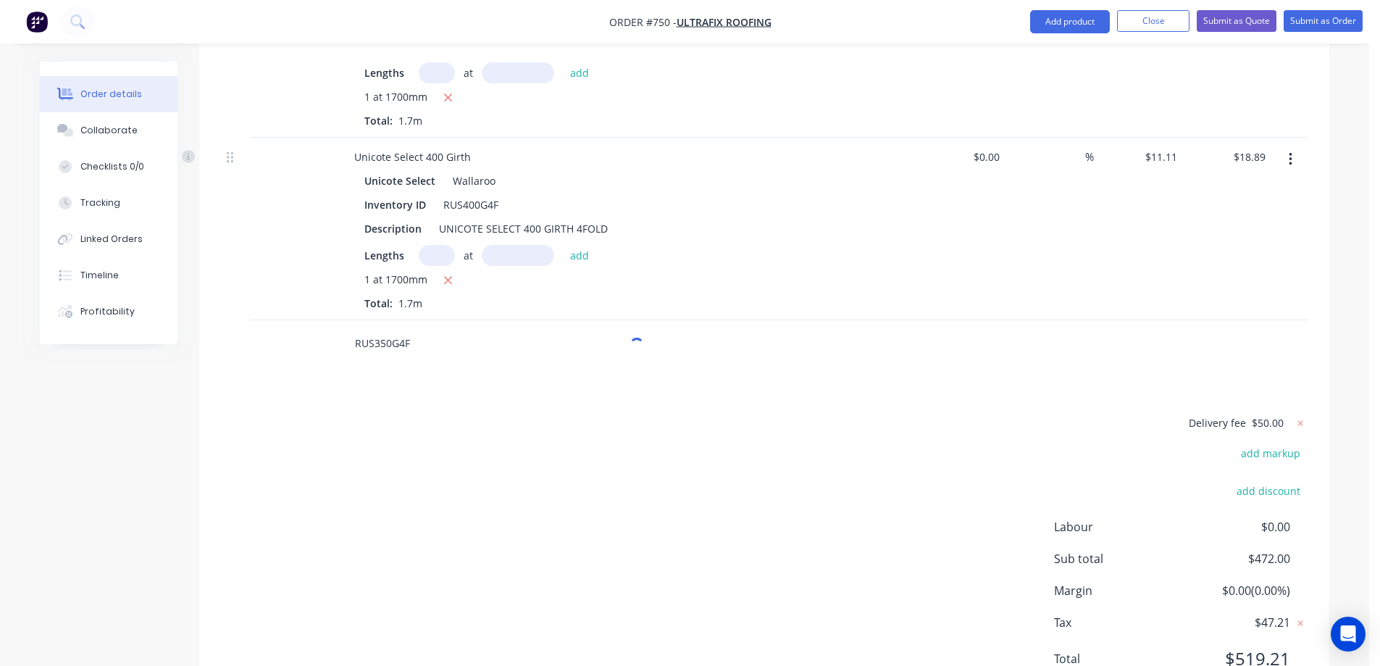
scroll to position [2885, 0]
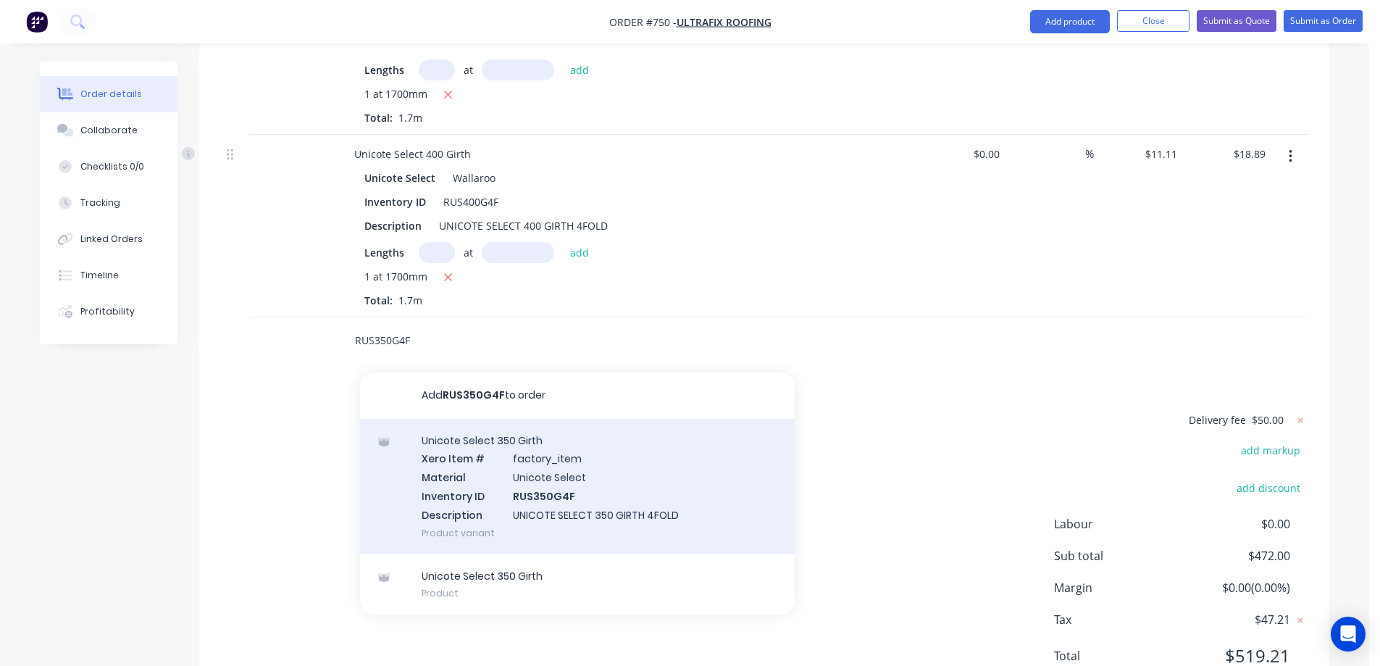
type input "RUS350G4F"
click at [445, 447] on div "Unicote Select 350 Girth Xero Item # factory_item Material Unicote Select Inven…" at bounding box center [577, 486] width 435 height 135
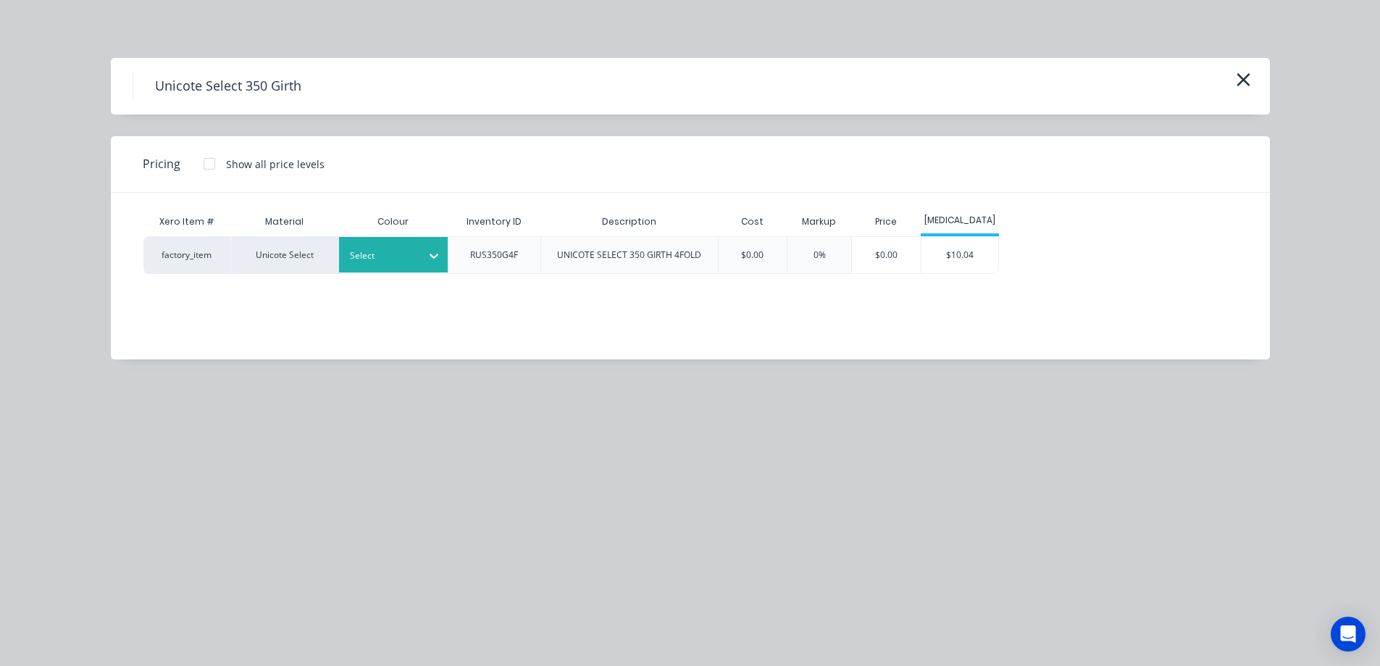
click at [406, 259] on div at bounding box center [382, 256] width 65 height 16
click at [973, 271] on div "$10.04" at bounding box center [959, 255] width 77 height 36
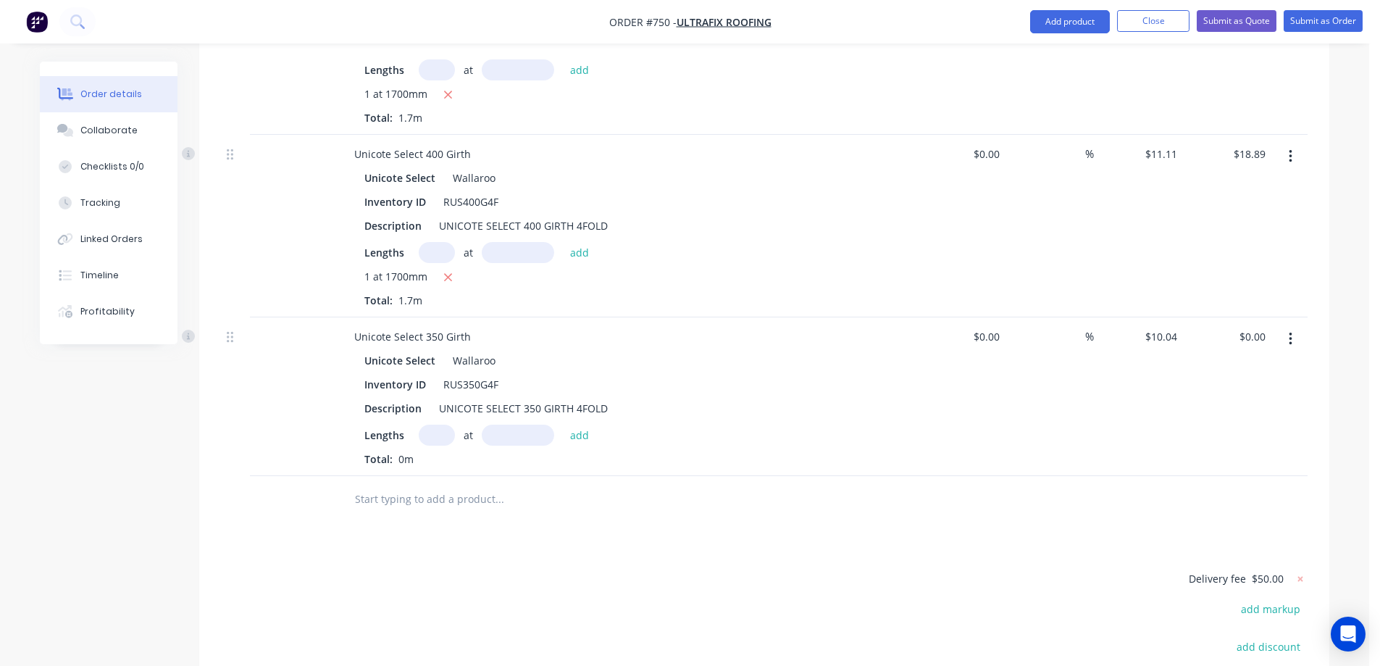
click at [435, 424] on input "text" at bounding box center [437, 434] width 36 height 21
type input "1"
type input "1900mm"
click at [587, 424] on button "add" at bounding box center [580, 434] width 34 height 20
type input "$19.08"
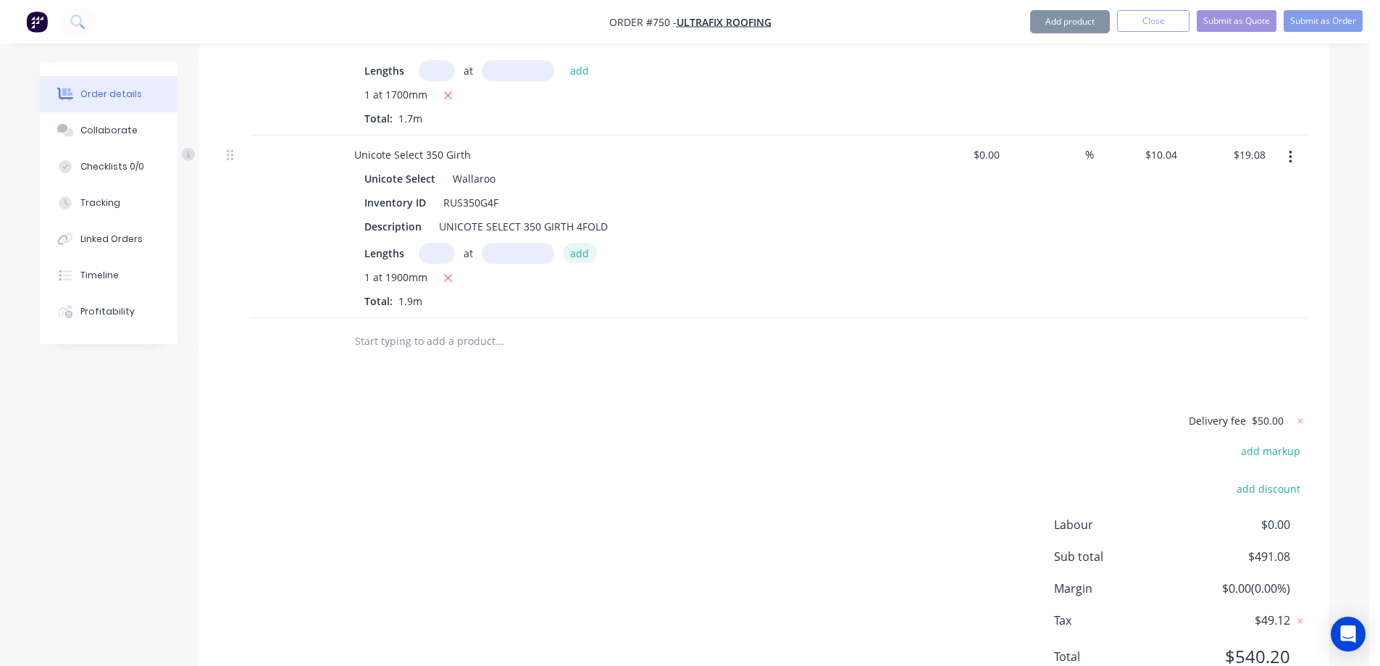
scroll to position [3068, 0]
click at [405, 326] on input "text" at bounding box center [499, 340] width 290 height 29
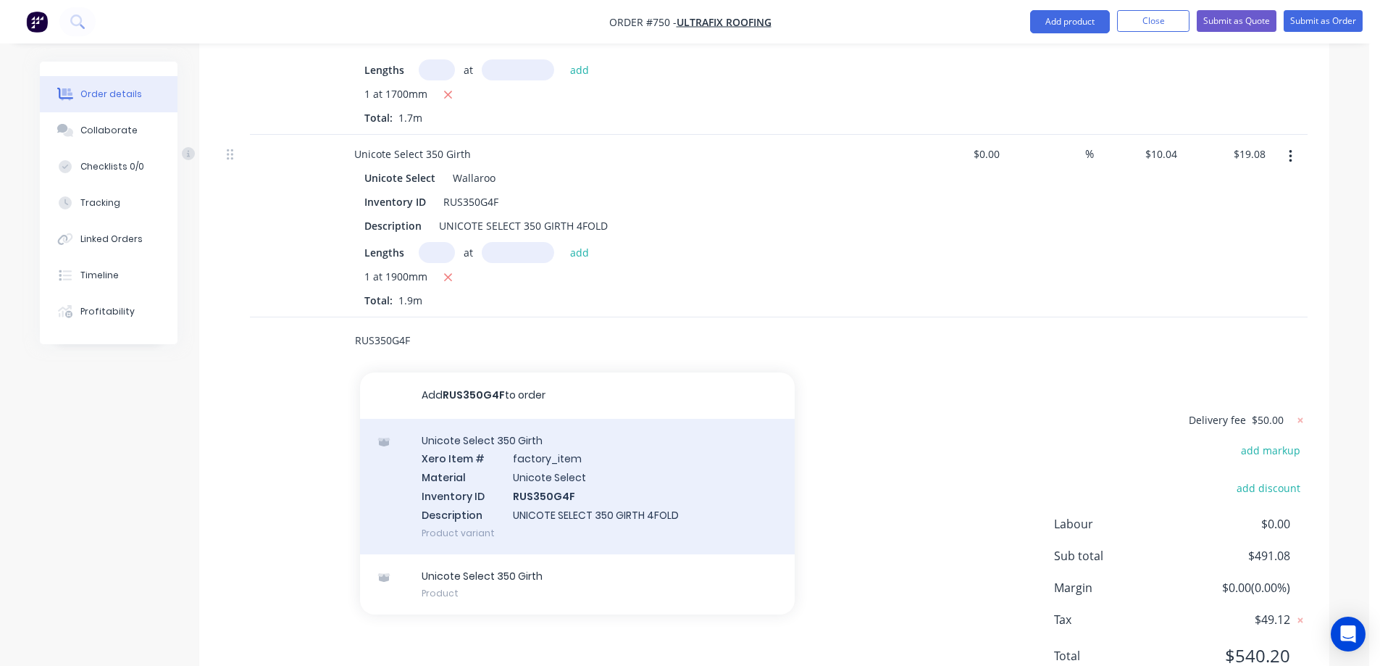
type input "RUS350G4F"
click at [458, 419] on div "Unicote Select 350 Girth Xero Item # factory_item Material Unicote Select Inven…" at bounding box center [577, 486] width 435 height 135
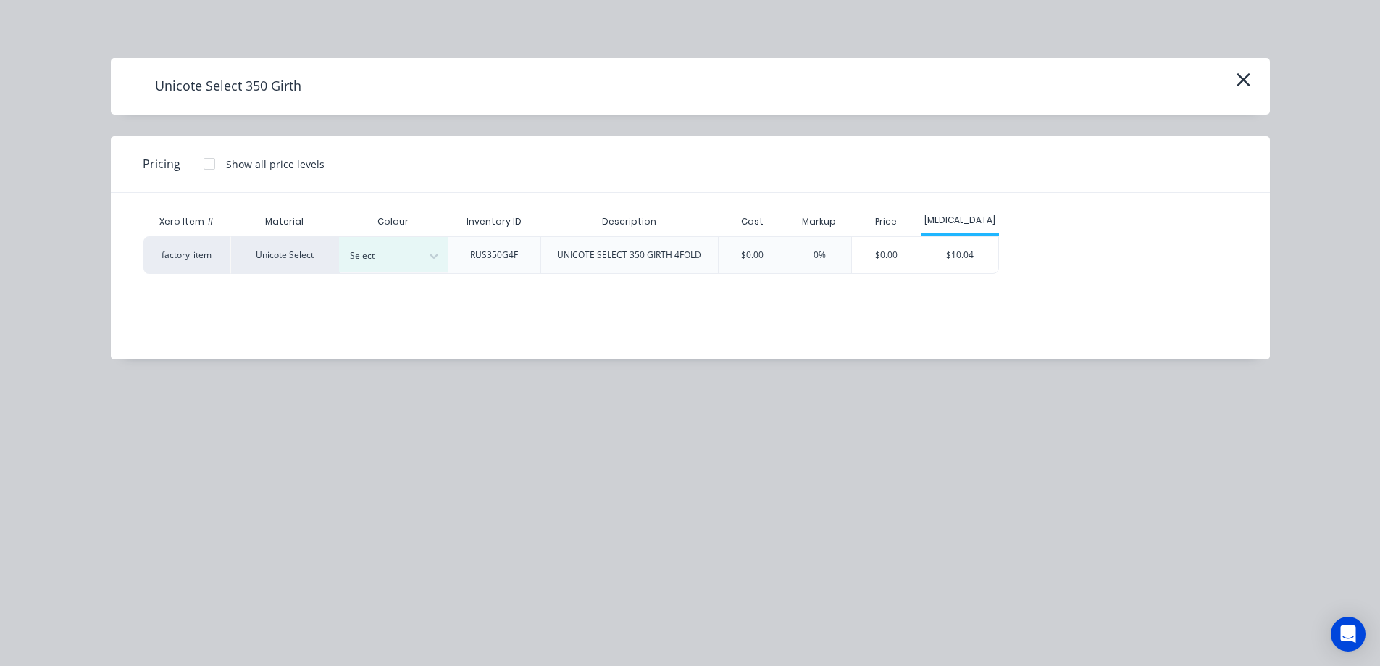
click at [398, 276] on div "Xero Item # Material Colour Inventory ID Description Cost Markup Price T3 facto…" at bounding box center [679, 265] width 1137 height 145
click at [403, 261] on div at bounding box center [382, 256] width 65 height 16
click at [987, 246] on div "$10.04" at bounding box center [959, 255] width 77 height 36
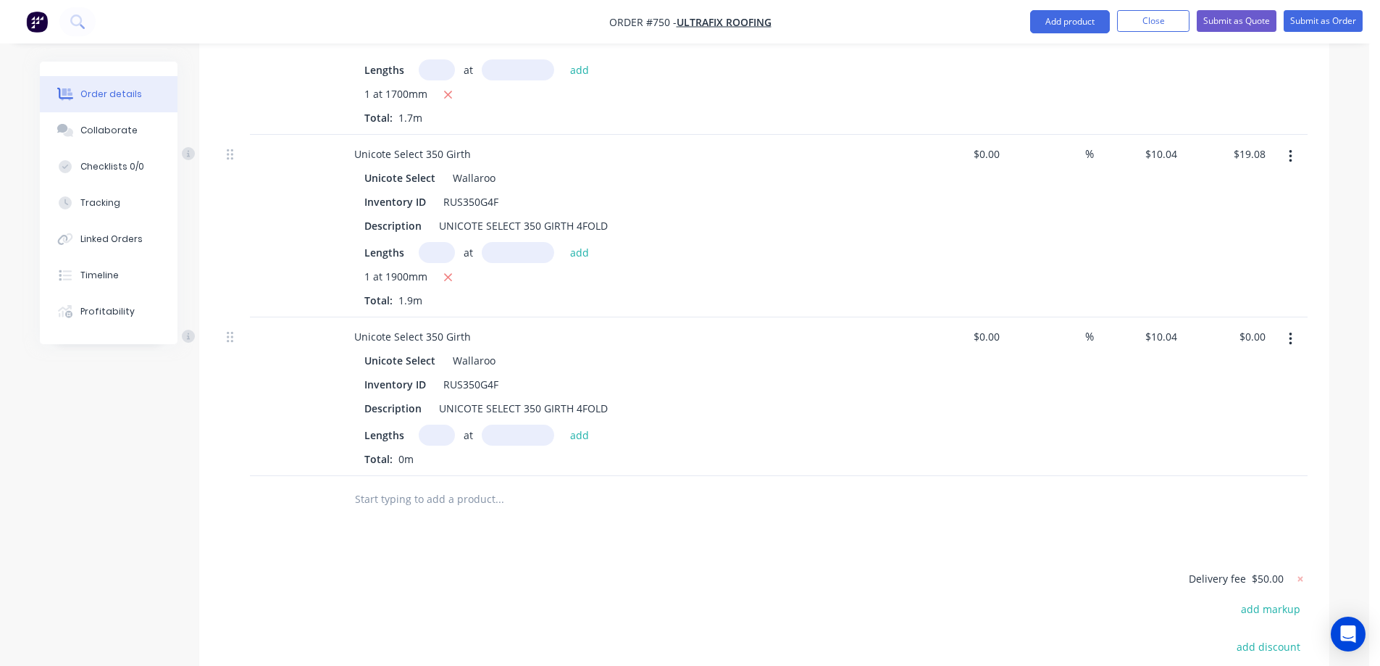
click at [435, 424] on input "text" at bounding box center [437, 434] width 36 height 21
type input "1"
type input "1900mm"
click at [575, 424] on button "add" at bounding box center [580, 434] width 34 height 20
type input "$19.08"
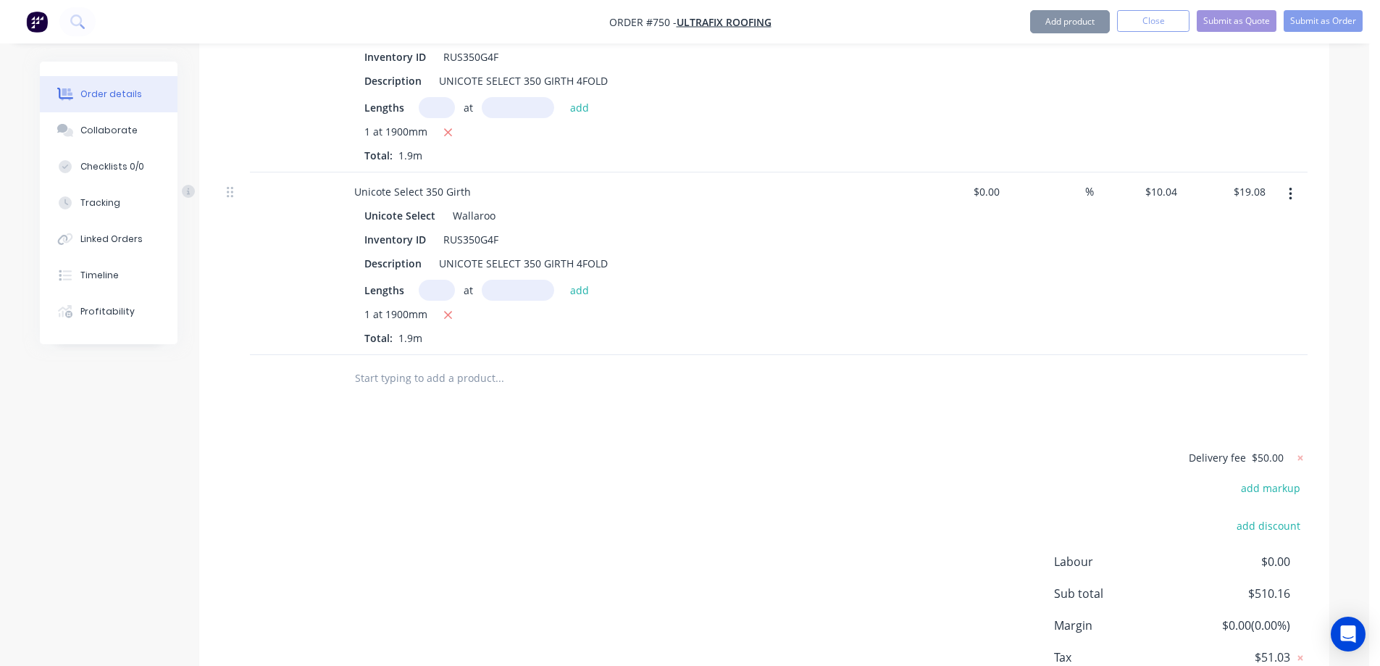
scroll to position [3250, 0]
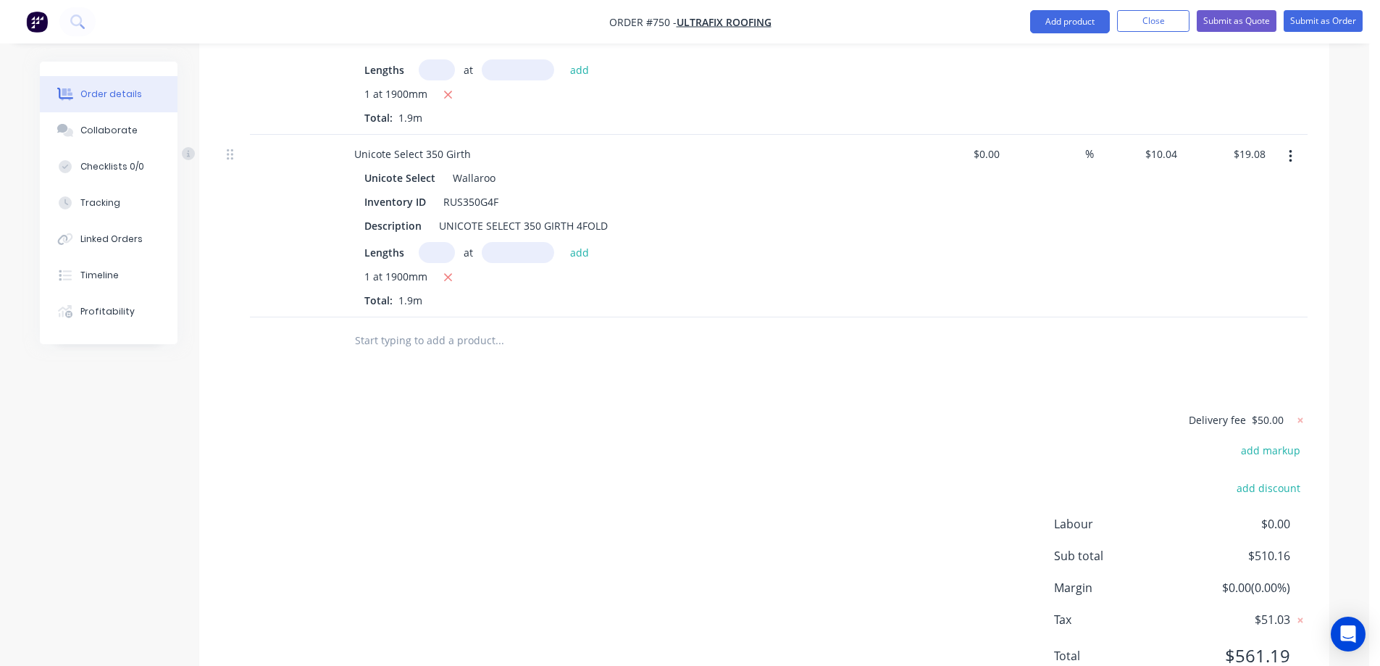
click at [423, 326] on input "text" at bounding box center [499, 340] width 290 height 29
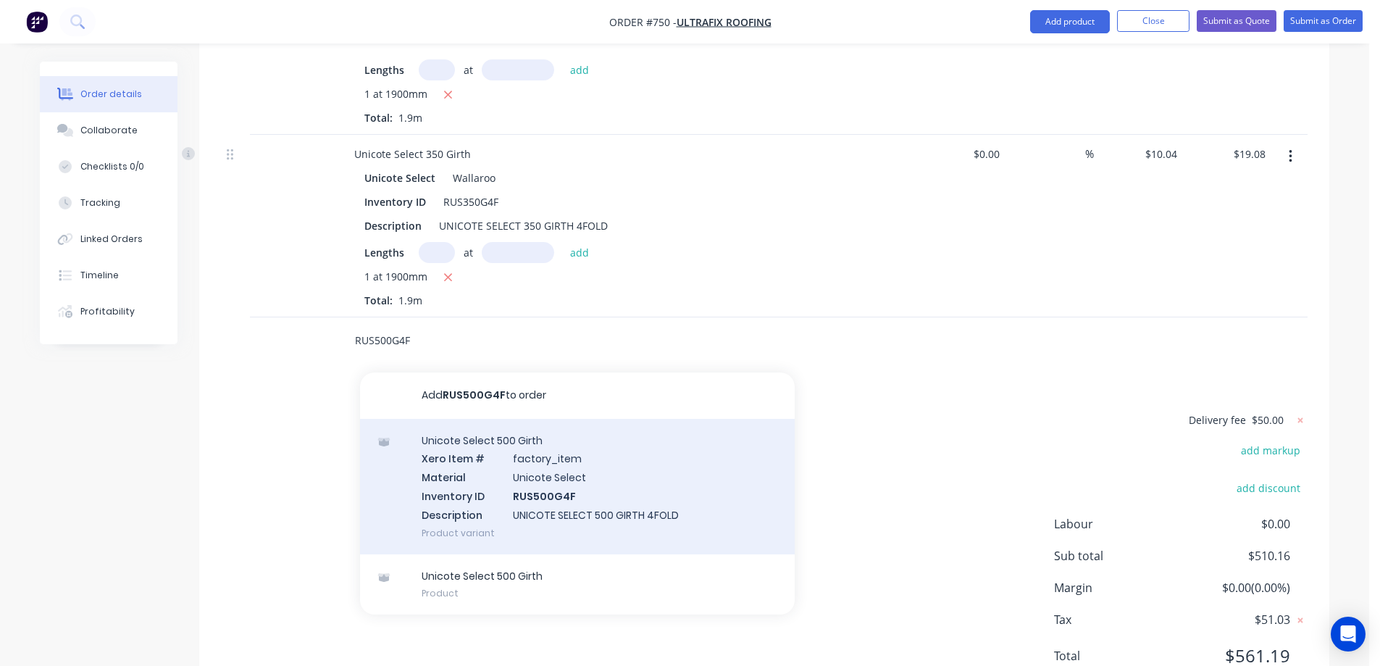
type input "RUS500G4F"
click at [486, 419] on div "Unicote Select 500 Girth Xero Item # factory_item Material Unicote Select Inven…" at bounding box center [577, 486] width 435 height 135
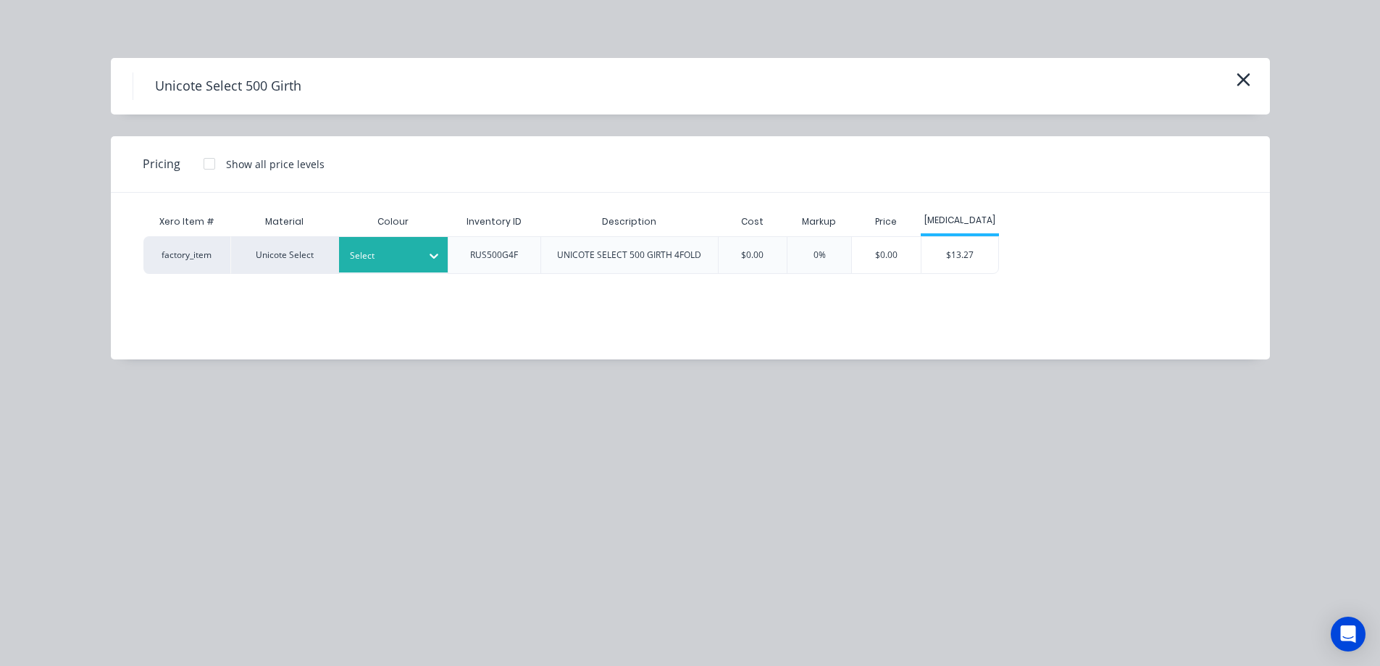
click at [424, 259] on div at bounding box center [434, 255] width 26 height 23
click at [980, 252] on div "$13.27" at bounding box center [959, 255] width 77 height 36
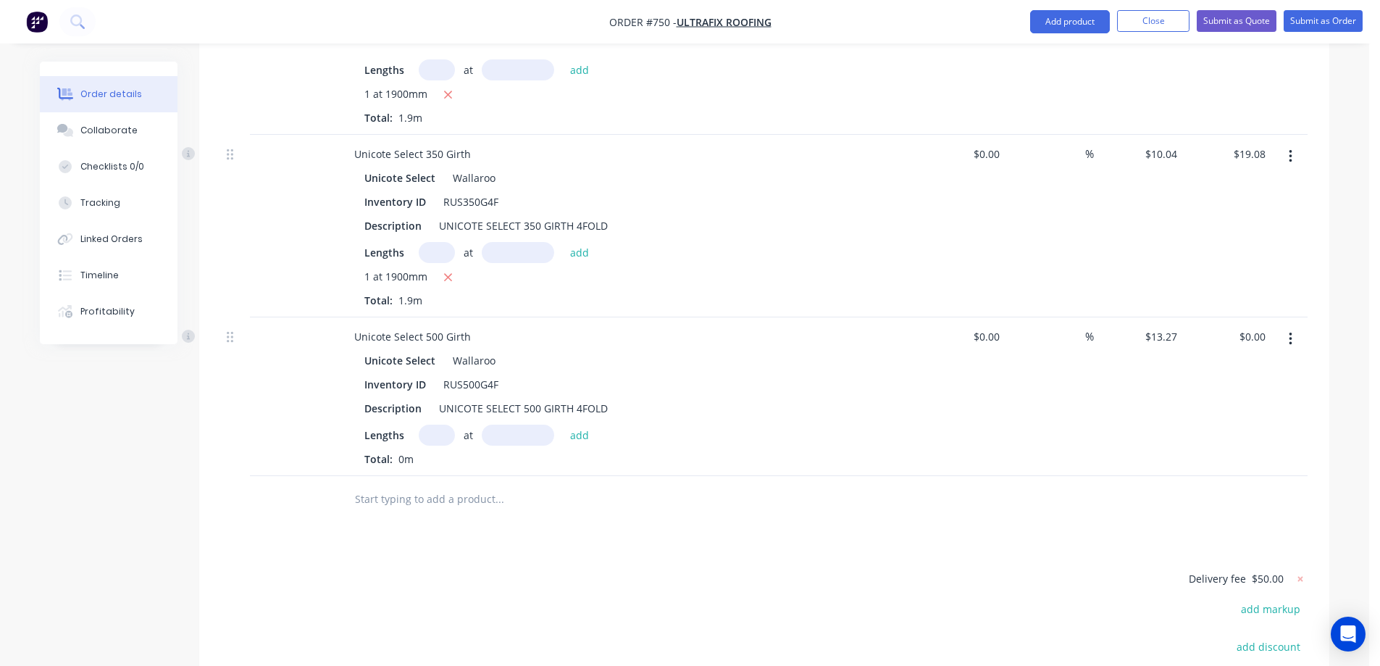
click at [432, 424] on input "text" at bounding box center [437, 434] width 36 height 21
type input "1"
type input "1700mm"
click at [563, 424] on button "add" at bounding box center [580, 434] width 34 height 20
type input "$22.56"
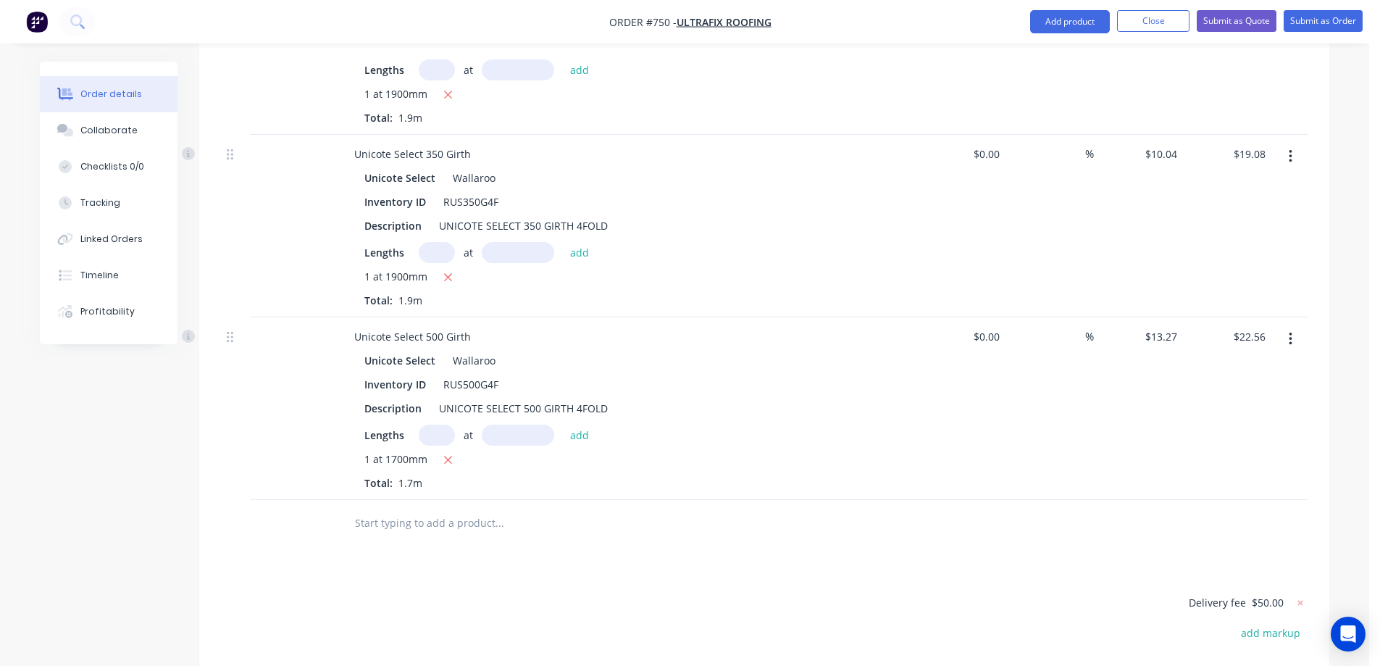
click at [470, 508] on input "text" at bounding box center [499, 522] width 290 height 29
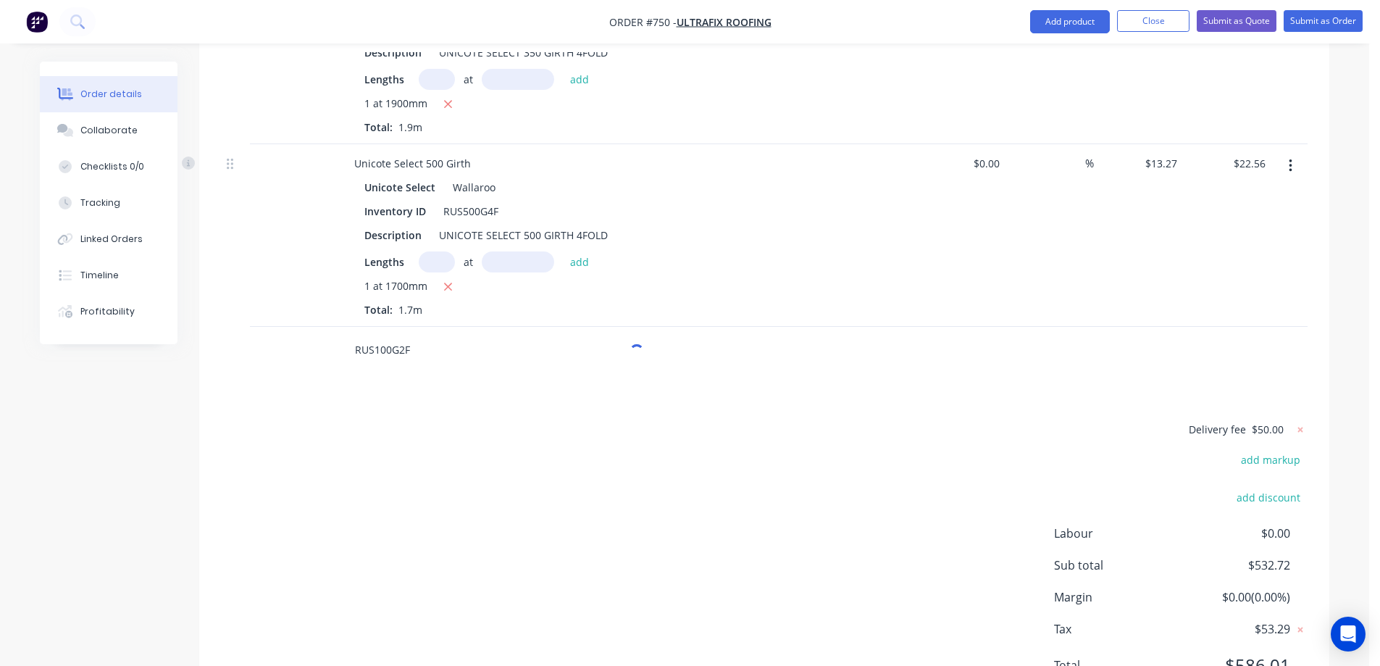
scroll to position [3433, 0]
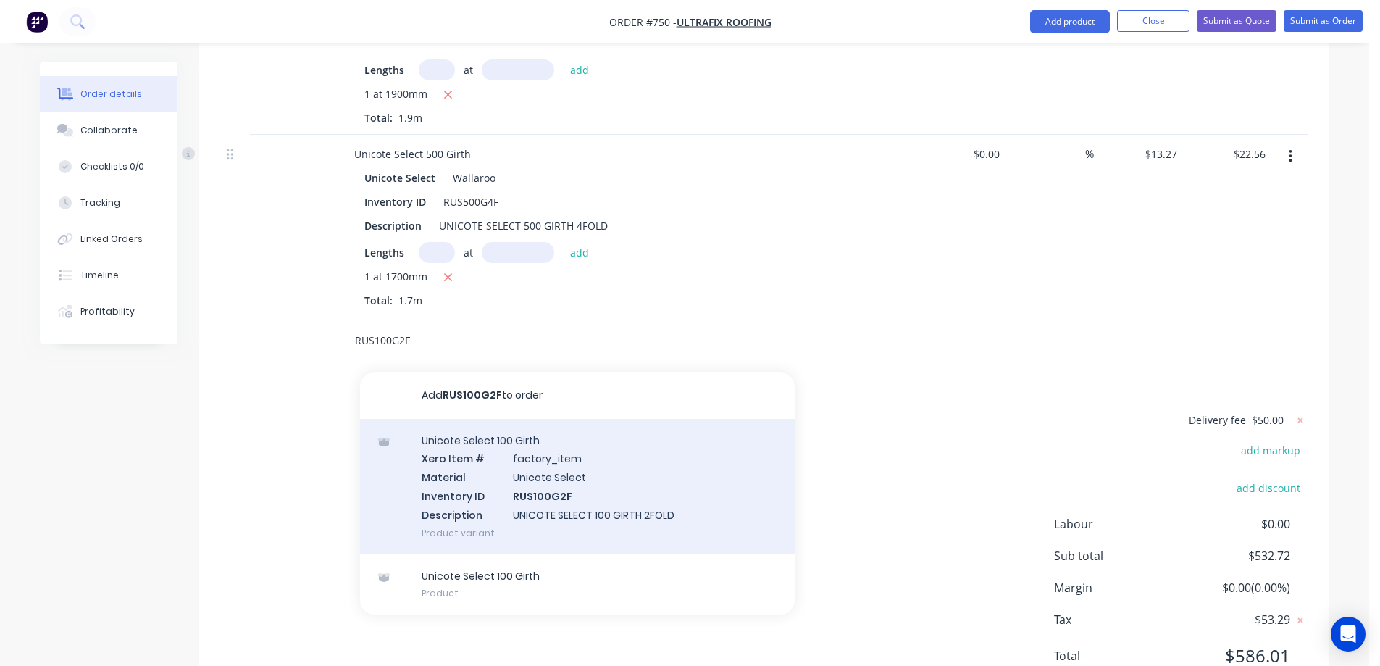
type input "RUS100G2F"
click at [479, 432] on div "Unicote Select 100 Girth Xero Item # factory_item Material Unicote Select Inven…" at bounding box center [577, 486] width 435 height 135
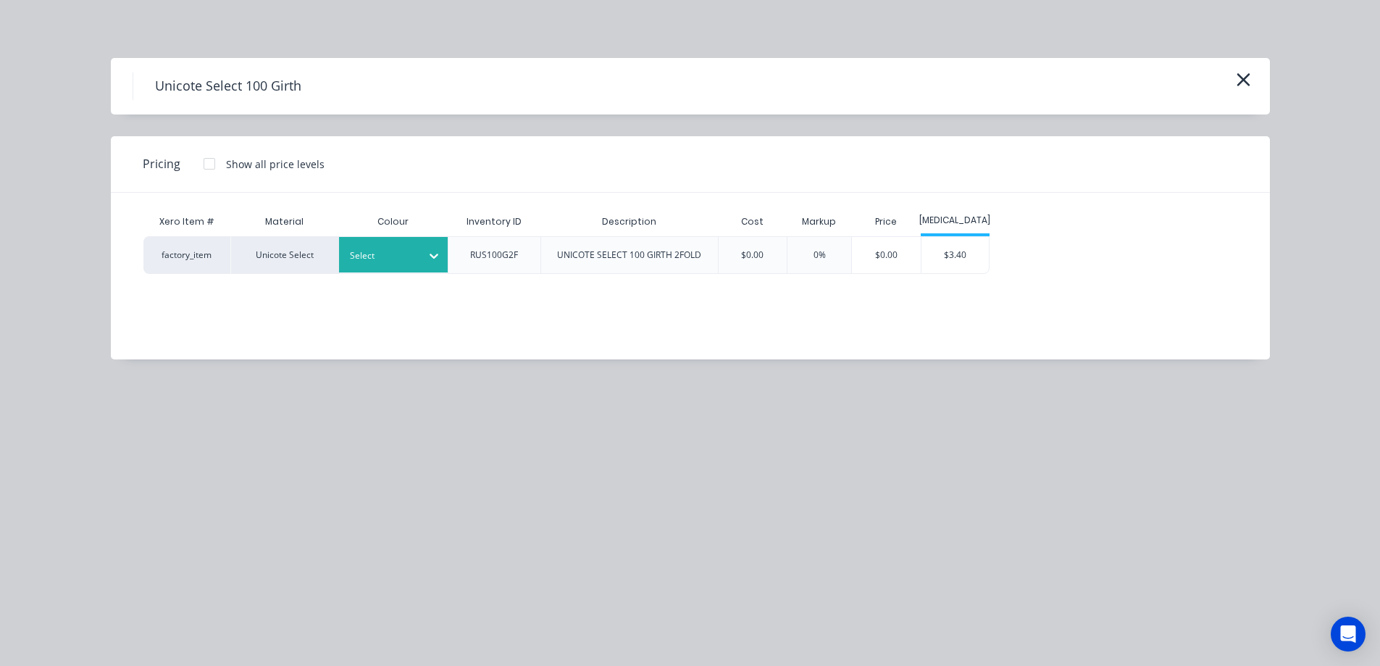
click at [395, 266] on div "Select" at bounding box center [393, 254] width 109 height 35
click at [955, 250] on div "$3.40" at bounding box center [955, 255] width 68 height 36
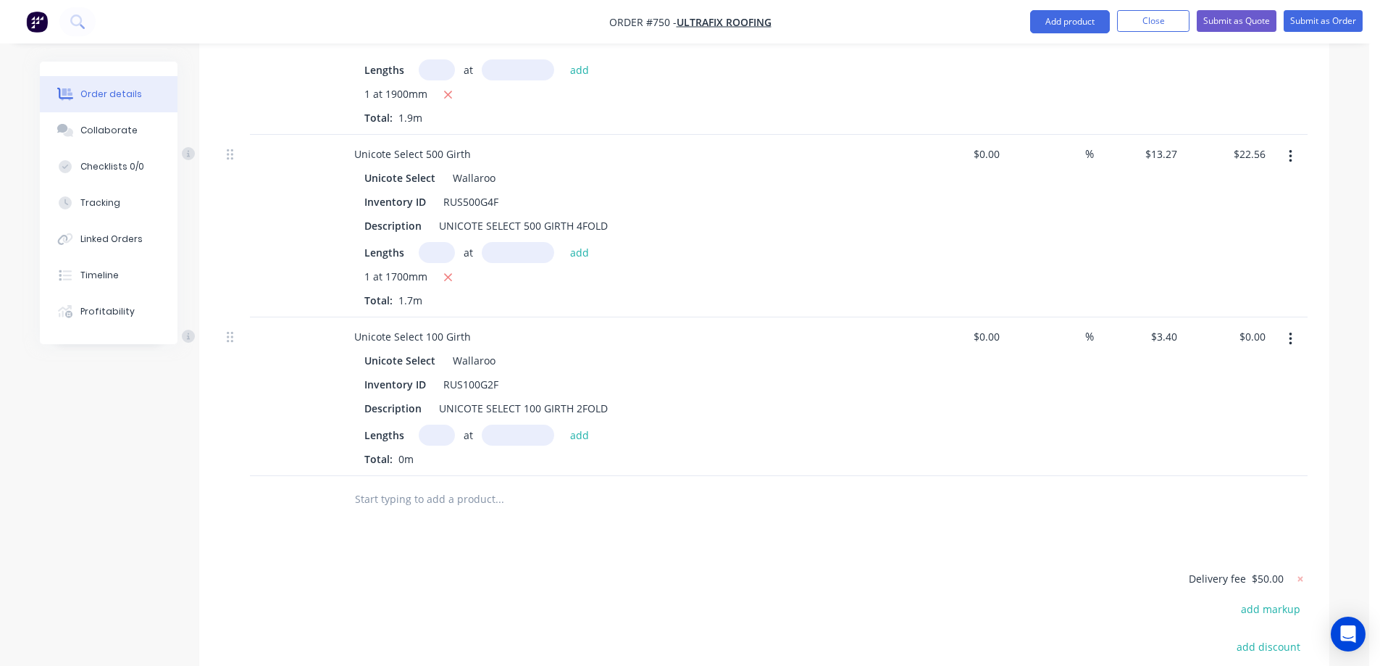
click at [432, 424] on input "text" at bounding box center [437, 434] width 36 height 21
type input "1"
type input "1700mm"
click at [592, 424] on button "add" at bounding box center [580, 434] width 34 height 20
type input "$5.78"
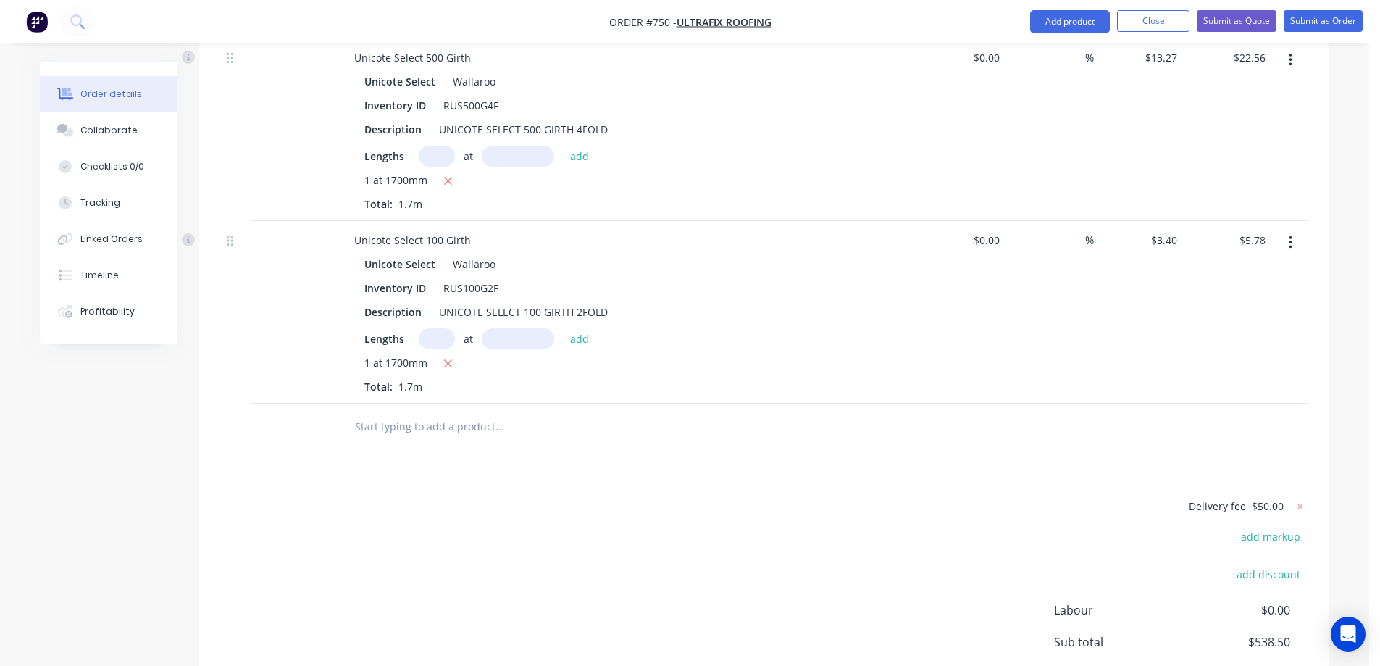
scroll to position [3543, 0]
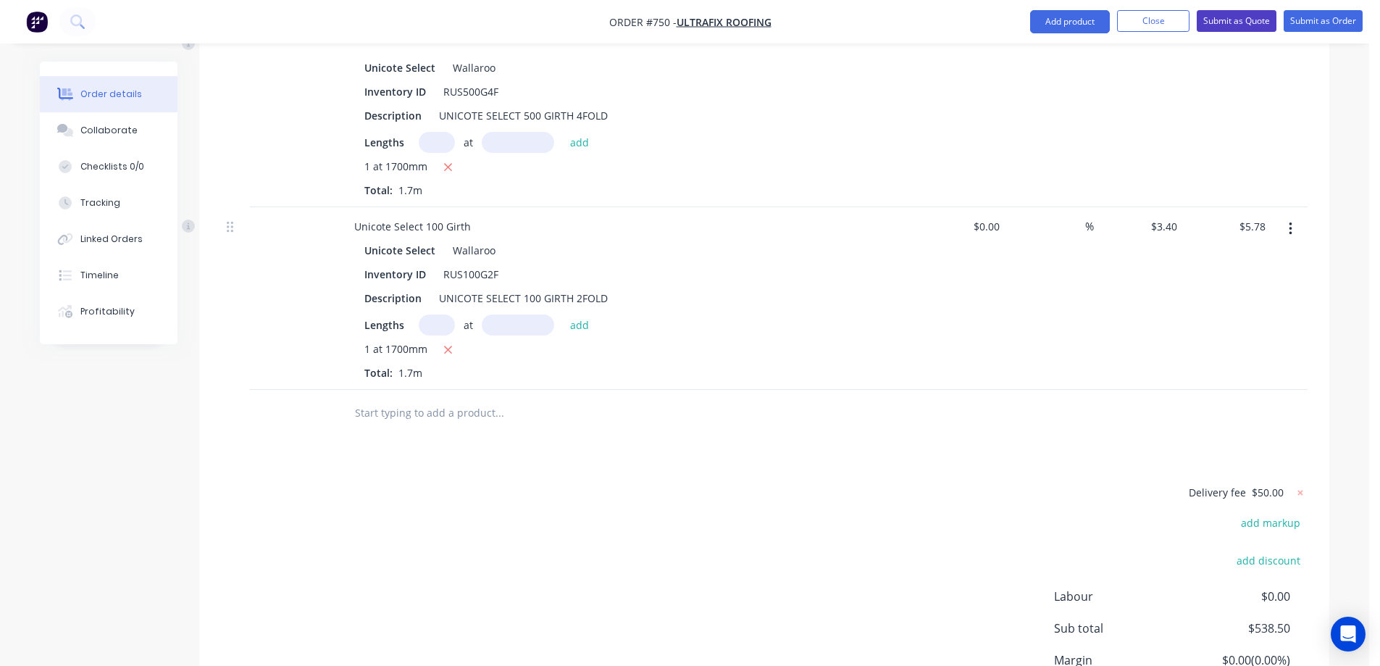
click at [1207, 26] on button "Submit as Quote" at bounding box center [1236, 21] width 80 height 22
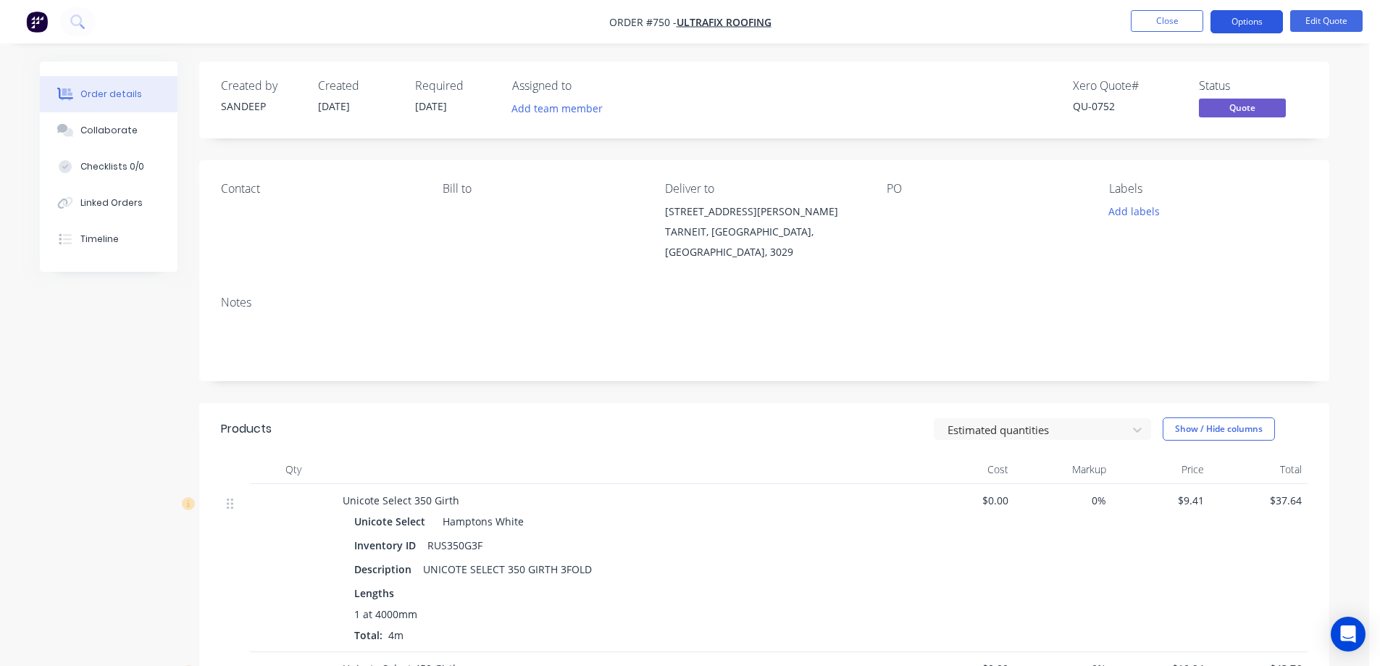
click at [1232, 22] on button "Options" at bounding box center [1246, 21] width 72 height 23
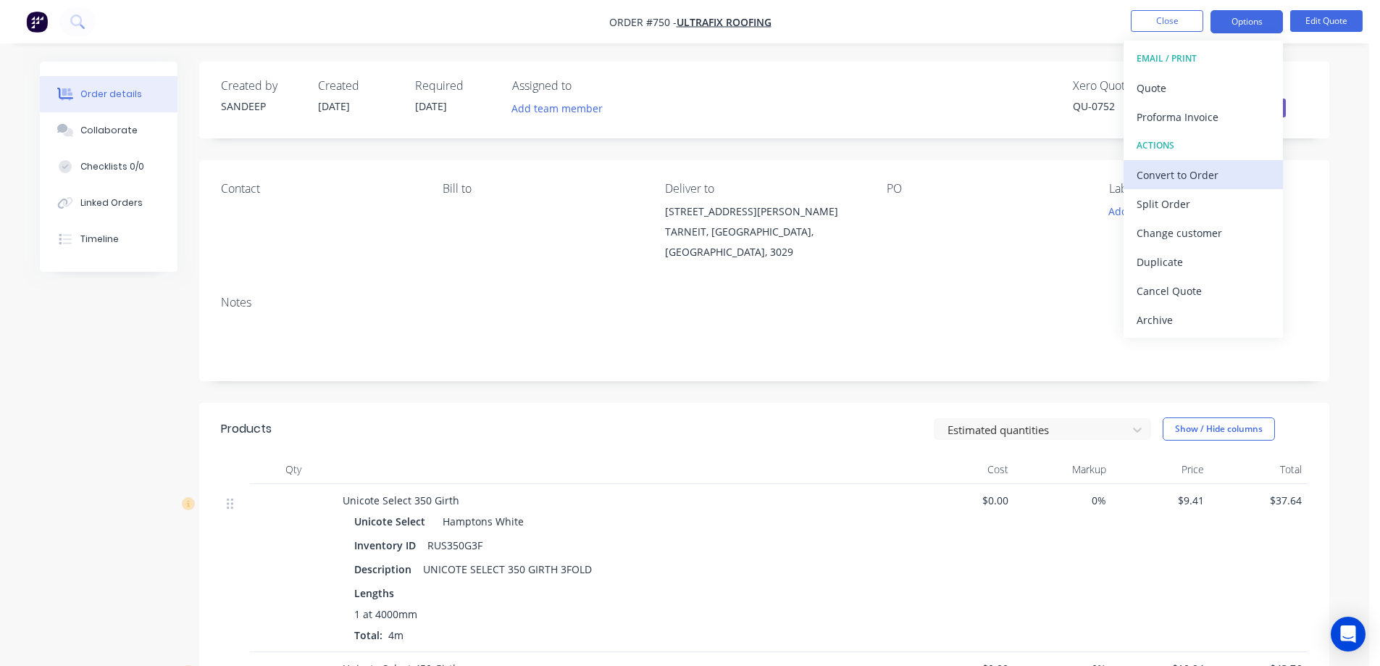
click at [1173, 172] on div "Convert to Order" at bounding box center [1202, 174] width 133 height 21
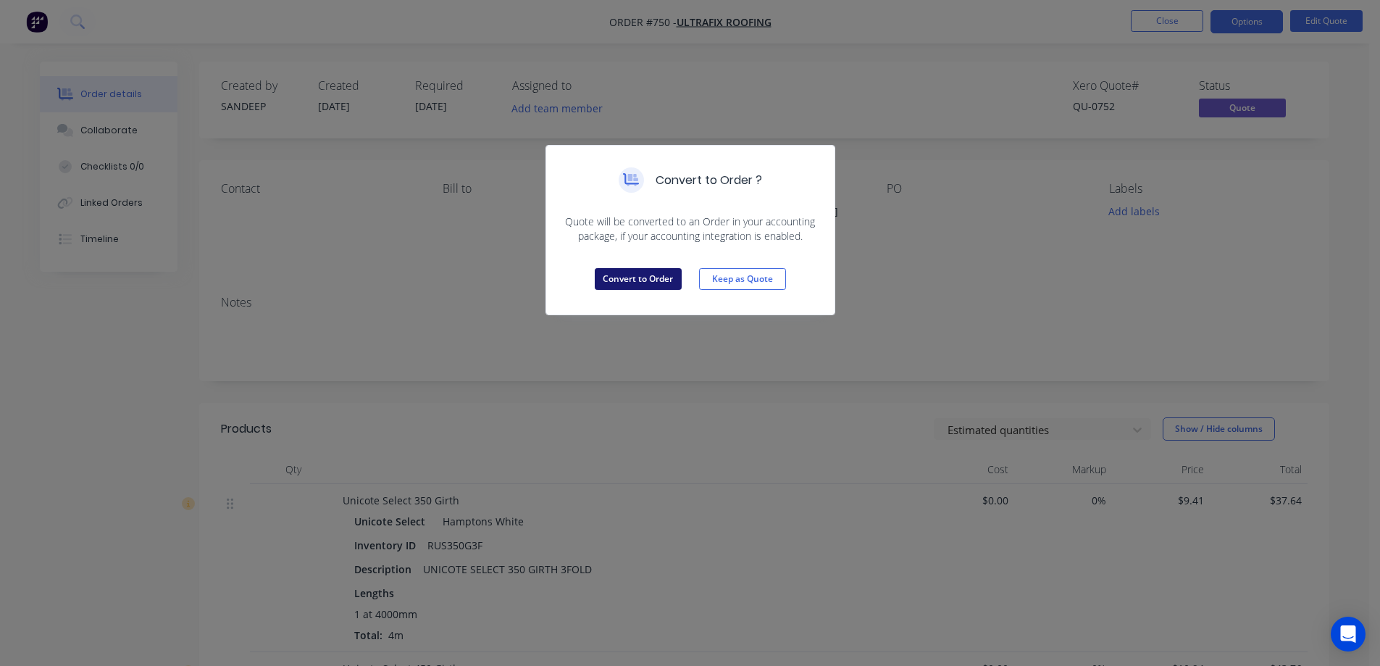
click at [655, 280] on button "Convert to Order" at bounding box center [638, 279] width 87 height 22
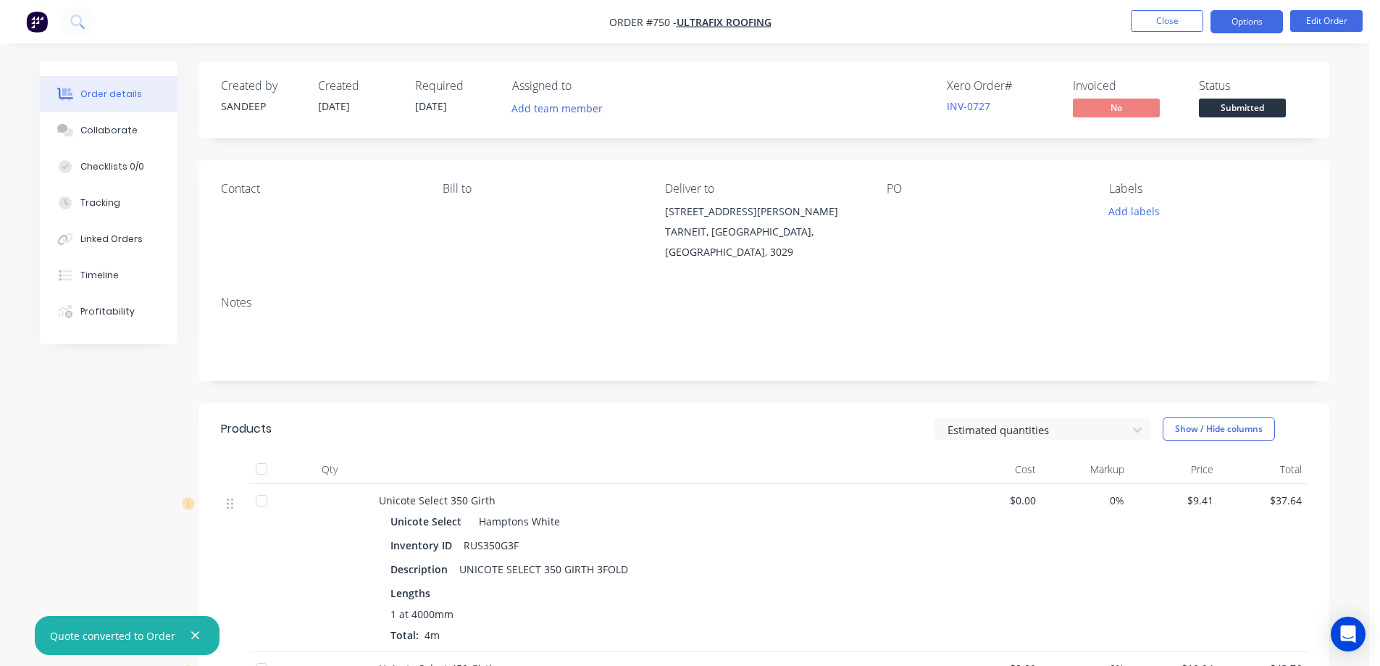
click at [1246, 20] on button "Options" at bounding box center [1246, 21] width 72 height 23
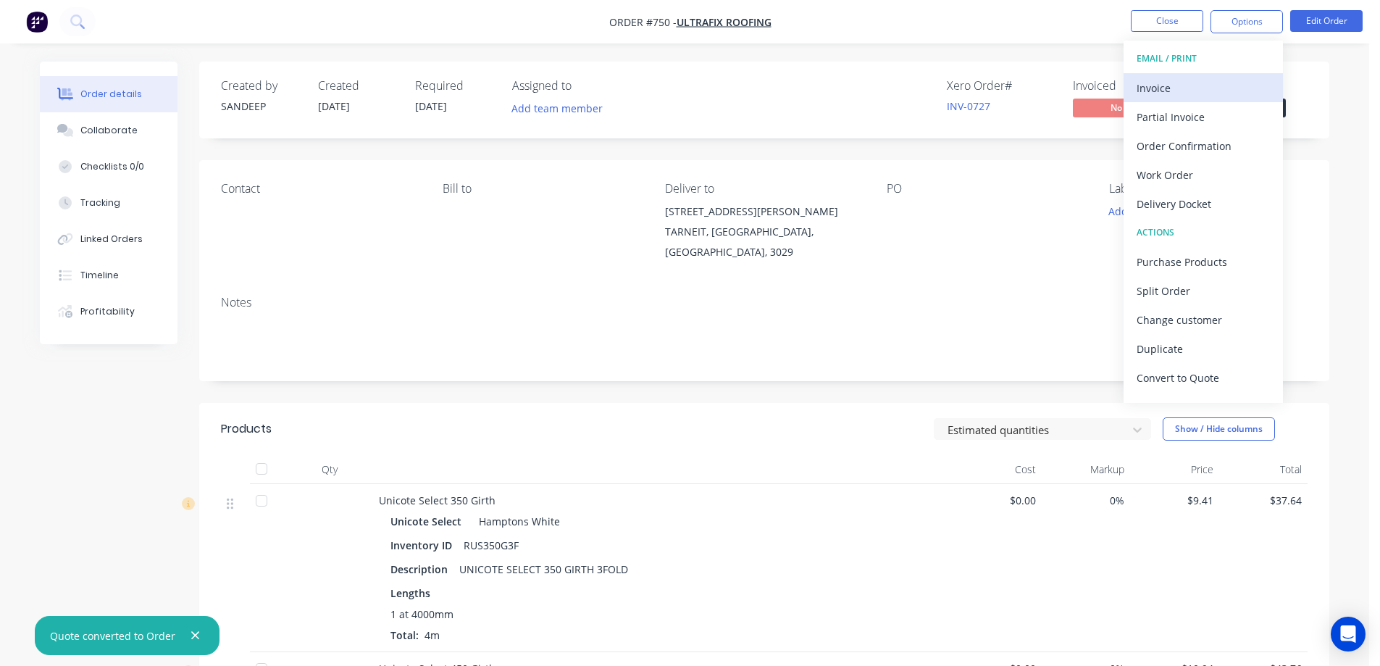
click at [1194, 88] on div "Invoice" at bounding box center [1202, 87] width 133 height 21
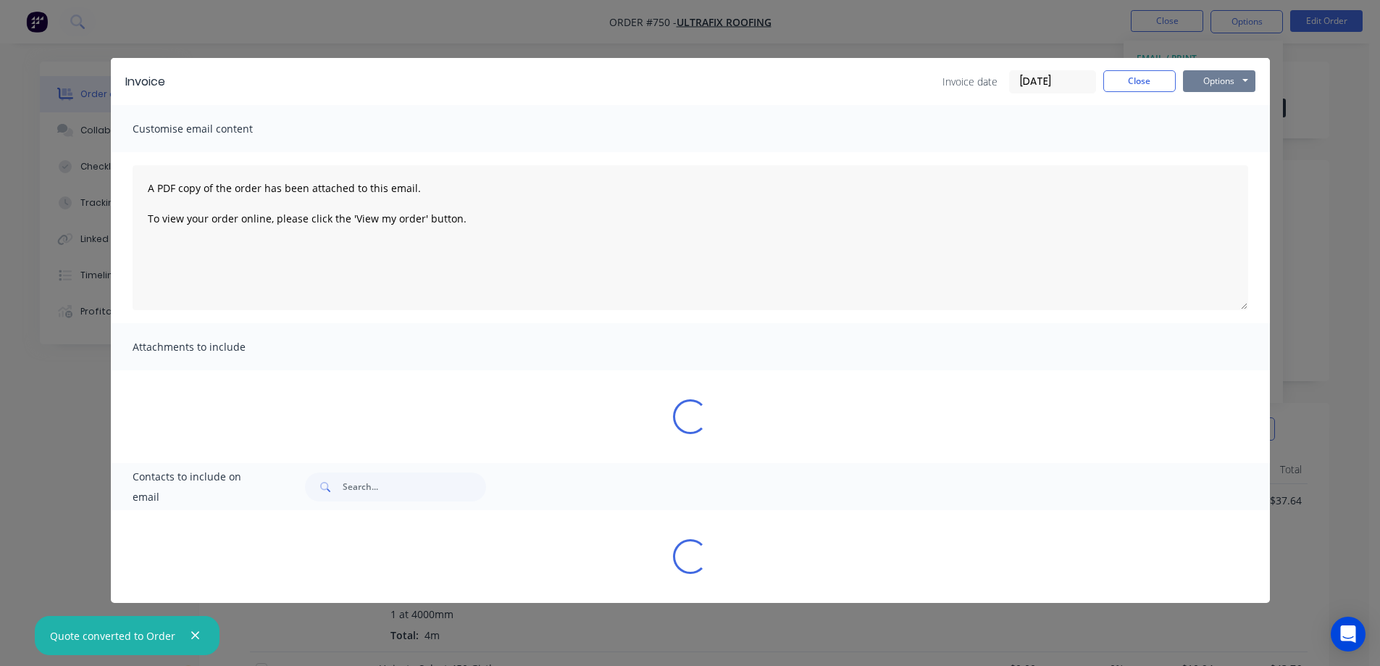
click at [1216, 81] on button "Options" at bounding box center [1219, 81] width 72 height 22
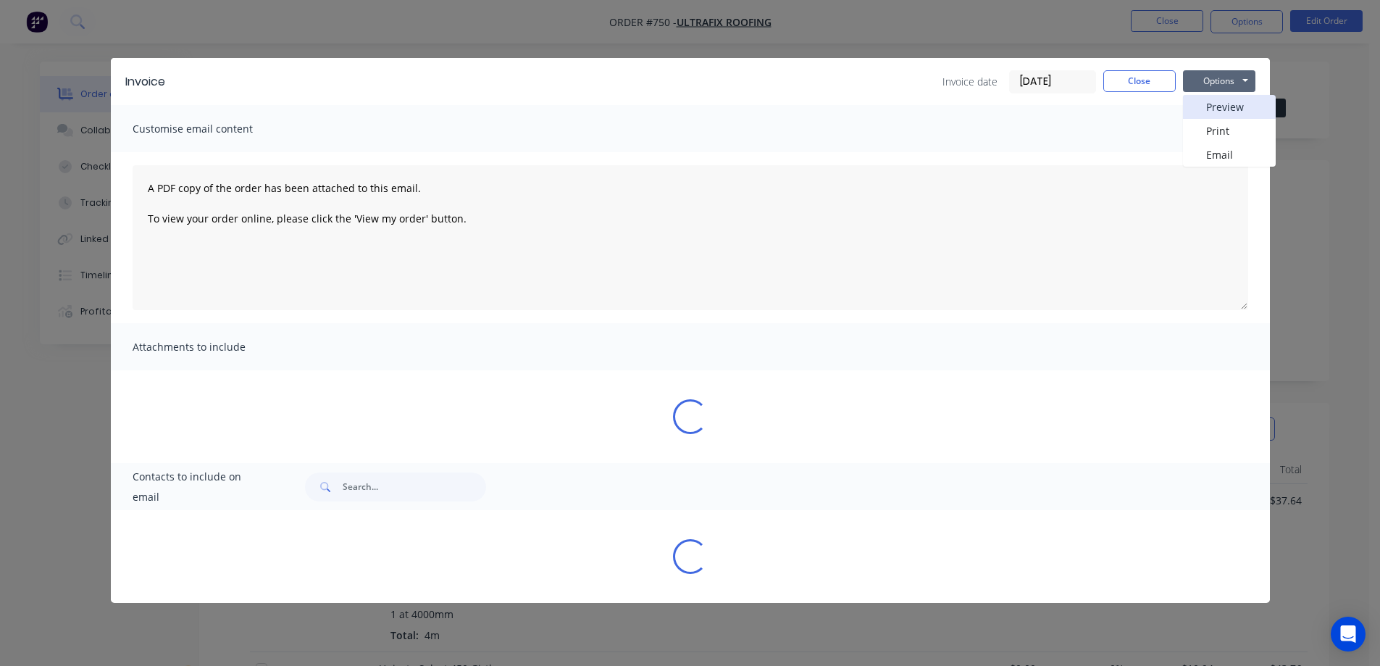
click at [1212, 100] on button "Preview" at bounding box center [1229, 107] width 93 height 24
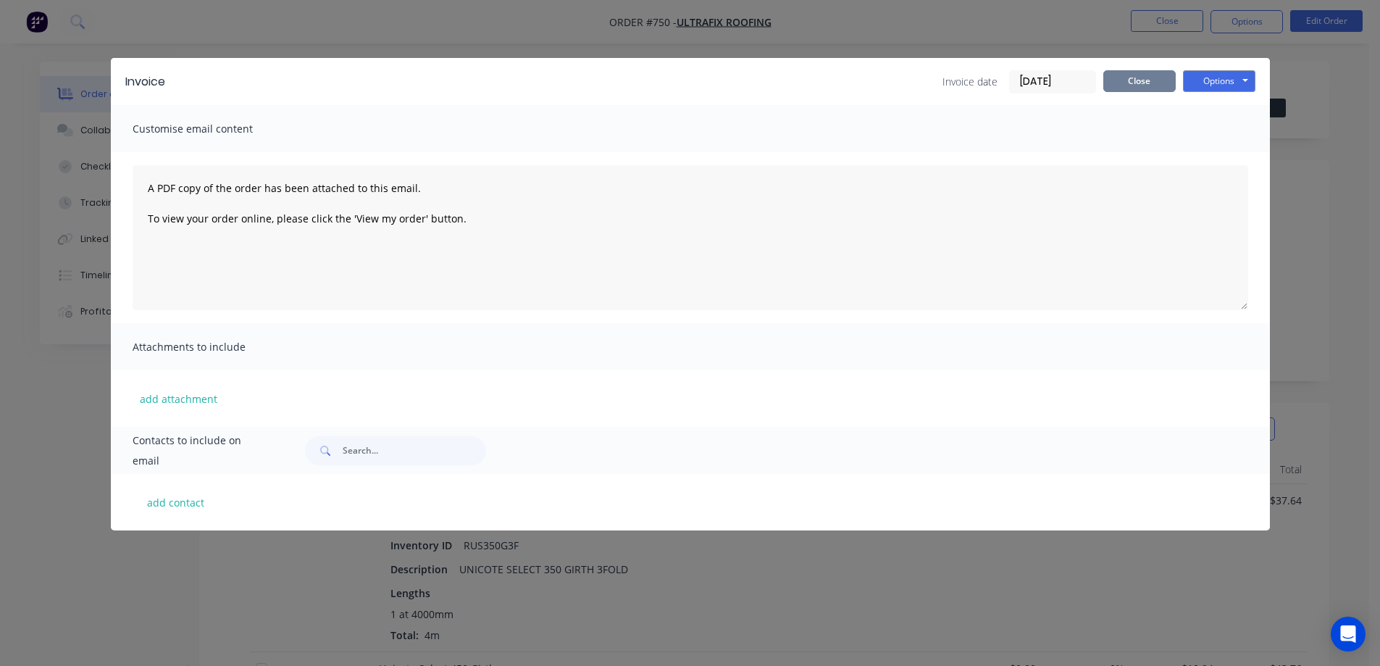
click at [1141, 84] on button "Close" at bounding box center [1139, 81] width 72 height 22
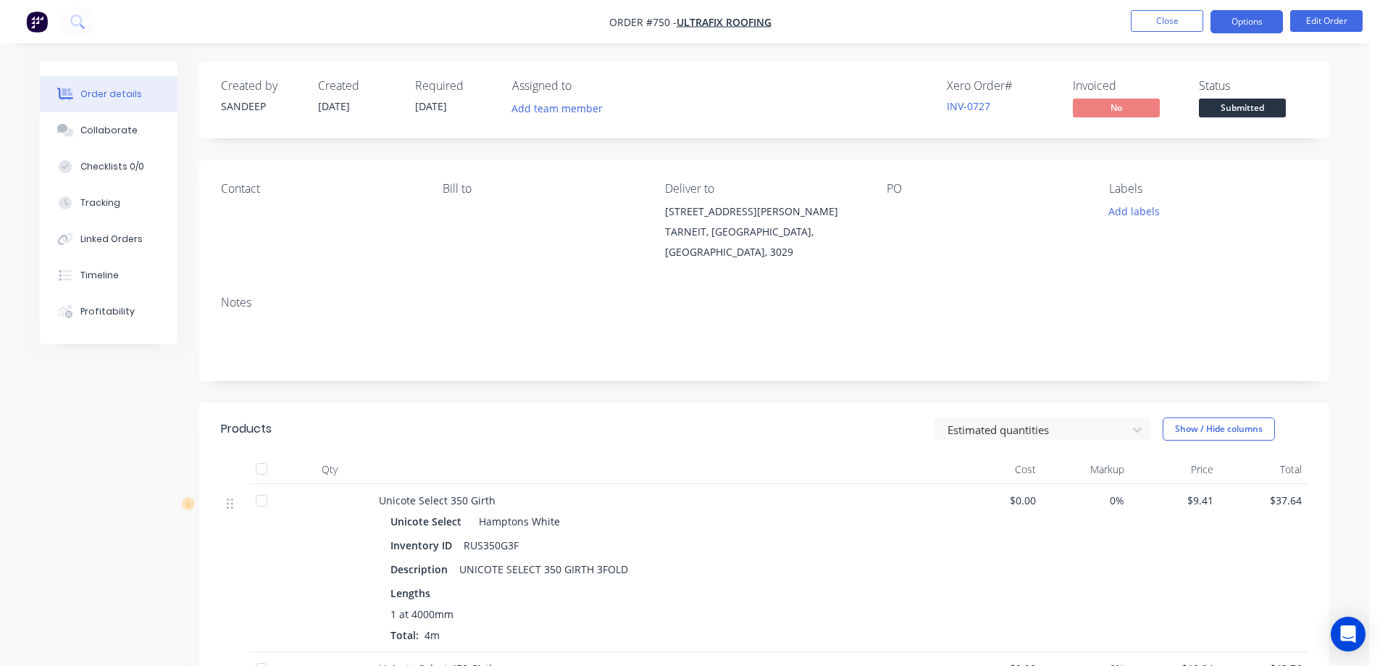
click at [1232, 15] on button "Options" at bounding box center [1246, 21] width 72 height 23
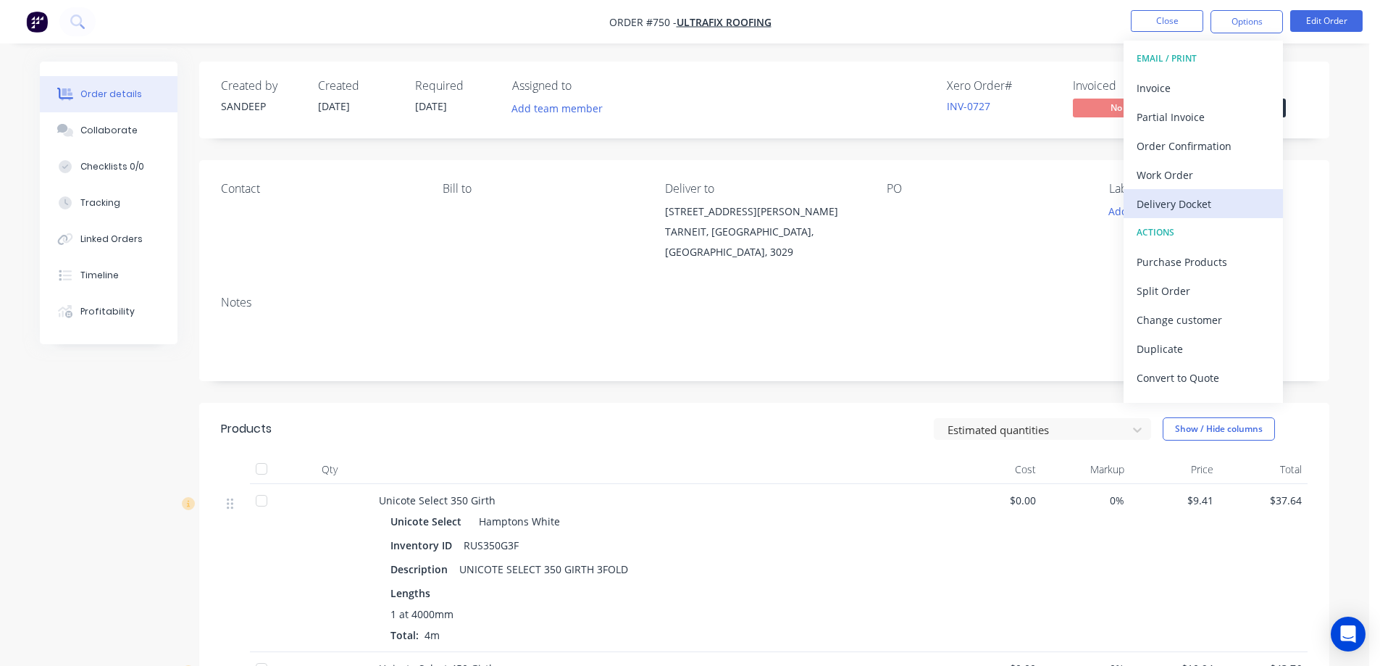
click at [1162, 211] on div "Delivery Docket" at bounding box center [1202, 203] width 133 height 21
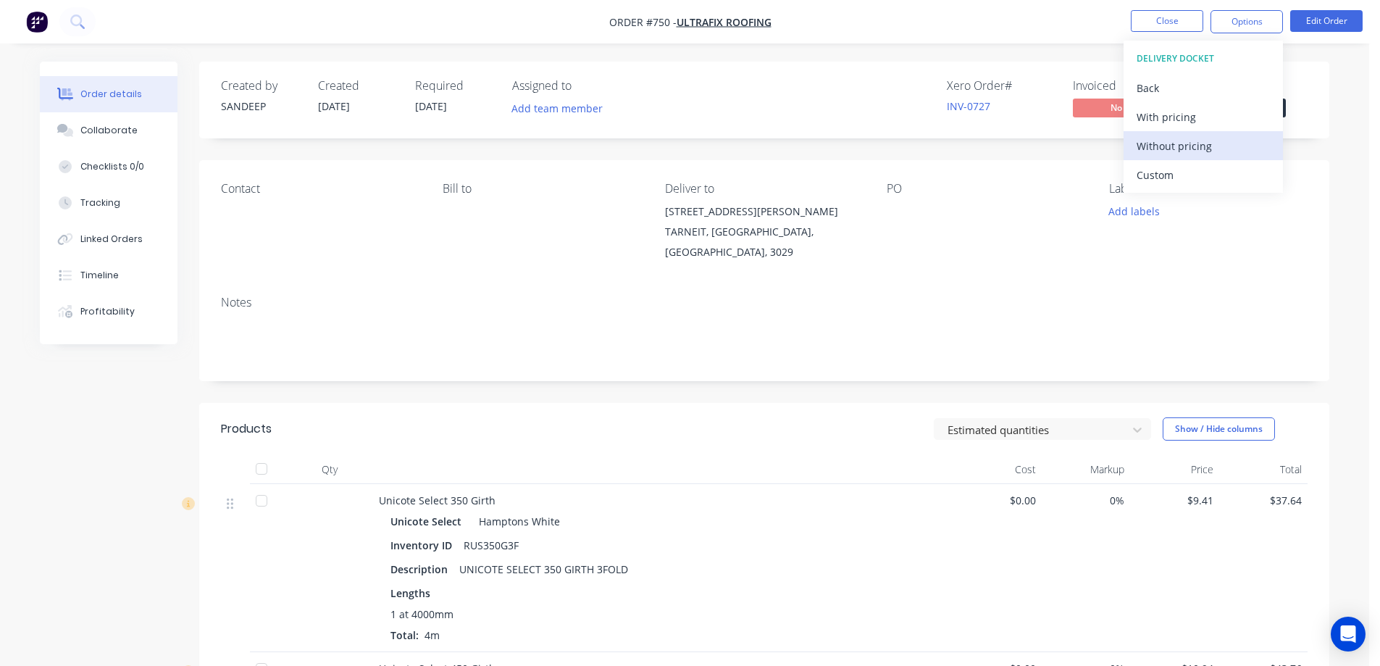
click at [1165, 136] on div "Without pricing" at bounding box center [1202, 145] width 133 height 21
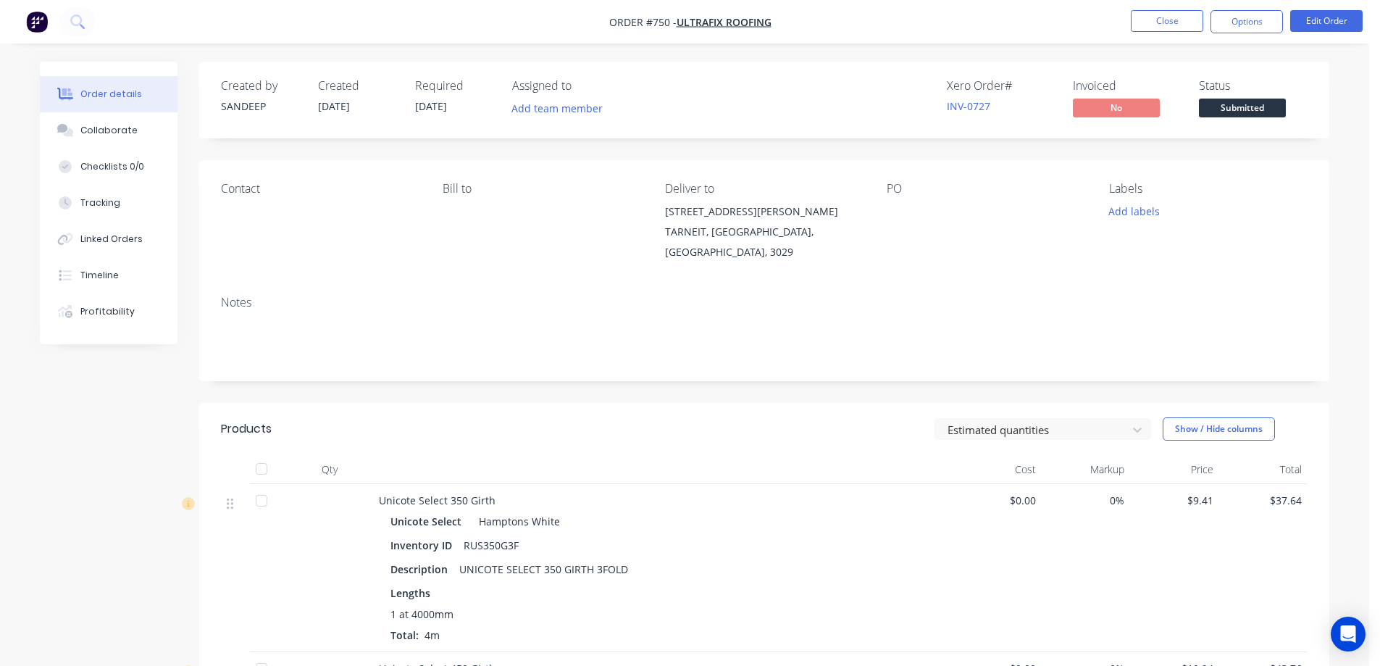
click at [876, 18] on nav "Order #750 - Ultrafix roofing Close Options Edit Order" at bounding box center [690, 21] width 1380 height 43
click at [1154, 14] on button "Close" at bounding box center [1167, 21] width 72 height 22
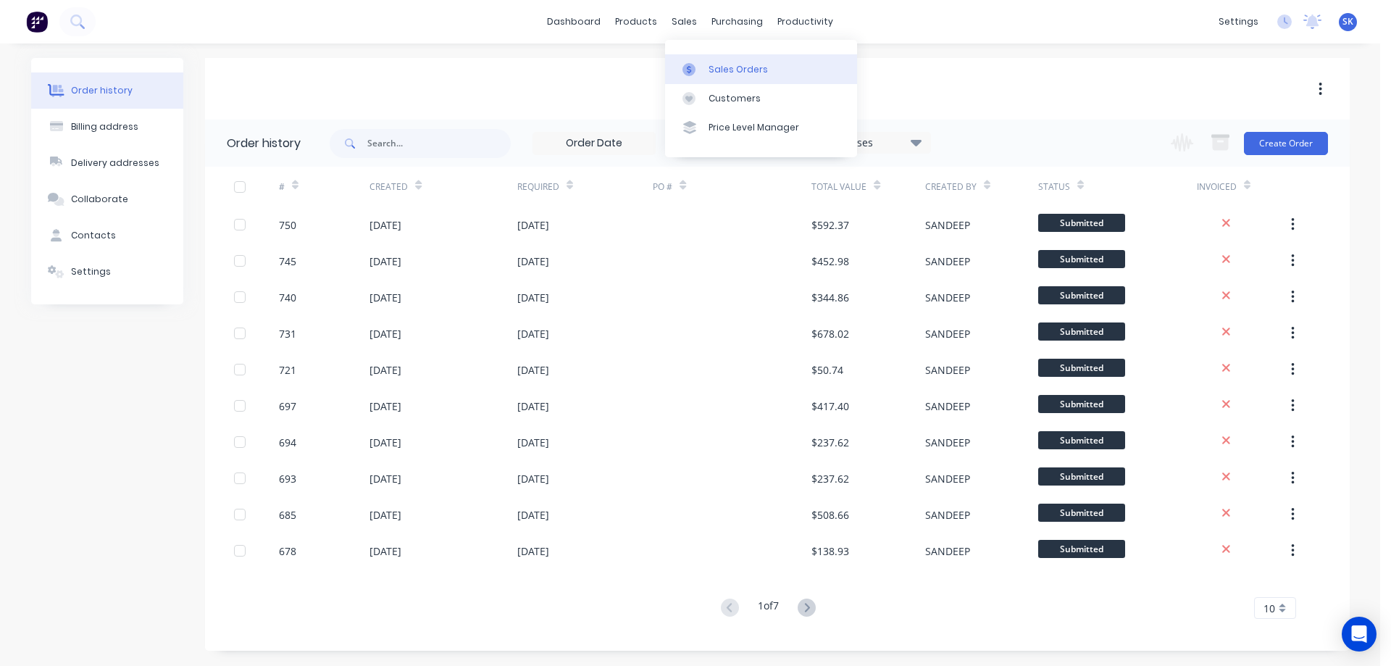
click at [713, 56] on link "Sales Orders" at bounding box center [761, 68] width 192 height 29
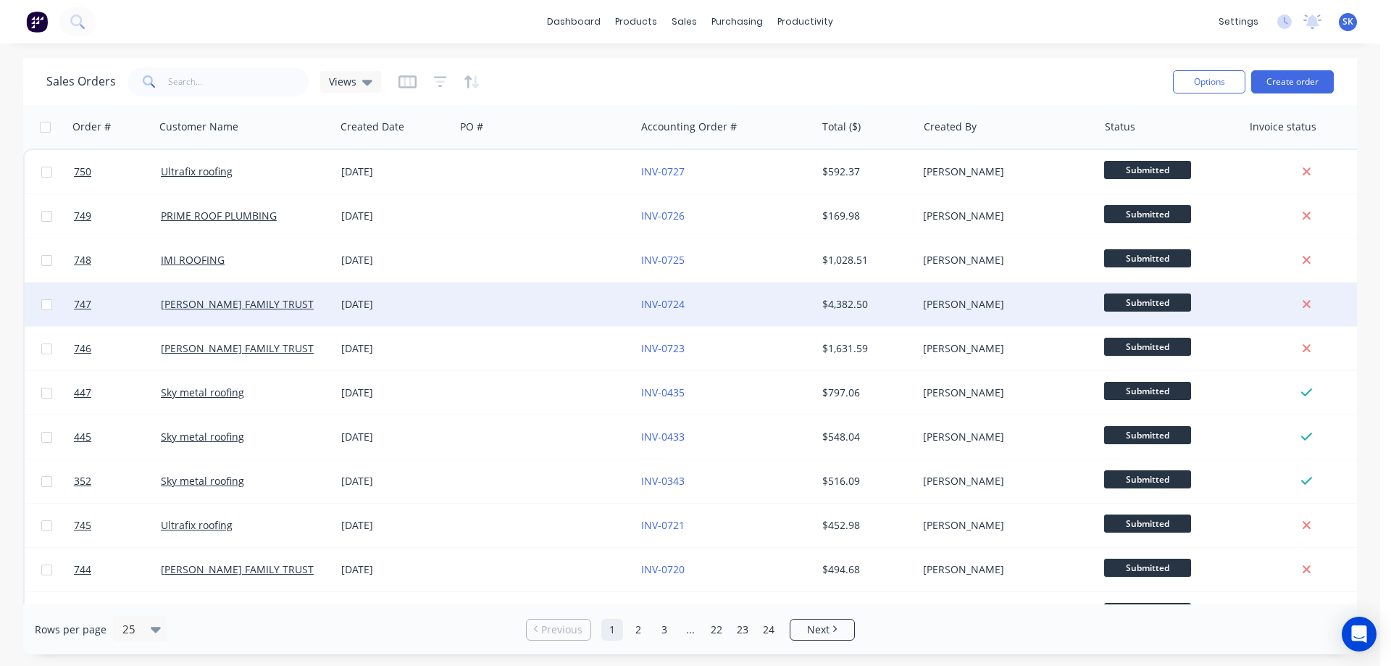
click at [437, 302] on div "[DATE]" at bounding box center [395, 304] width 108 height 14
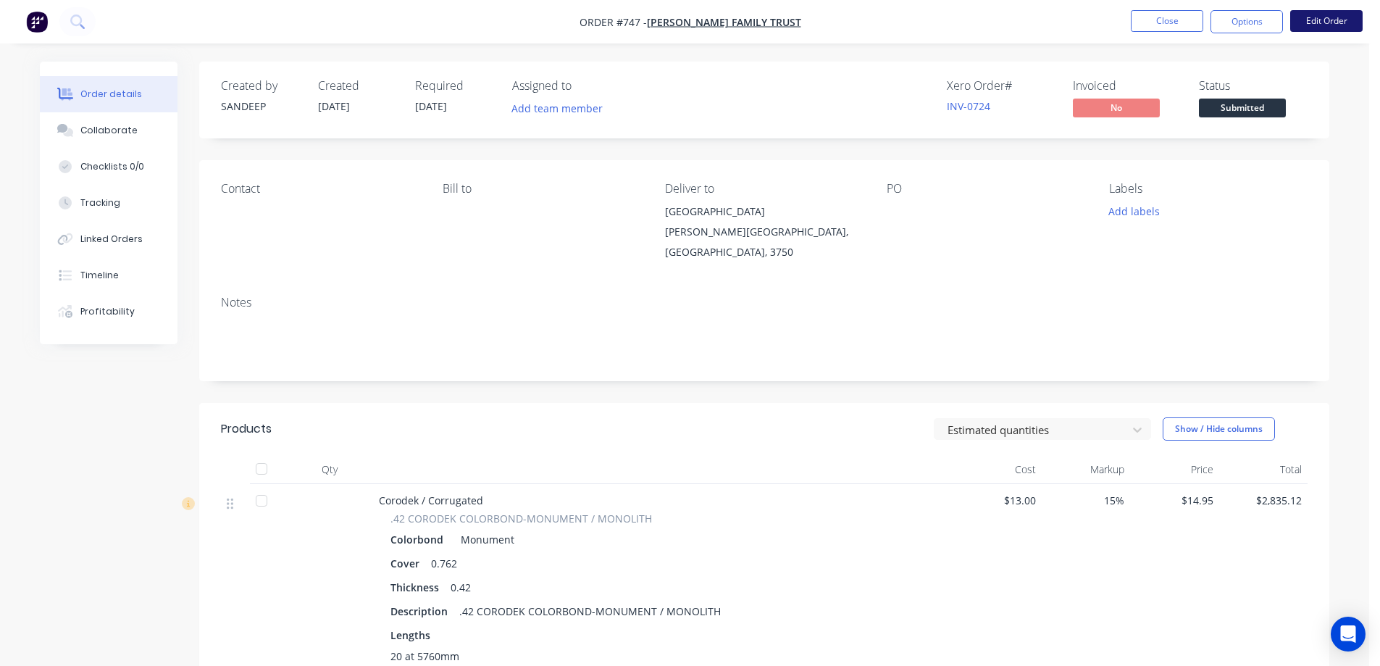
click at [1339, 19] on button "Edit Order" at bounding box center [1326, 21] width 72 height 22
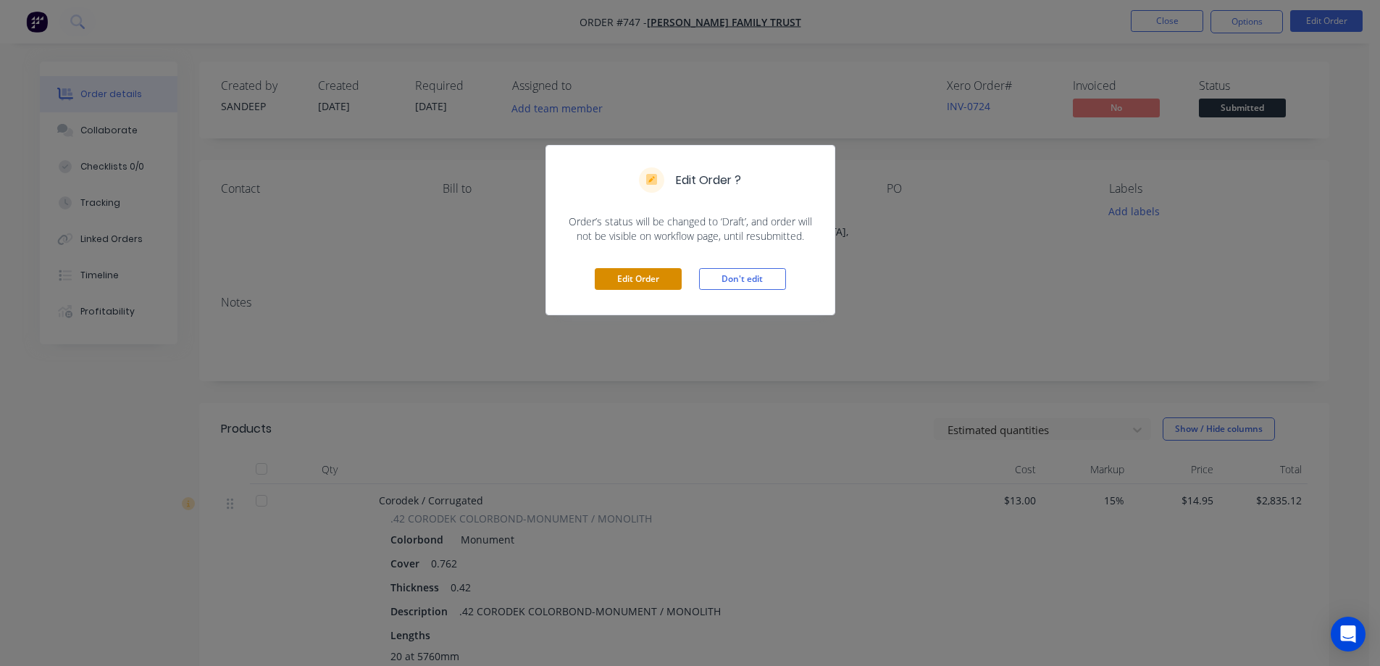
click at [647, 281] on button "Edit Order" at bounding box center [638, 279] width 87 height 22
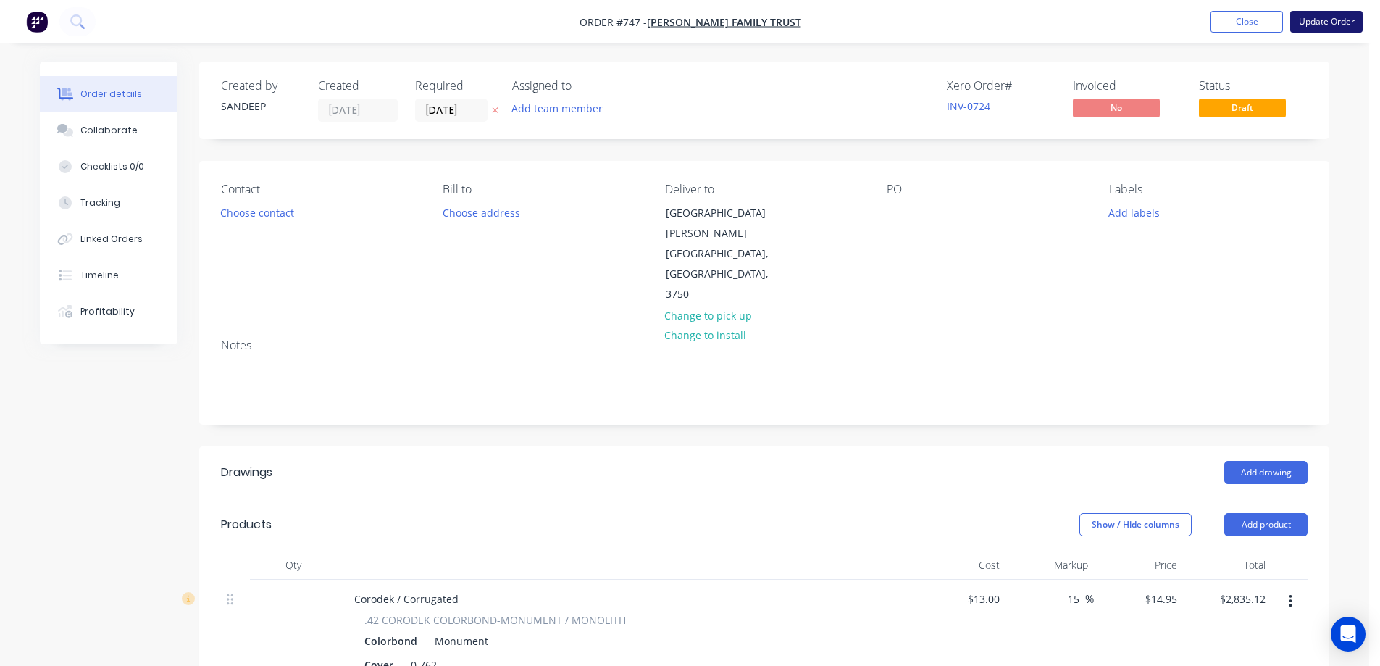
click at [1330, 25] on button "Update Order" at bounding box center [1326, 22] width 72 height 22
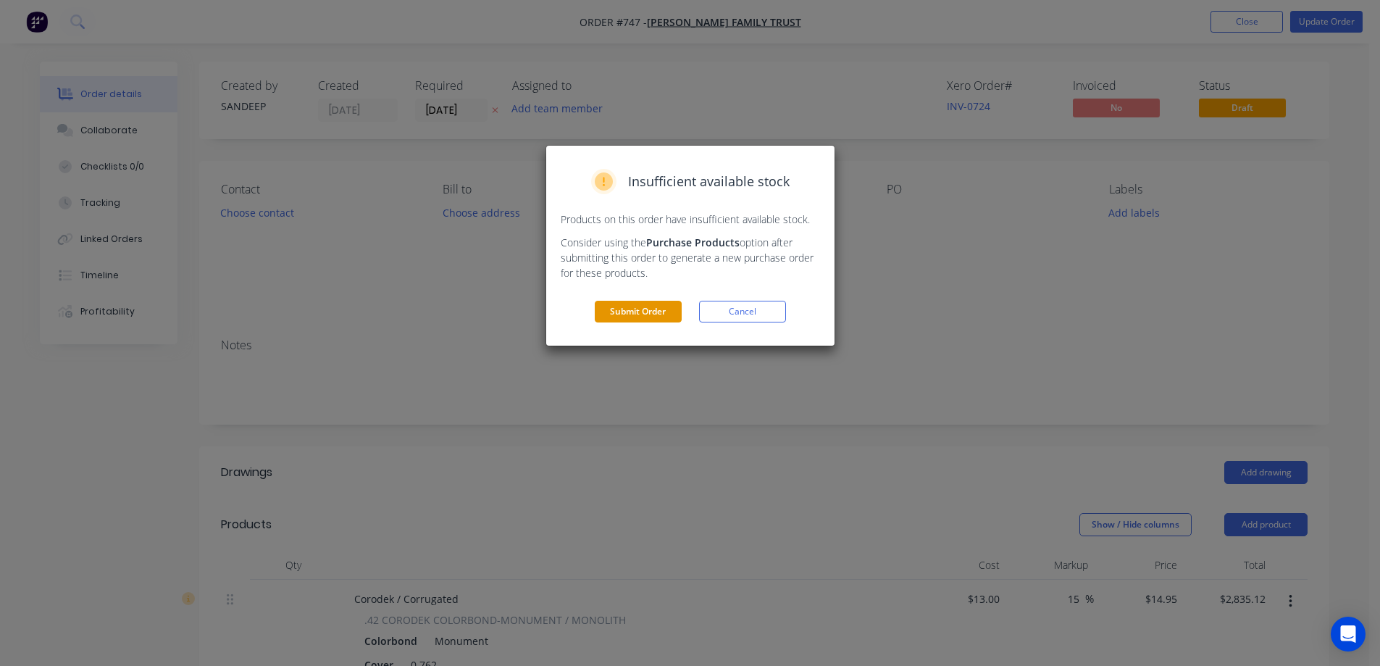
click at [637, 313] on button "Submit Order" at bounding box center [638, 312] width 87 height 22
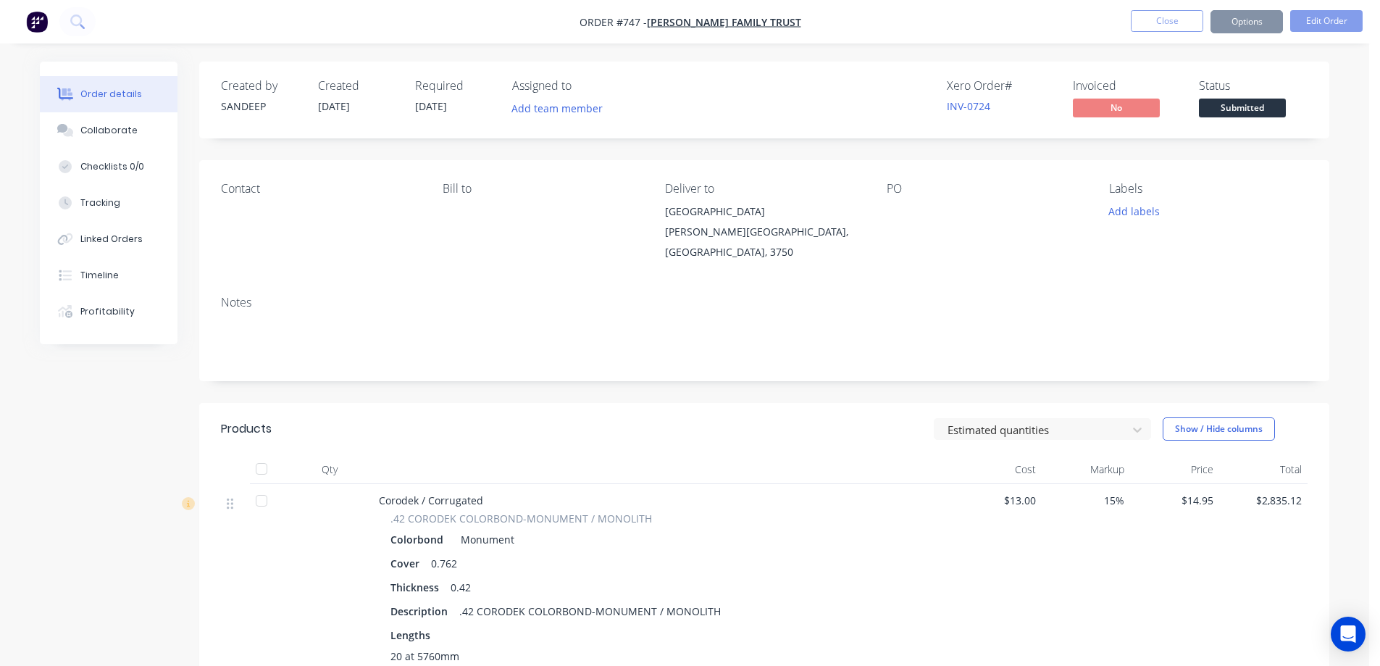
click at [1151, 26] on button "Close" at bounding box center [1167, 21] width 72 height 22
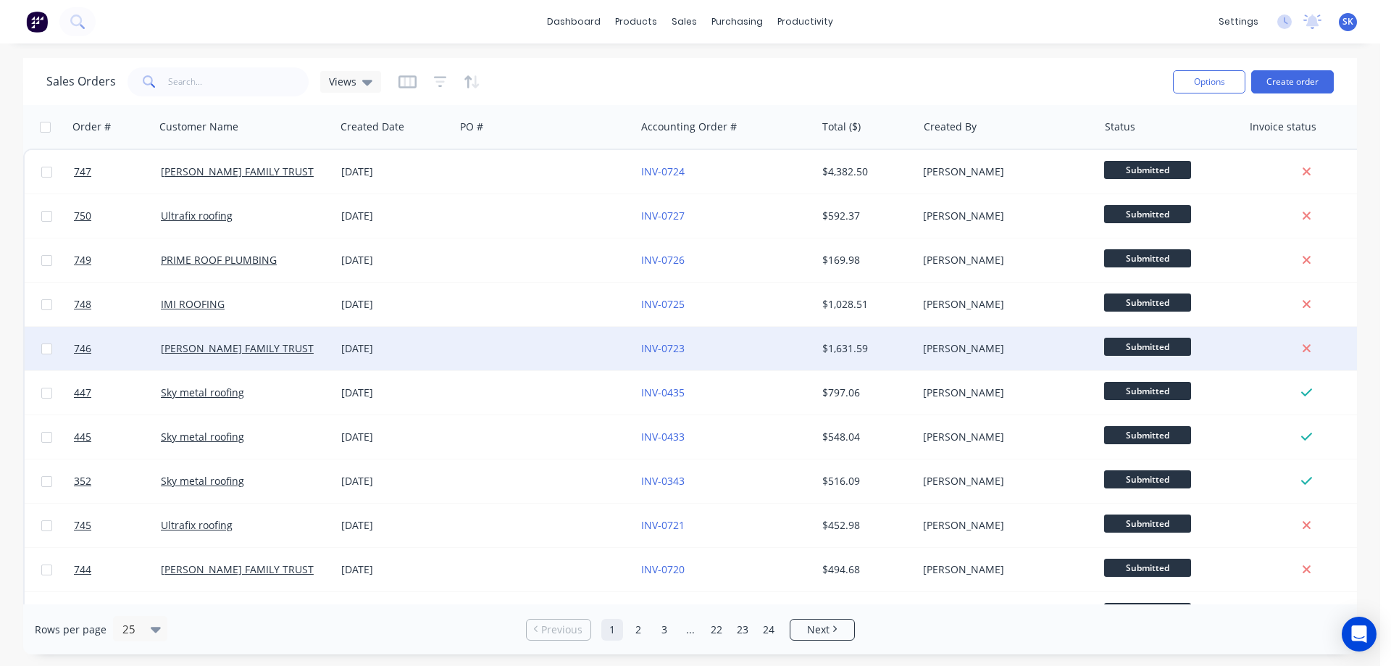
click at [408, 341] on div "[DATE]" at bounding box center [395, 348] width 108 height 14
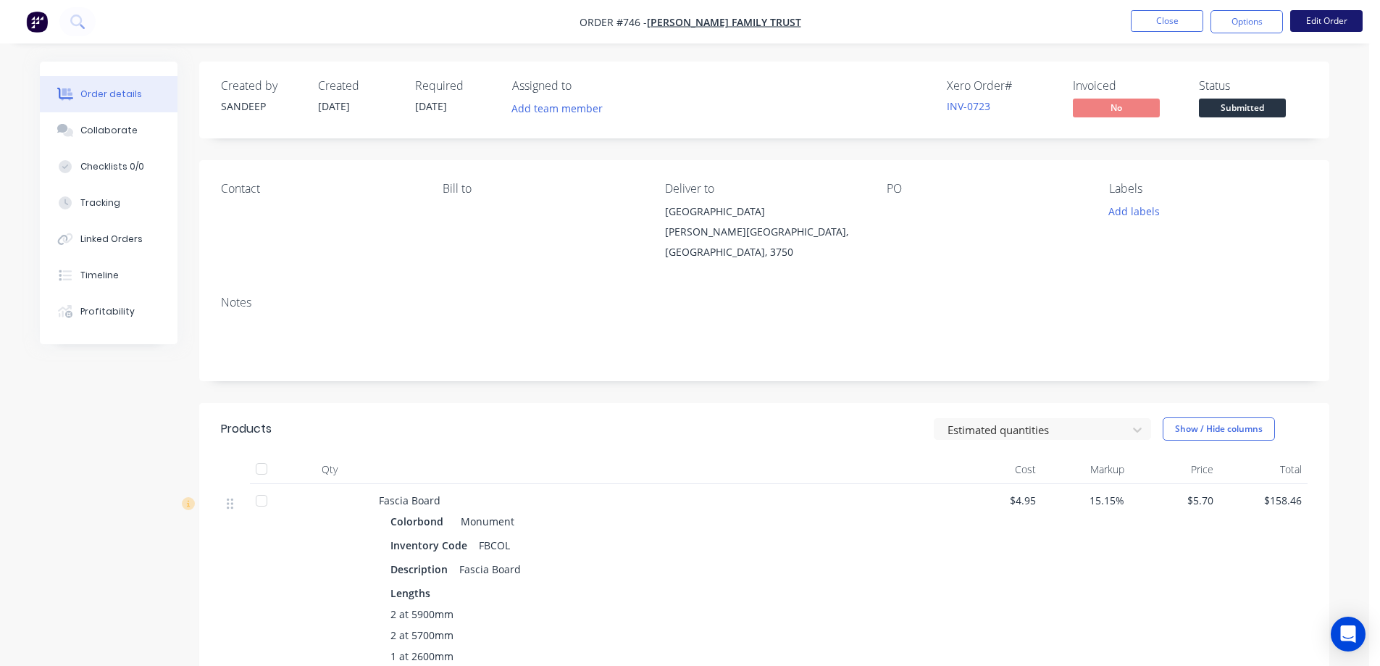
click at [1317, 23] on button "Edit Order" at bounding box center [1326, 21] width 72 height 22
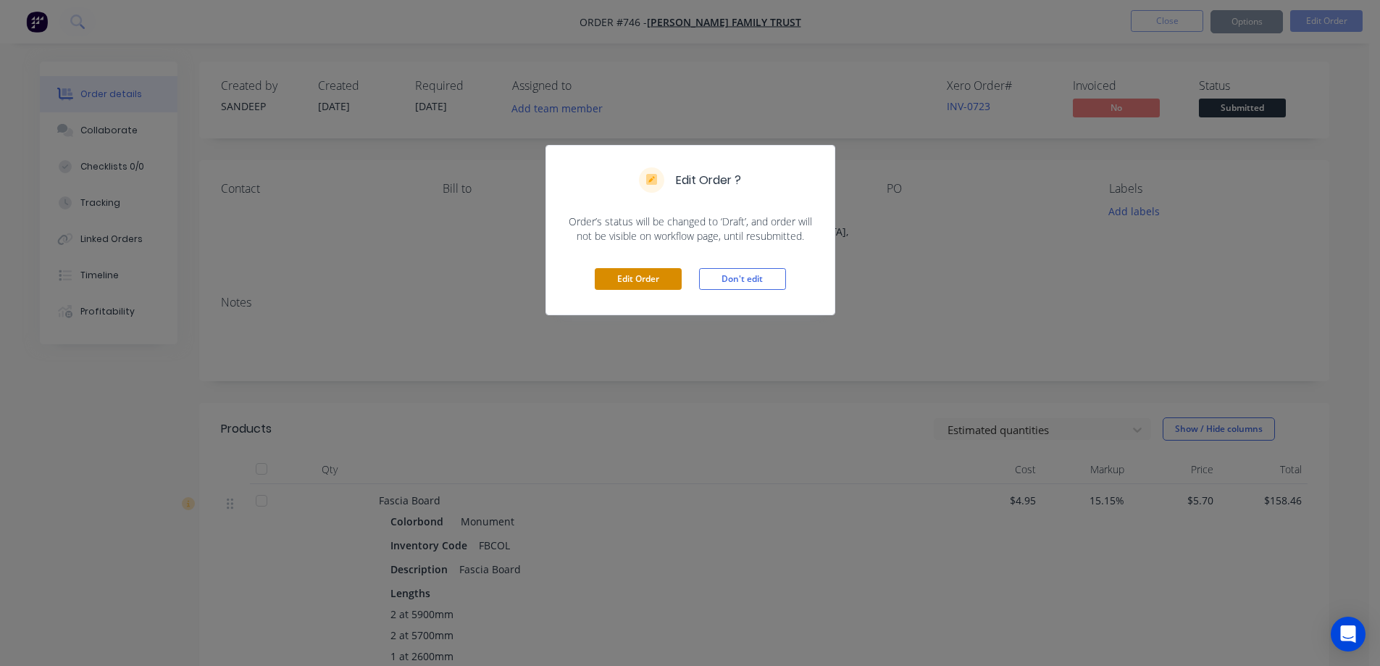
click at [652, 273] on button "Edit Order" at bounding box center [638, 279] width 87 height 22
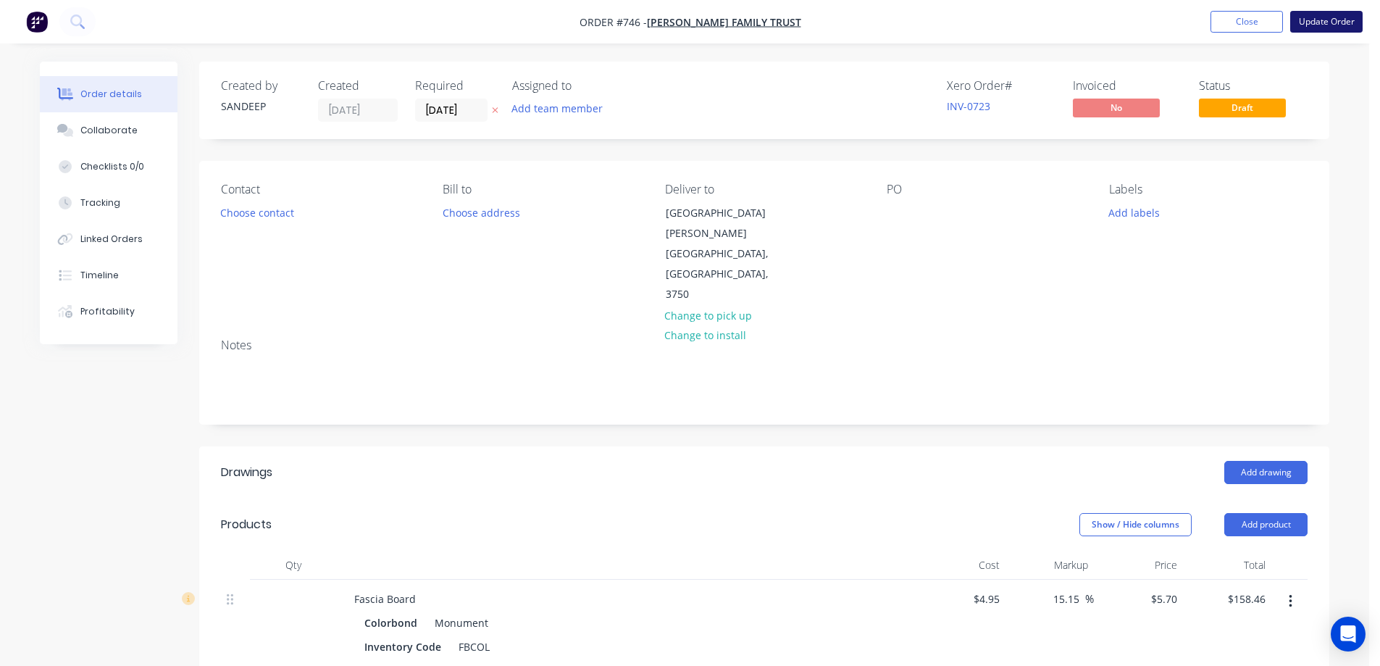
click at [1323, 25] on button "Update Order" at bounding box center [1326, 22] width 72 height 22
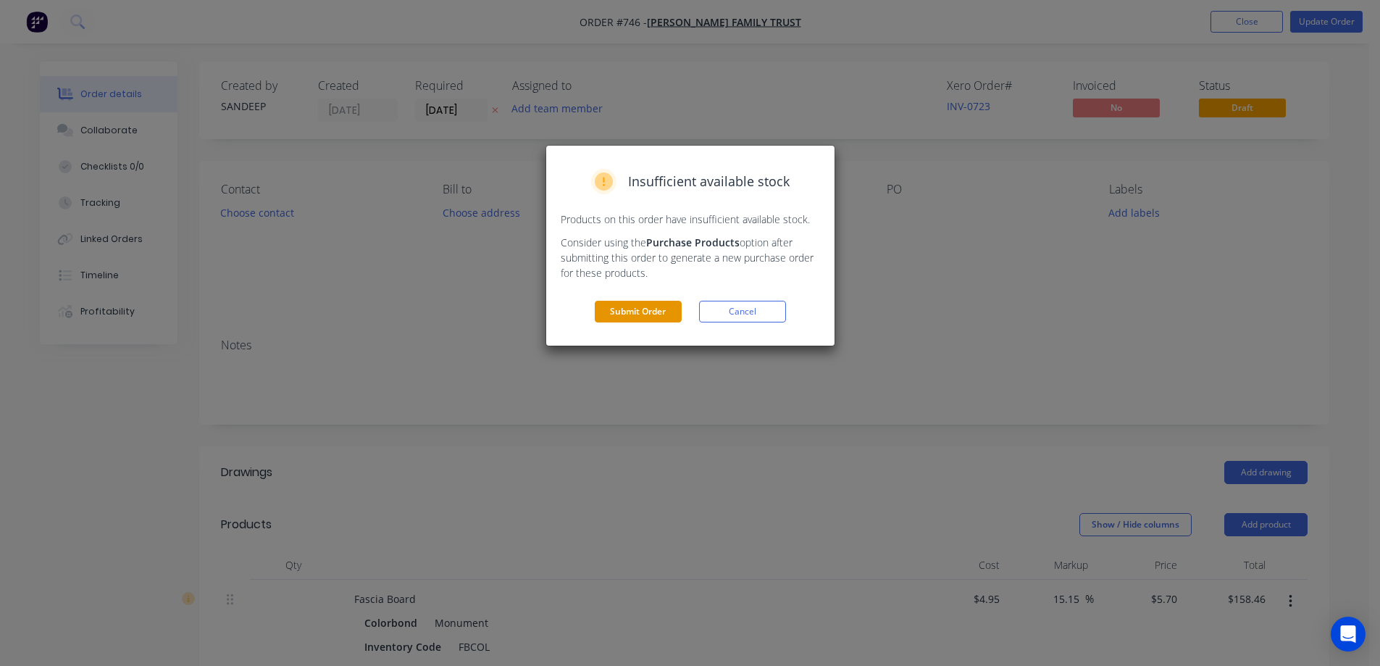
click at [656, 315] on button "Submit Order" at bounding box center [638, 312] width 87 height 22
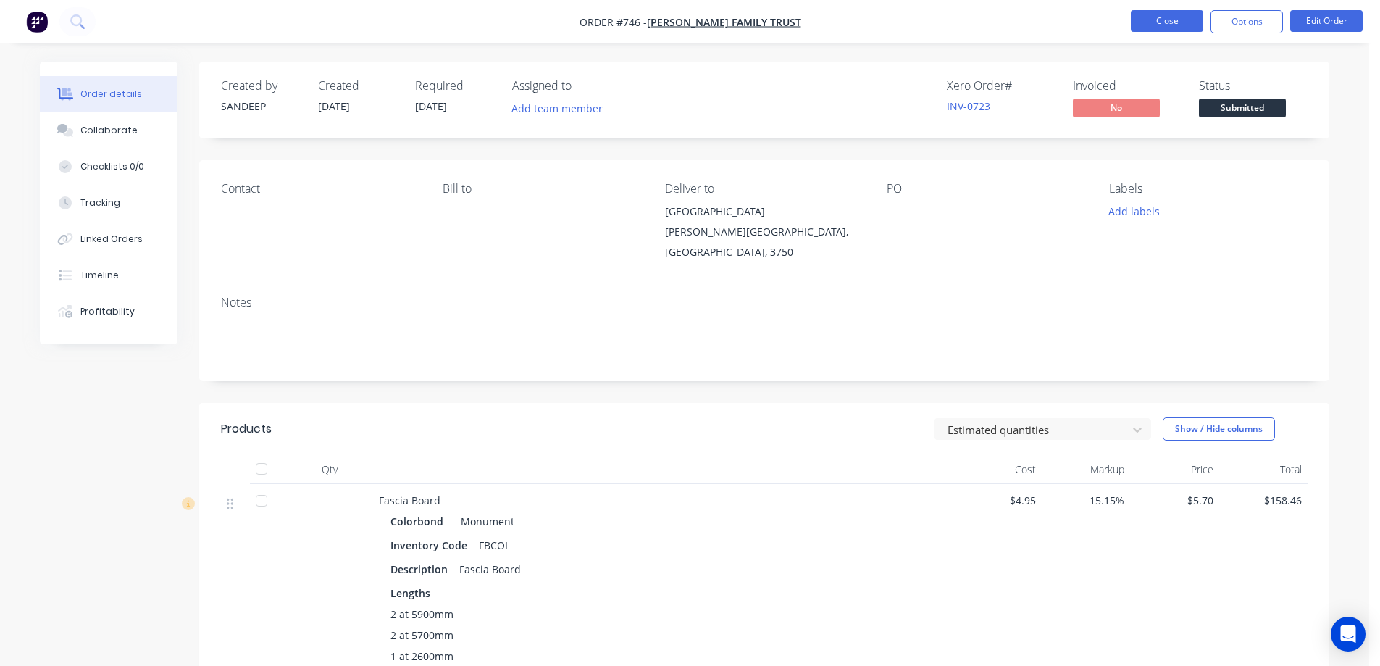
click at [1148, 18] on button "Close" at bounding box center [1167, 21] width 72 height 22
